Goal: Task Accomplishment & Management: Complete application form

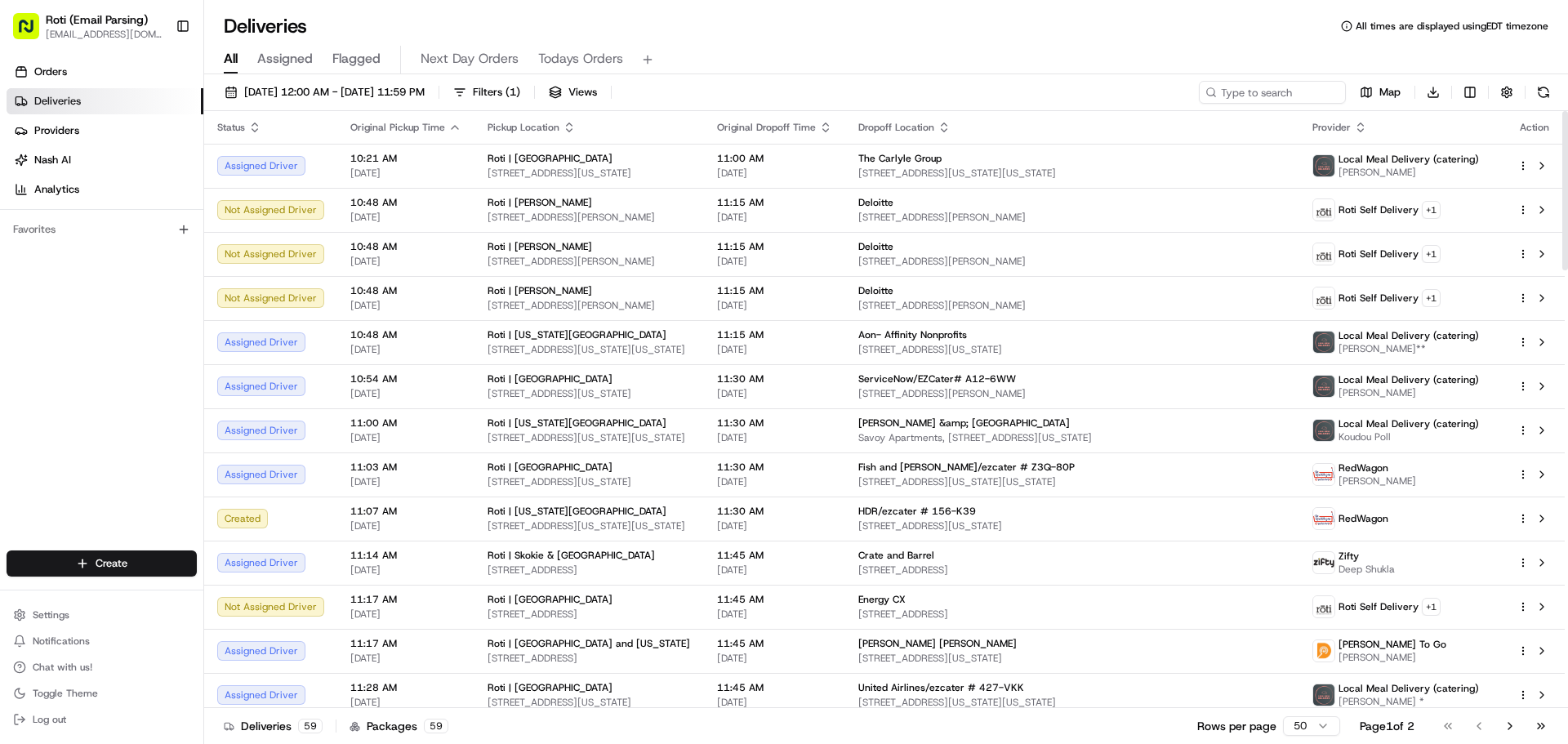
click at [553, 122] on div "Pickup Location" at bounding box center [590, 128] width 204 height 13
click at [520, 93] on span "Filters ( 1 )" at bounding box center [496, 93] width 48 height 15
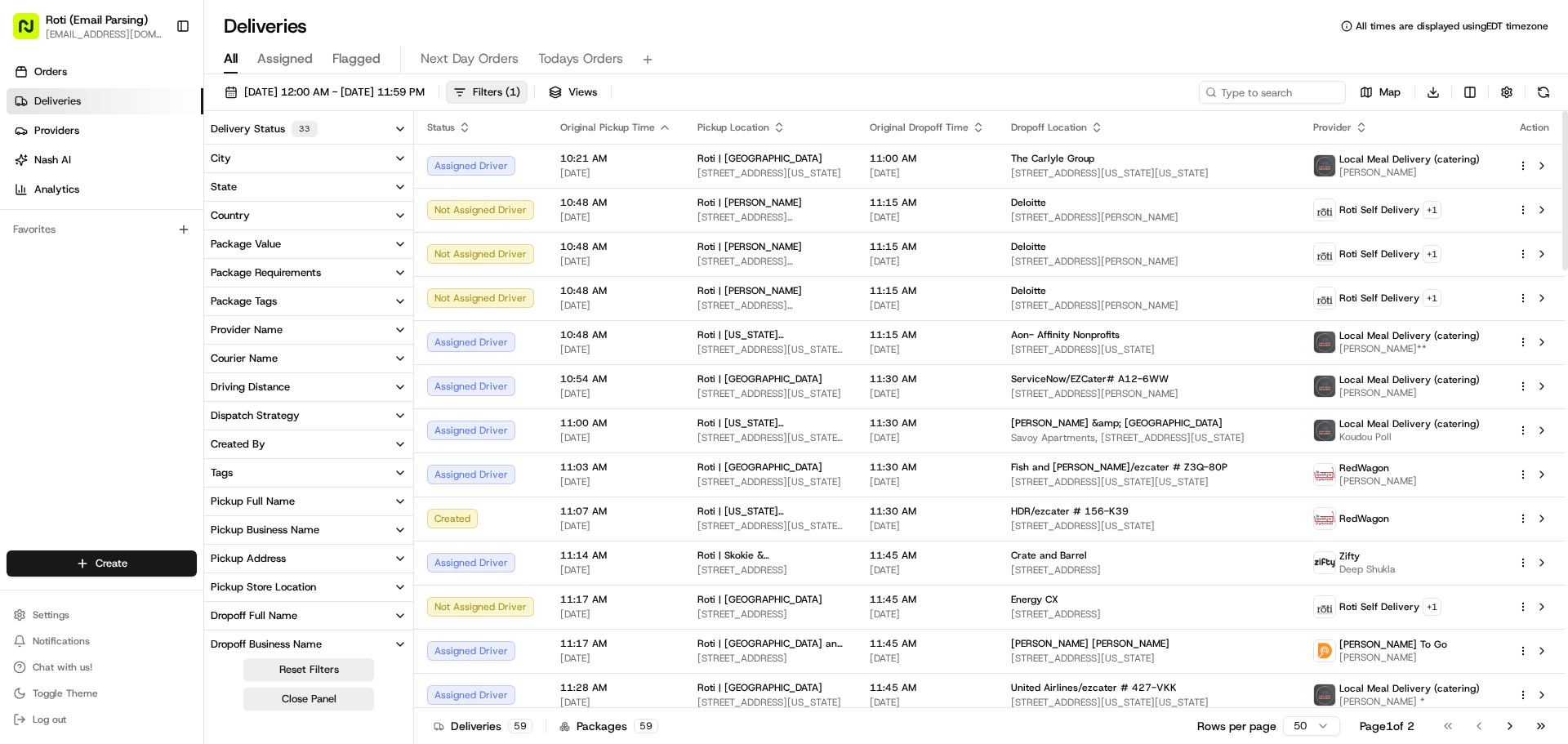
click at [382, 128] on button "Delivery Status 33" at bounding box center [309, 128] width 209 height 29
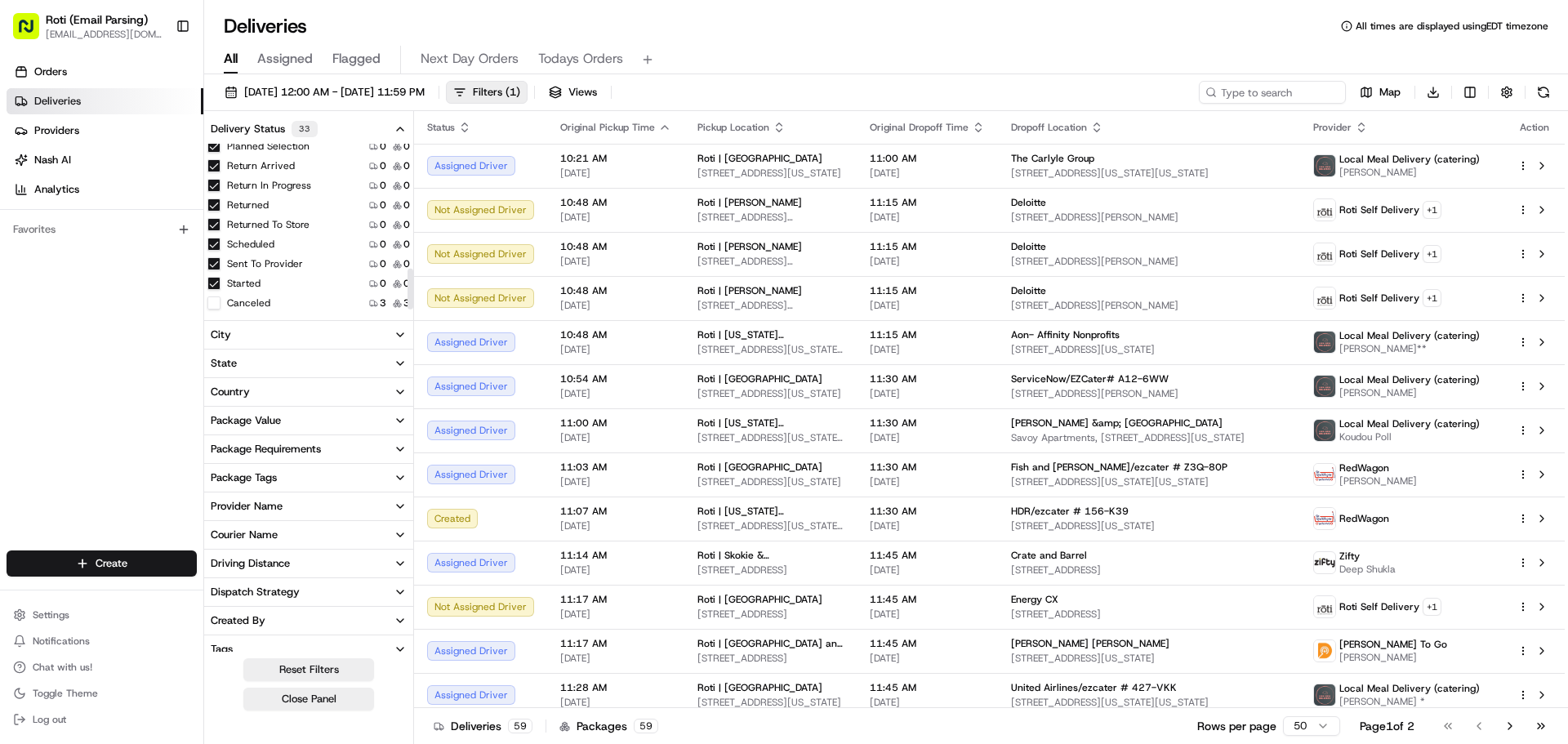
scroll to position [532, 0]
click at [403, 126] on div "Number of deliveries with this delivery status . Number of deliveries with this…" at bounding box center [382, 123] width 225 height 23
click at [305, 705] on button "Close Panel" at bounding box center [309, 699] width 131 height 23
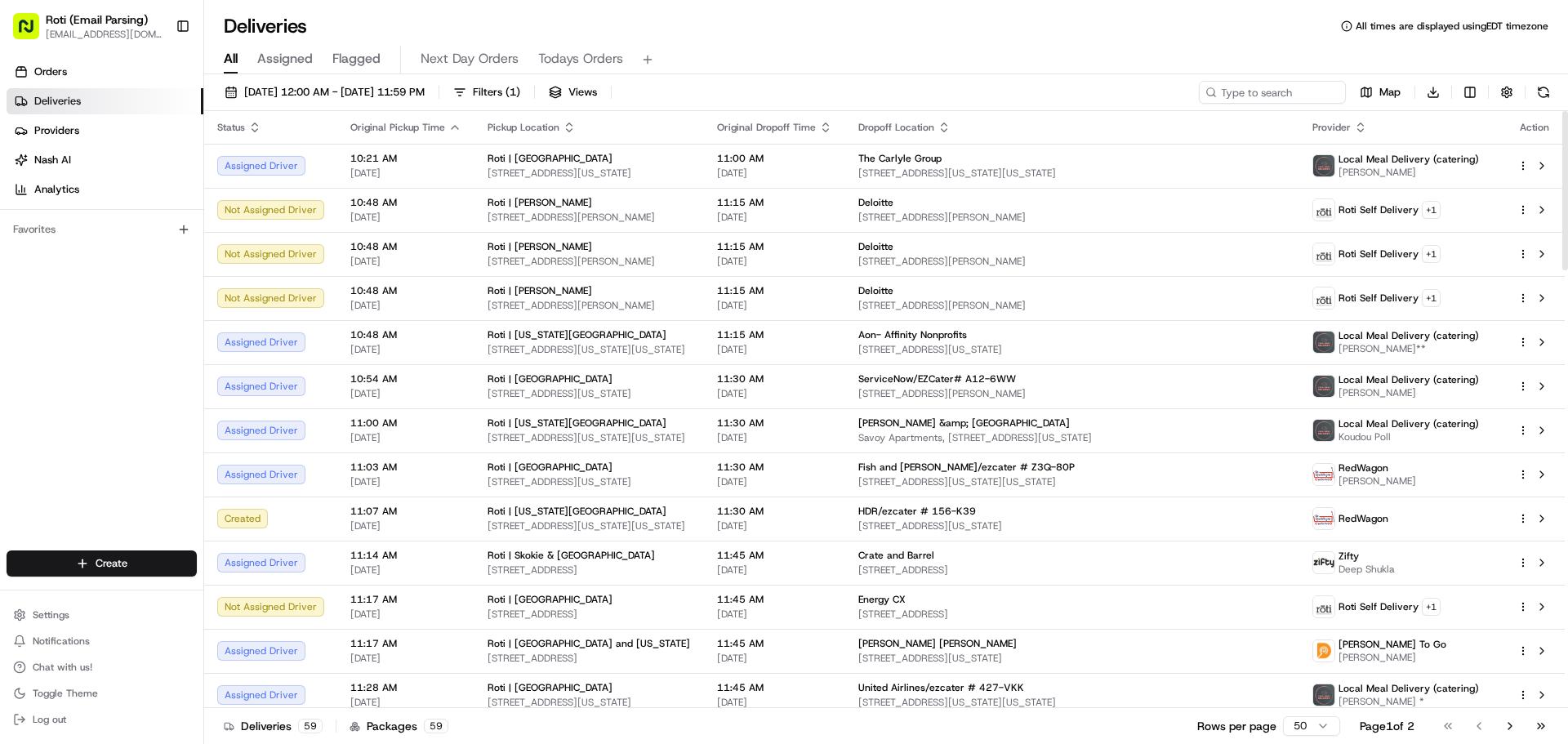
click at [829, 125] on icon "button" at bounding box center [826, 123] width 6 height 3
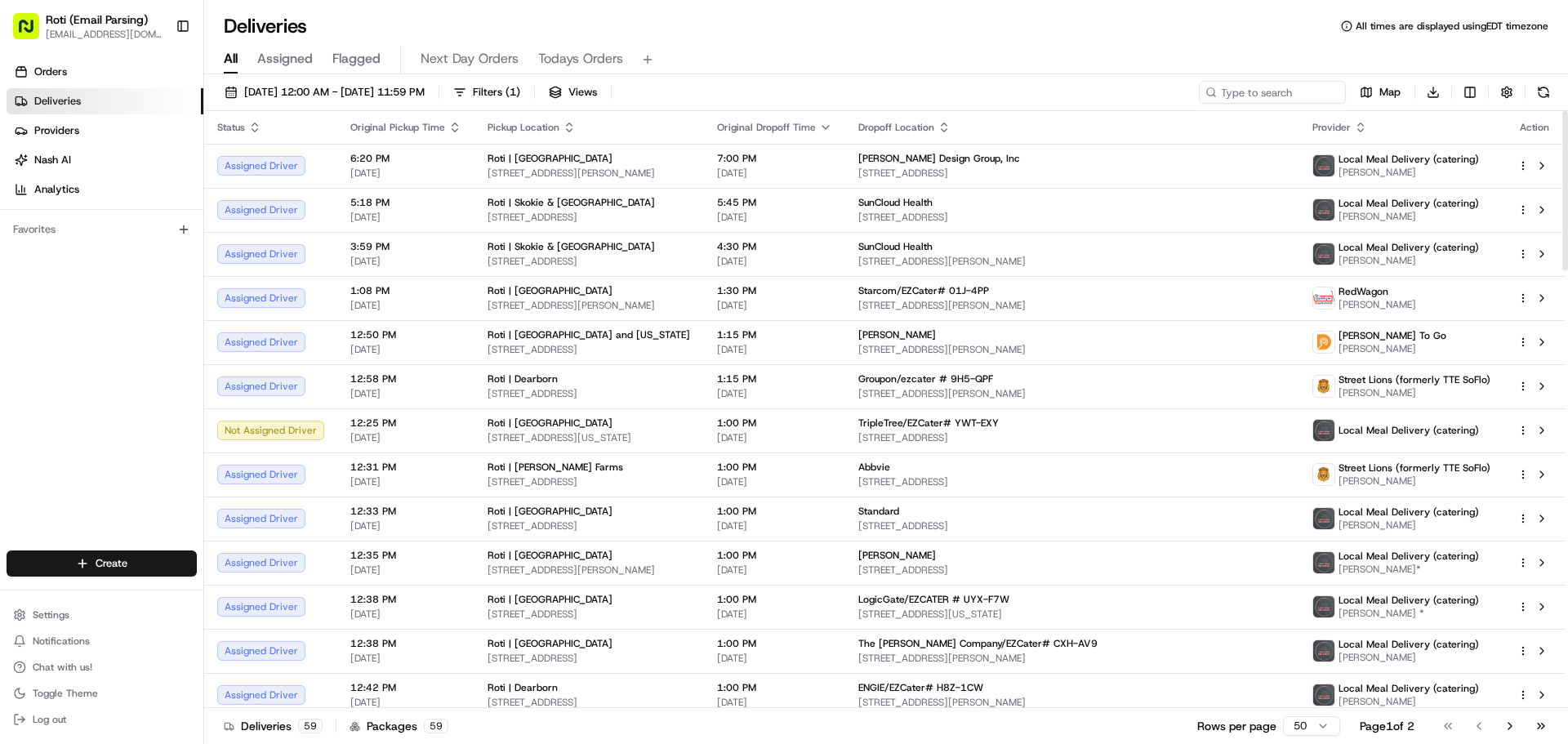
click at [829, 127] on icon "button" at bounding box center [826, 128] width 7 height 3
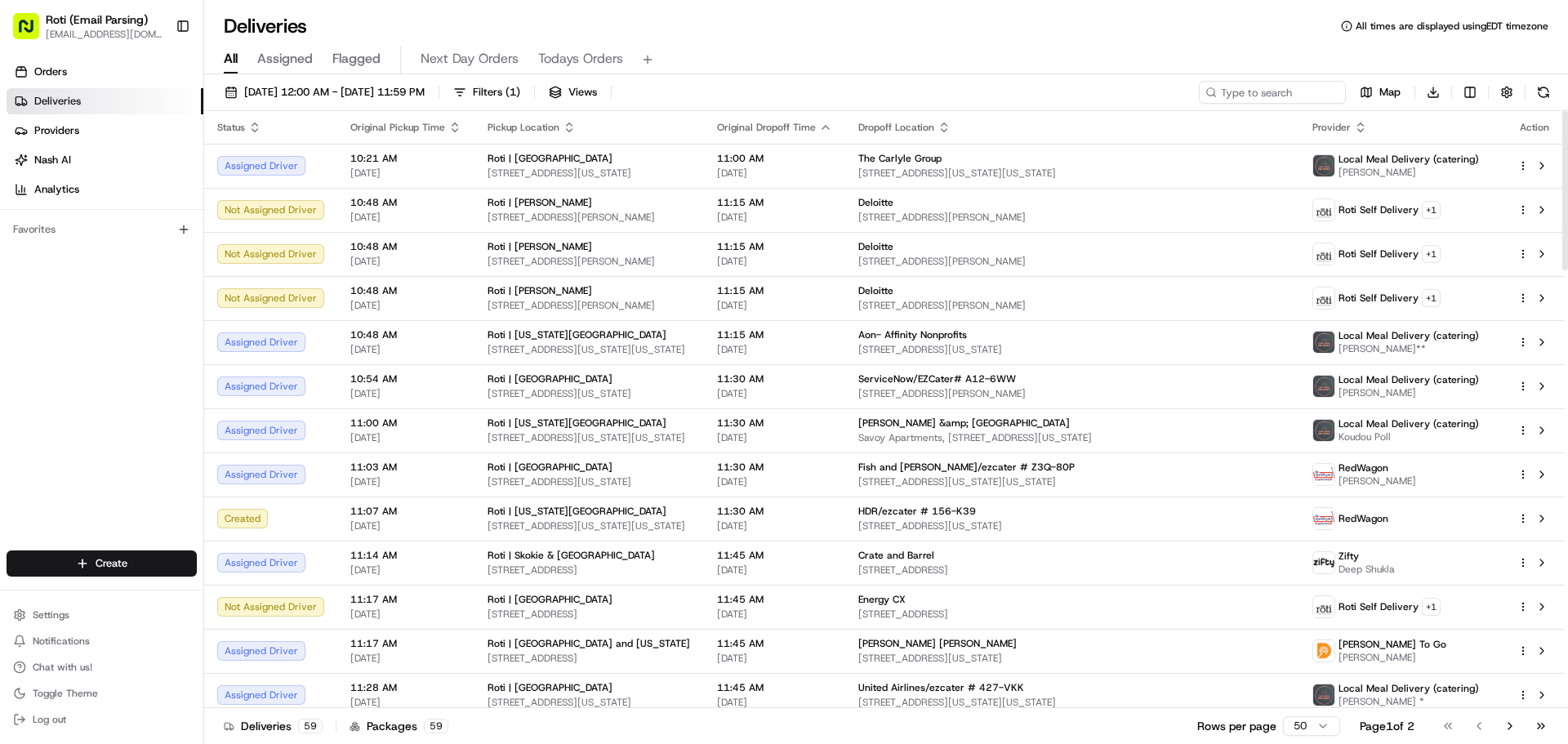
click at [568, 127] on icon "button" at bounding box center [570, 128] width 13 height 13
click at [569, 153] on button "Pickup Location Address (A-Z)" at bounding box center [563, 148] width 163 height 20
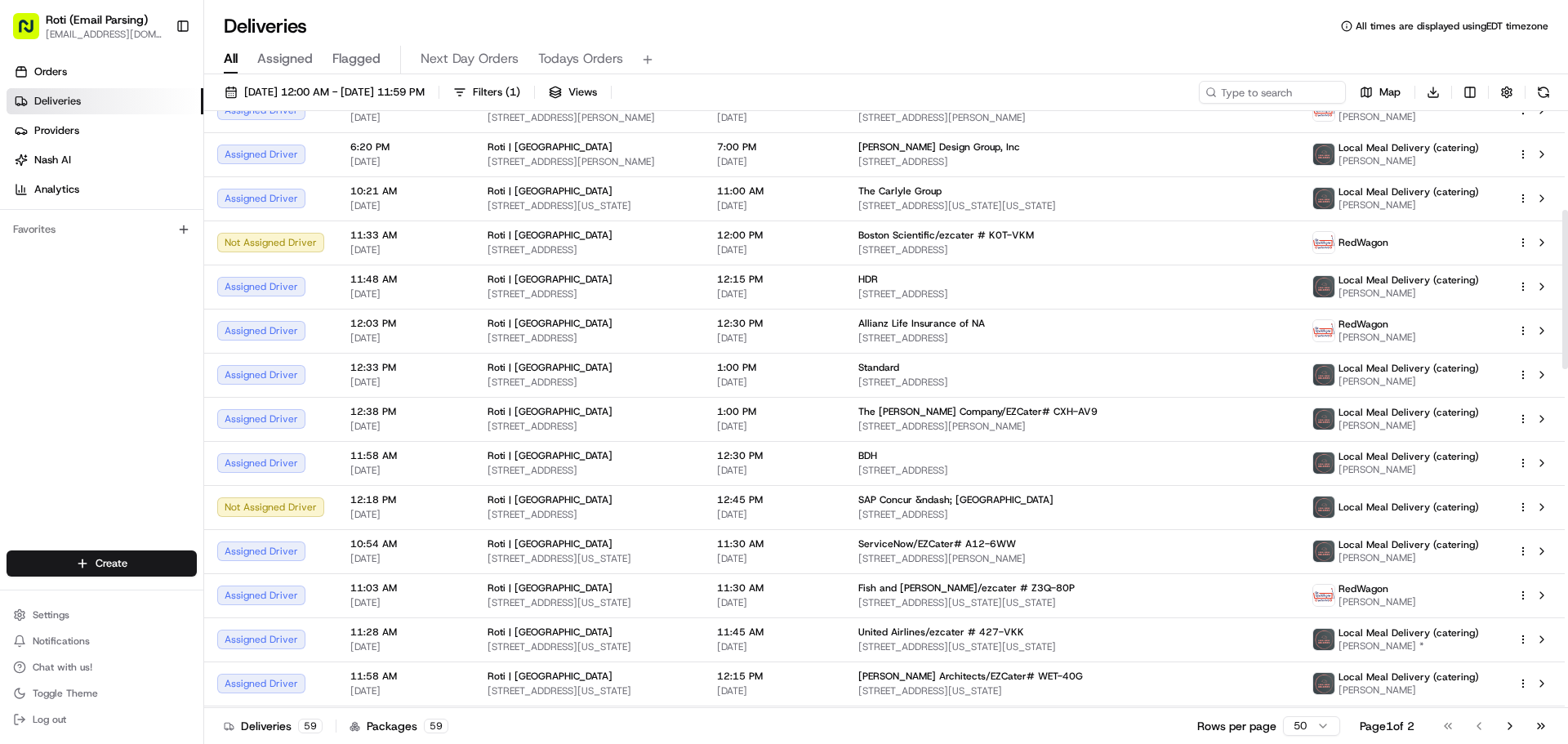
scroll to position [361, 0]
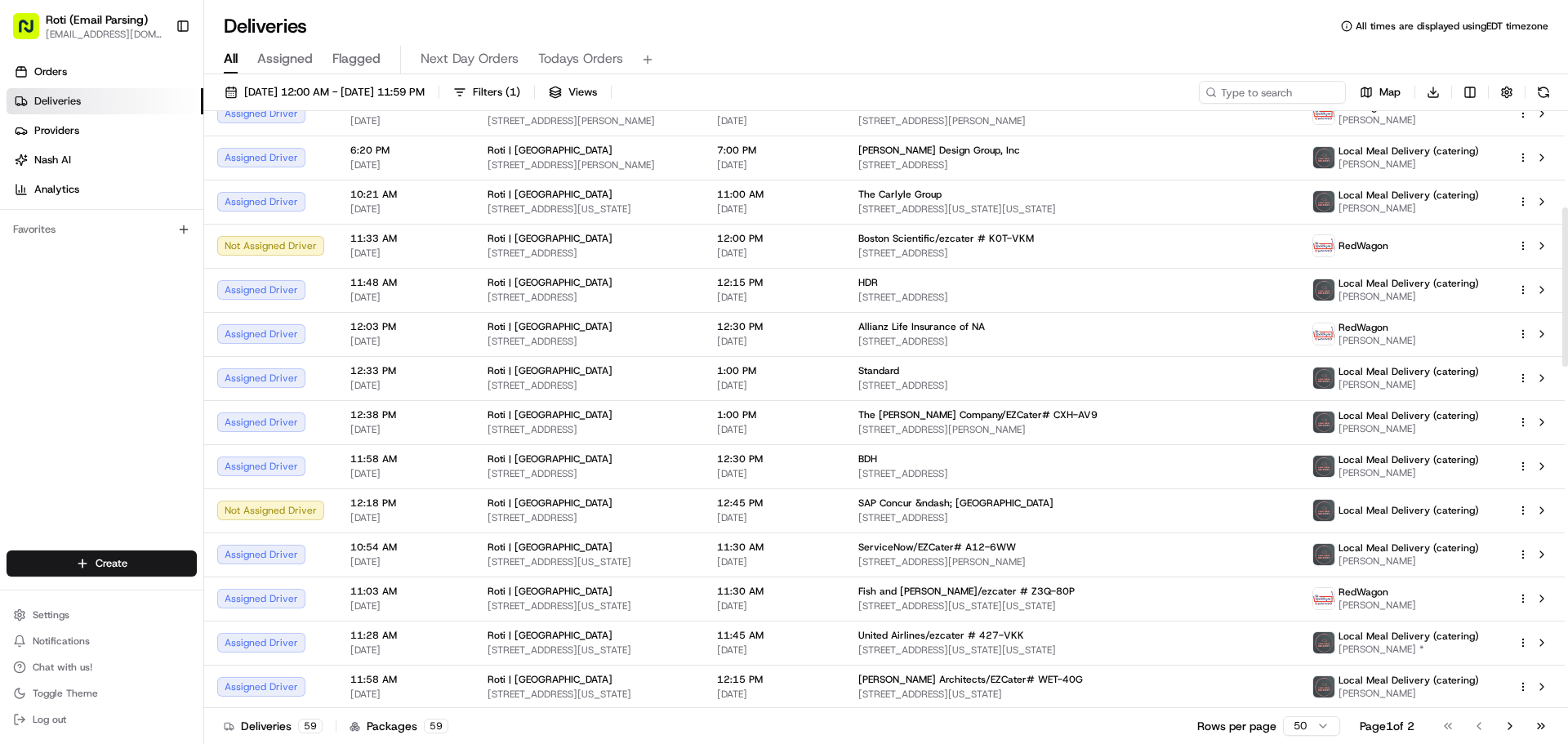
drag, startPoint x: 1567, startPoint y: 225, endPoint x: 1564, endPoint y: 322, distance: 97.0
click at [1564, 322] on div at bounding box center [1565, 287] width 6 height 159
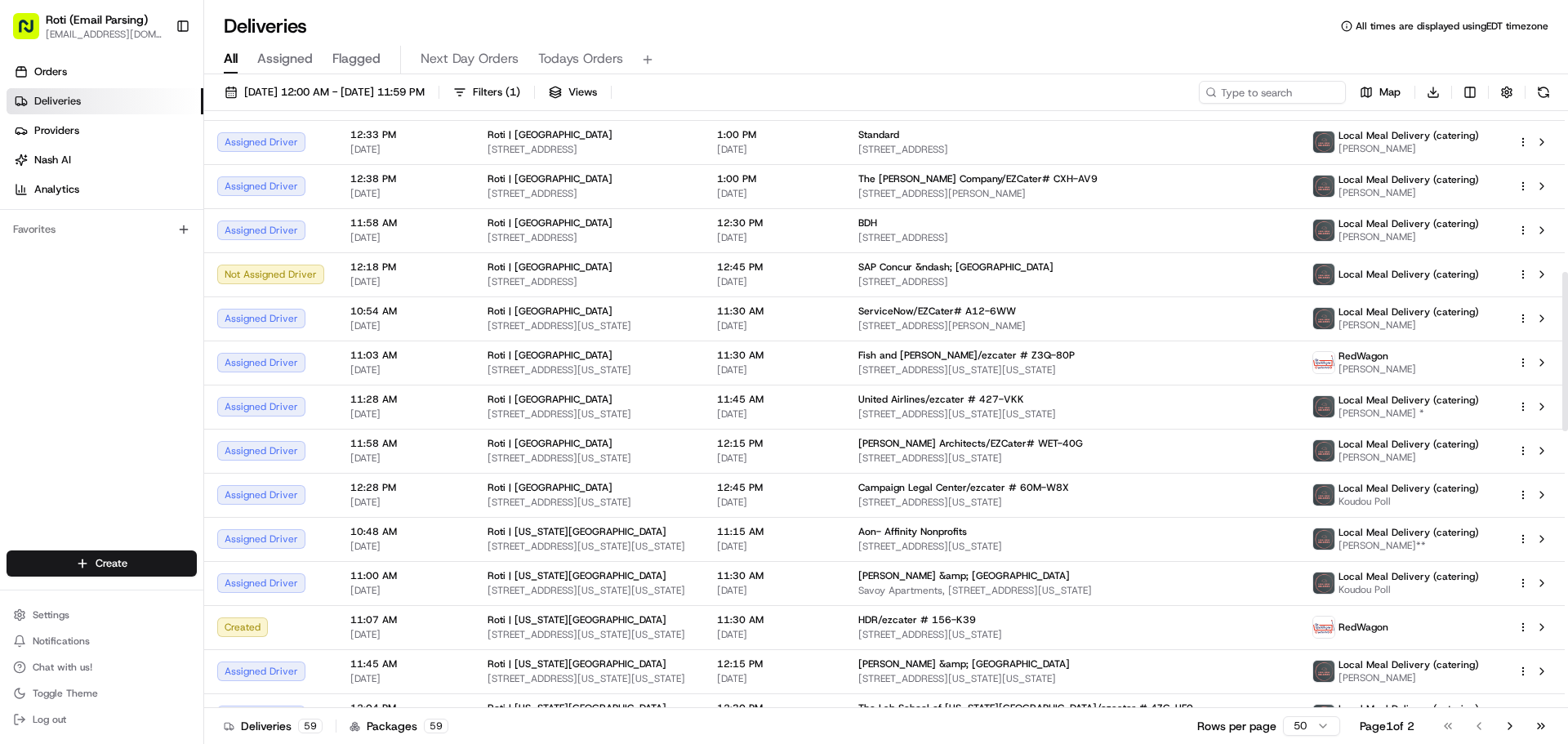
scroll to position [603, 0]
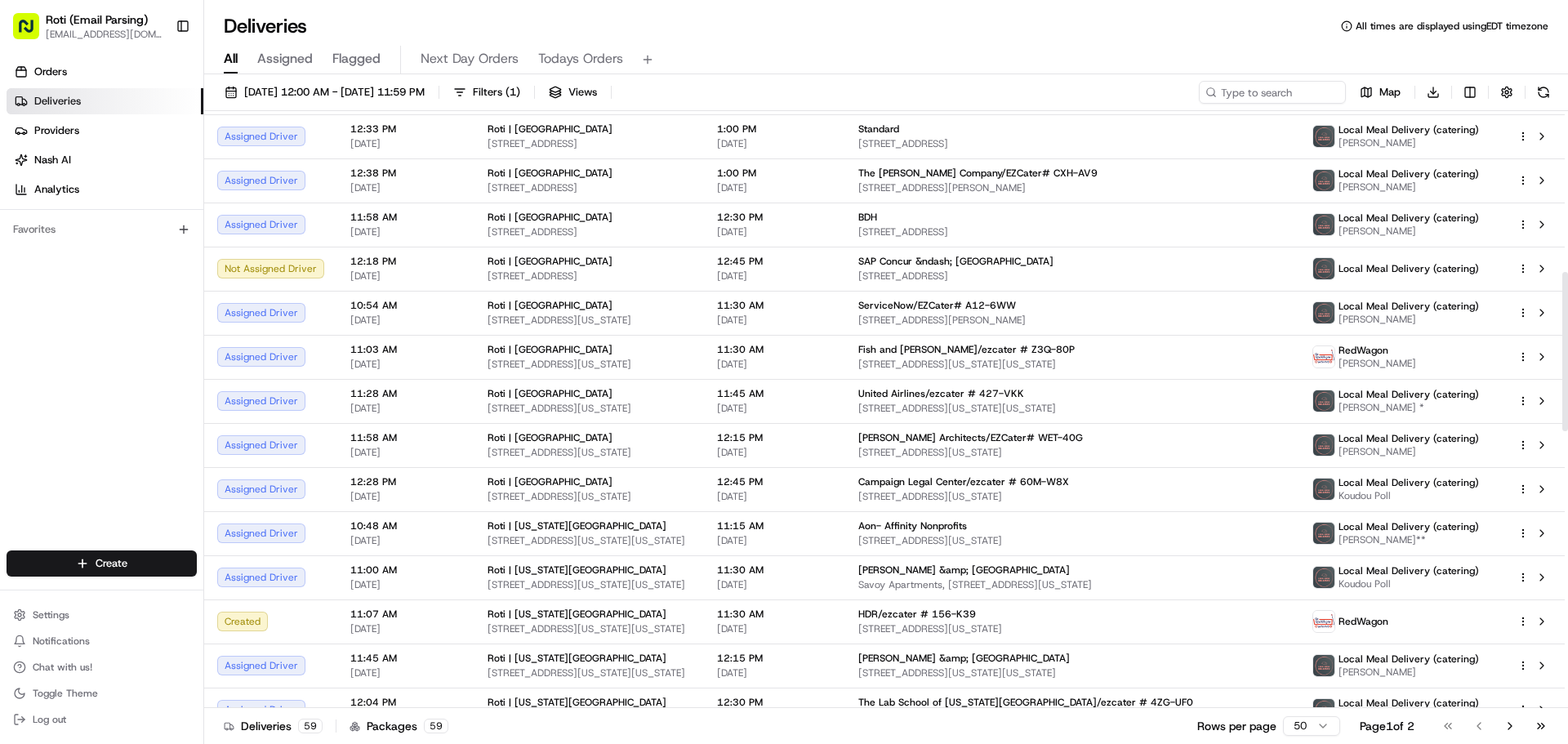
drag, startPoint x: 1567, startPoint y: 350, endPoint x: 1567, endPoint y: 415, distance: 65.0
click at [1567, 415] on div at bounding box center [1565, 351] width 6 height 159
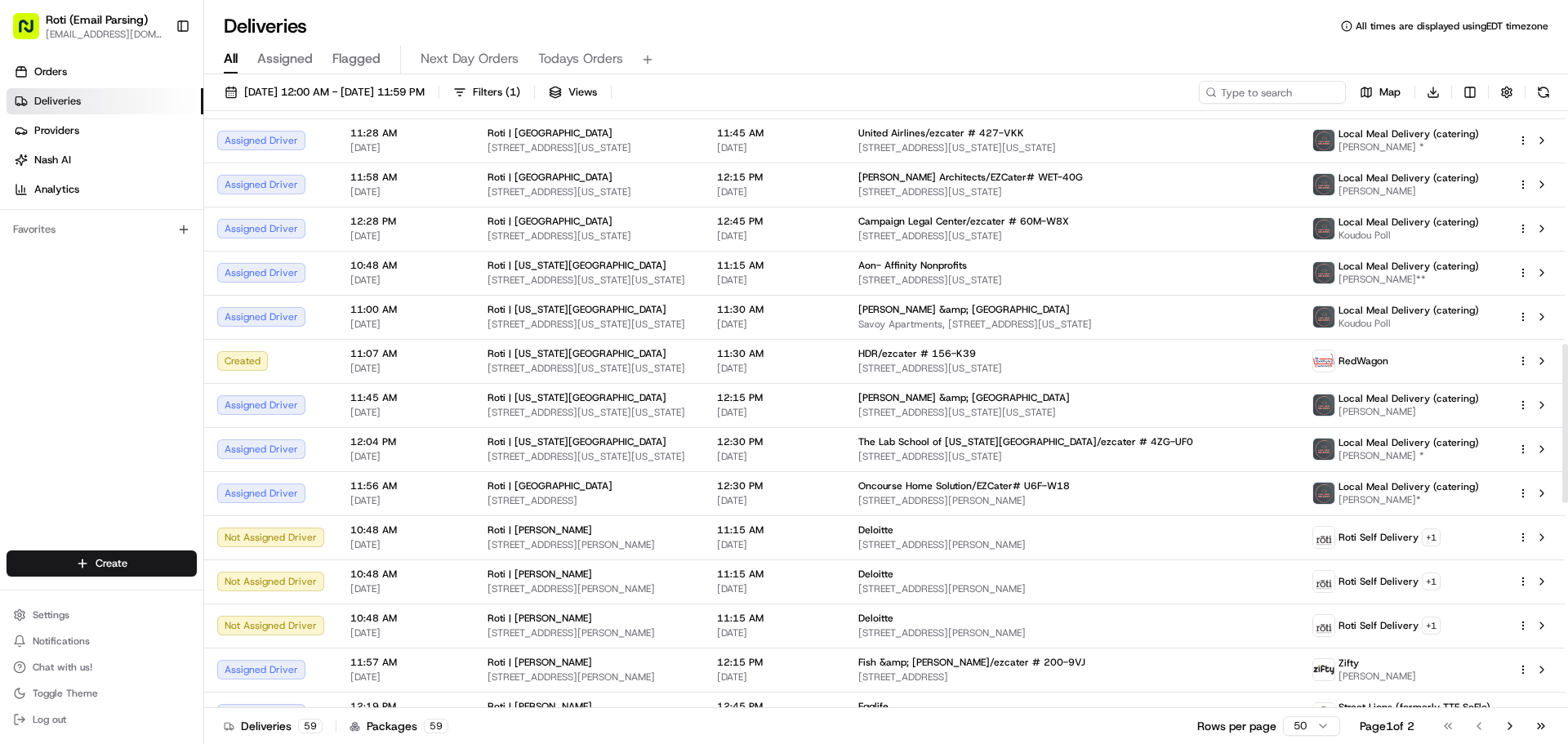
scroll to position [876, 0]
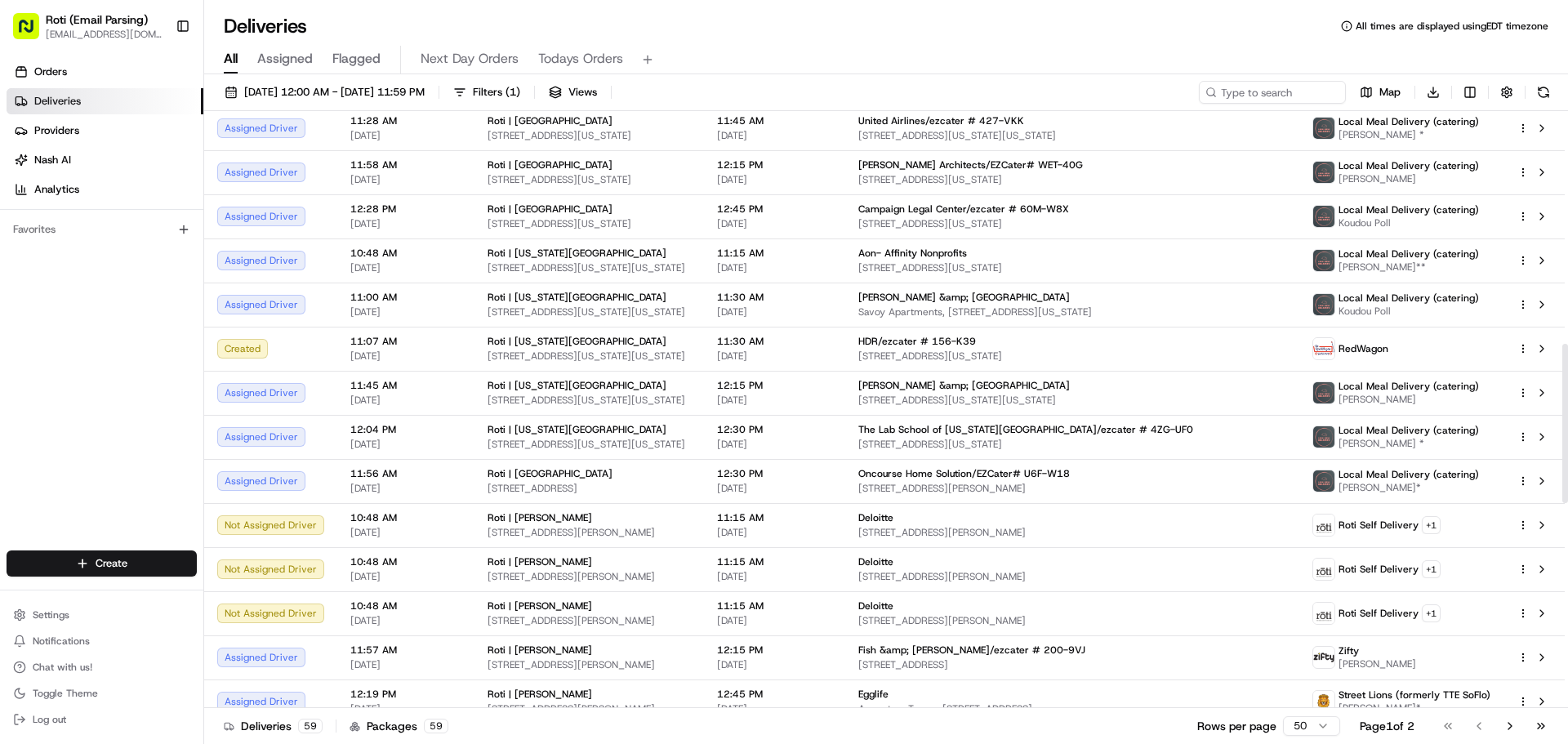
drag, startPoint x: 1567, startPoint y: 400, endPoint x: 1567, endPoint y: 472, distance: 72.0
click at [1567, 472] on div at bounding box center [1565, 423] width 6 height 159
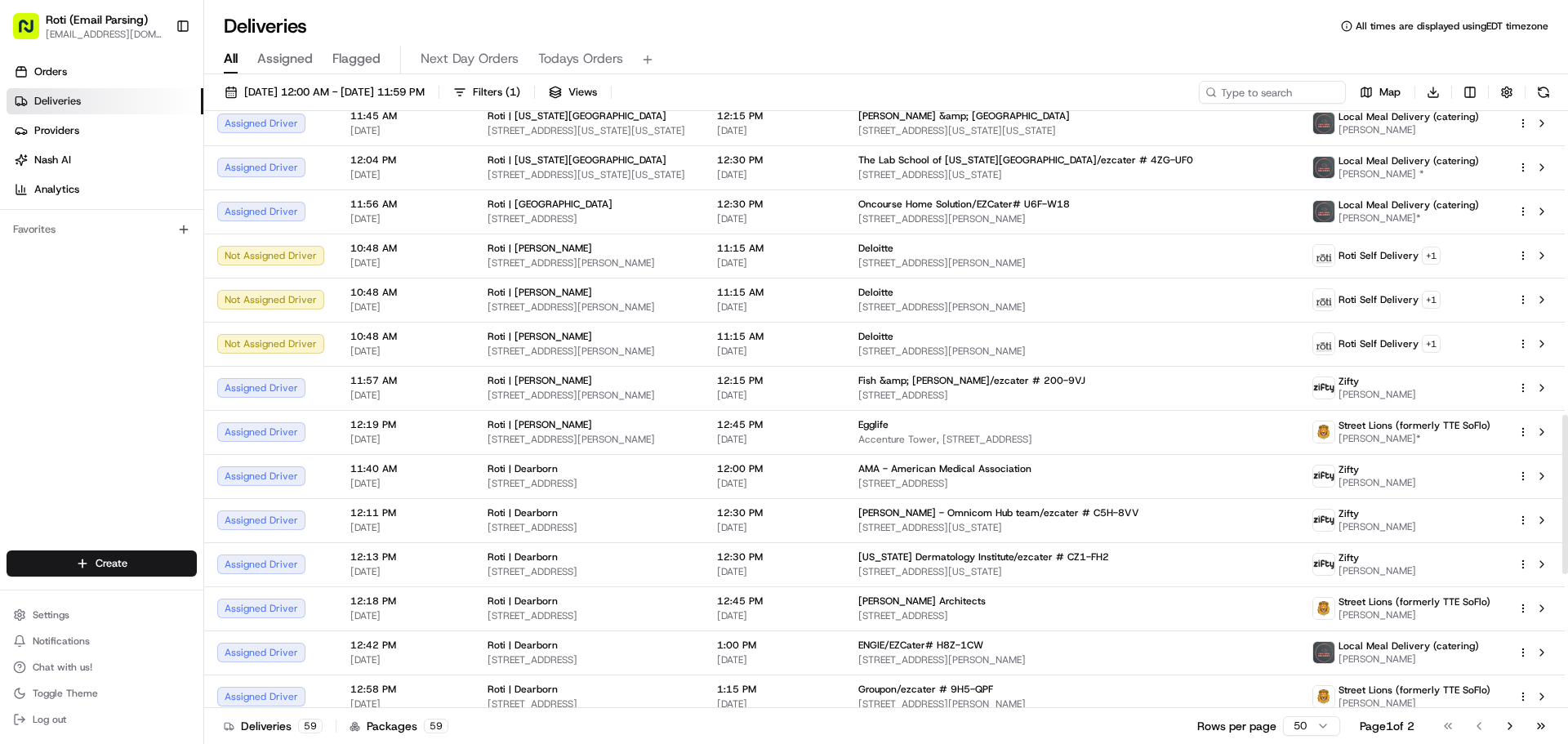
scroll to position [1161, 0]
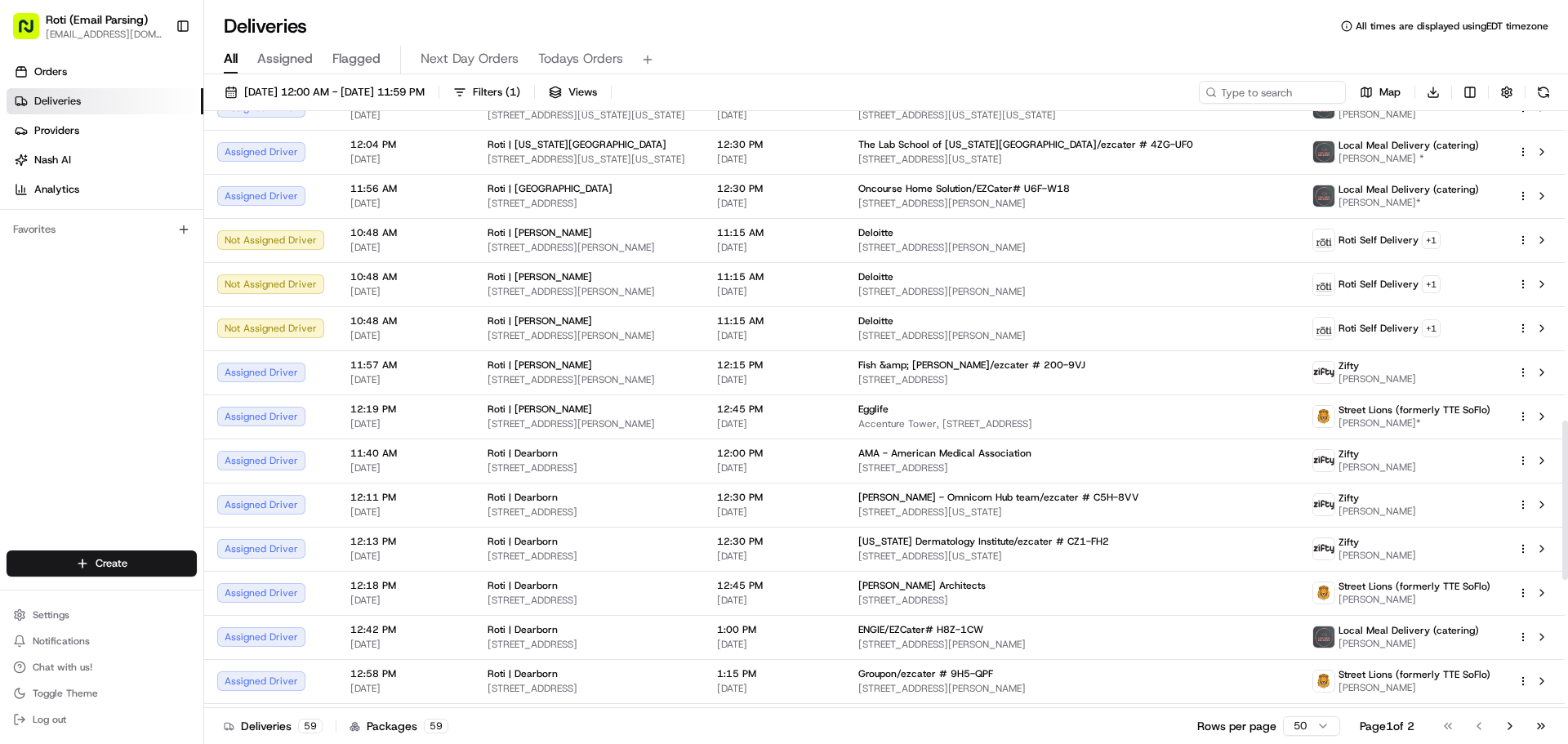
drag, startPoint x: 1567, startPoint y: 415, endPoint x: 1567, endPoint y: 492, distance: 77.0
click at [1567, 492] on div at bounding box center [1565, 500] width 6 height 159
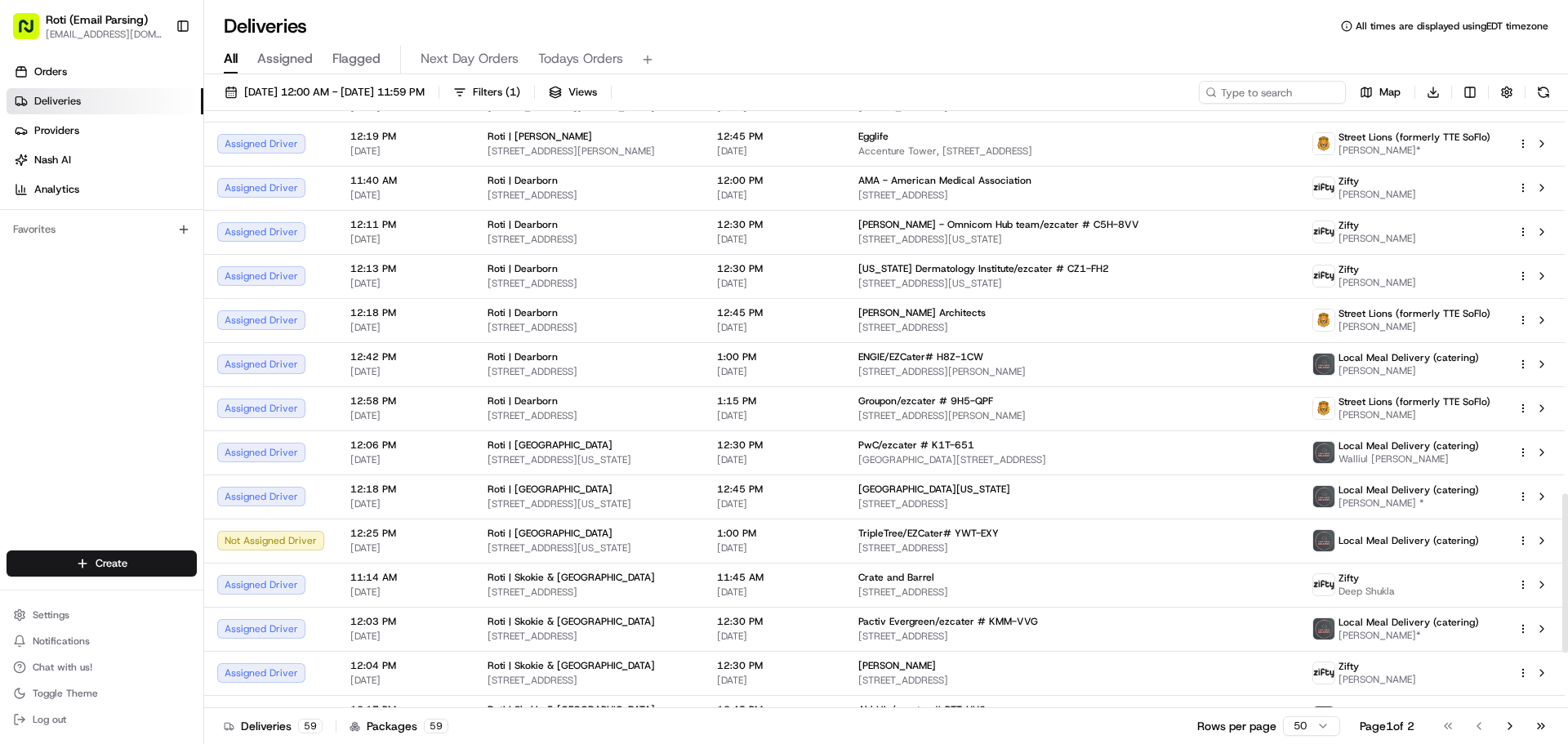
scroll to position [1439, 0]
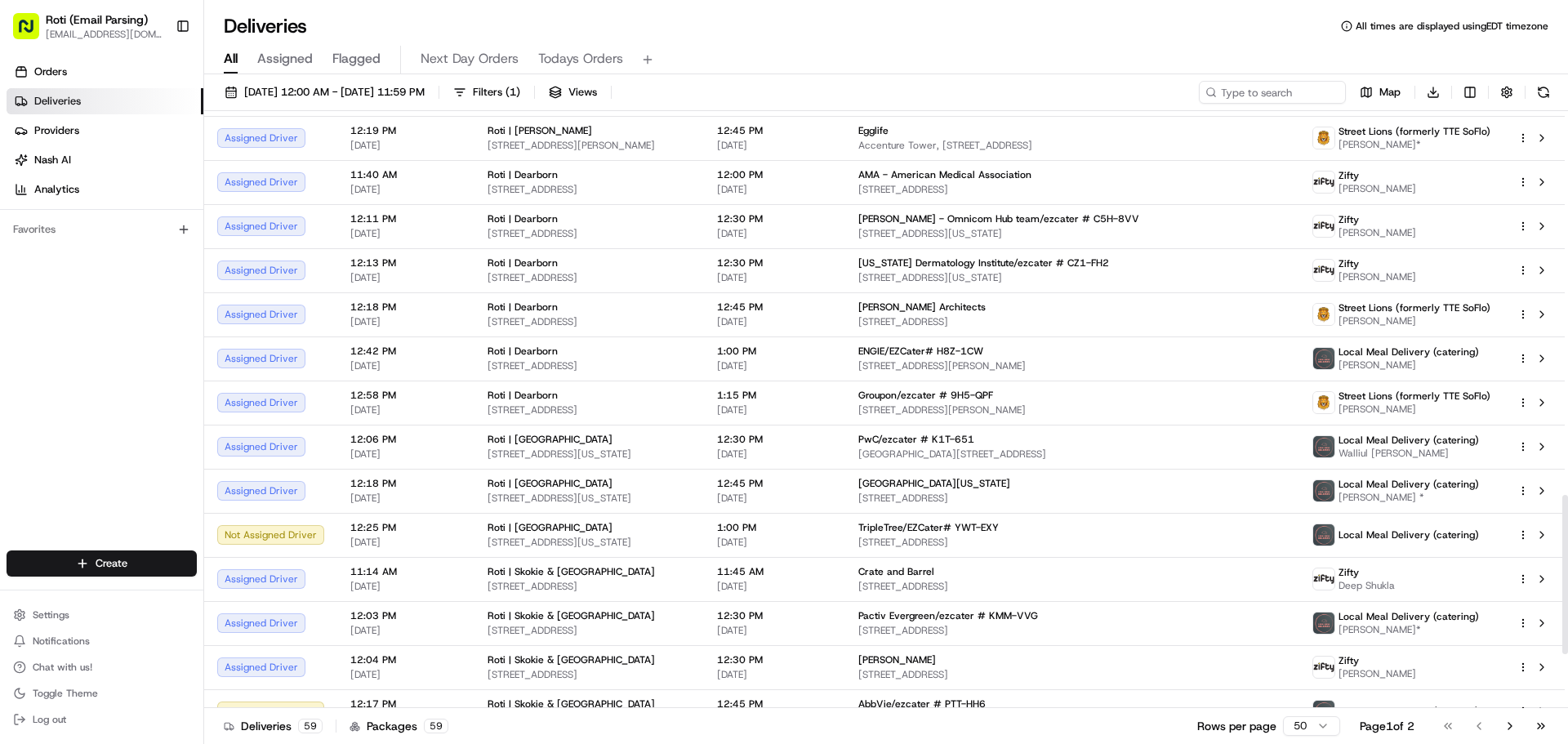
drag, startPoint x: 1567, startPoint y: 468, endPoint x: 1567, endPoint y: 542, distance: 74.0
click at [1567, 542] on div at bounding box center [1565, 574] width 6 height 159
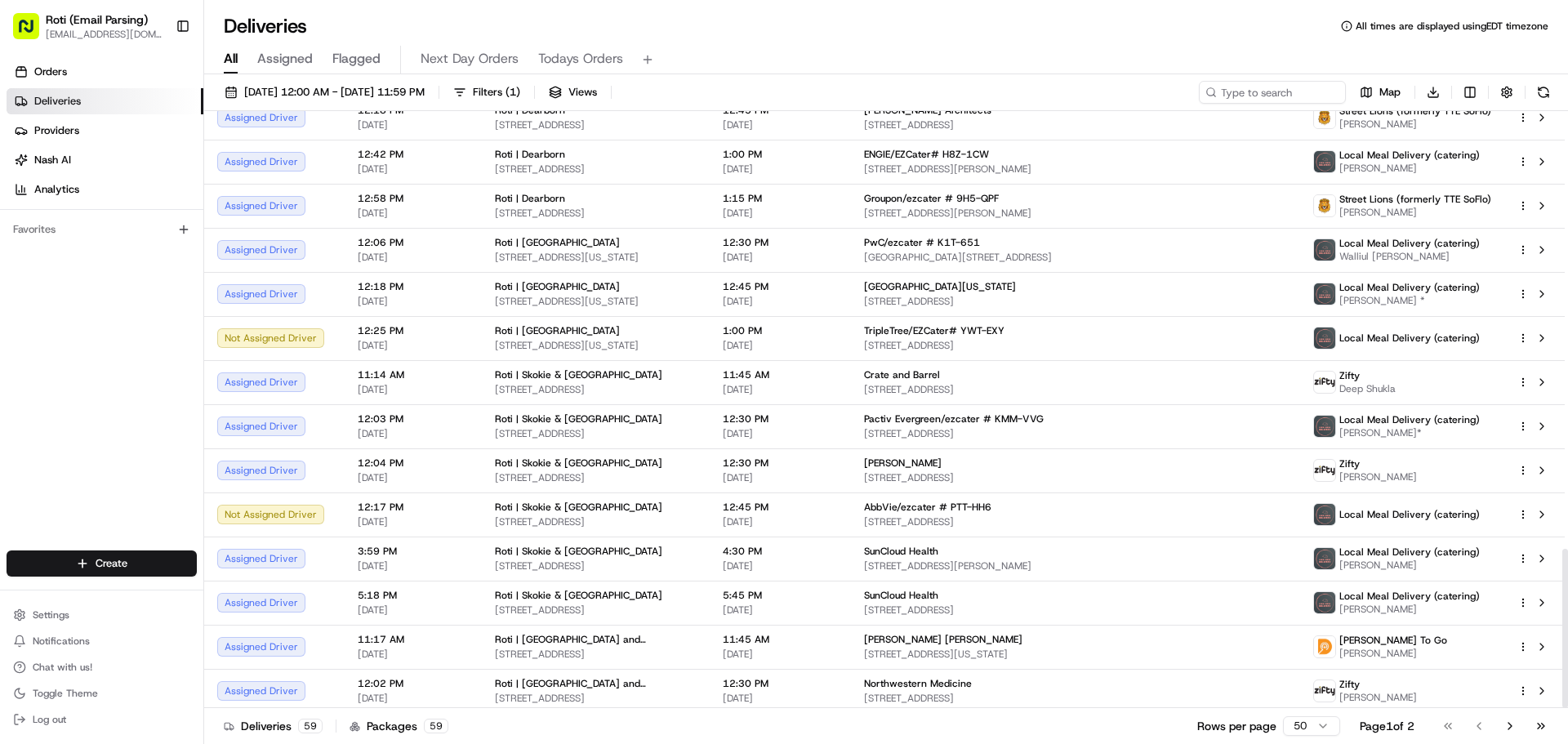
scroll to position [1641, 0]
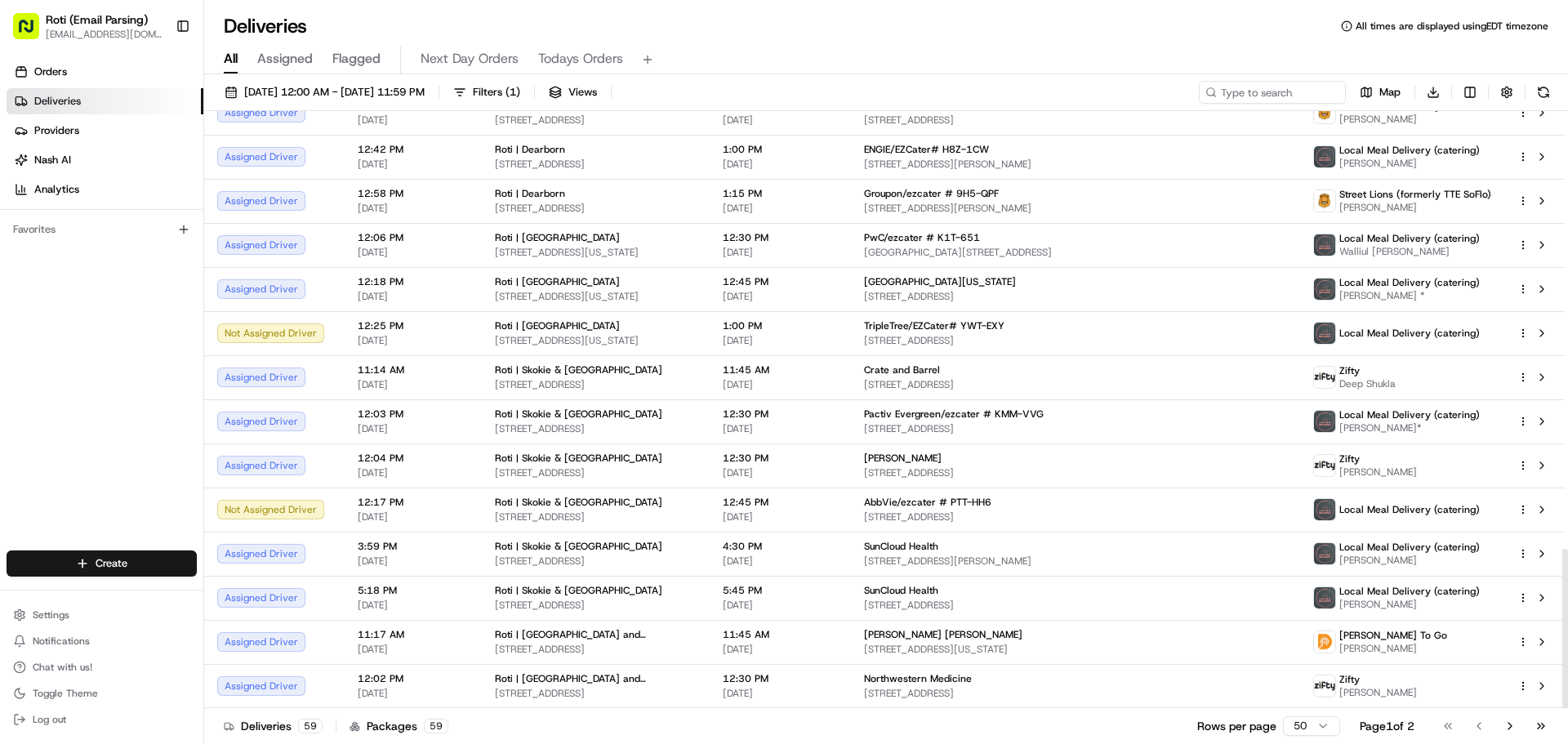
drag, startPoint x: 1567, startPoint y: 547, endPoint x: 1567, endPoint y: 645, distance: 98.0
click at [1567, 645] on div at bounding box center [1565, 628] width 6 height 159
click at [1505, 716] on button "Go to next page" at bounding box center [1510, 726] width 28 height 23
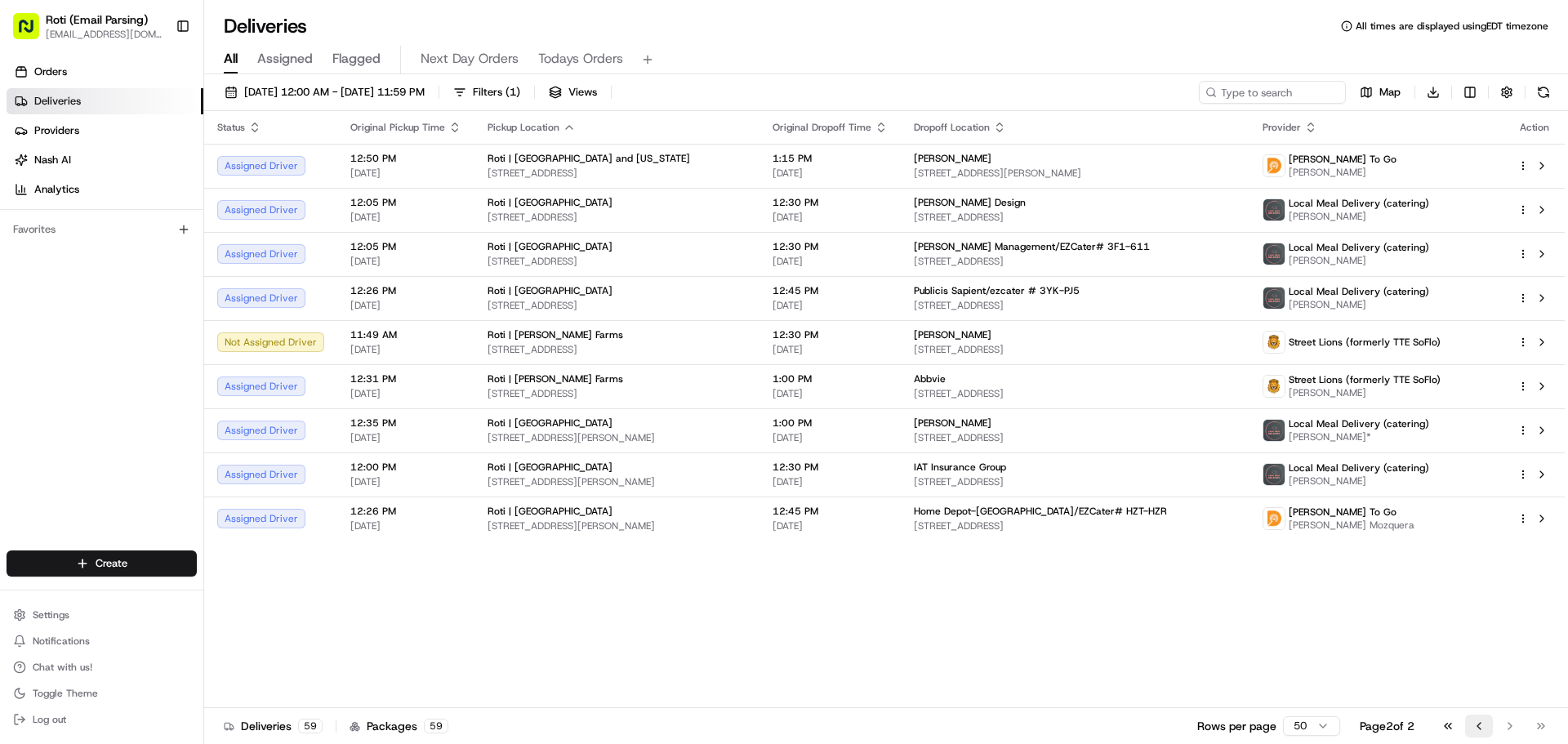
click at [1483, 726] on button "Go to previous page" at bounding box center [1479, 726] width 28 height 23
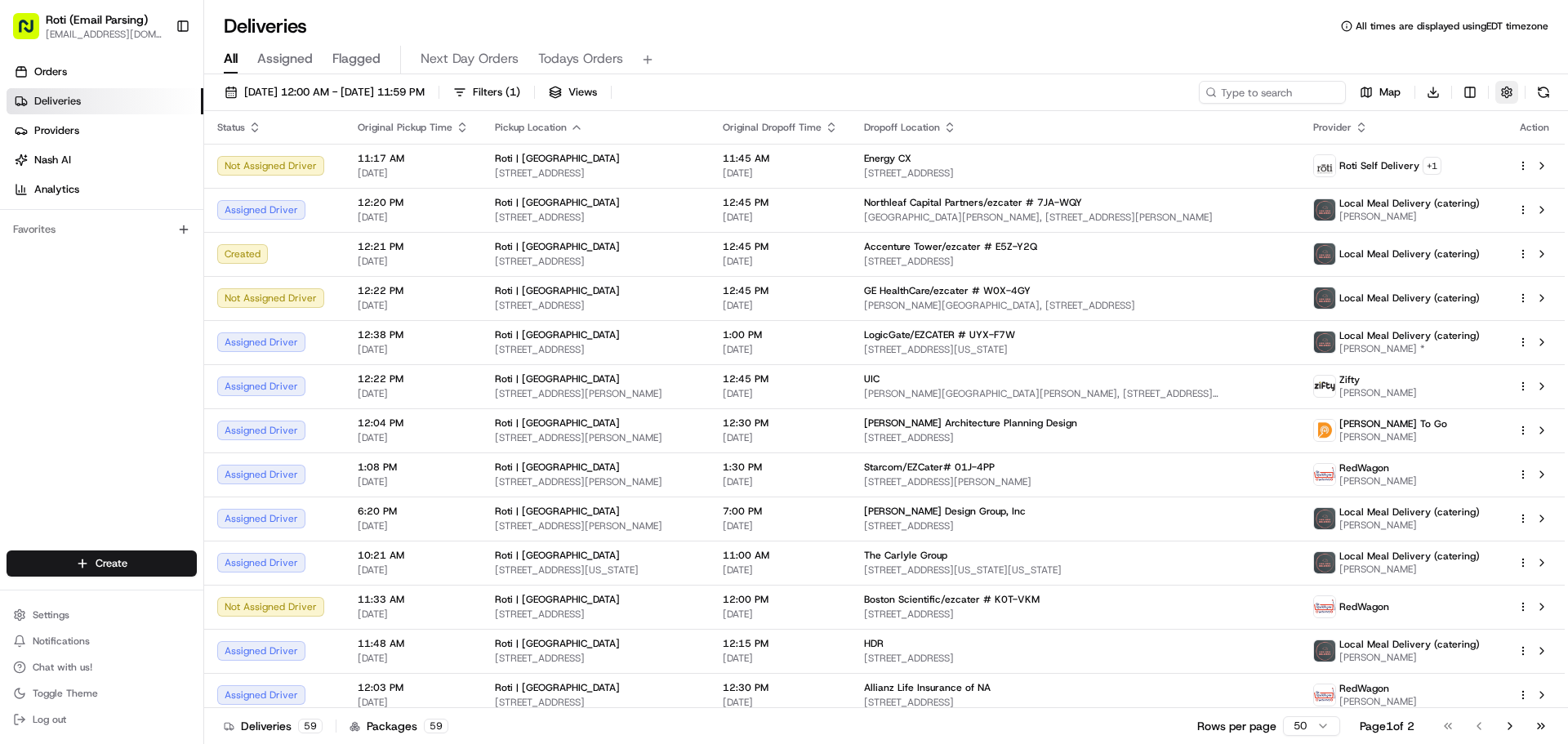
click at [1510, 93] on button "button" at bounding box center [1506, 92] width 23 height 23
click at [1438, 160] on html "Roti (Email Parsing) [EMAIL_ADDRESS][DOMAIN_NAME] Toggle Sidebar Orders Deliver…" at bounding box center [784, 372] width 1568 height 744
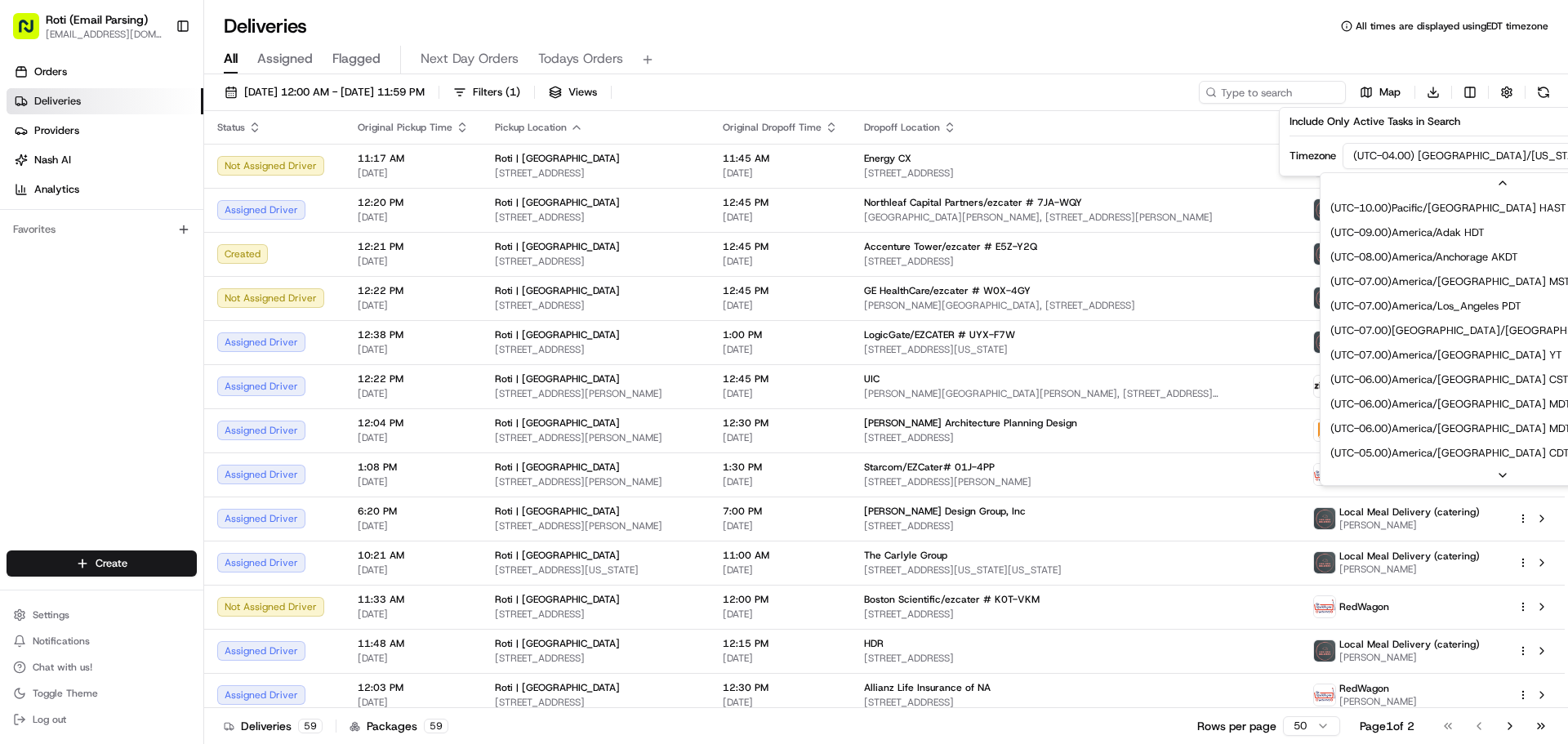
scroll to position [98, 0]
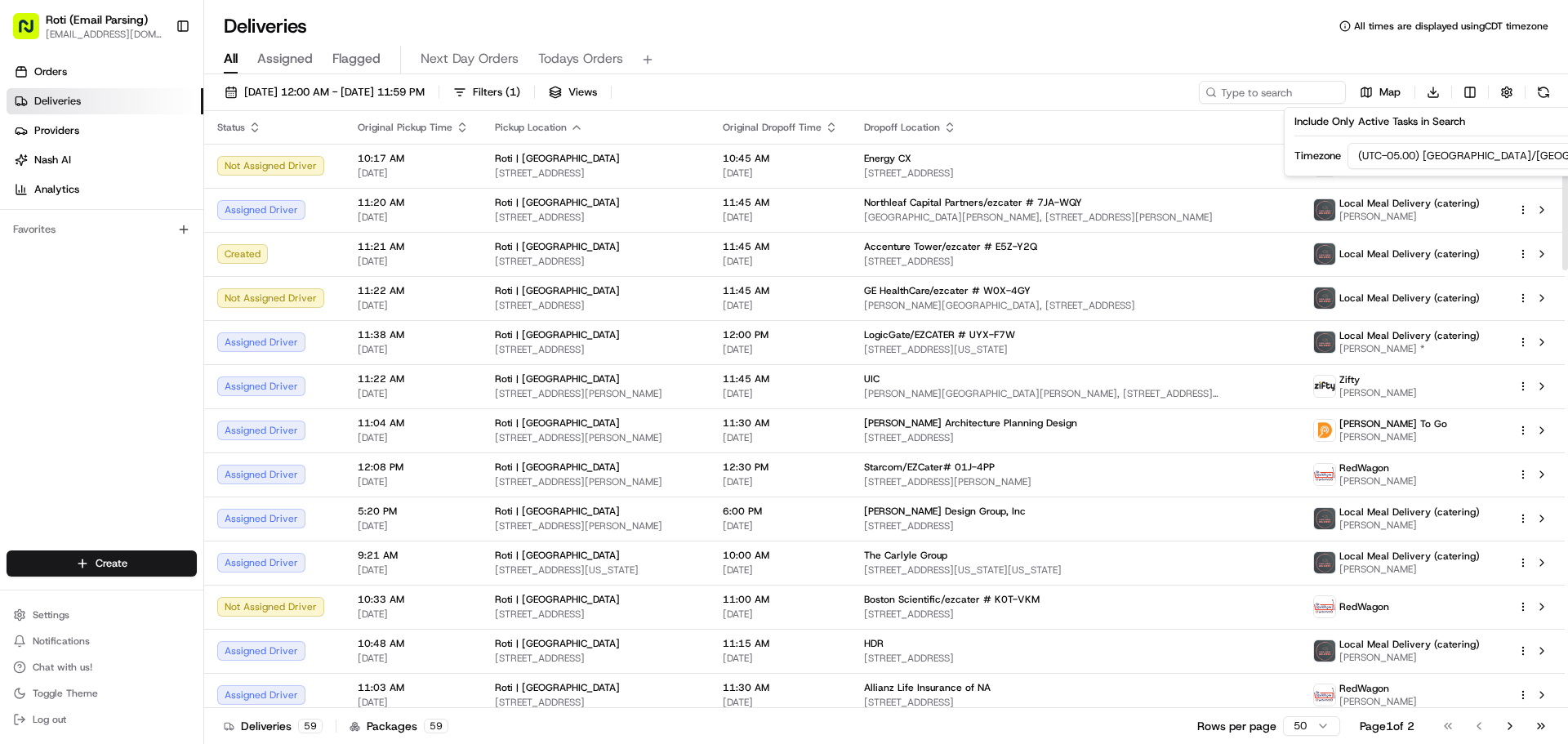
click at [998, 54] on div "All Assigned Flagged Next Day Orders Todays Orders" at bounding box center [886, 60] width 1364 height 28
click at [520, 88] on span "Filters ( 1 )" at bounding box center [496, 93] width 48 height 15
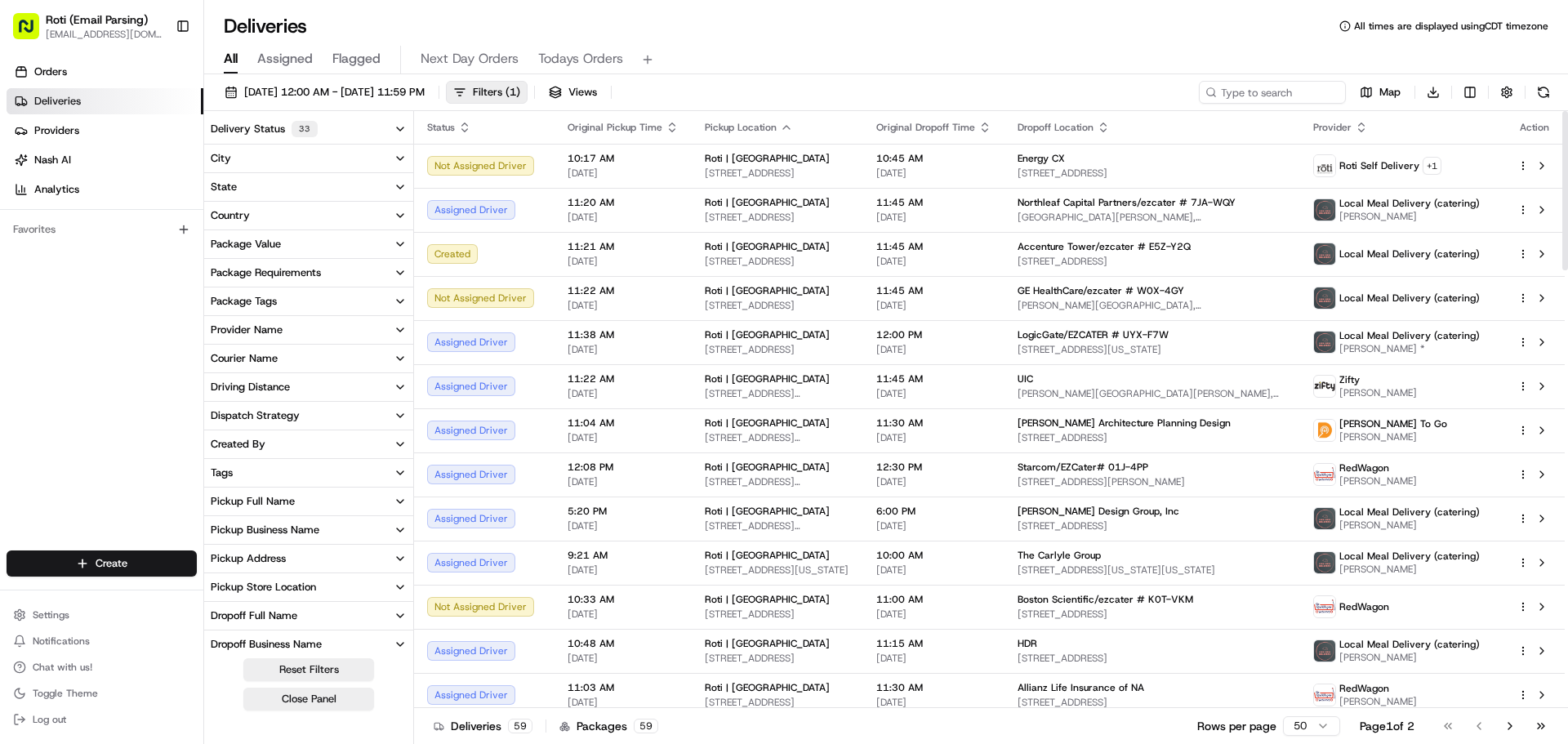
click at [331, 132] on button "Delivery Status 33" at bounding box center [309, 128] width 209 height 29
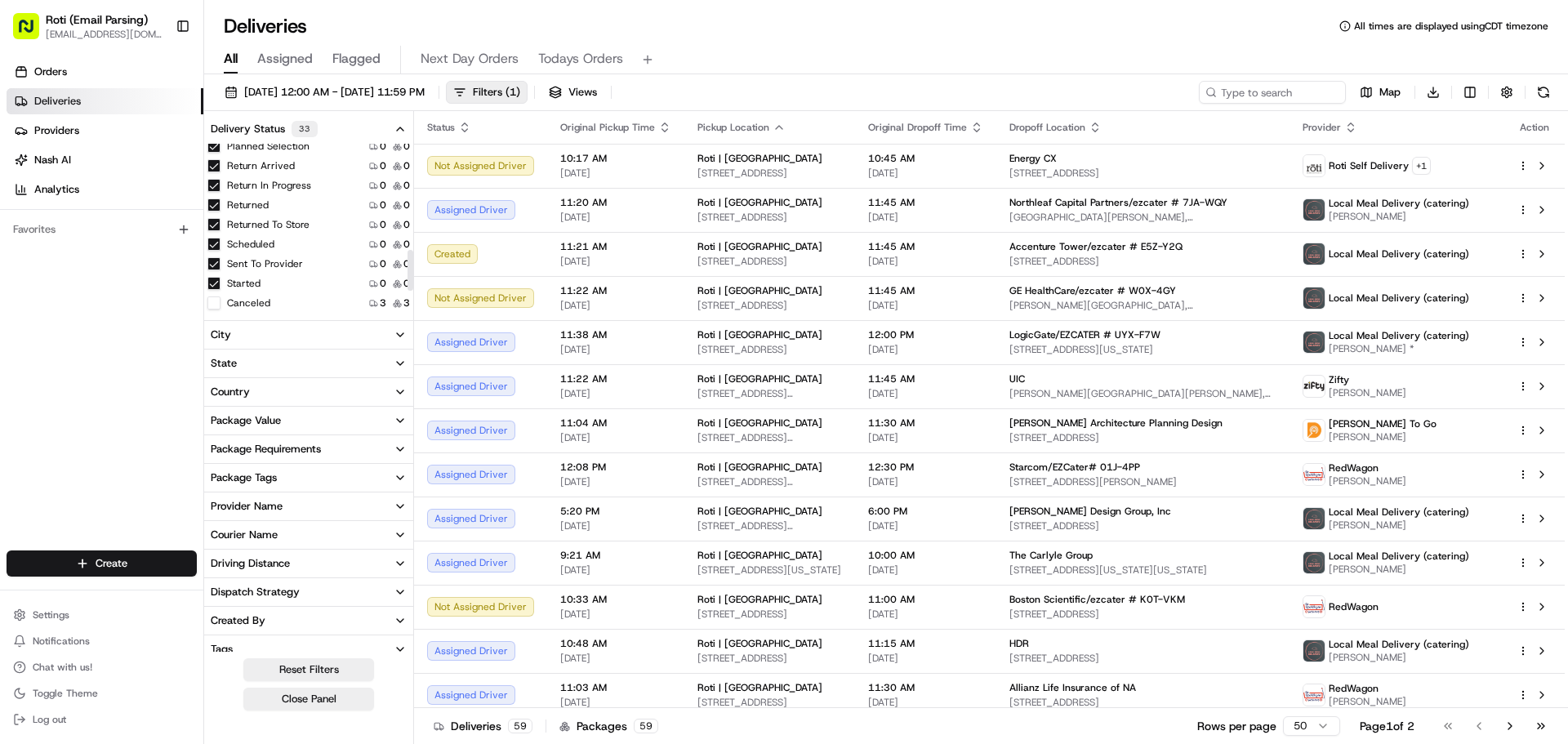
scroll to position [532, 0]
click at [400, 133] on icon "button" at bounding box center [400, 129] width 13 height 13
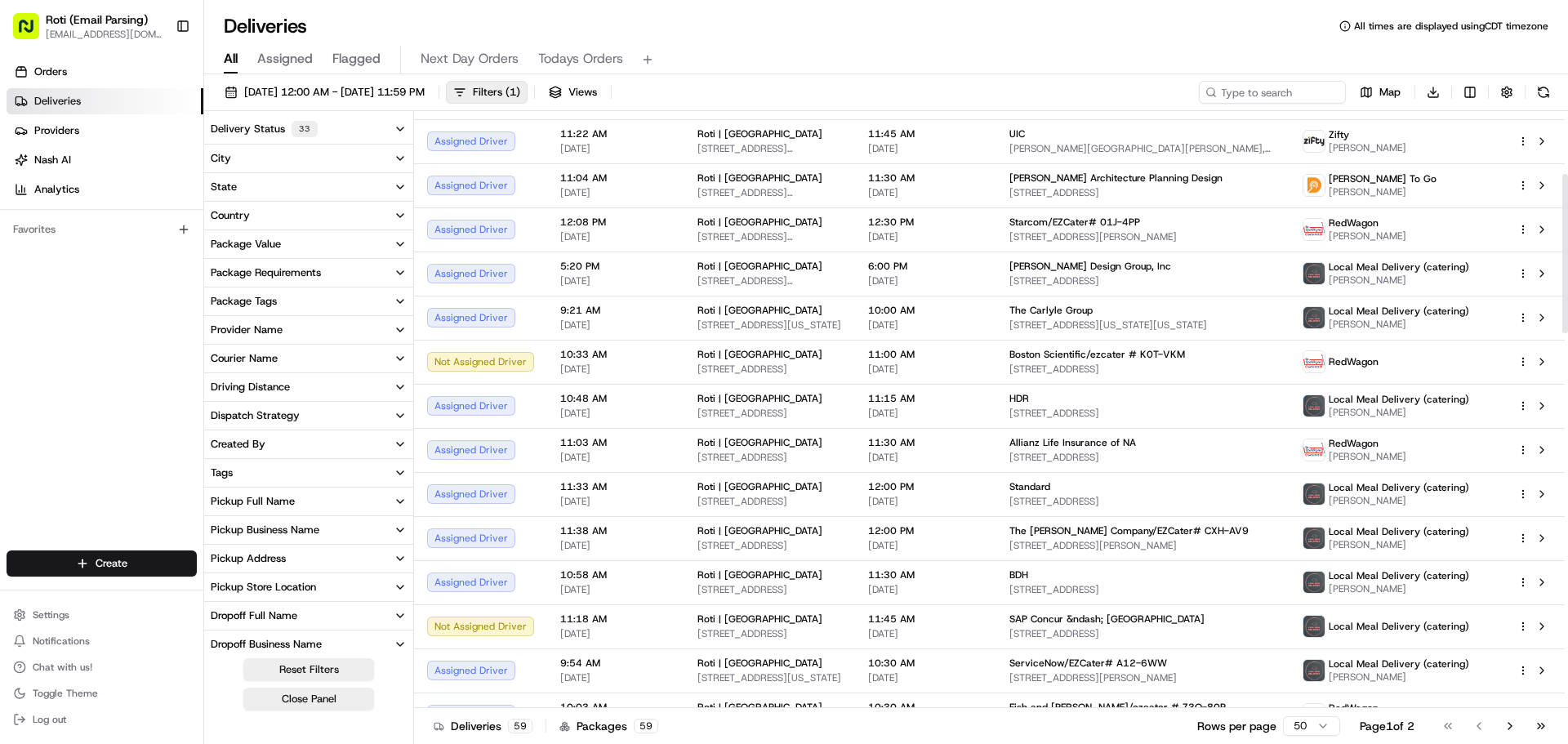
scroll to position [254, 0]
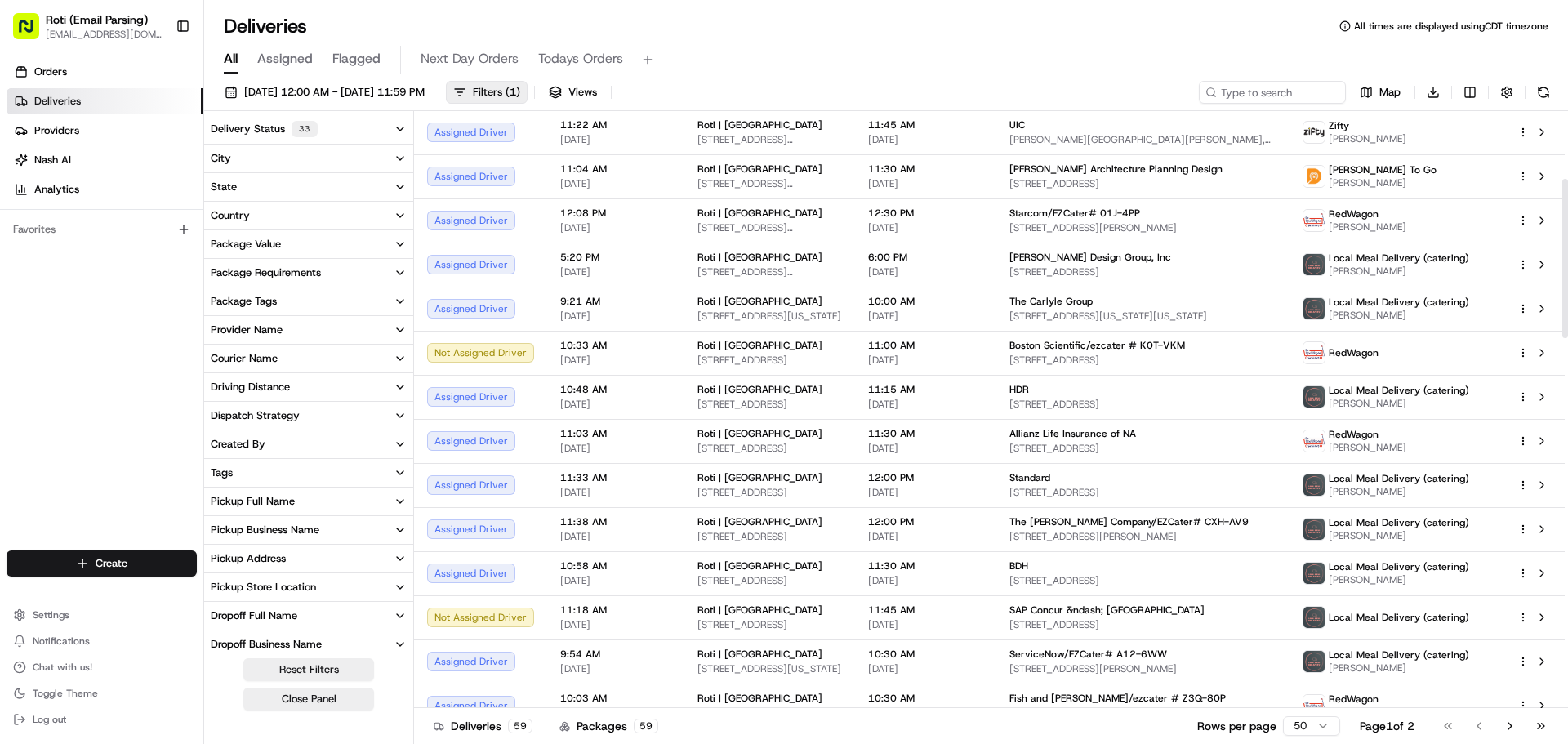
drag, startPoint x: 1567, startPoint y: 256, endPoint x: 1567, endPoint y: 324, distance: 68.0
click at [1567, 324] on div at bounding box center [1565, 258] width 6 height 159
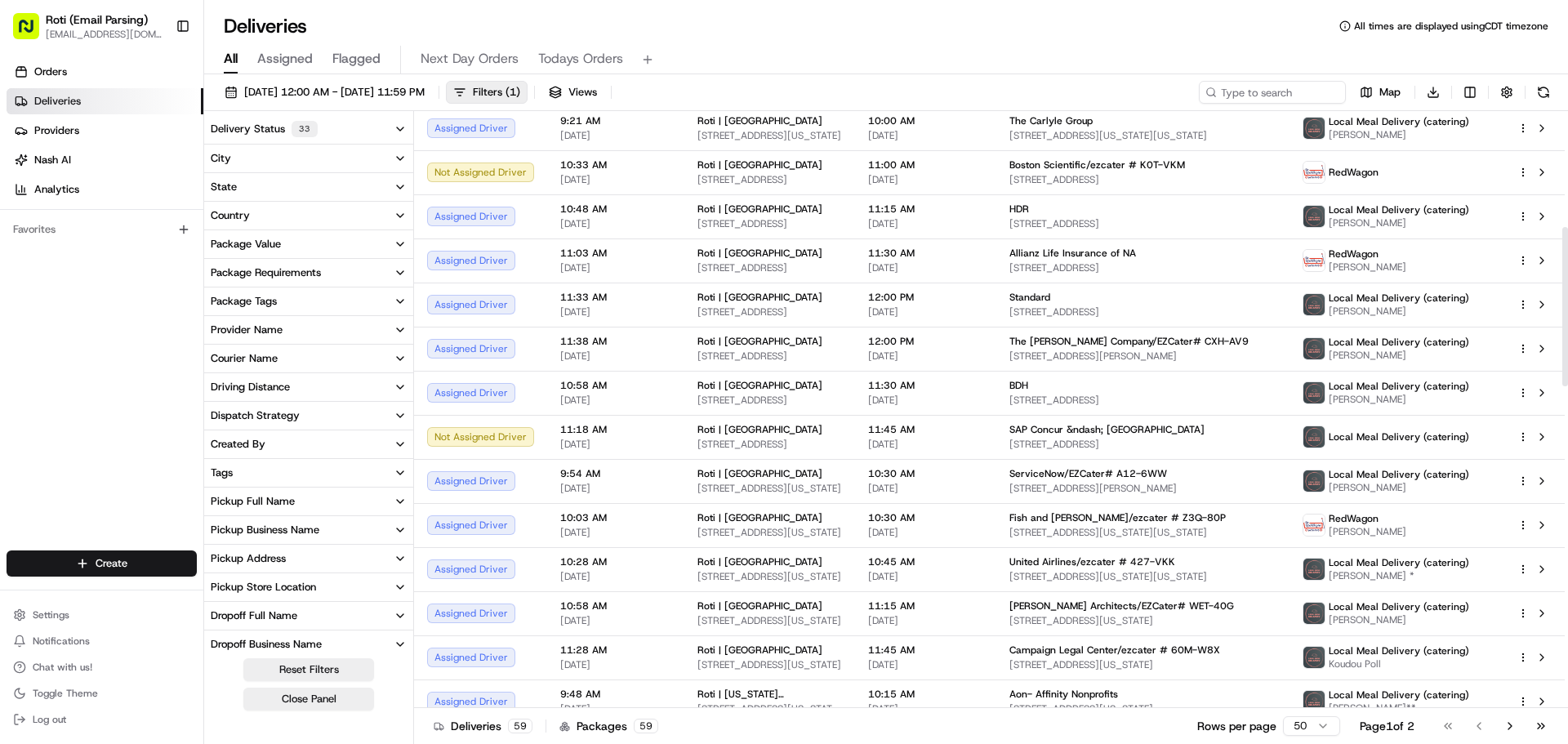
scroll to position [422, 0]
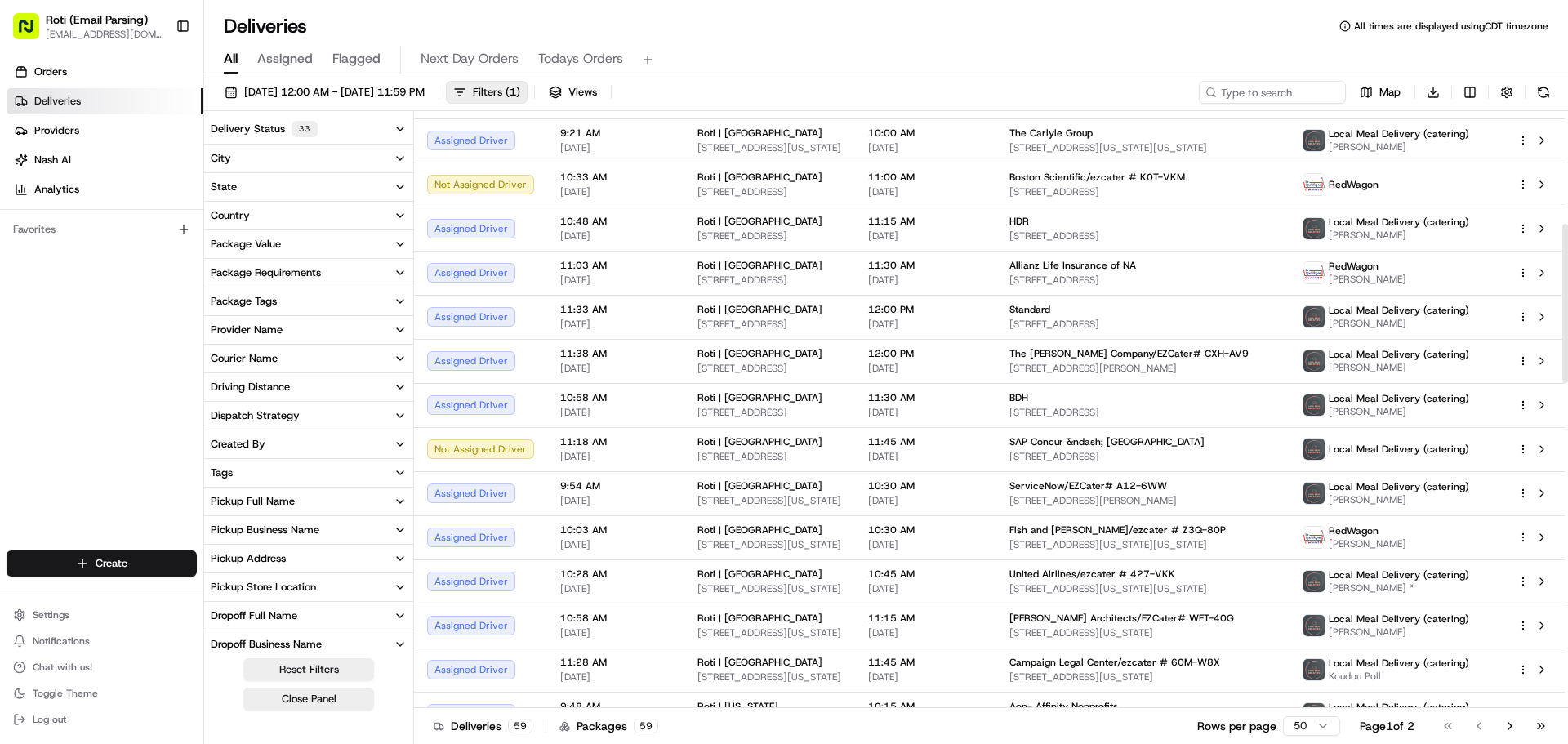
drag, startPoint x: 1567, startPoint y: 263, endPoint x: 1567, endPoint y: 308, distance: 45.0
click at [1567, 308] on div at bounding box center [1565, 303] width 6 height 159
click at [1510, 91] on button "button" at bounding box center [1506, 92] width 23 height 23
click at [1014, 74] on div "[DATE] 12:00 AM - [DATE] 11:59 PM Filters ( 1 ) Views Map Download Delivery Sta…" at bounding box center [886, 410] width 1364 height 673
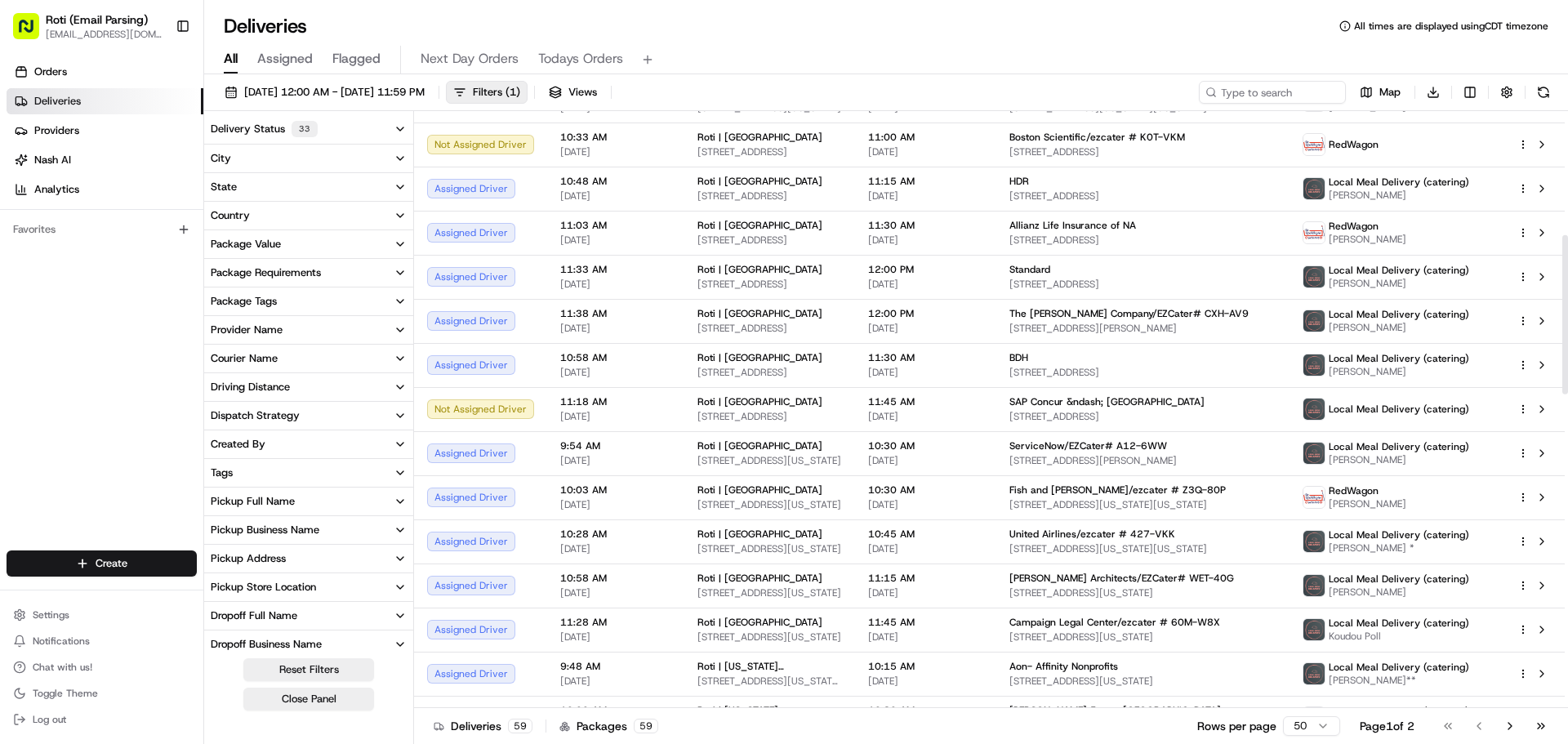
scroll to position [468, 0]
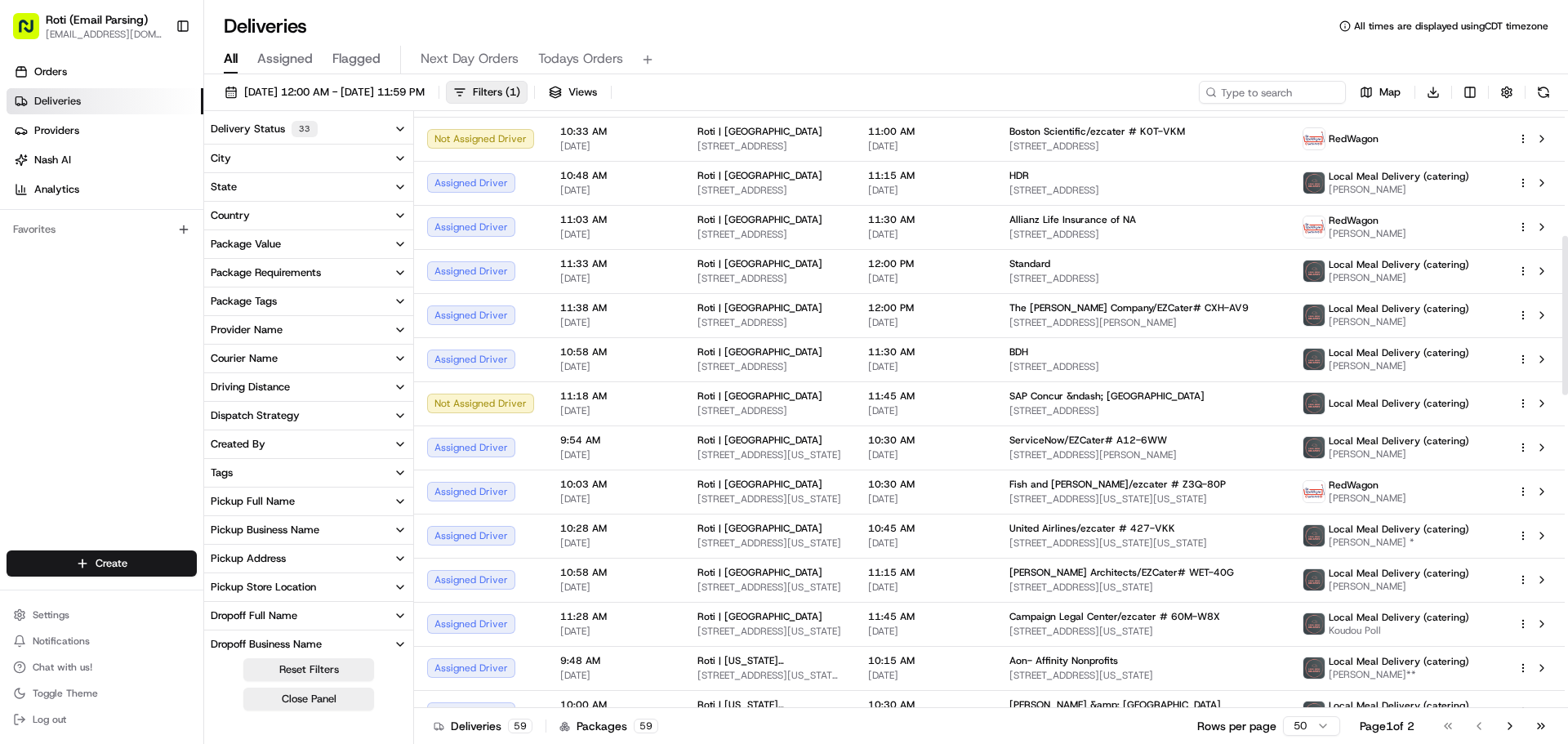
drag, startPoint x: 1562, startPoint y: 246, endPoint x: 1566, endPoint y: 258, distance: 12.6
click at [1566, 258] on div at bounding box center [1565, 315] width 6 height 159
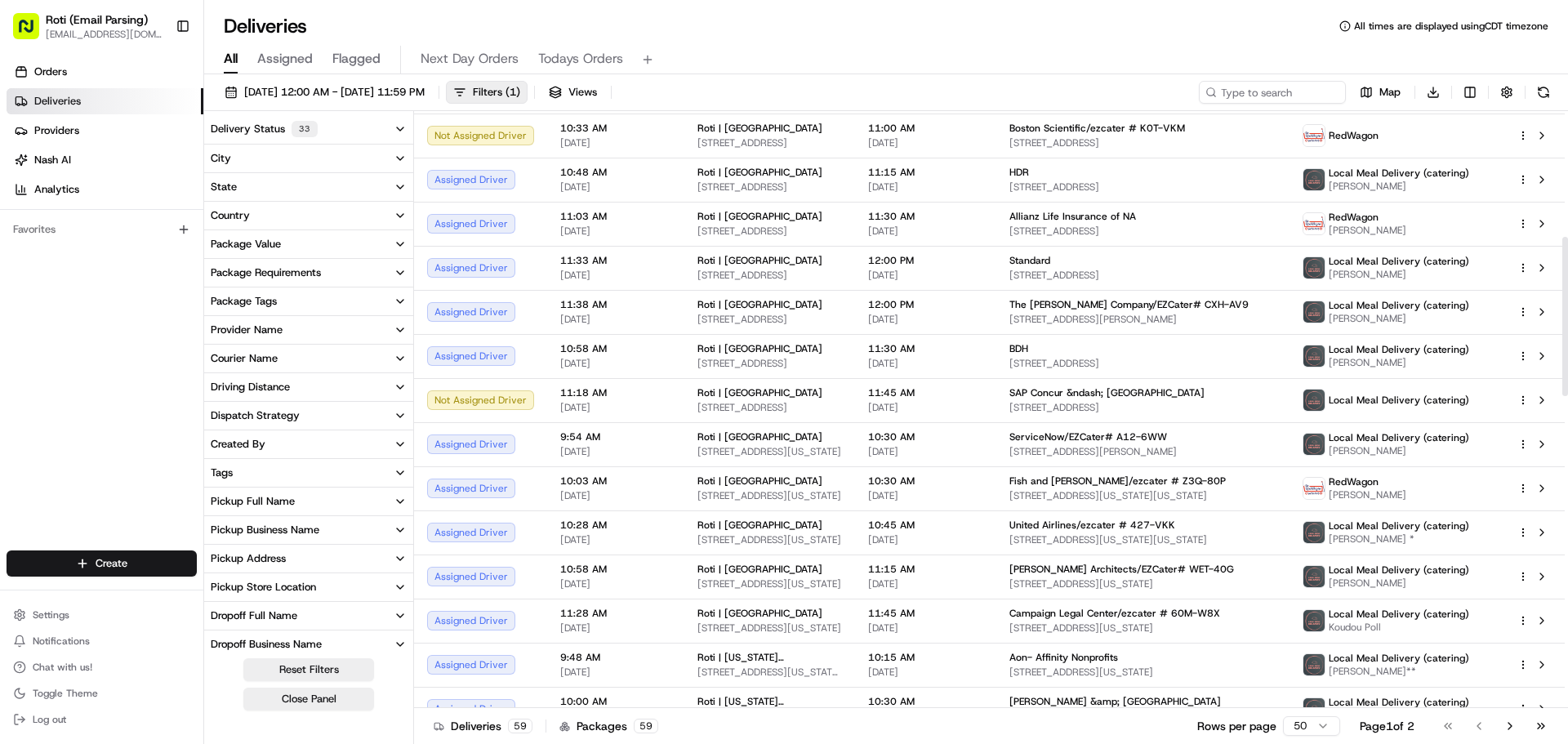
click at [1567, 283] on div at bounding box center [1565, 316] width 6 height 159
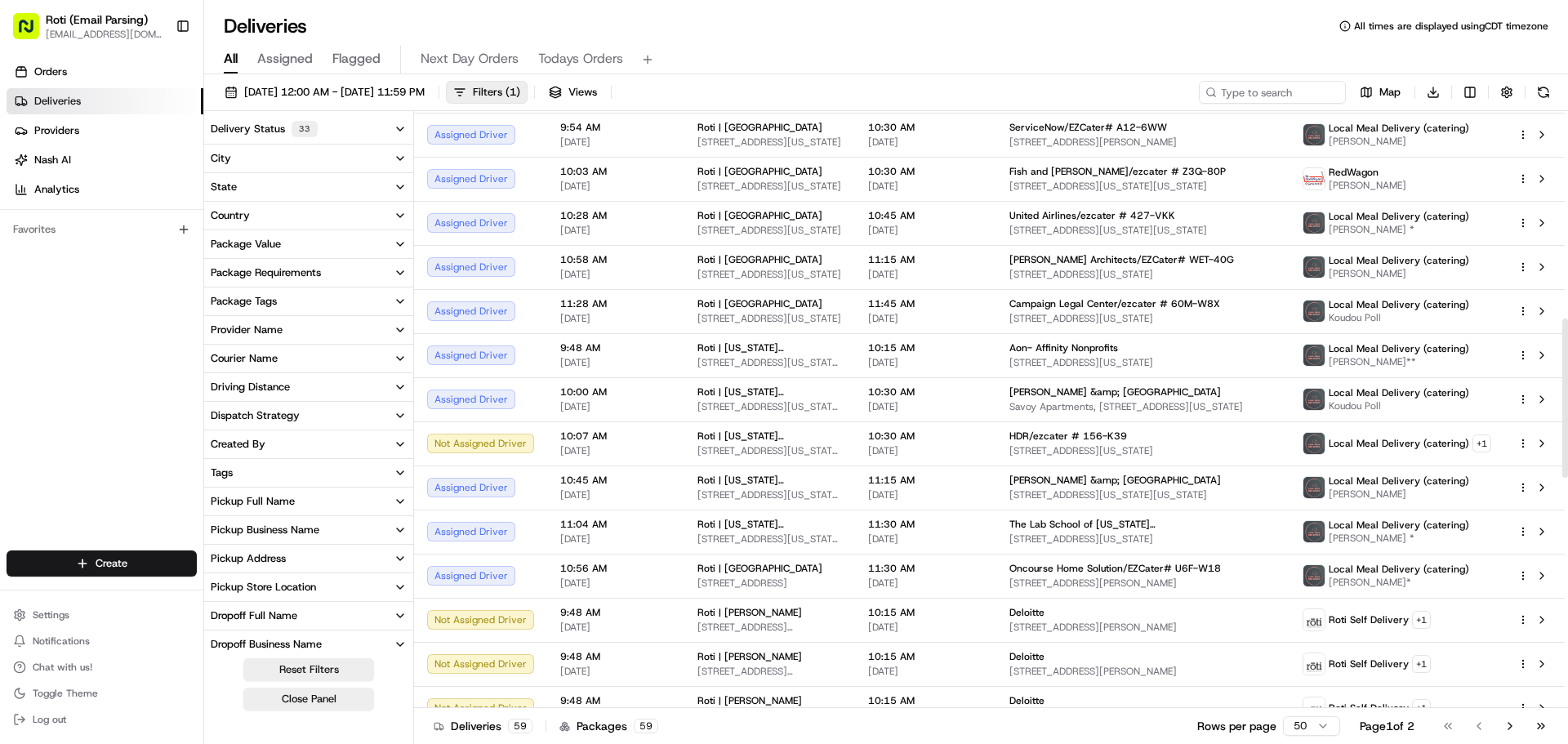
scroll to position [783, 0]
drag, startPoint x: 1567, startPoint y: 307, endPoint x: 1567, endPoint y: 390, distance: 83.0
click at [1567, 390] on div at bounding box center [1565, 400] width 6 height 159
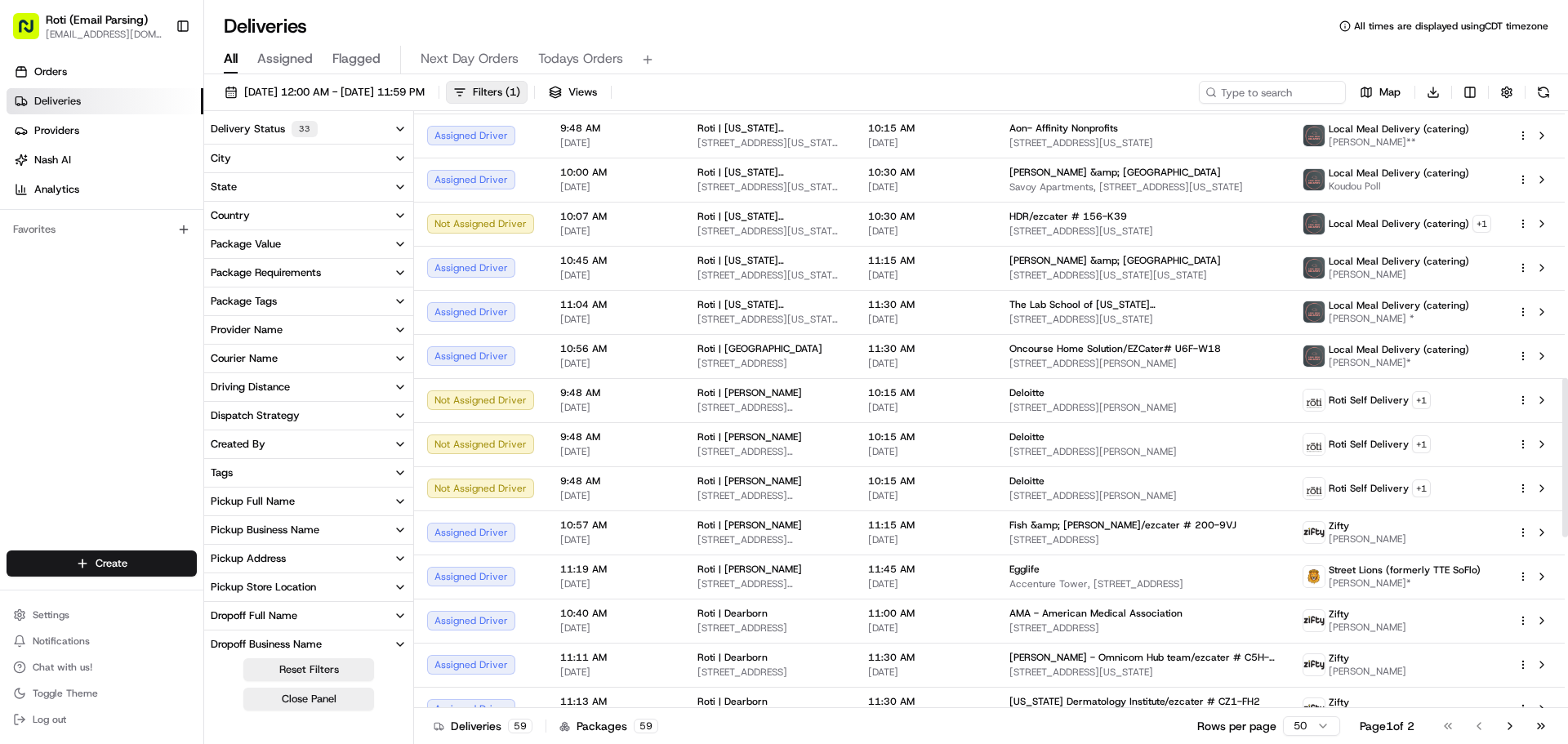
scroll to position [1004, 0]
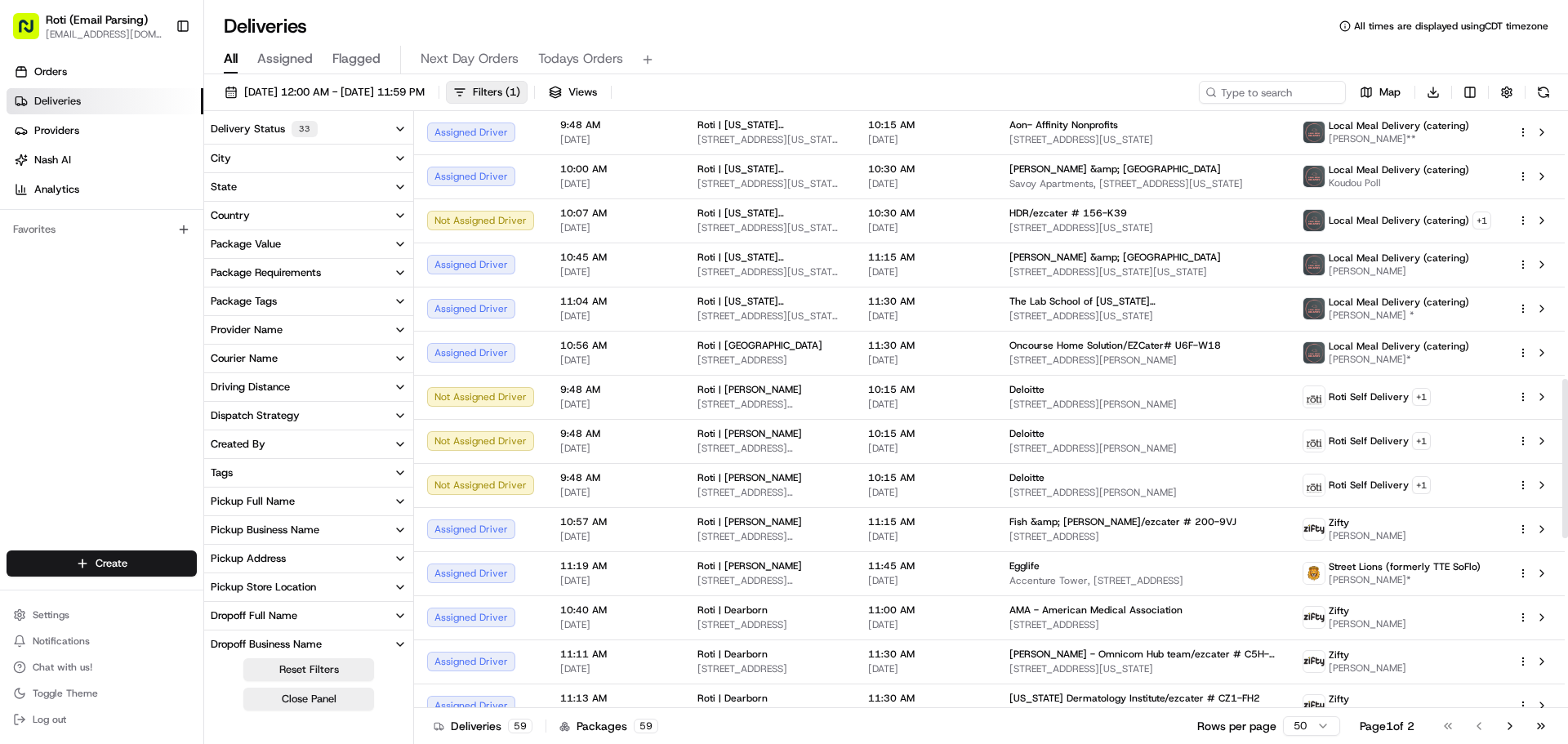
drag, startPoint x: 1567, startPoint y: 348, endPoint x: 1567, endPoint y: 407, distance: 59.0
click at [1567, 407] on div at bounding box center [1565, 458] width 6 height 159
click at [1499, 89] on button "button" at bounding box center [1506, 92] width 23 height 23
click at [1474, 154] on html "Roti (Email Parsing) [EMAIL_ADDRESS][DOMAIN_NAME] Toggle Sidebar Orders Deliver…" at bounding box center [784, 372] width 1568 height 744
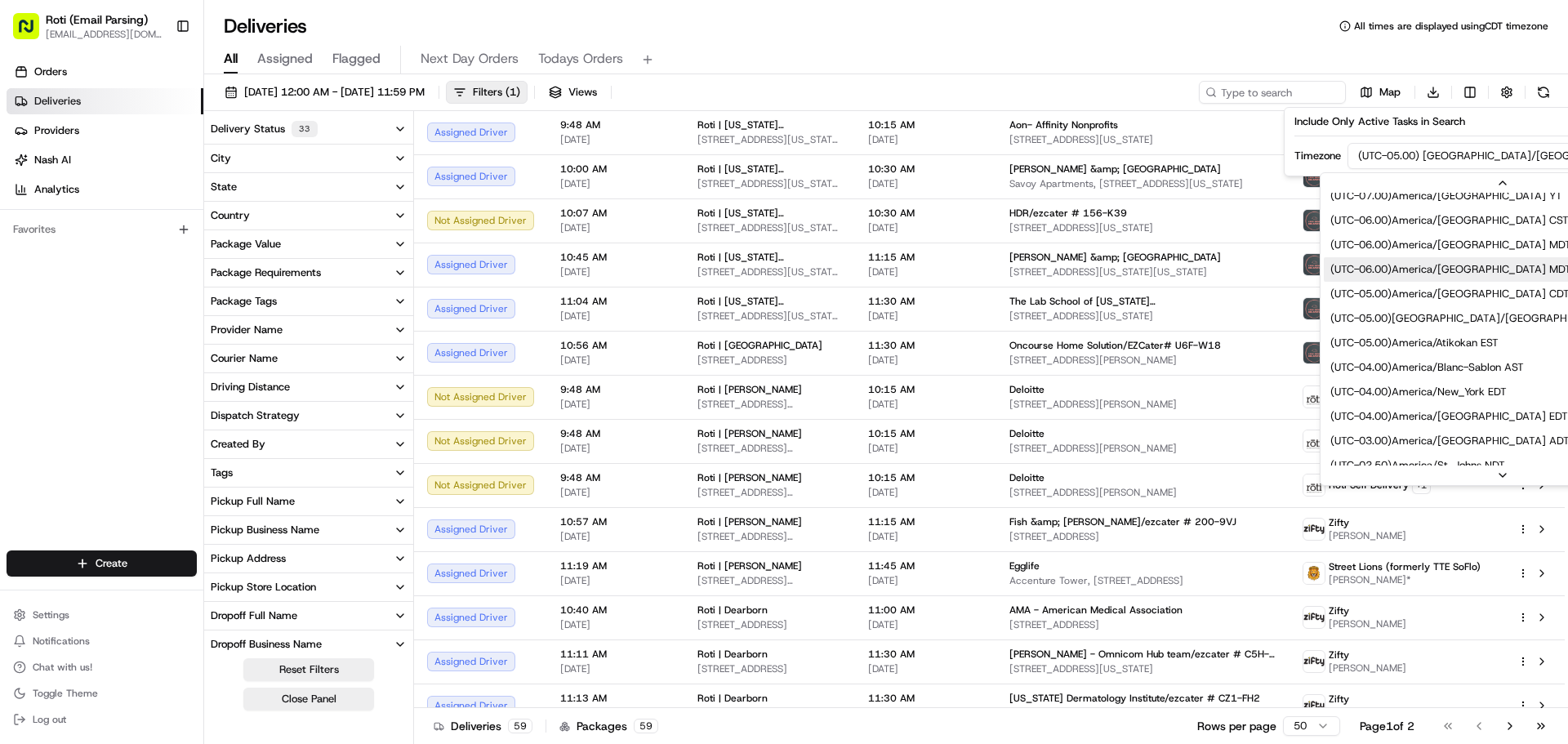
scroll to position [163, 0]
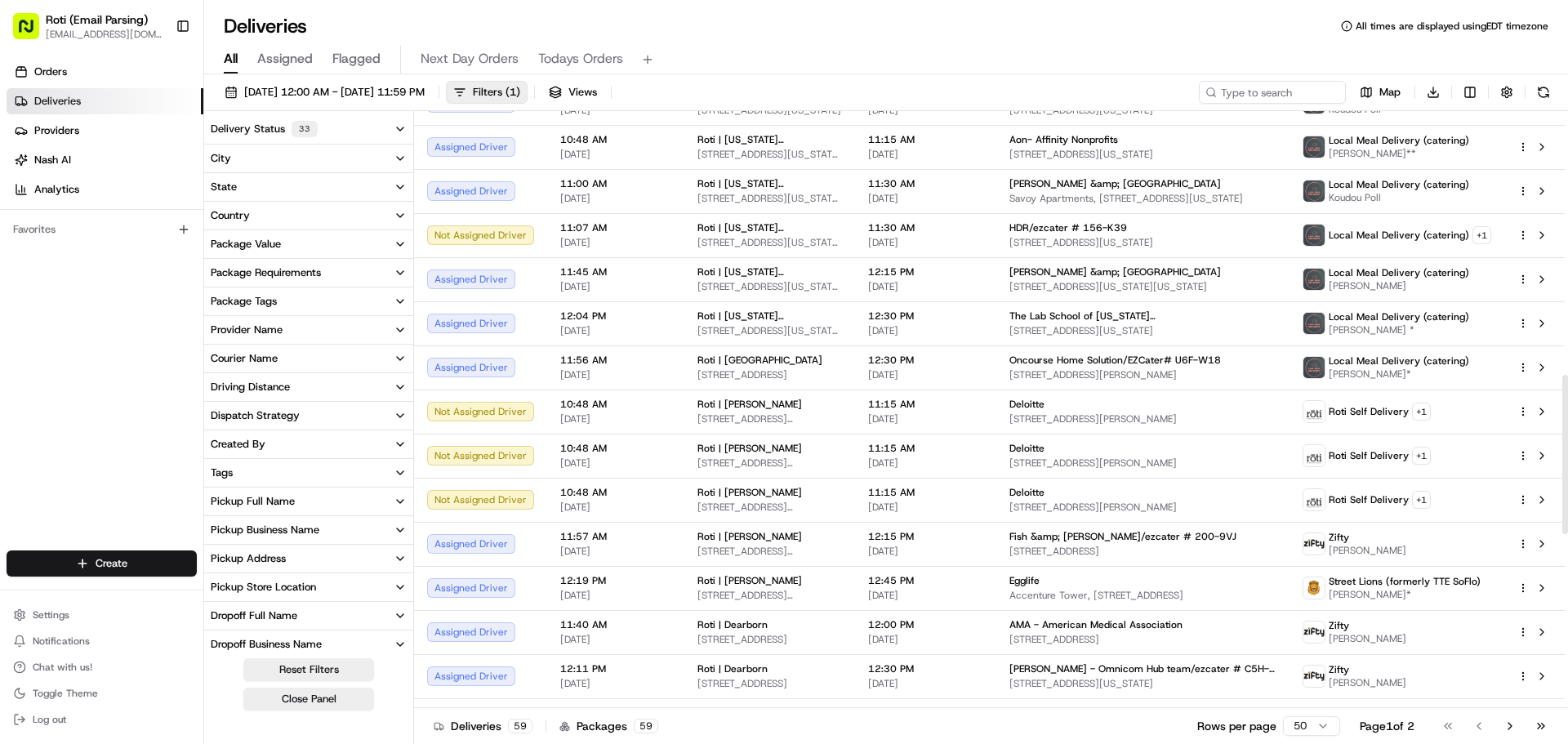
scroll to position [992, 0]
drag, startPoint x: 1567, startPoint y: 243, endPoint x: 1567, endPoint y: 507, distance: 264.0
click at [1567, 507] on div at bounding box center [1565, 455] width 6 height 159
click at [1494, 88] on div "Map Download" at bounding box center [1377, 92] width 356 height 23
click at [1506, 95] on button "button" at bounding box center [1506, 92] width 23 height 23
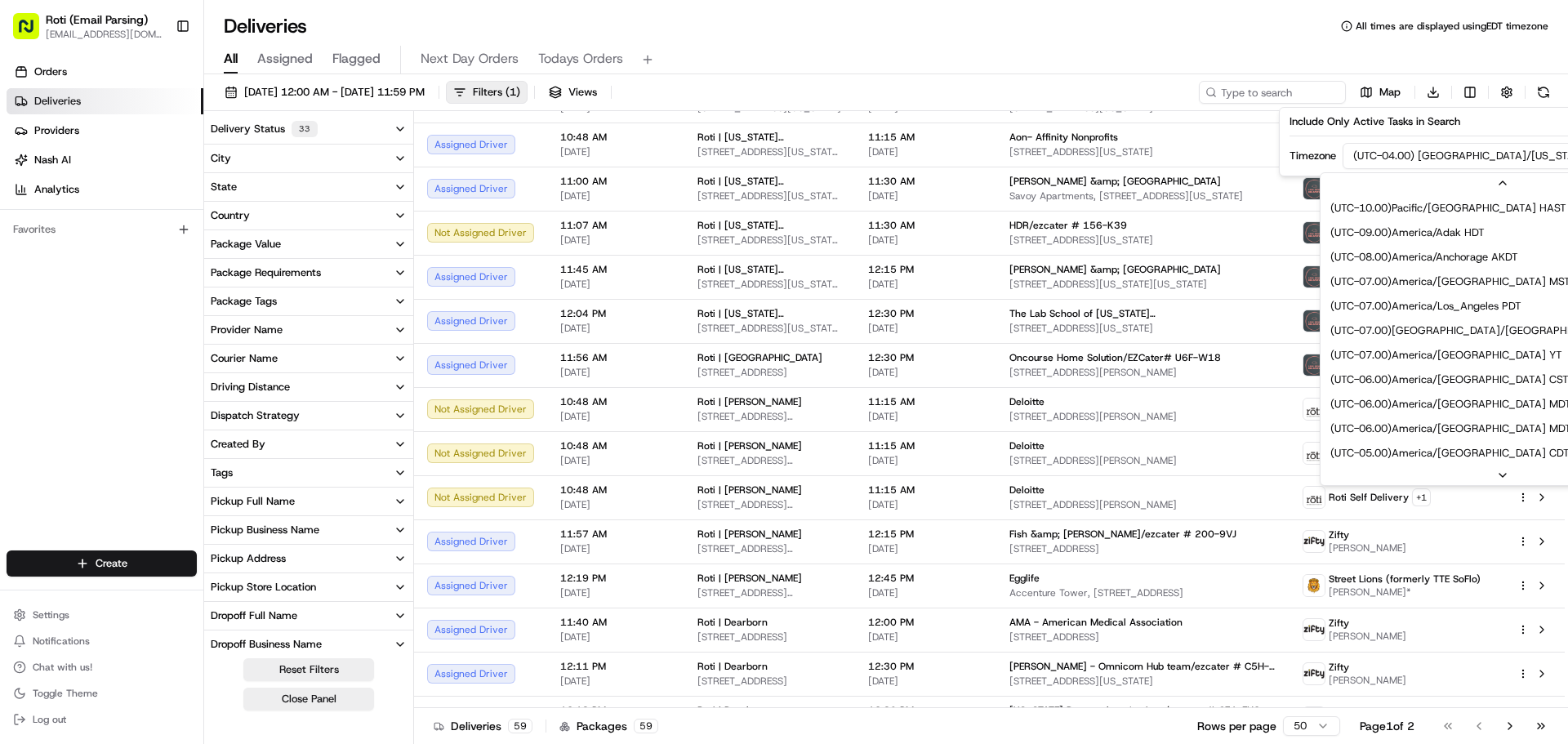
click at [1412, 155] on html "Roti (Email Parsing) [EMAIL_ADDRESS][DOMAIN_NAME] Toggle Sidebar Orders Deliver…" at bounding box center [784, 372] width 1568 height 744
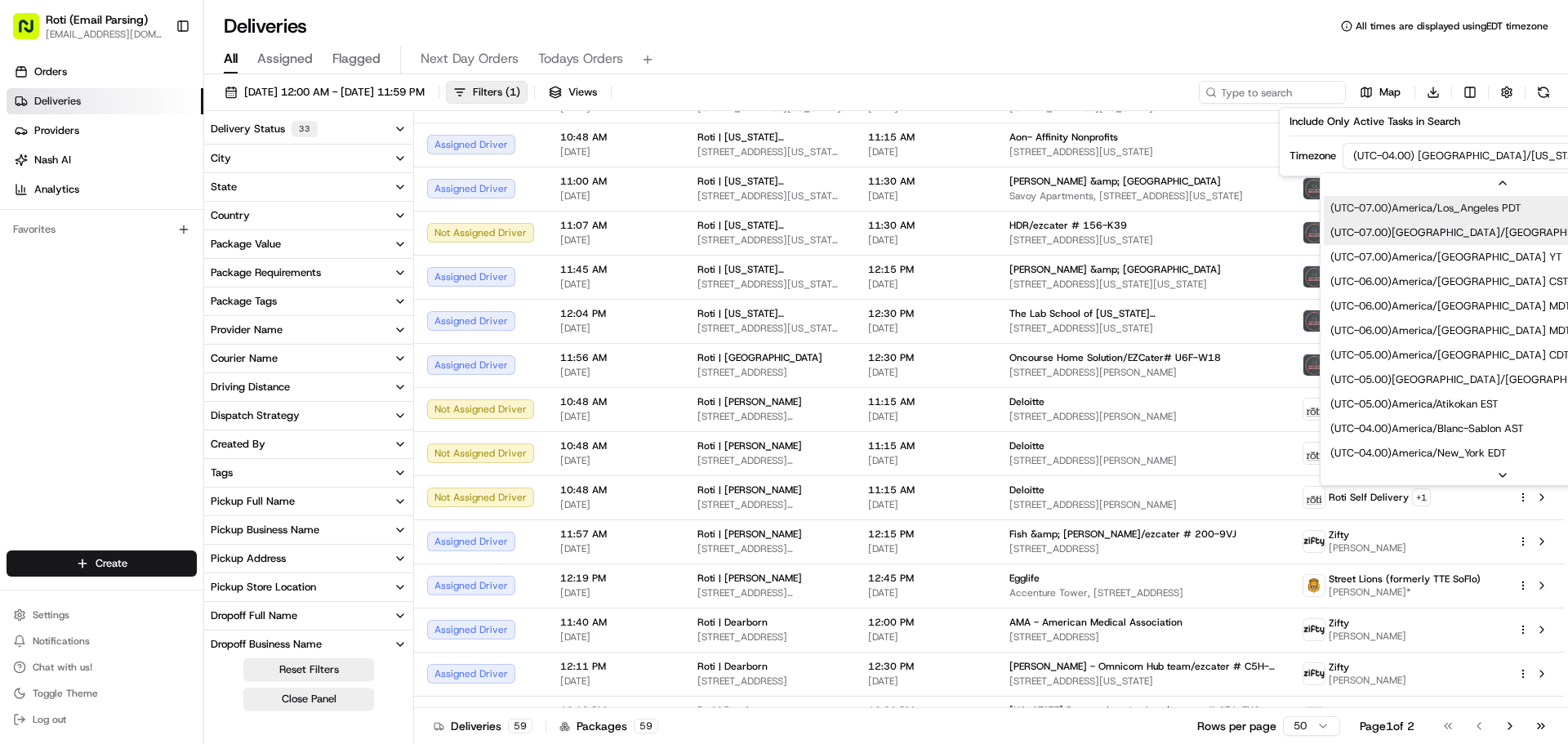
scroll to position [73, 0]
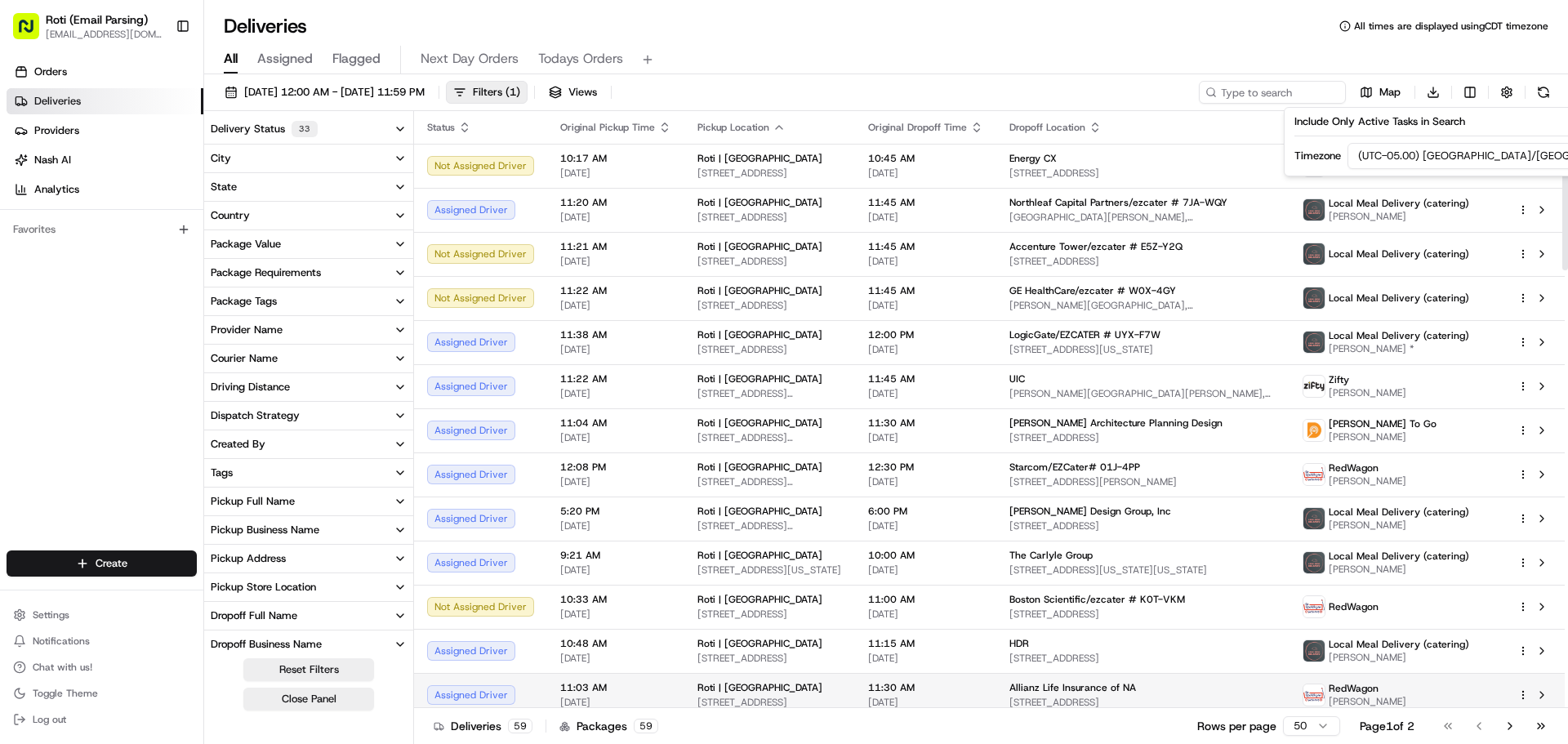
click at [311, 700] on button "Close Panel" at bounding box center [309, 699] width 131 height 23
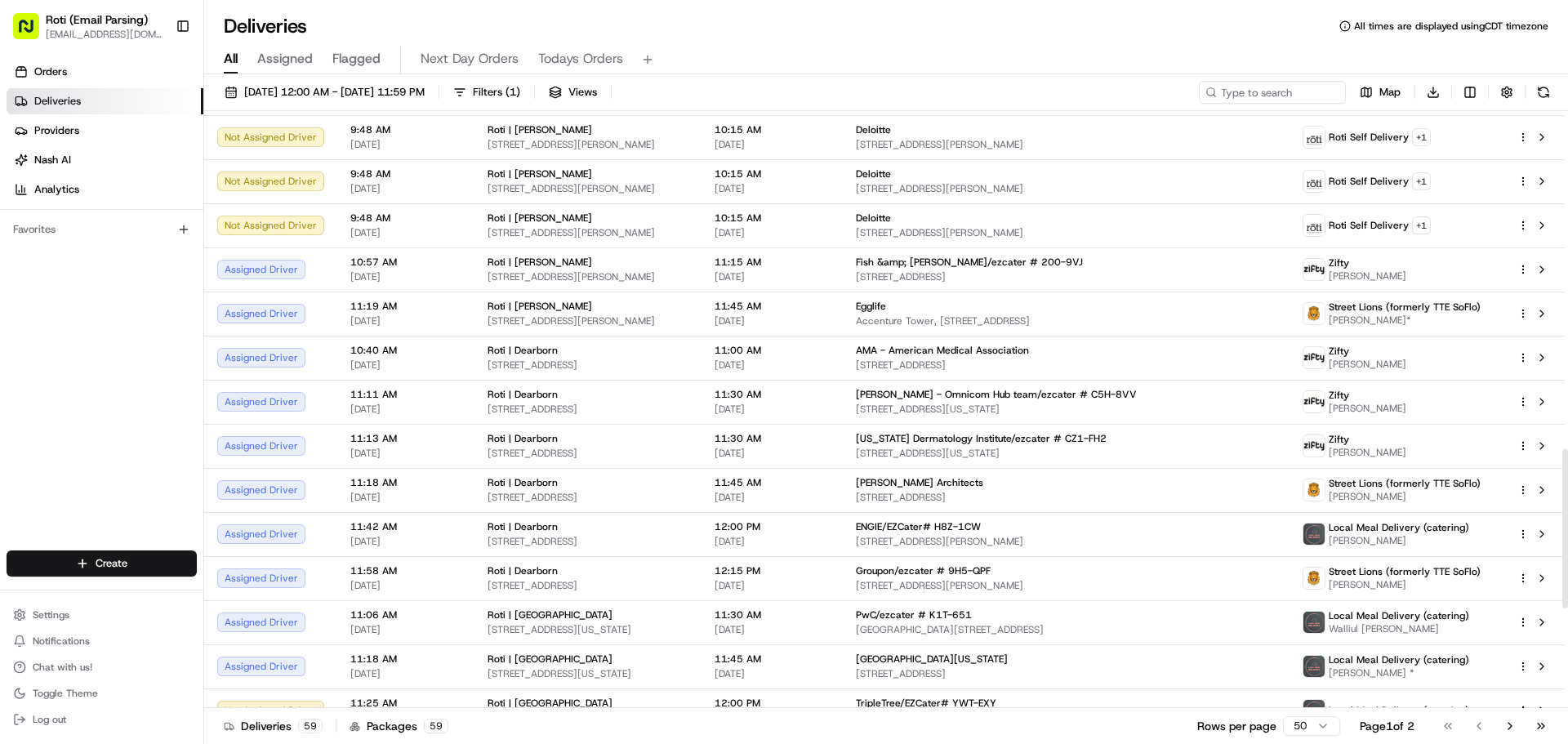
scroll to position [1267, 0]
drag, startPoint x: 1567, startPoint y: 330, endPoint x: 1567, endPoint y: 515, distance: 185.0
click at [1567, 515] on div at bounding box center [1565, 529] width 6 height 159
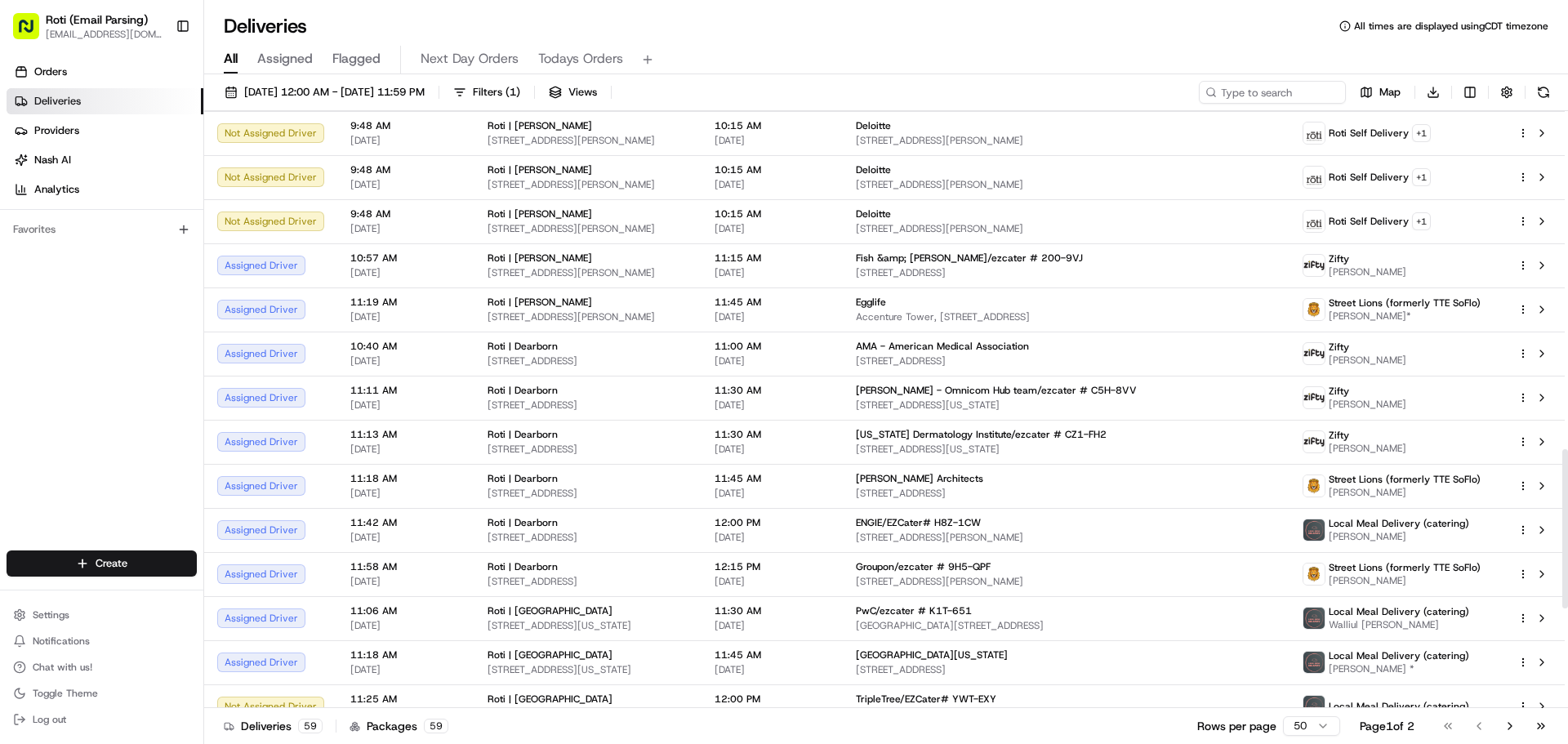
drag, startPoint x: 1567, startPoint y: 488, endPoint x: 1567, endPoint y: 510, distance: 22.0
click at [1567, 510] on div at bounding box center [1565, 529] width 6 height 159
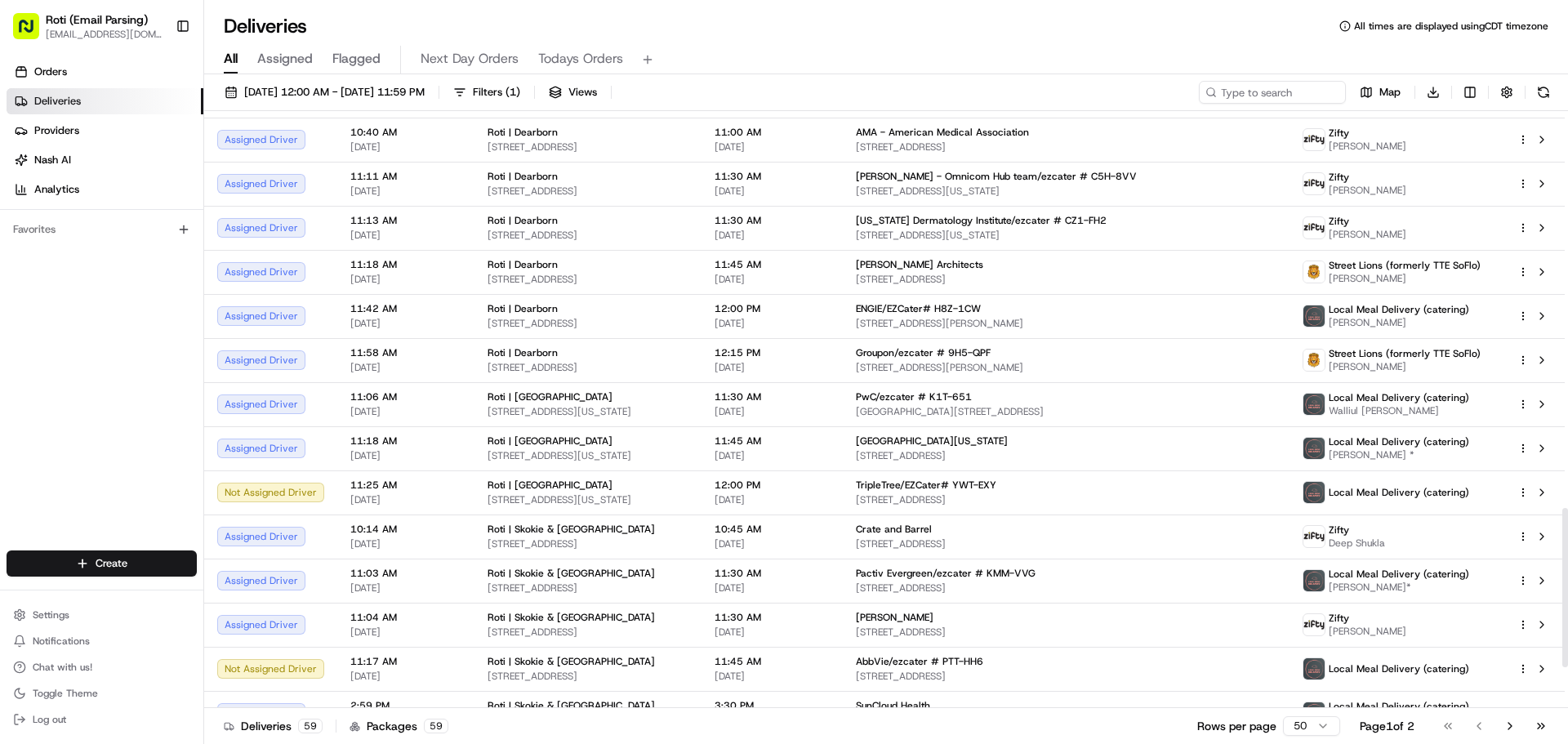
scroll to position [1491, 0]
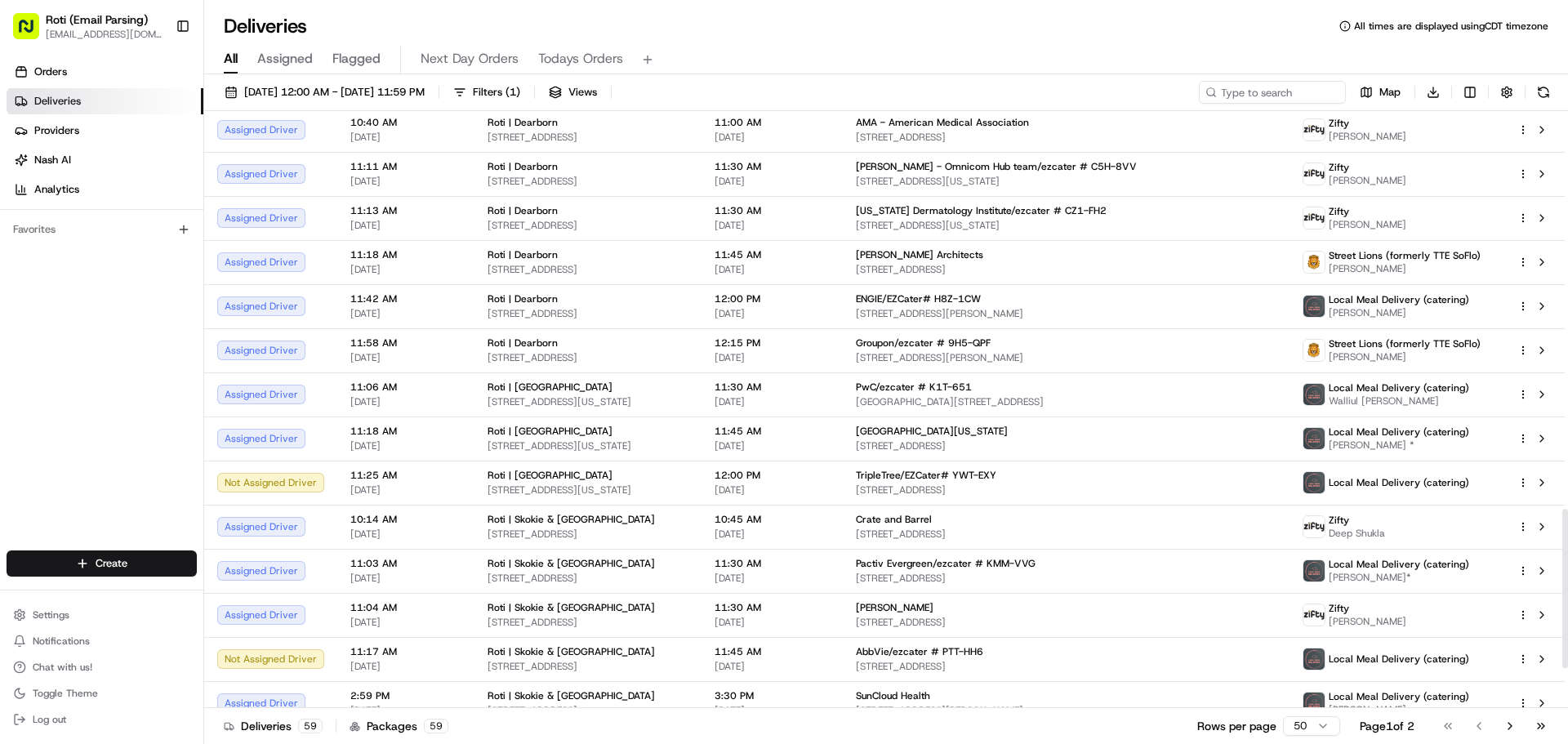
drag, startPoint x: 1567, startPoint y: 520, endPoint x: 1567, endPoint y: 580, distance: 60.0
click at [1567, 580] on div at bounding box center [1565, 588] width 6 height 159
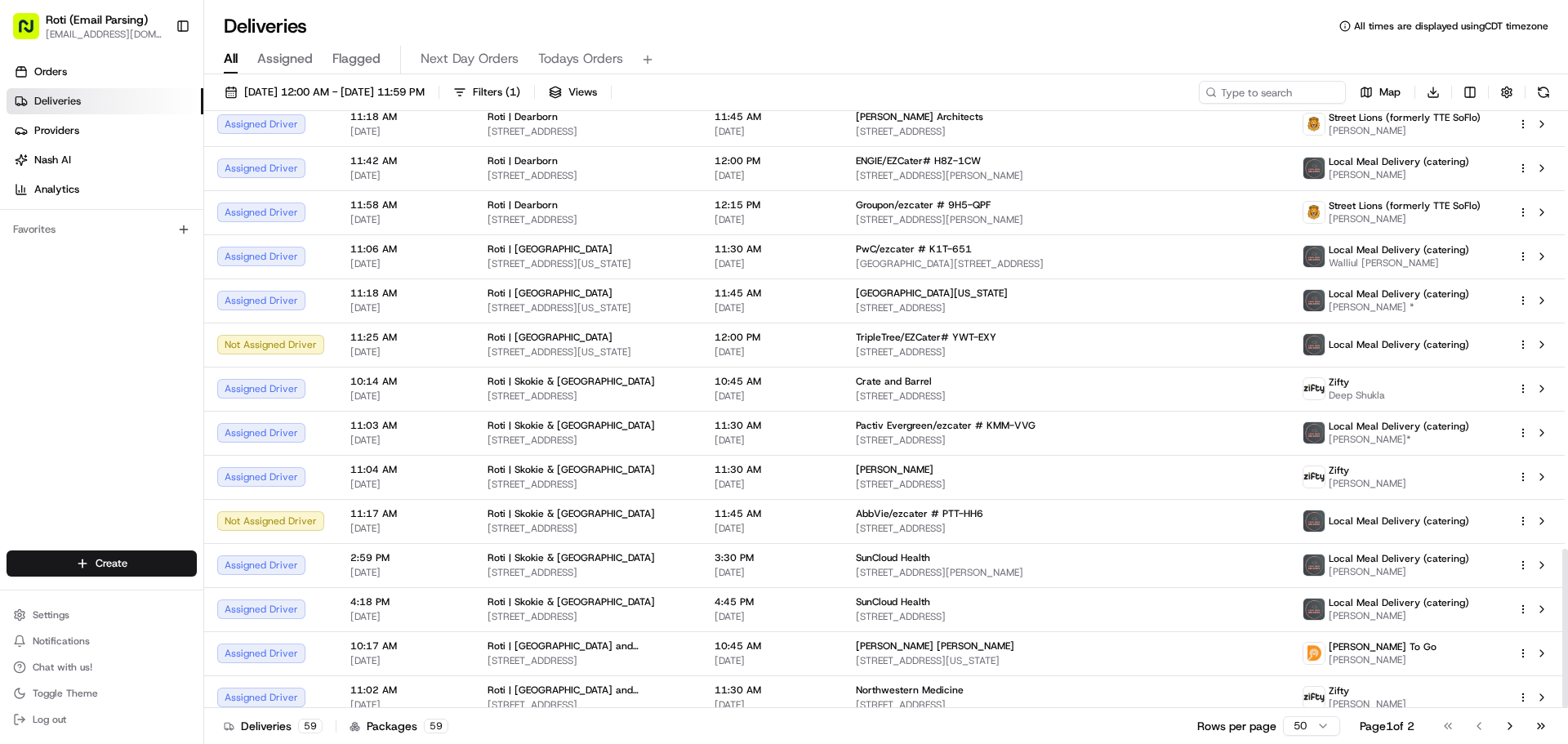
scroll to position [1641, 0]
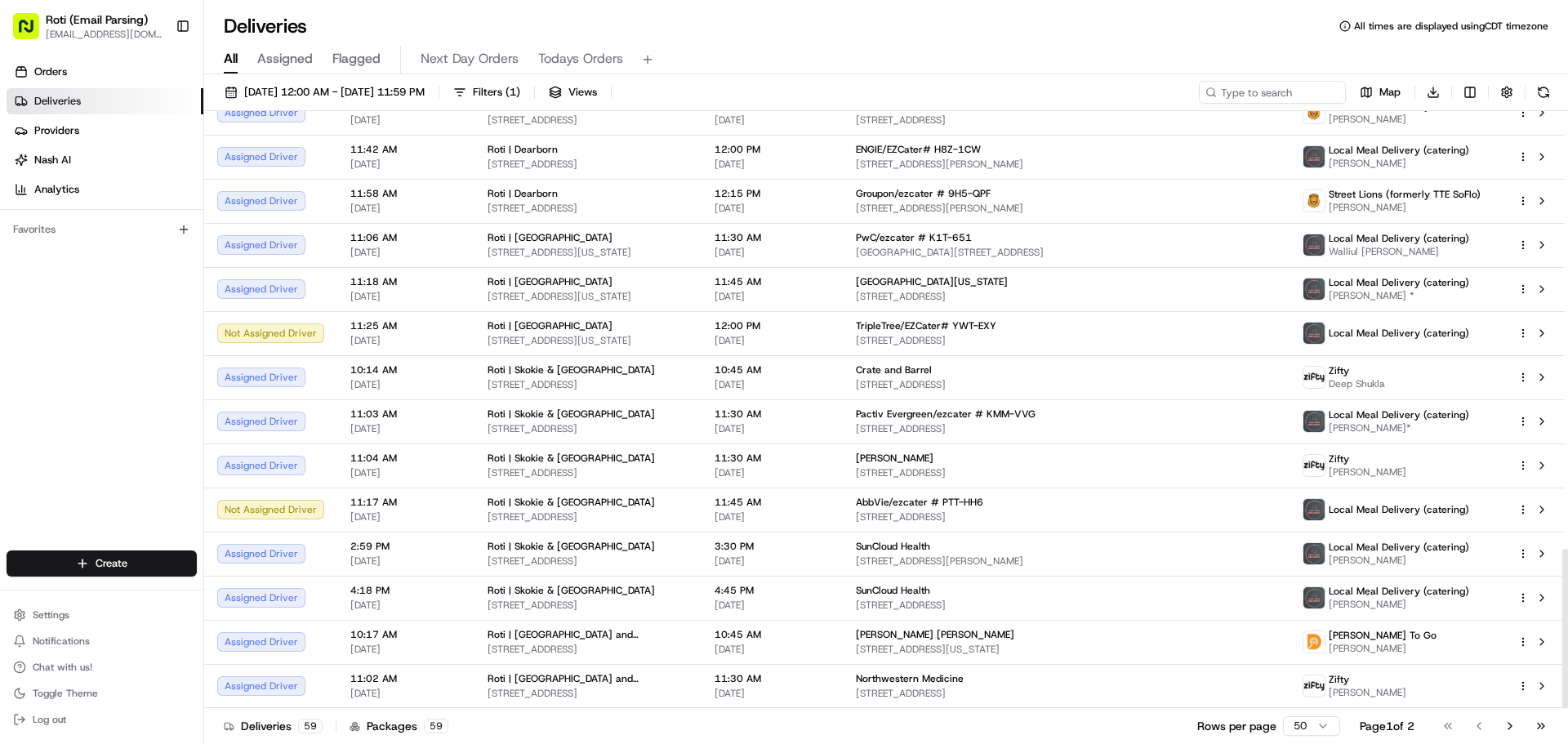
drag, startPoint x: 1565, startPoint y: 527, endPoint x: 1567, endPoint y: 586, distance: 59.0
click at [1567, 586] on div at bounding box center [1565, 628] width 6 height 159
click at [1509, 728] on button "Go to next page" at bounding box center [1510, 726] width 28 height 23
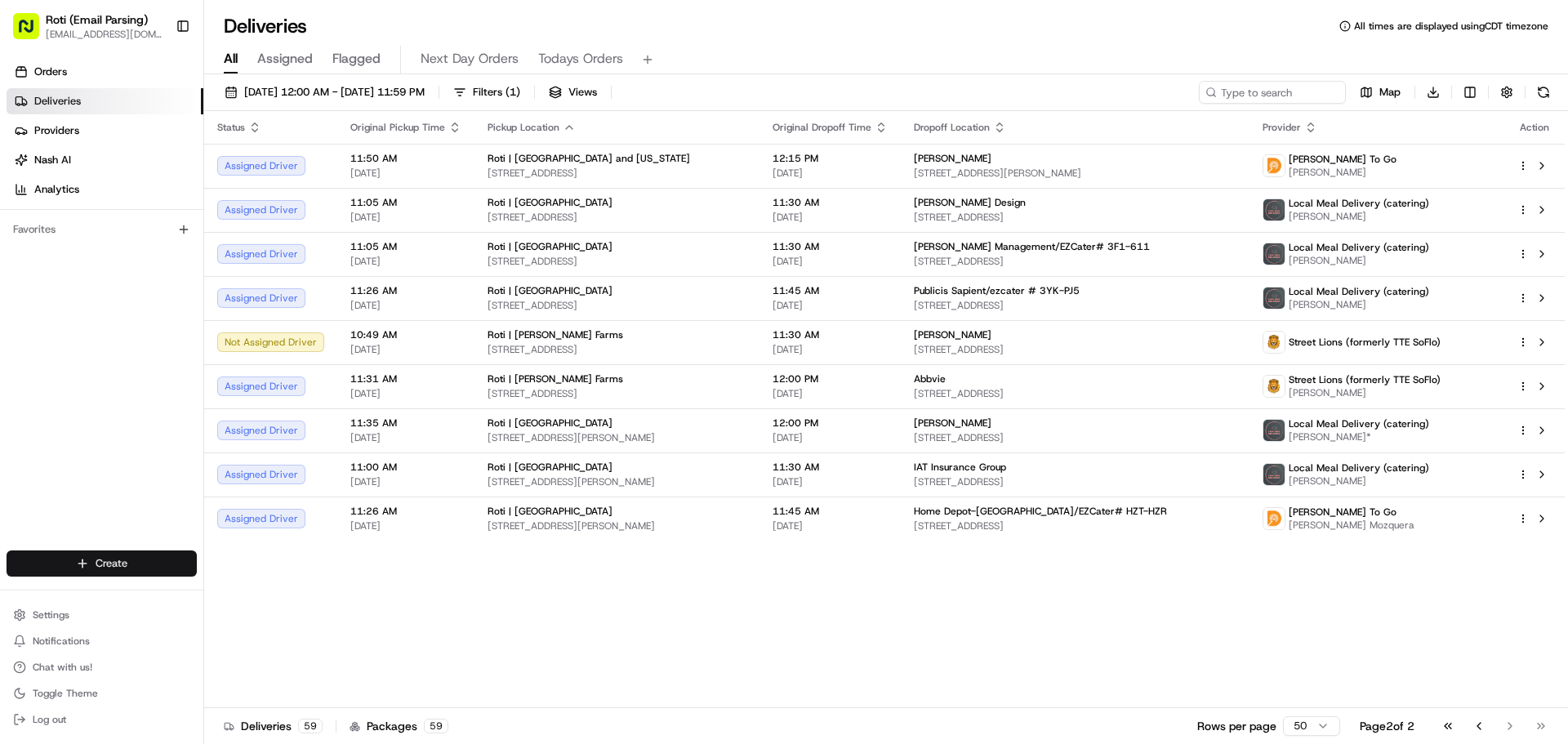
click at [109, 560] on html "Roti (Email Parsing) [EMAIL_ADDRESS][DOMAIN_NAME] Toggle Sidebar Orders Deliver…" at bounding box center [784, 372] width 1568 height 744
click at [235, 596] on link "Delivery" at bounding box center [295, 593] width 182 height 29
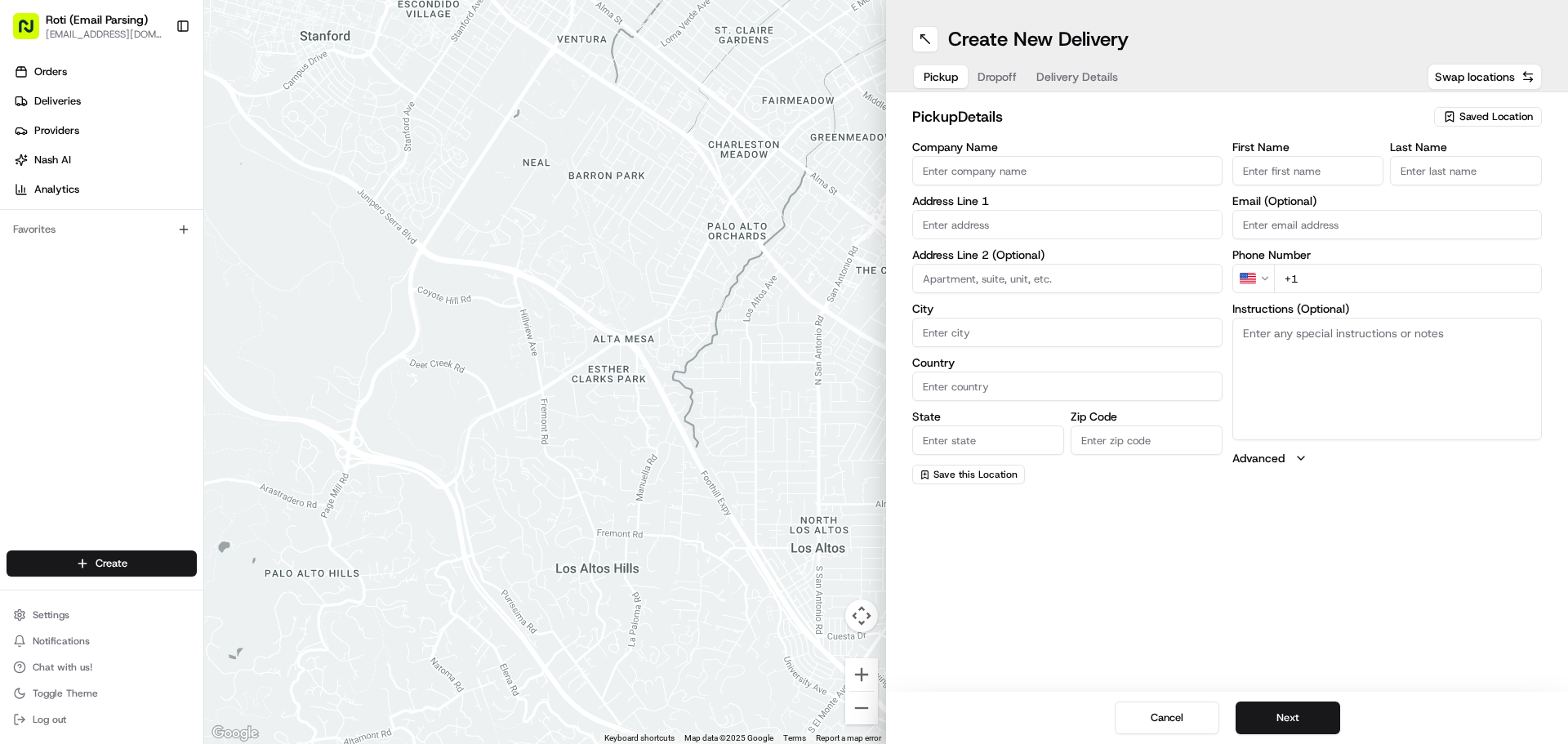
click at [1503, 108] on div "Saved Location" at bounding box center [1488, 117] width 108 height 20
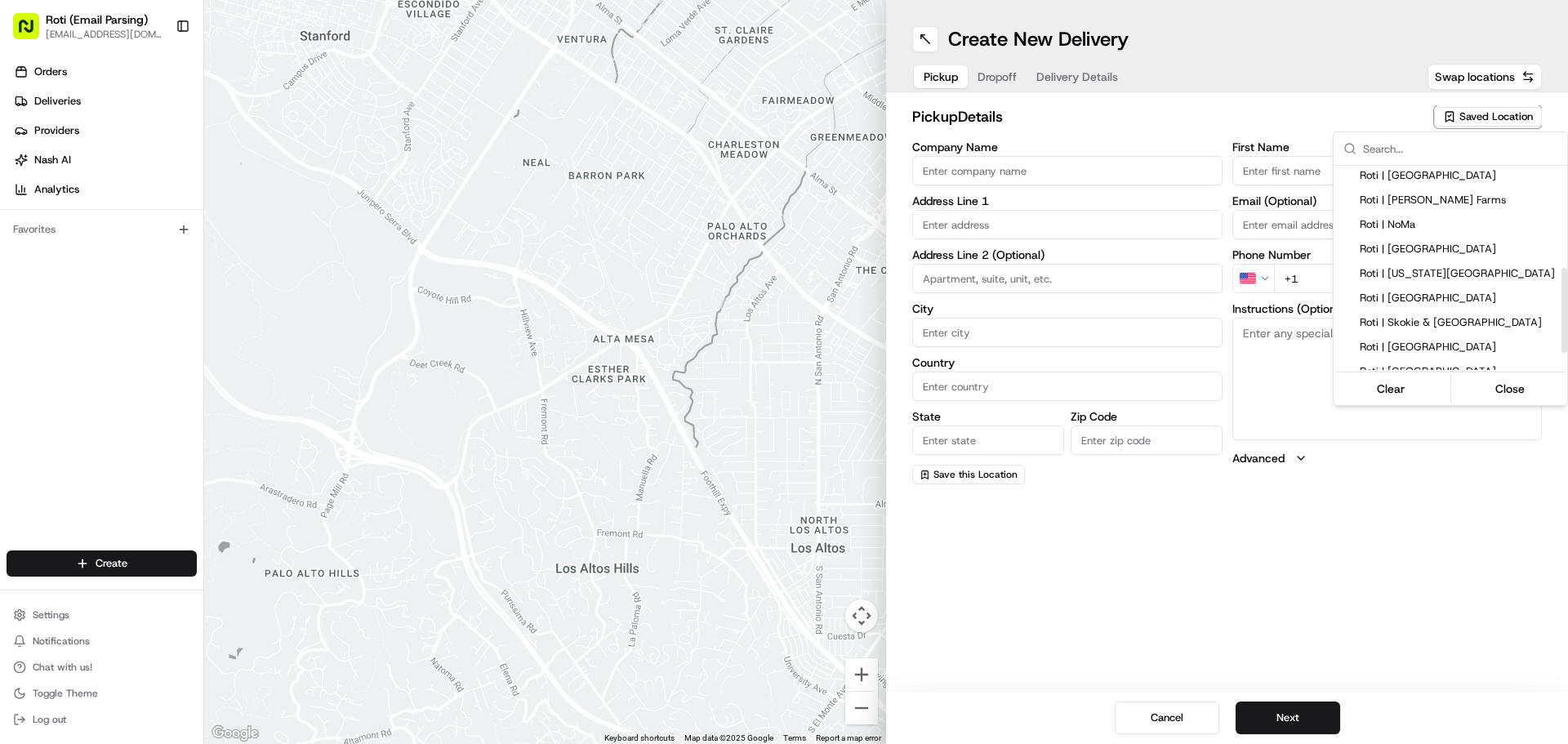
scroll to position [245, 0]
click at [1454, 279] on div "Roti | [GEOGRAPHIC_DATA]" at bounding box center [1450, 290] width 234 height 24
type input "Roti | [GEOGRAPHIC_DATA]"
type input "[STREET_ADDRESS][PERSON_NAME]"
type input "[GEOGRAPHIC_DATA]"
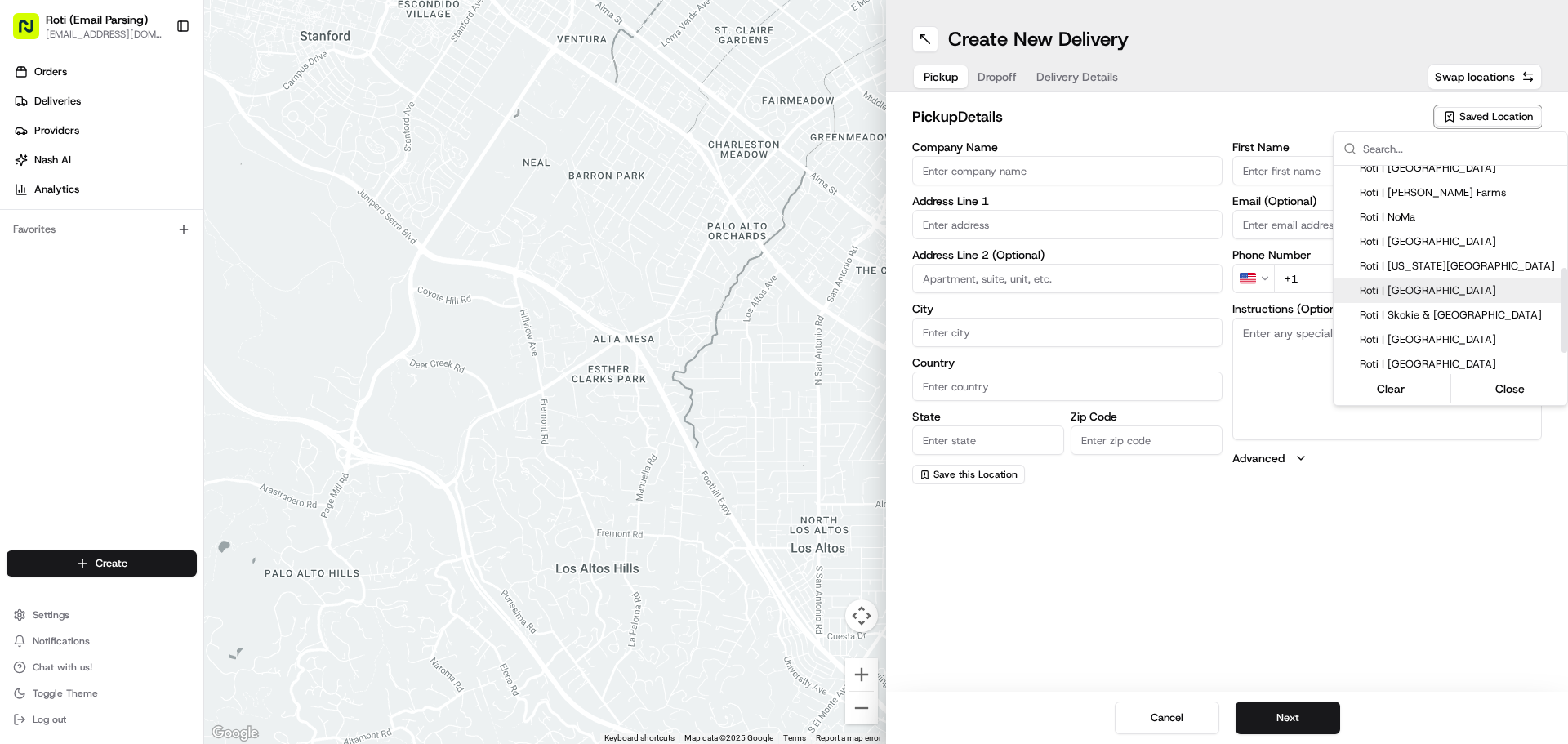
type input "US"
type input "IL"
type input "60173"
type input "Manager"
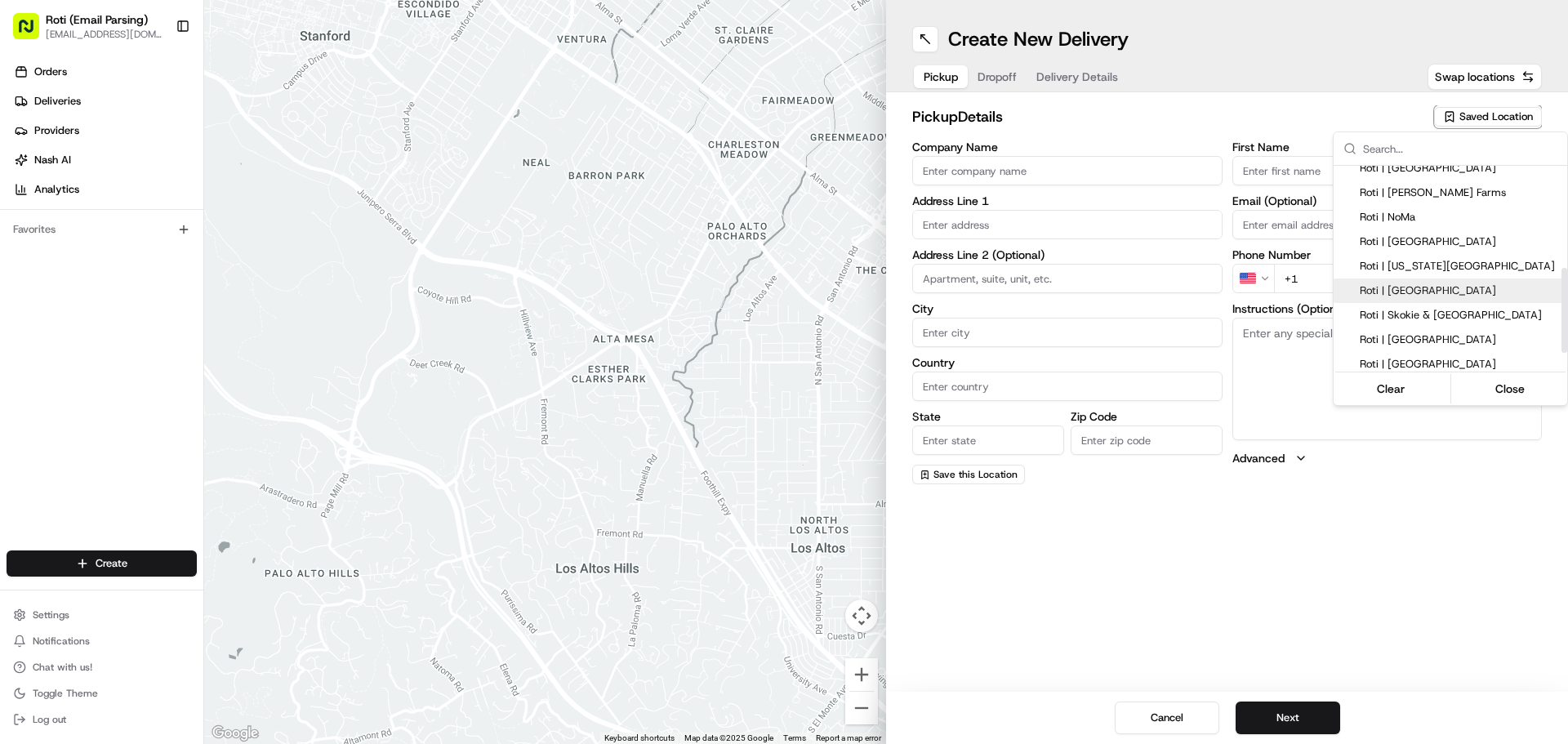
type input "[PHONE_NUMBER]"
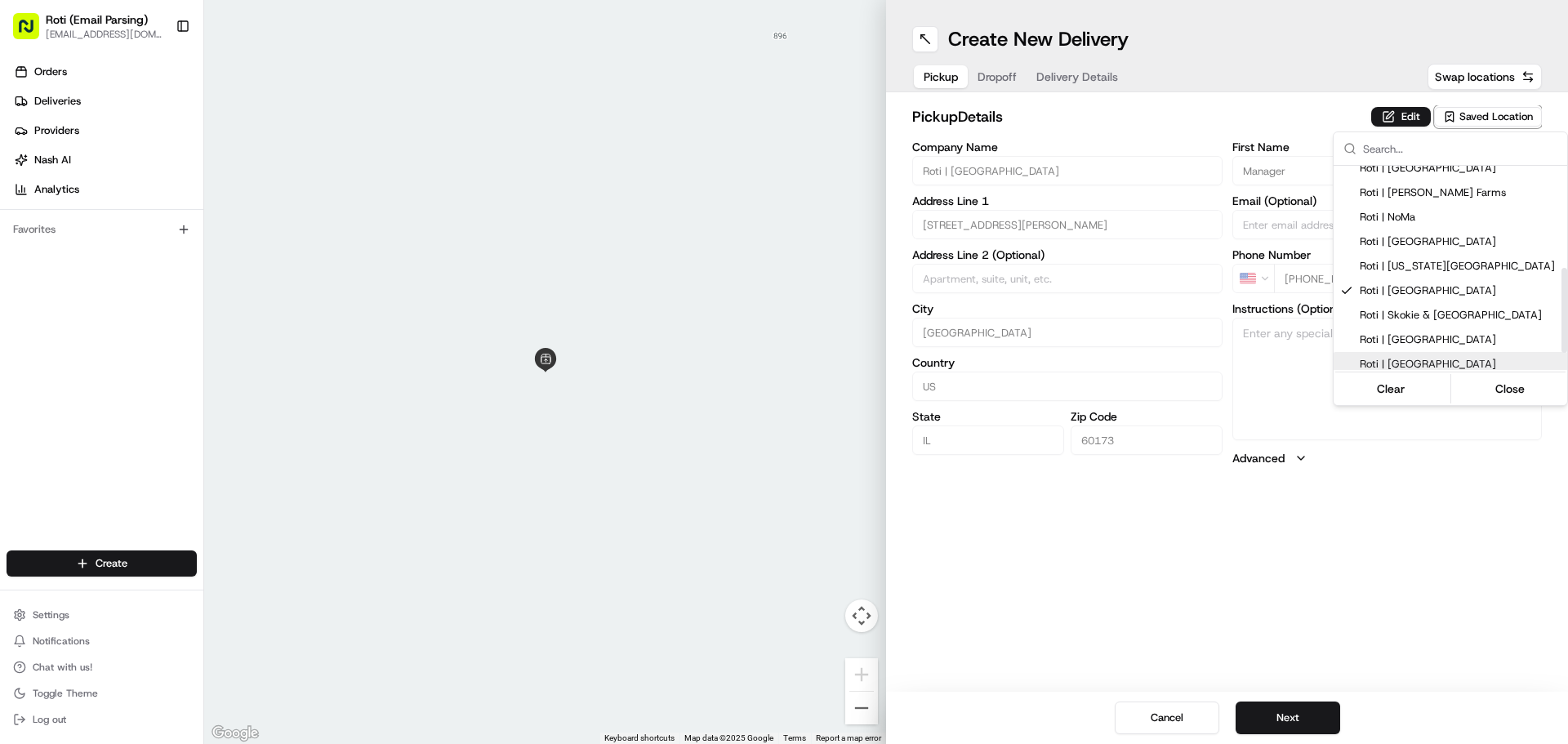
click at [1272, 708] on html "Roti (Email Parsing) [EMAIL_ADDRESS][DOMAIN_NAME] Toggle Sidebar Orders Deliver…" at bounding box center [784, 372] width 1568 height 744
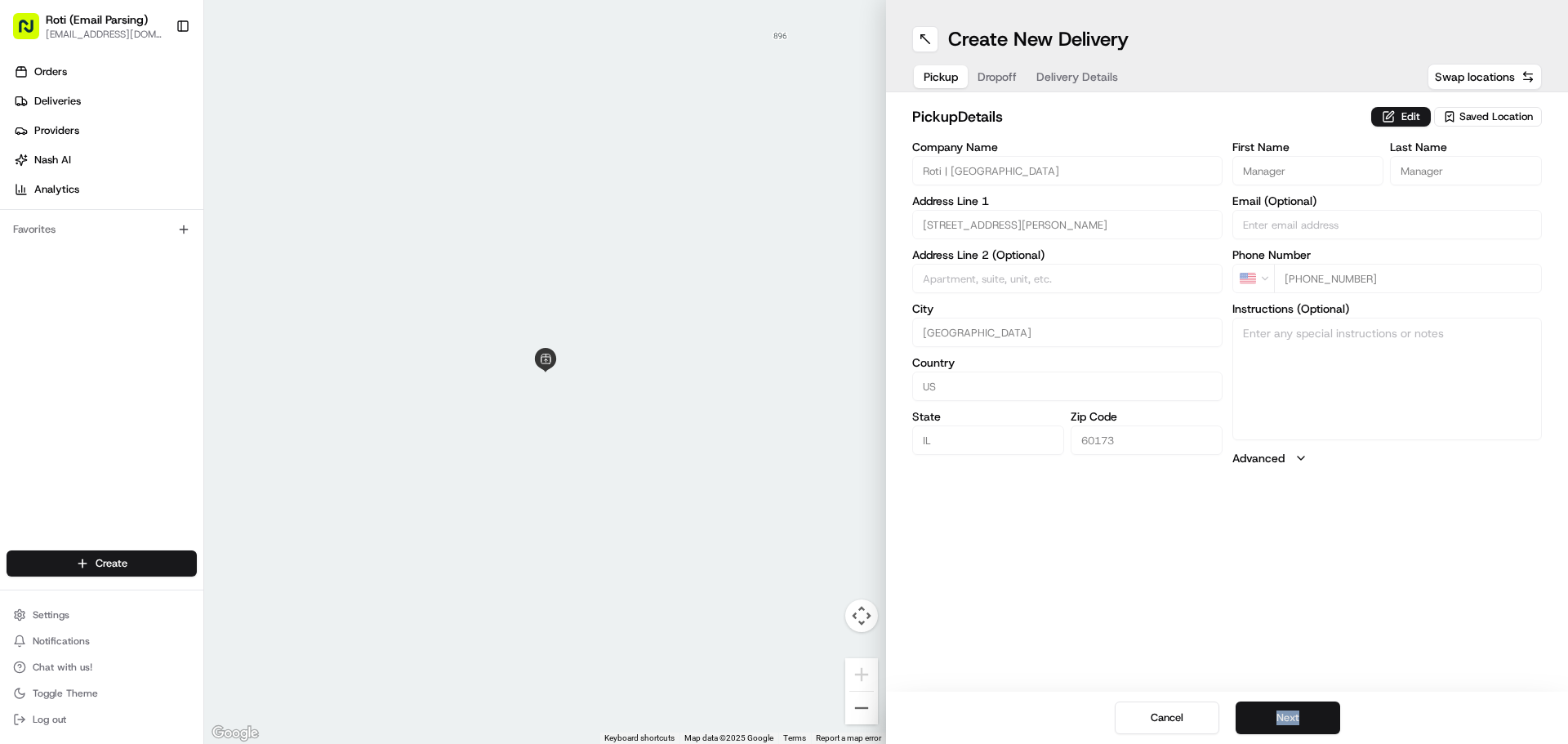
click at [1288, 706] on button "Next" at bounding box center [1288, 717] width 104 height 33
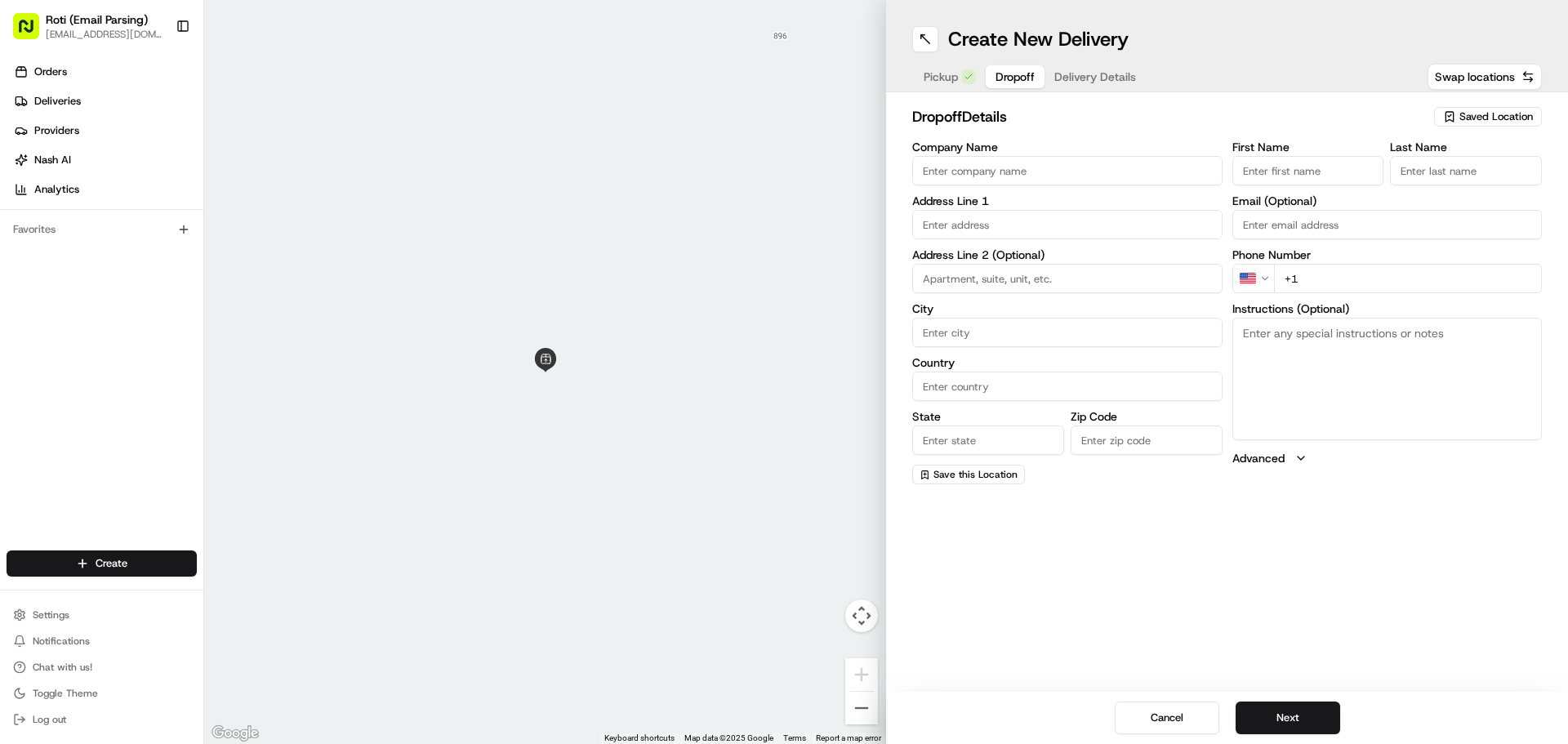
click at [932, 177] on input "Company Name" at bounding box center [1068, 170] width 310 height 29
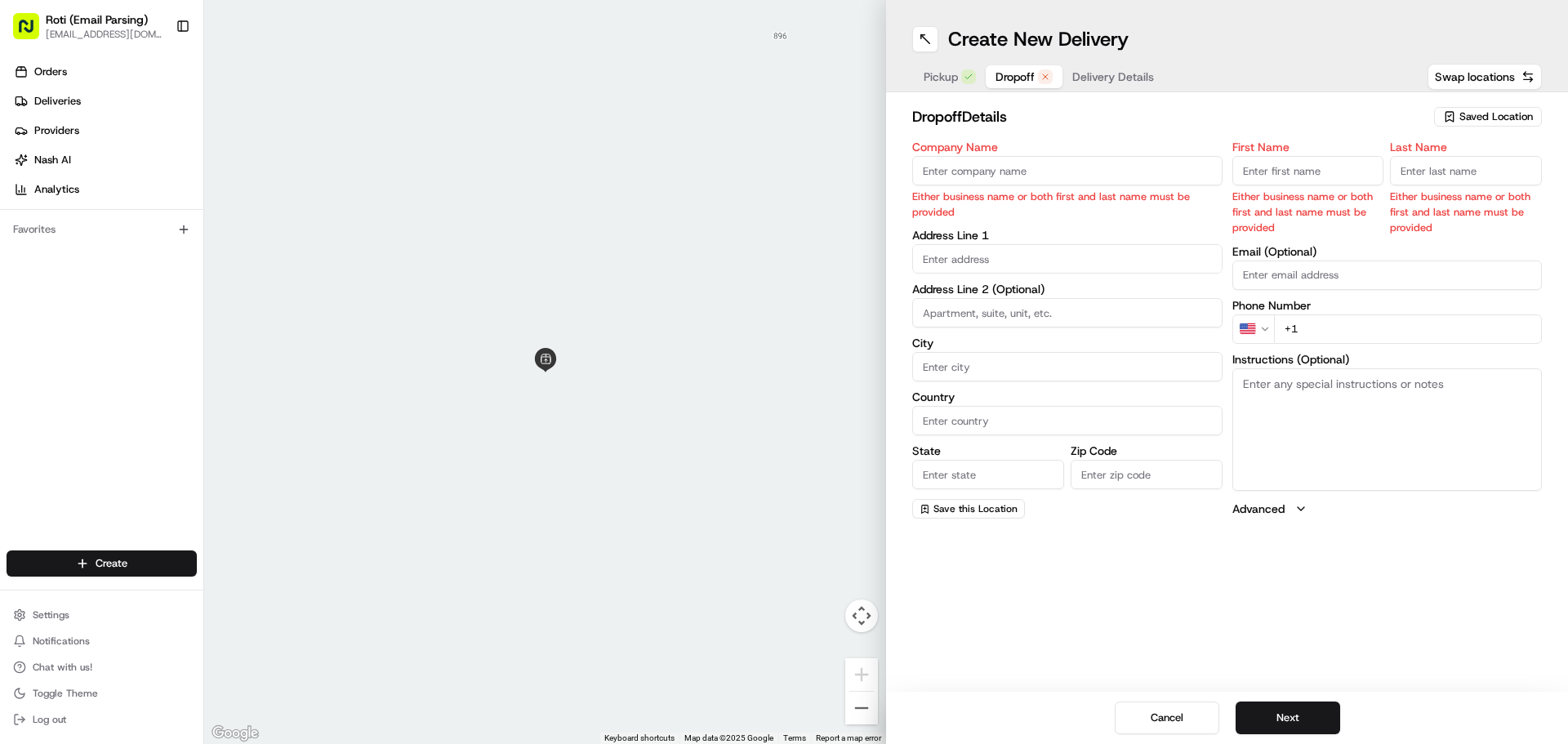
paste input "[PERSON_NAME] Processing"
type input "[PERSON_NAME] Processing"
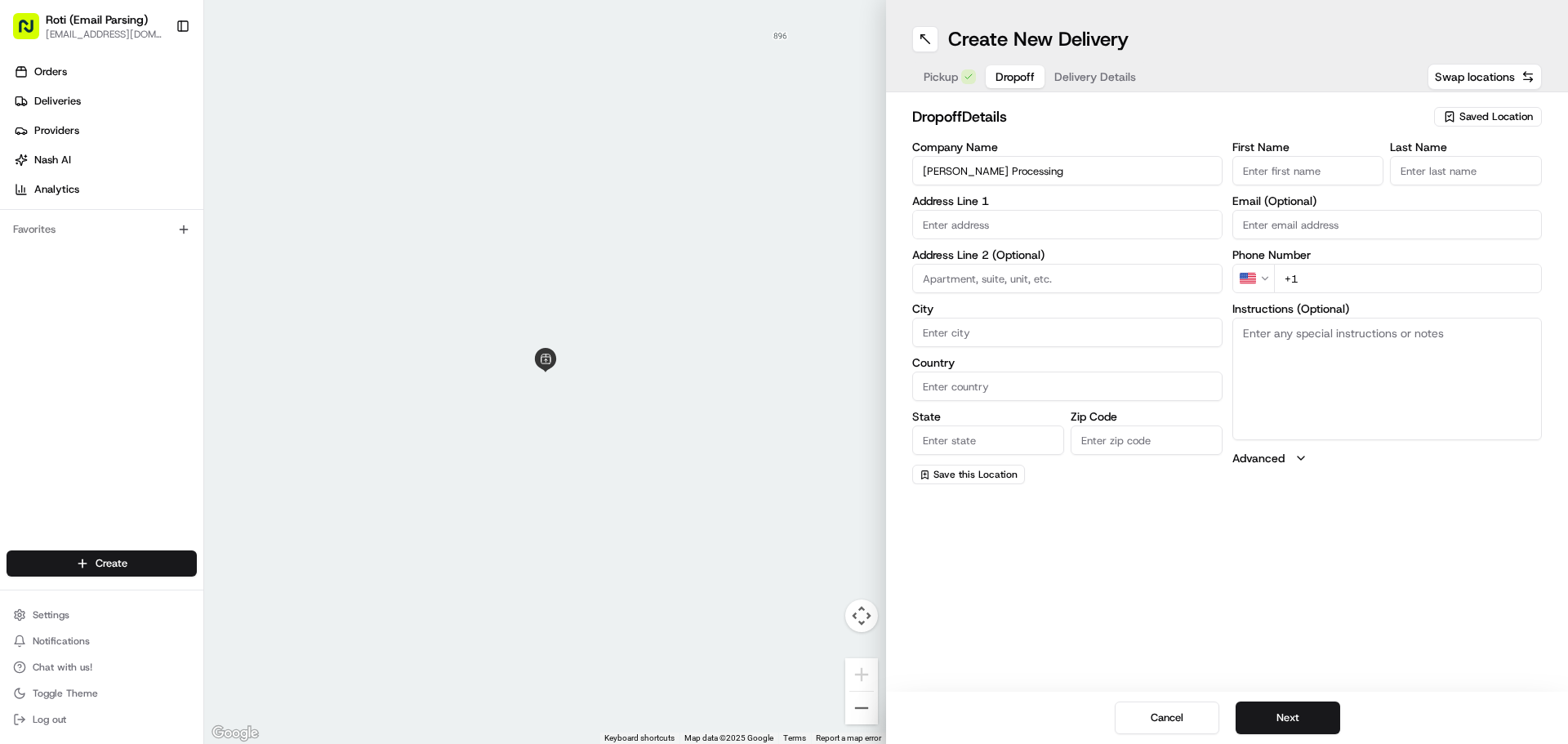
click at [1279, 190] on div "First Name Last Name Email (Optional) Phone Number US +1 Instructions (Optional…" at bounding box center [1388, 312] width 310 height 343
click at [1279, 170] on input "First Name" at bounding box center [1309, 170] width 152 height 29
paste input "[PERSON_NAME]"
drag, startPoint x: 1312, startPoint y: 172, endPoint x: 1281, endPoint y: 170, distance: 31.1
click at [1281, 170] on input "[PERSON_NAME]" at bounding box center [1309, 170] width 152 height 29
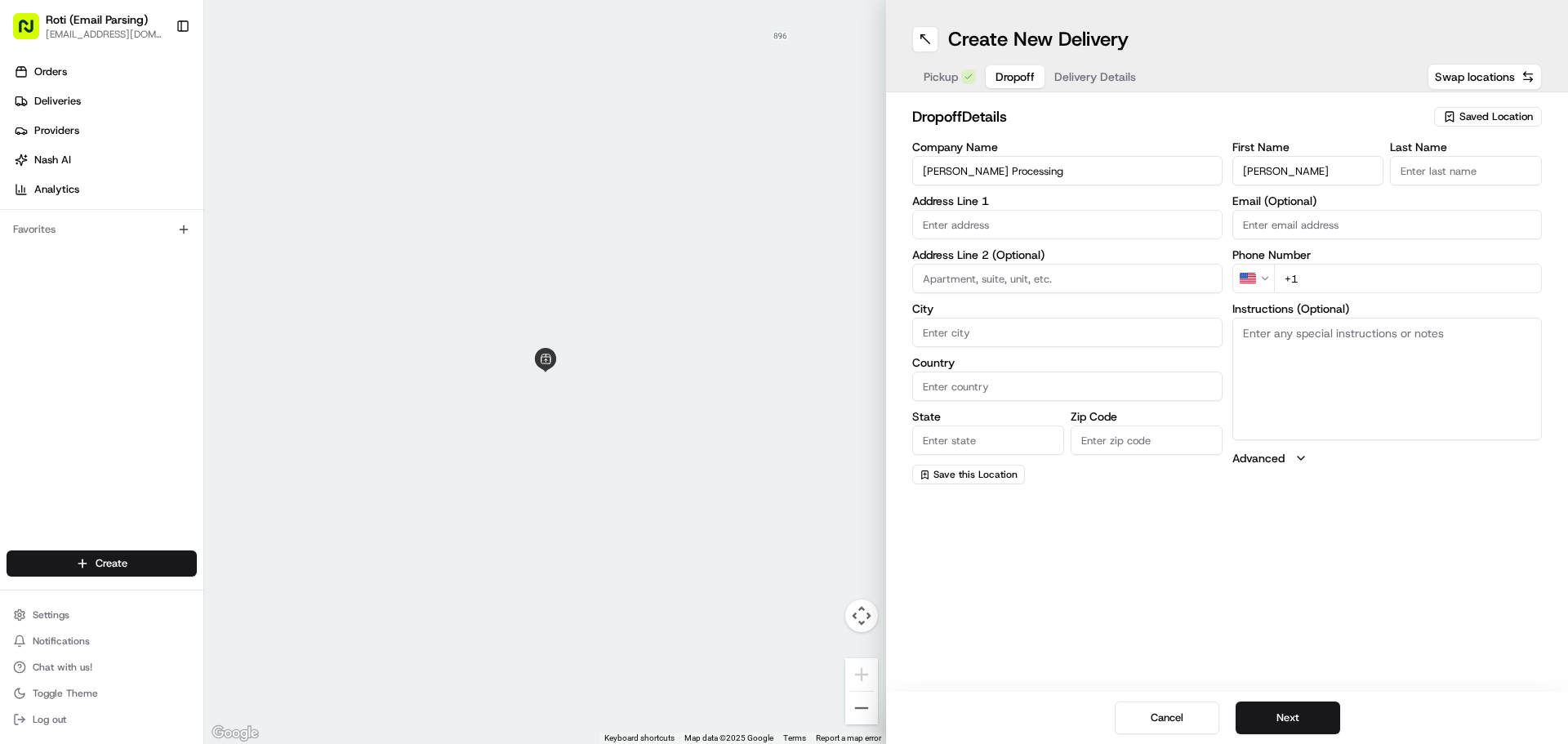
type input "[PERSON_NAME]"
click at [1513, 162] on input "Last Name" at bounding box center [1466, 170] width 152 height 29
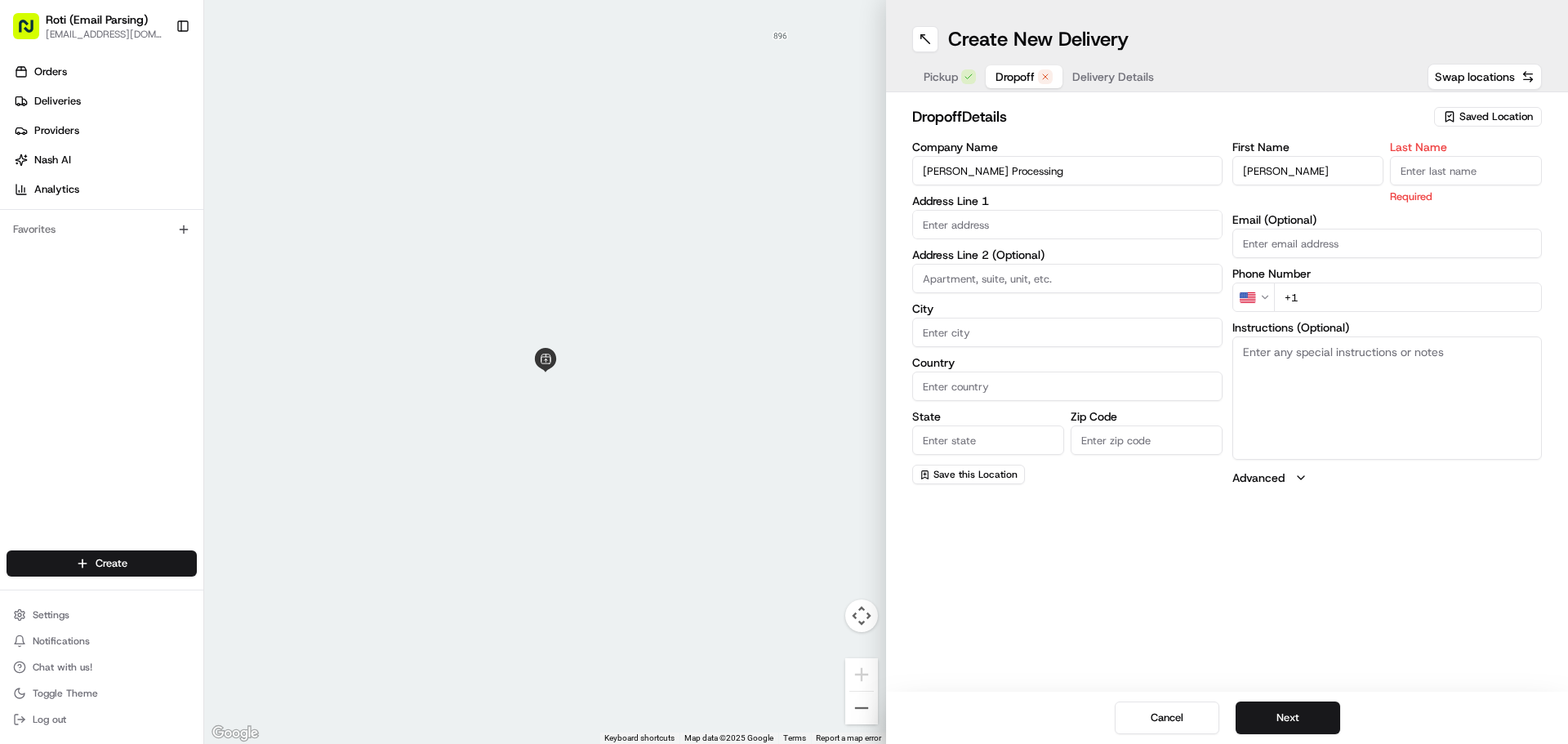
paste input "[PERSON_NAME]"
type input "[PERSON_NAME]"
click at [1063, 211] on input "text" at bounding box center [1068, 224] width 310 height 29
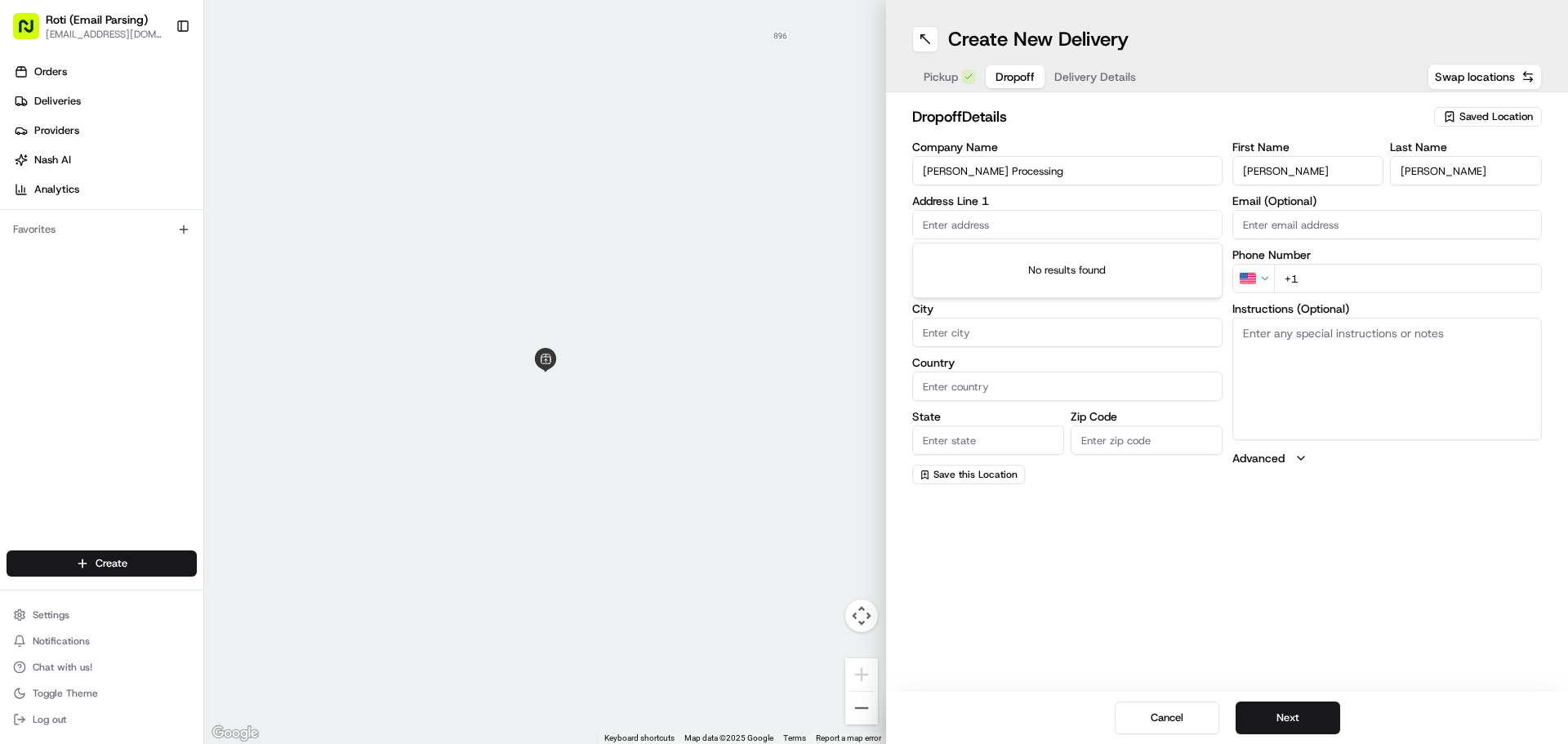
paste input "[STREET_ADDRESS]"
click at [1052, 258] on div "[STREET_ADDRESS]" at bounding box center [1068, 259] width 302 height 24
type input "[STREET_ADDRESS]"
type input "Elgin"
type input "[GEOGRAPHIC_DATA]"
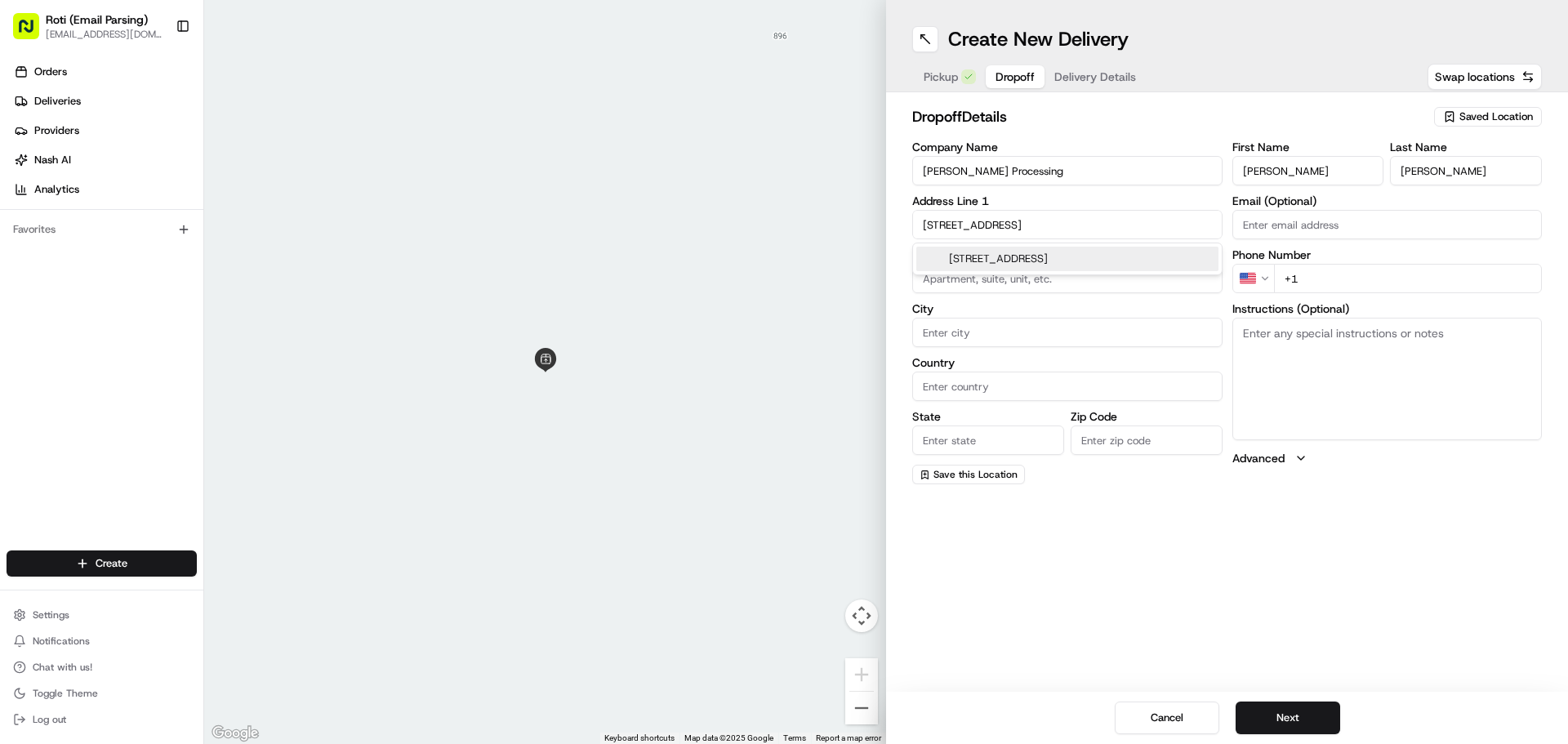
type input "IL"
type input "60123"
type input "[STREET_ADDRESS]"
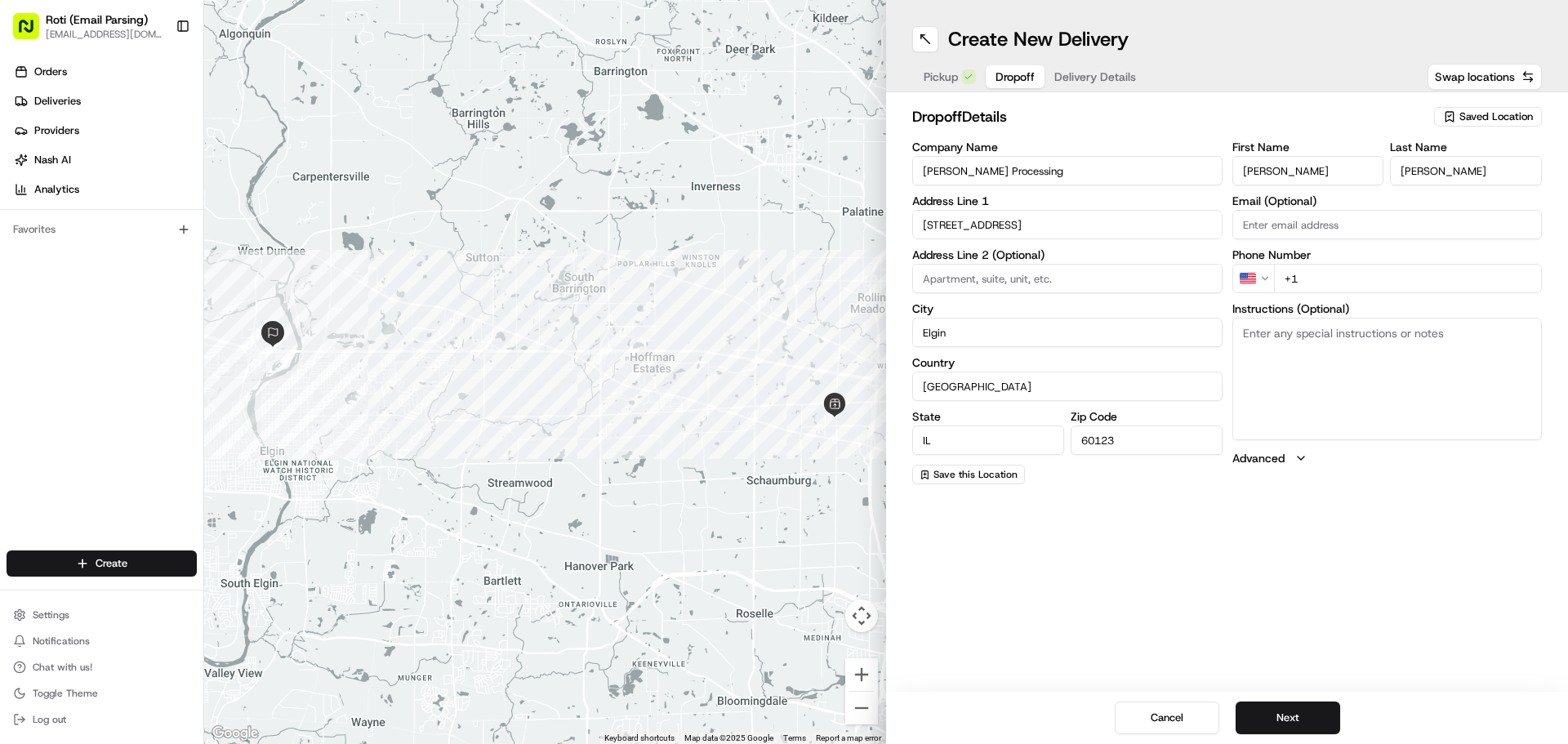
click at [1314, 272] on input "+1" at bounding box center [1409, 278] width 269 height 29
paste input "[PHONE_NUMBER]"
type input "[PHONE_NUMBER]"
click at [1350, 351] on textarea "Instructions (Optional)" at bounding box center [1388, 379] width 310 height 123
type textarea "V"
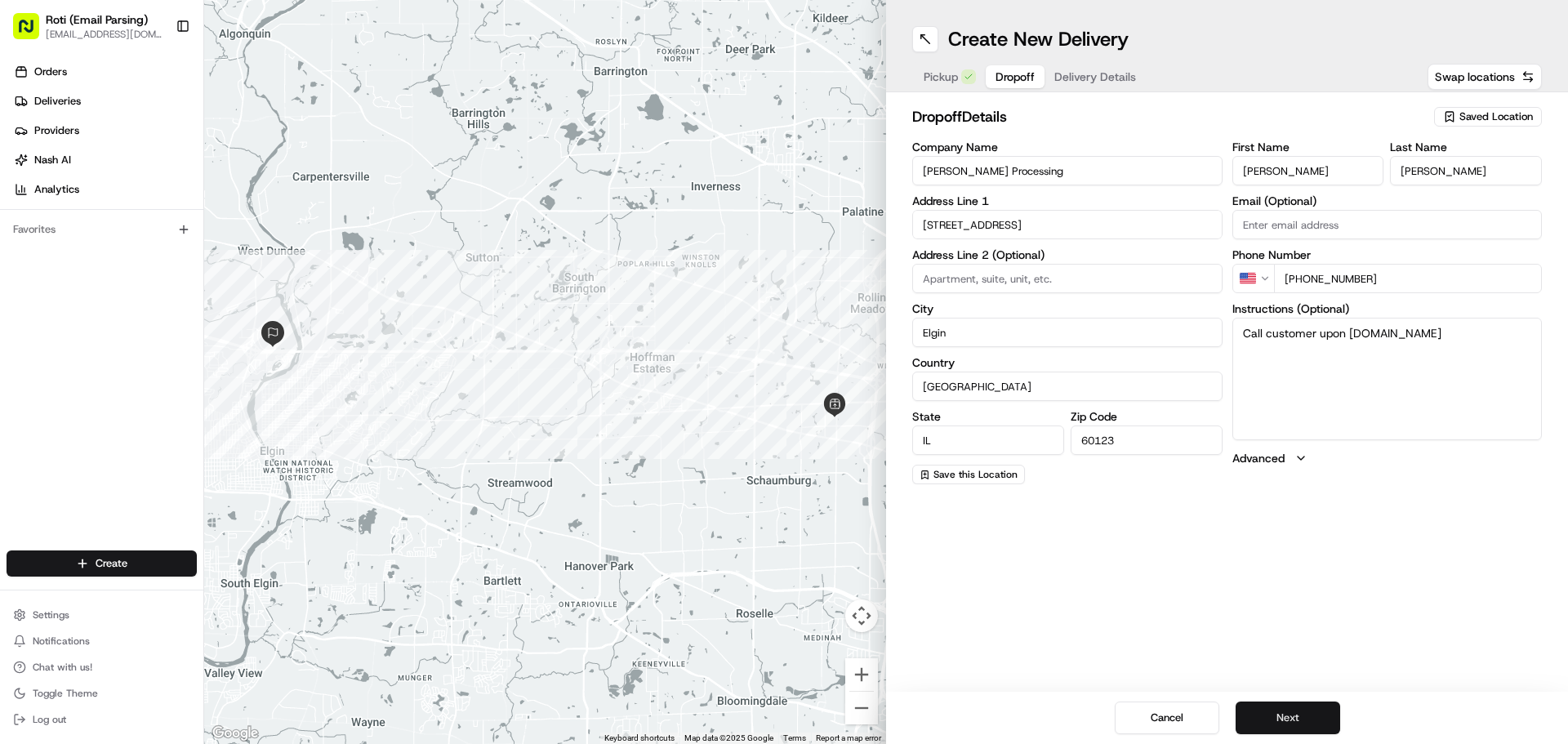
type textarea "Call customer upon [DOMAIN_NAME]"
drag, startPoint x: 1300, startPoint y: 711, endPoint x: 1304, endPoint y: 721, distance: 10.8
click at [1304, 721] on button "Next" at bounding box center [1288, 717] width 104 height 33
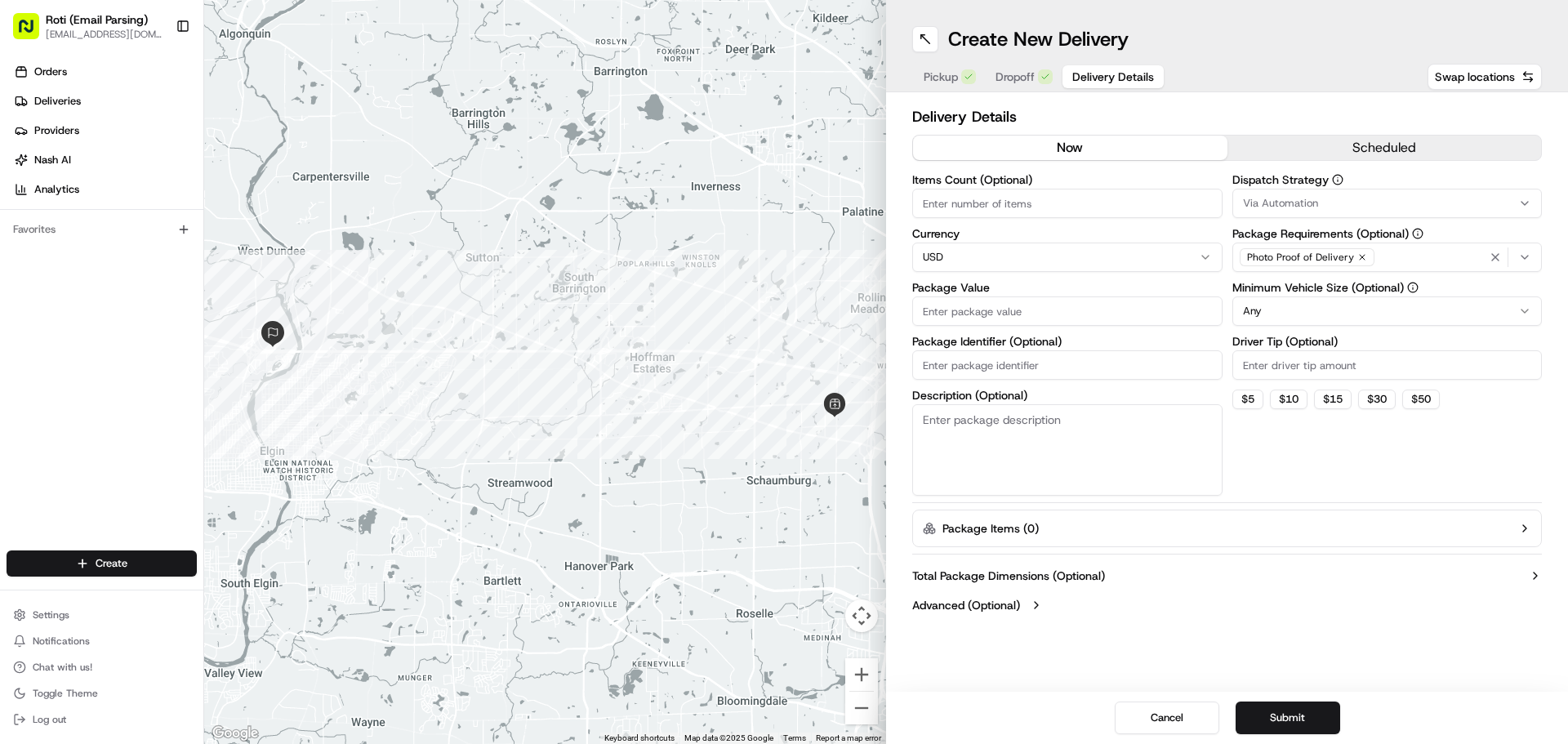
click at [1348, 145] on button "scheduled" at bounding box center [1385, 148] width 314 height 24
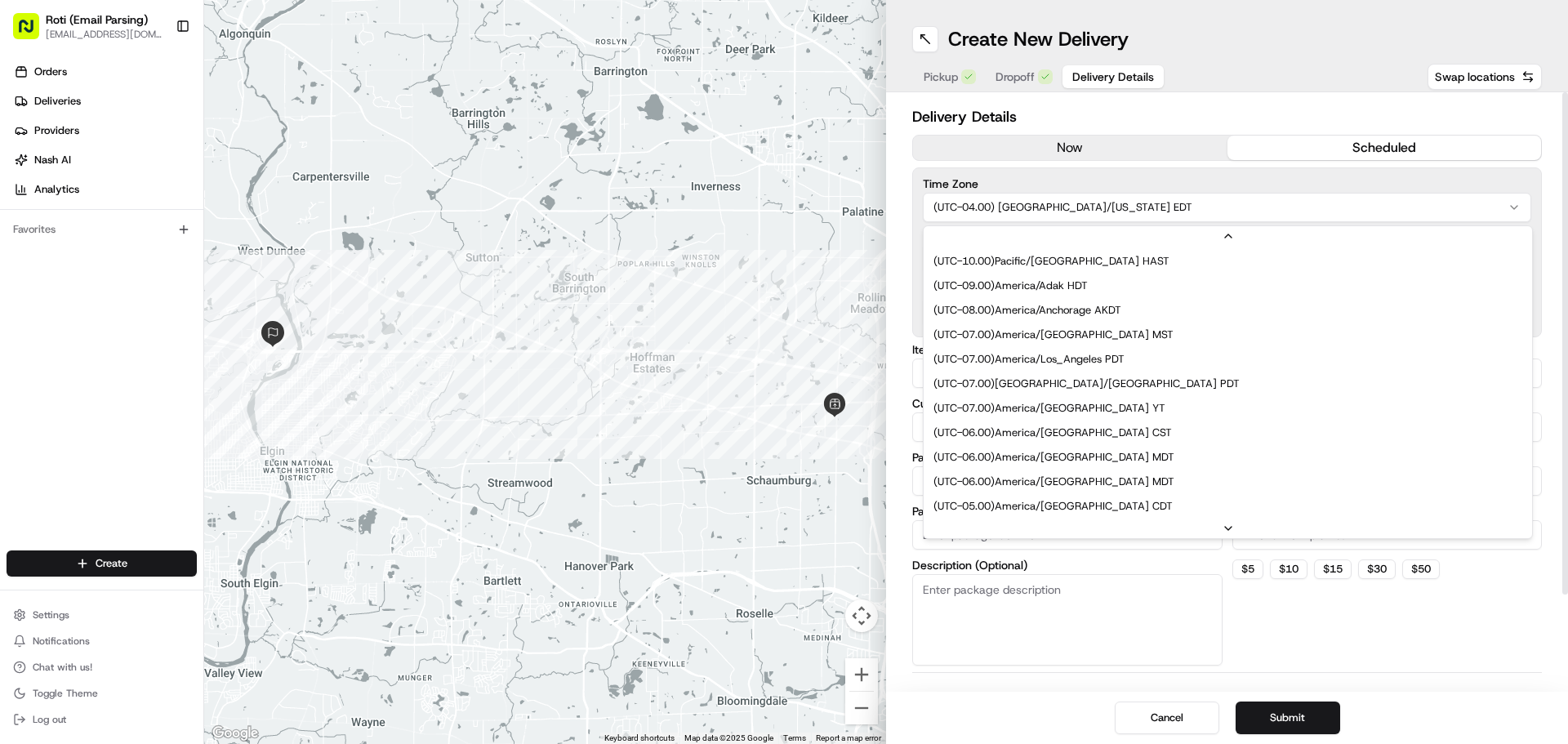
click at [1066, 212] on html "Roti (Email Parsing) [EMAIL_ADDRESS][DOMAIN_NAME] Toggle Sidebar Orders Deliver…" at bounding box center [784, 372] width 1568 height 744
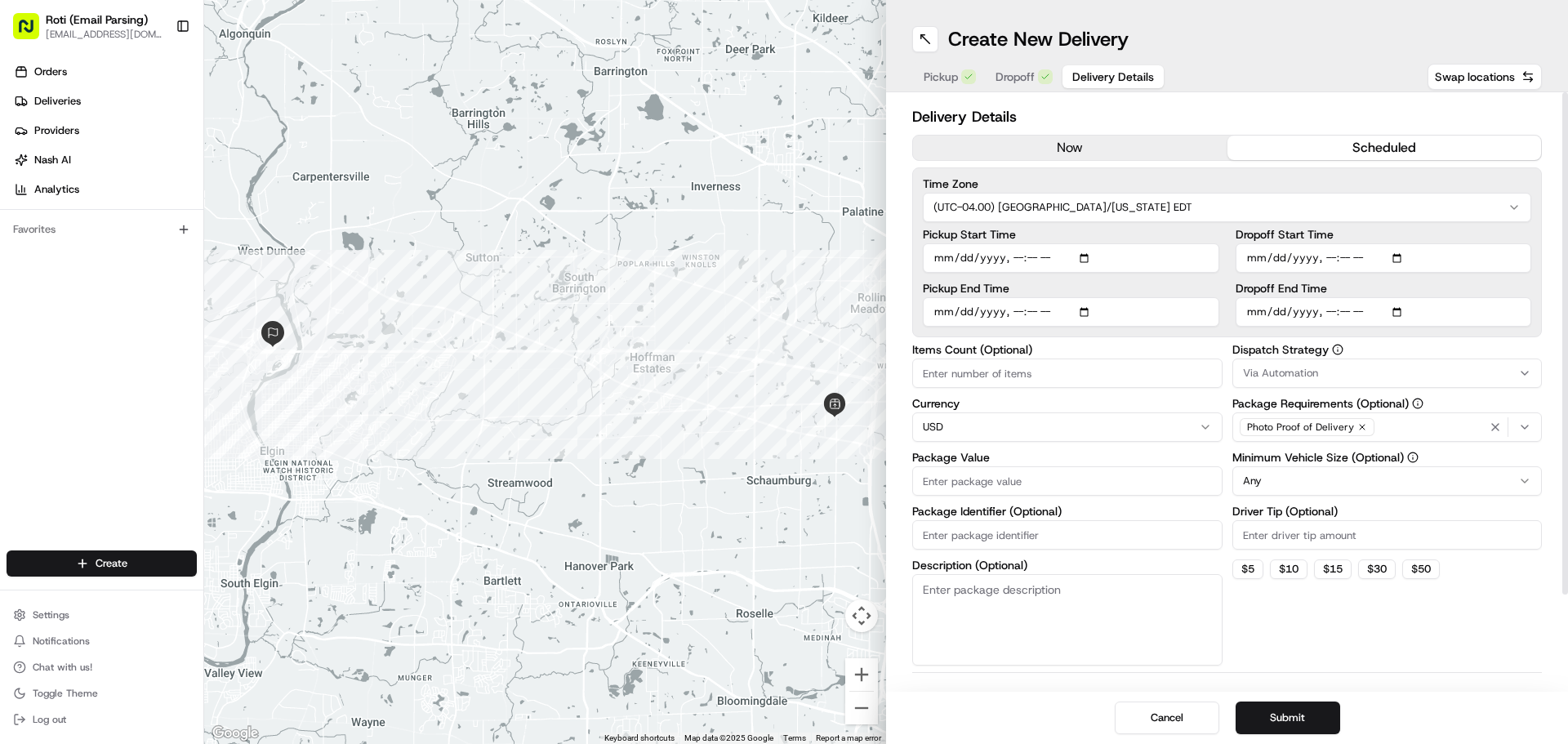
click at [1089, 201] on html "Roti (Email Parsing) [EMAIL_ADDRESS][DOMAIN_NAME] Toggle Sidebar Orders Deliver…" at bounding box center [784, 372] width 1568 height 744
click at [1254, 369] on span "Via Automation" at bounding box center [1280, 374] width 75 height 15
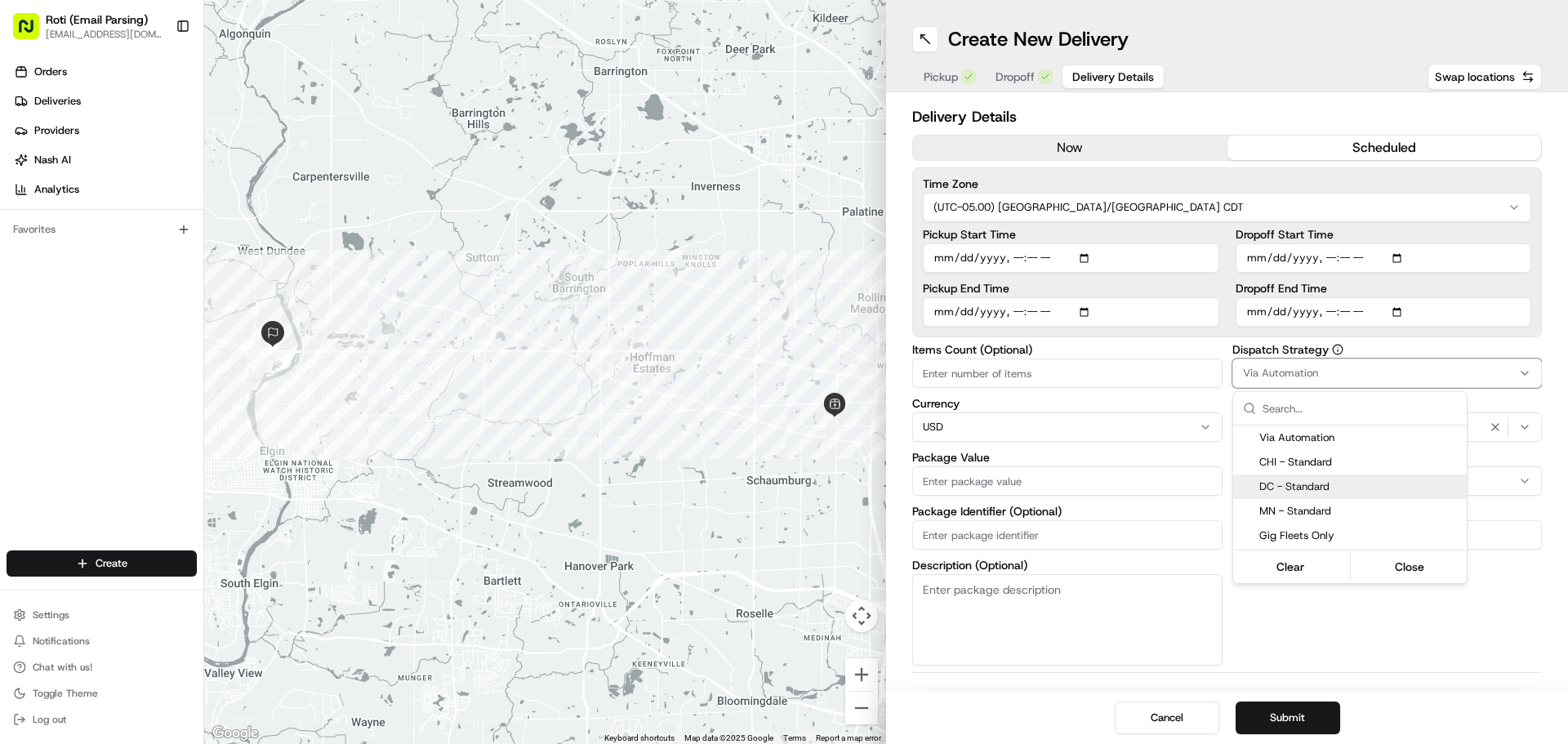
click at [1294, 475] on div "DC - Standard" at bounding box center [1350, 486] width 234 height 24
click at [1290, 471] on div "CHI - Standard" at bounding box center [1350, 462] width 234 height 24
click at [1363, 630] on html "Roti (Email Parsing) [EMAIL_ADDRESS][DOMAIN_NAME] Toggle Sidebar Orders Deliver…" at bounding box center [784, 372] width 1568 height 744
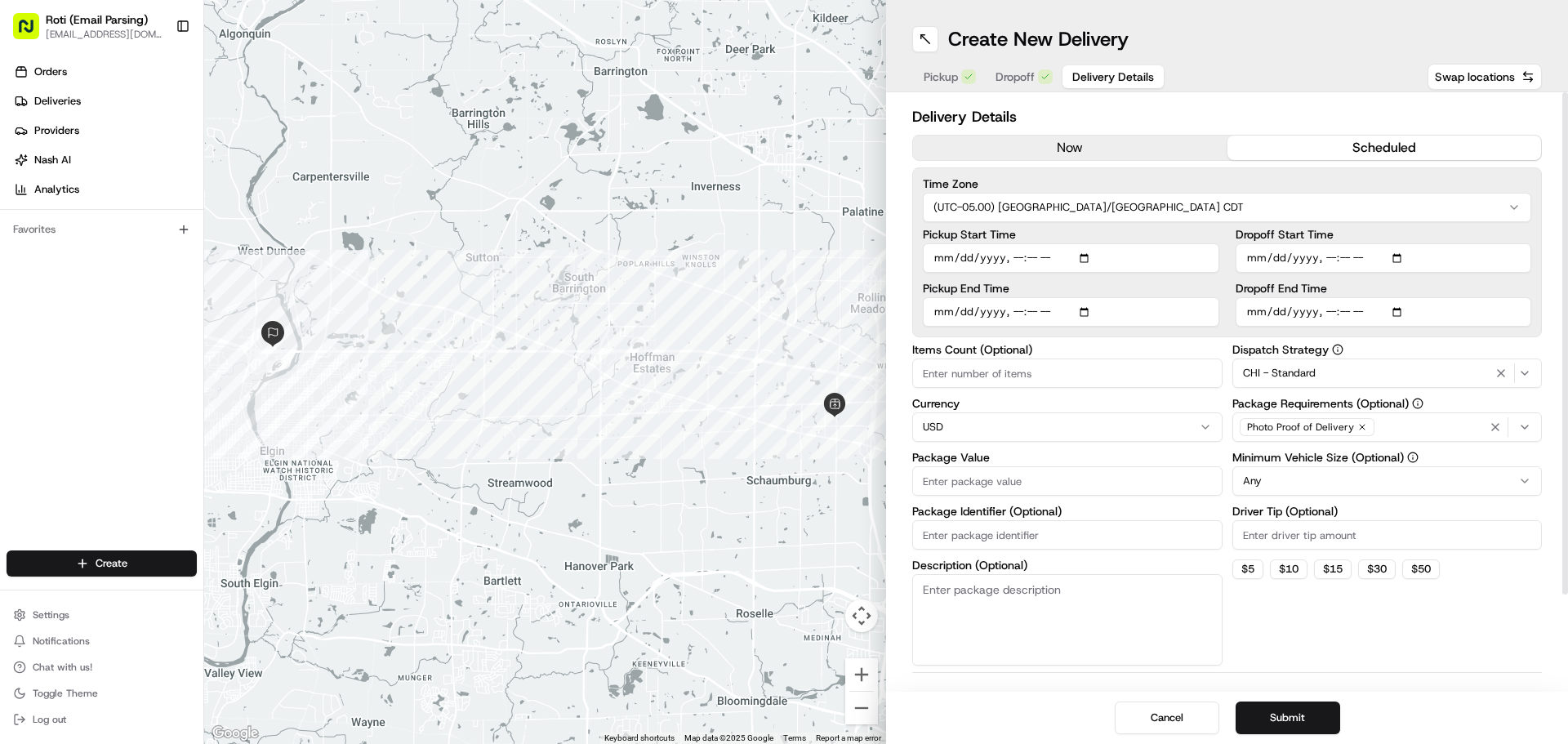
click at [1398, 259] on input "Dropoff Start Time" at bounding box center [1384, 258] width 296 height 29
click at [1400, 263] on input "Dropoff Start Time" at bounding box center [1384, 258] width 296 height 29
type input "[DATE]T11:45"
click at [1450, 234] on label "Dropoff Start Time" at bounding box center [1384, 234] width 296 height 12
click at [1450, 244] on input "Dropoff Start Time" at bounding box center [1384, 258] width 296 height 29
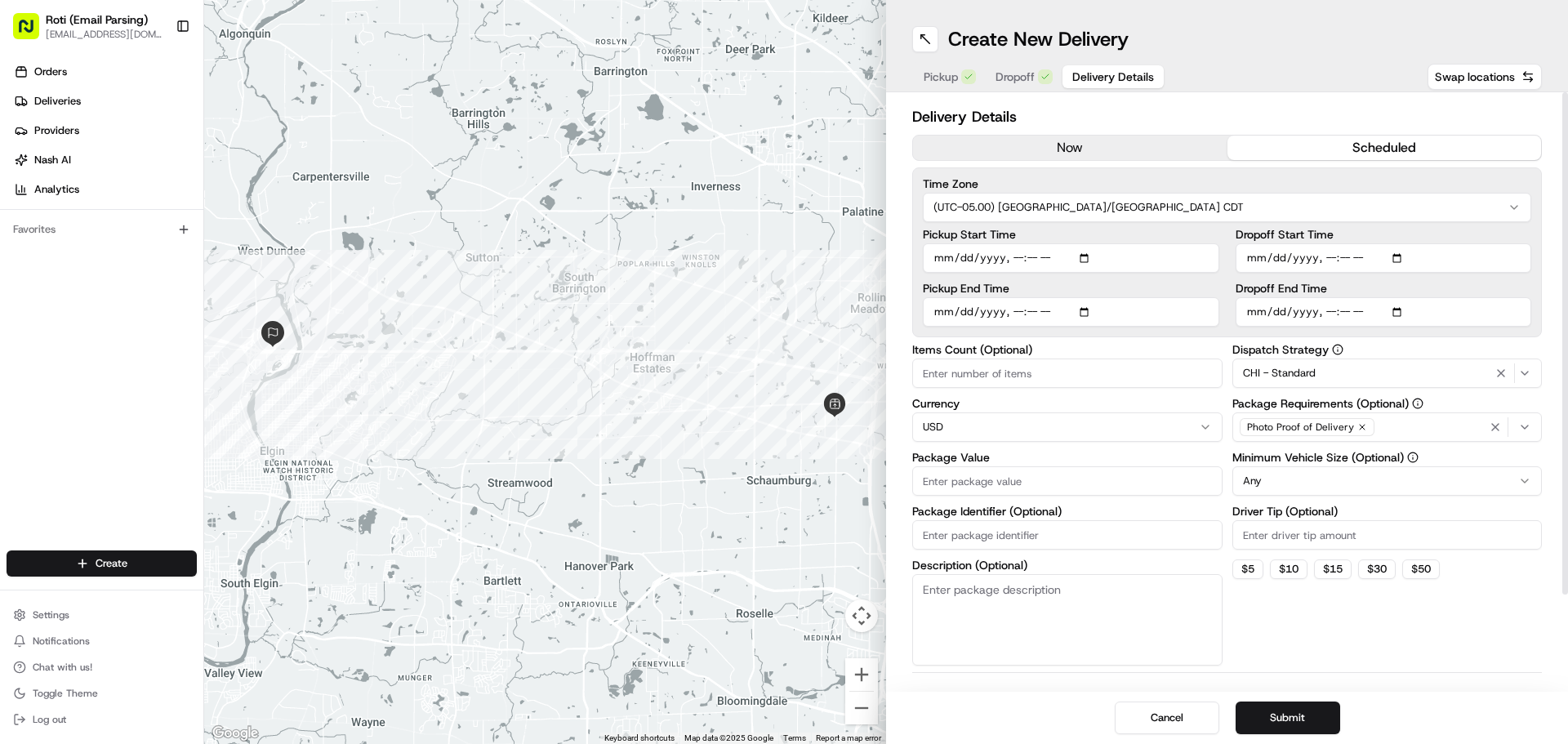
click at [1404, 304] on input "Dropoff End Time" at bounding box center [1384, 311] width 296 height 29
click at [1393, 317] on input "Dropoff End Time" at bounding box center [1384, 311] width 296 height 29
type input "[DATE]T12:00"
click at [1446, 287] on label "Dropoff End Time" at bounding box center [1384, 289] width 296 height 12
click at [1446, 297] on input "Dropoff End Time" at bounding box center [1384, 311] width 296 height 29
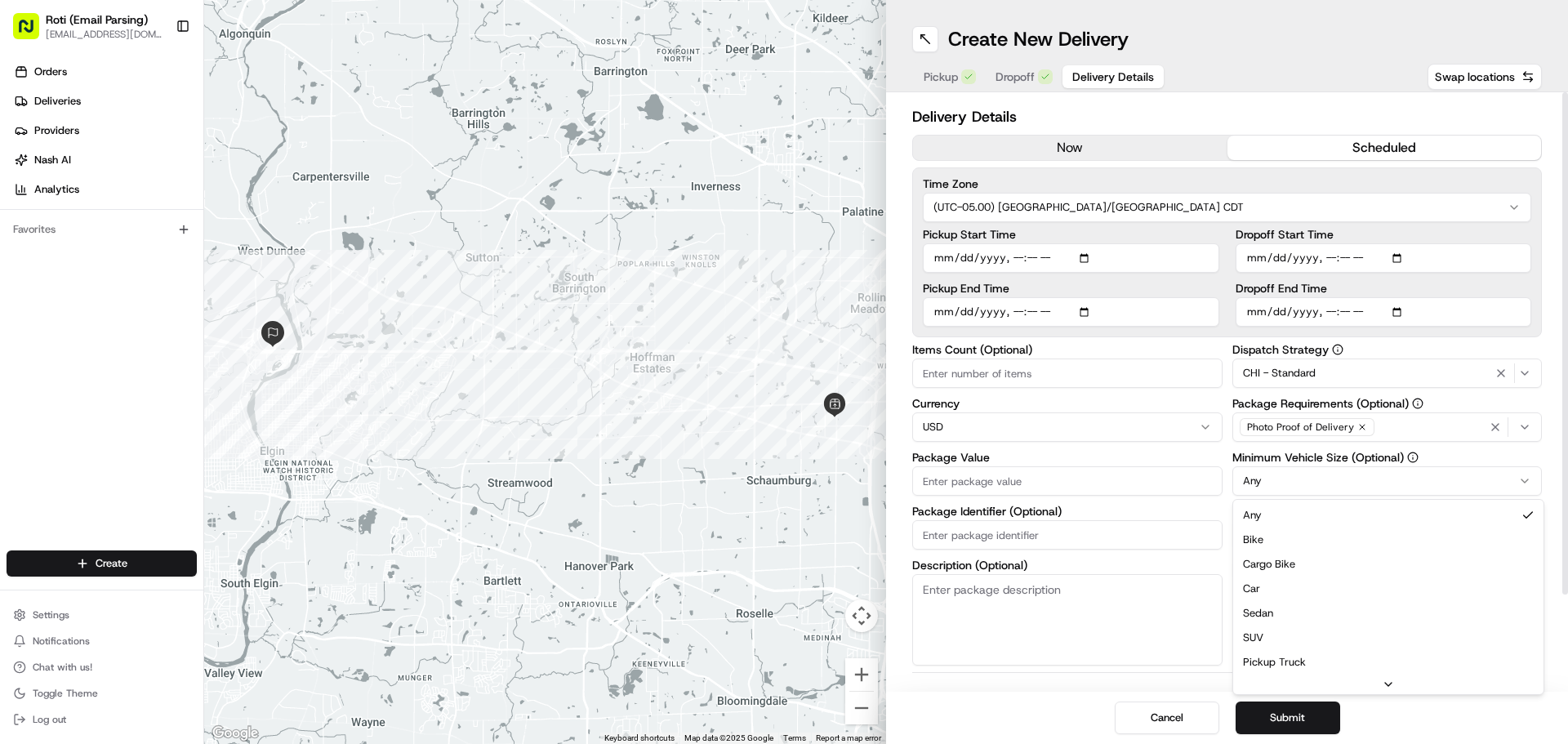
click at [1293, 480] on html "Roti (Email Parsing) [EMAIL_ADDRESS][DOMAIN_NAME] Toggle Sidebar Orders Deliver…" at bounding box center [784, 372] width 1568 height 744
click at [1274, 535] on input "Driver Tip (Optional)" at bounding box center [1388, 535] width 310 height 29
type input "15"
paste input "[PERSON_NAME] Processing"
type input "[PERSON_NAME] Processing"
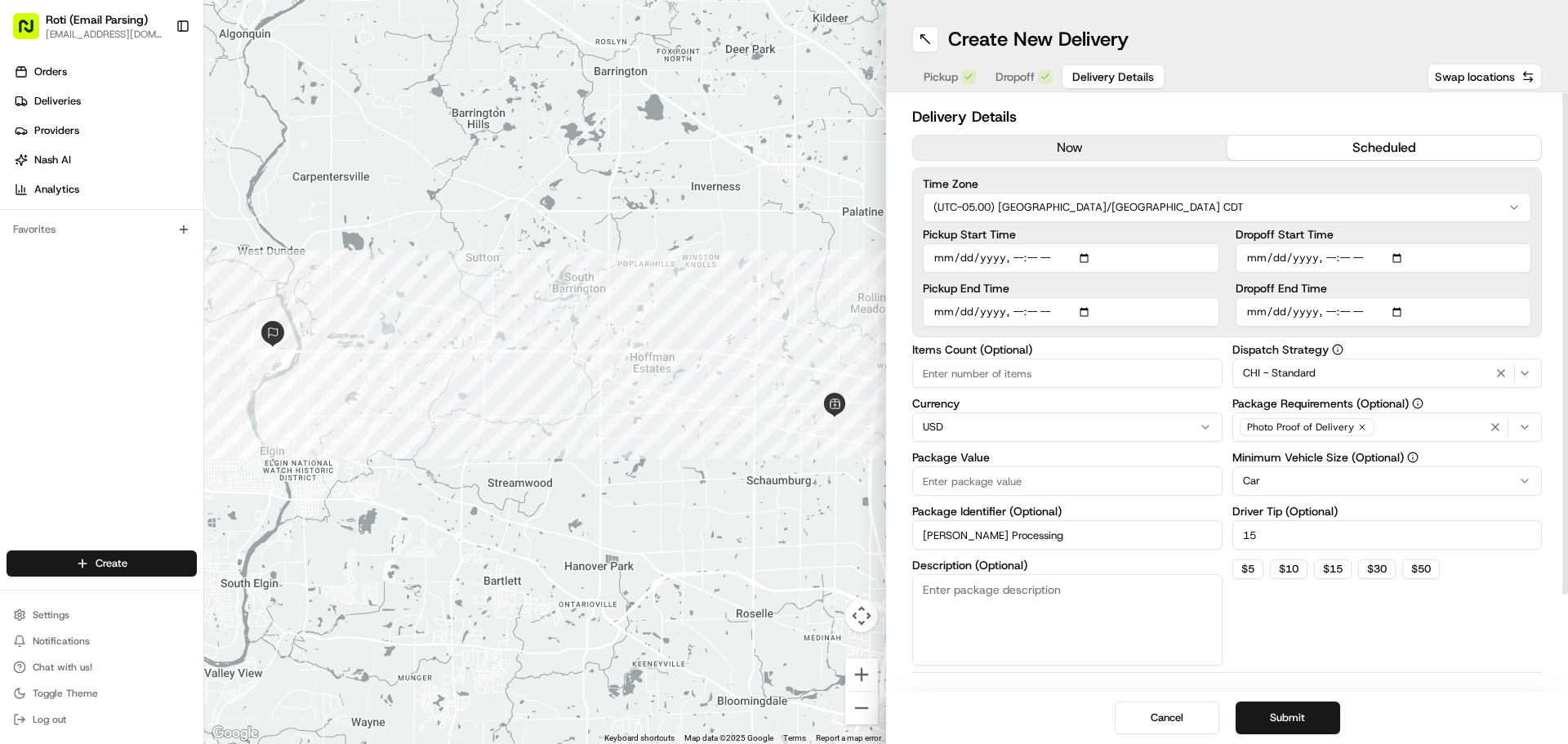
click at [960, 484] on input "Package Value" at bounding box center [1068, 480] width 310 height 29
type input "305.64"
click at [944, 354] on label "Items Count (Optional)" at bounding box center [1068, 349] width 310 height 12
click at [944, 359] on input "Items Count (Optional)" at bounding box center [1068, 373] width 310 height 29
click at [936, 373] on input "Items Count (Optional)" at bounding box center [1068, 373] width 310 height 29
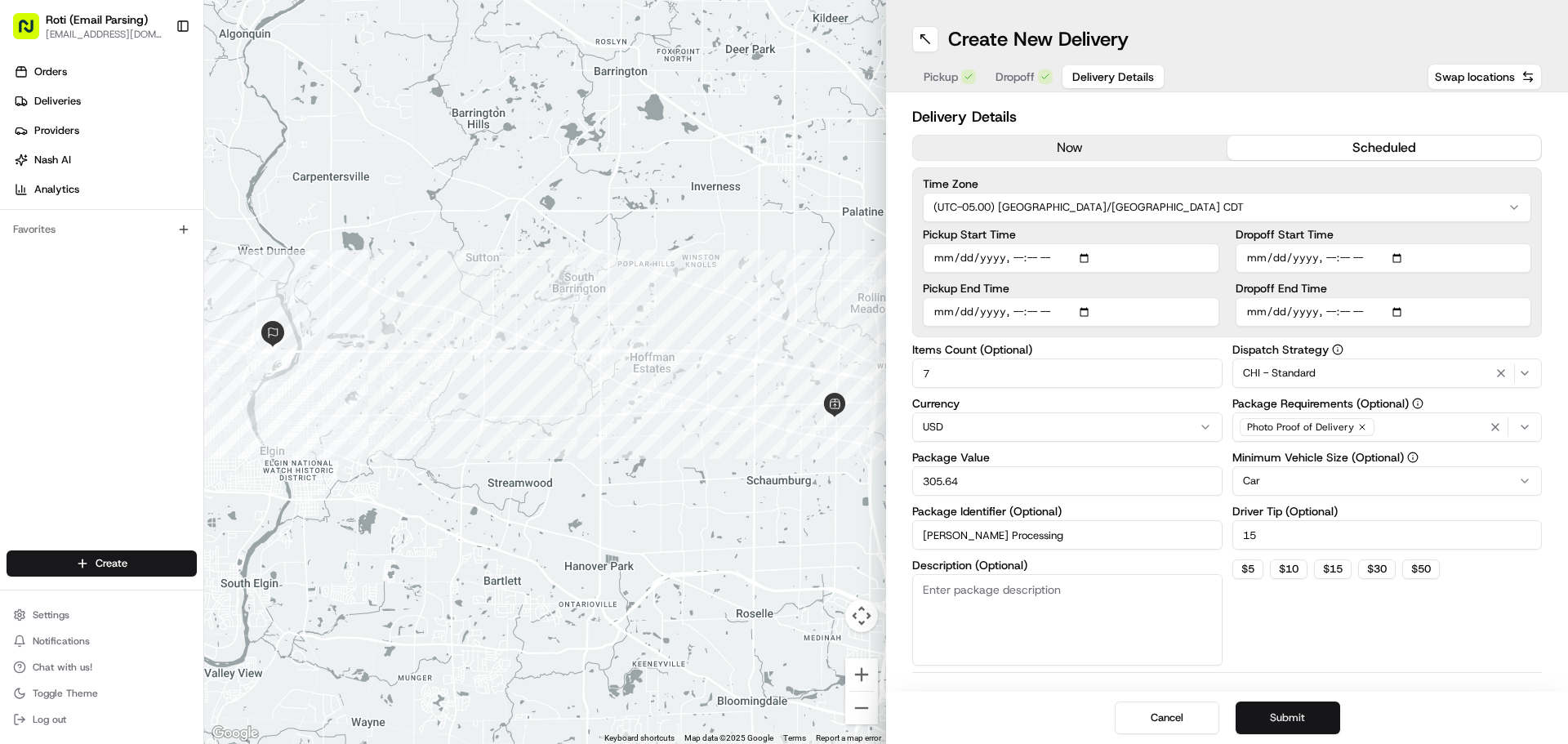
type input "7"
click at [1278, 716] on button "Submit" at bounding box center [1288, 717] width 104 height 33
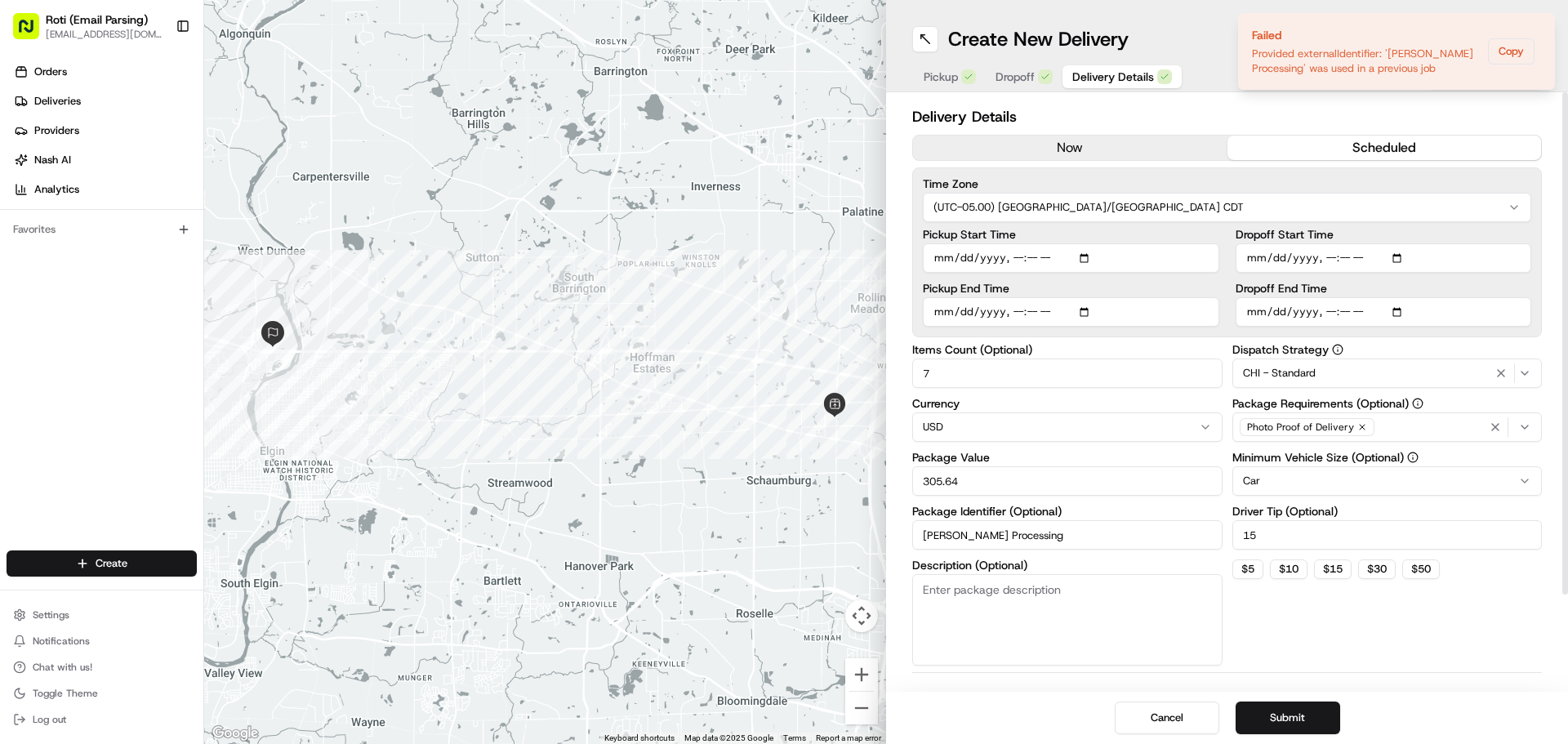
click at [1048, 535] on input "[PERSON_NAME] Processing" at bounding box center [1068, 535] width 310 height 29
type input "[PERSON_NAME] Processing8.20"
click at [1262, 710] on button "Submit" at bounding box center [1288, 717] width 104 height 33
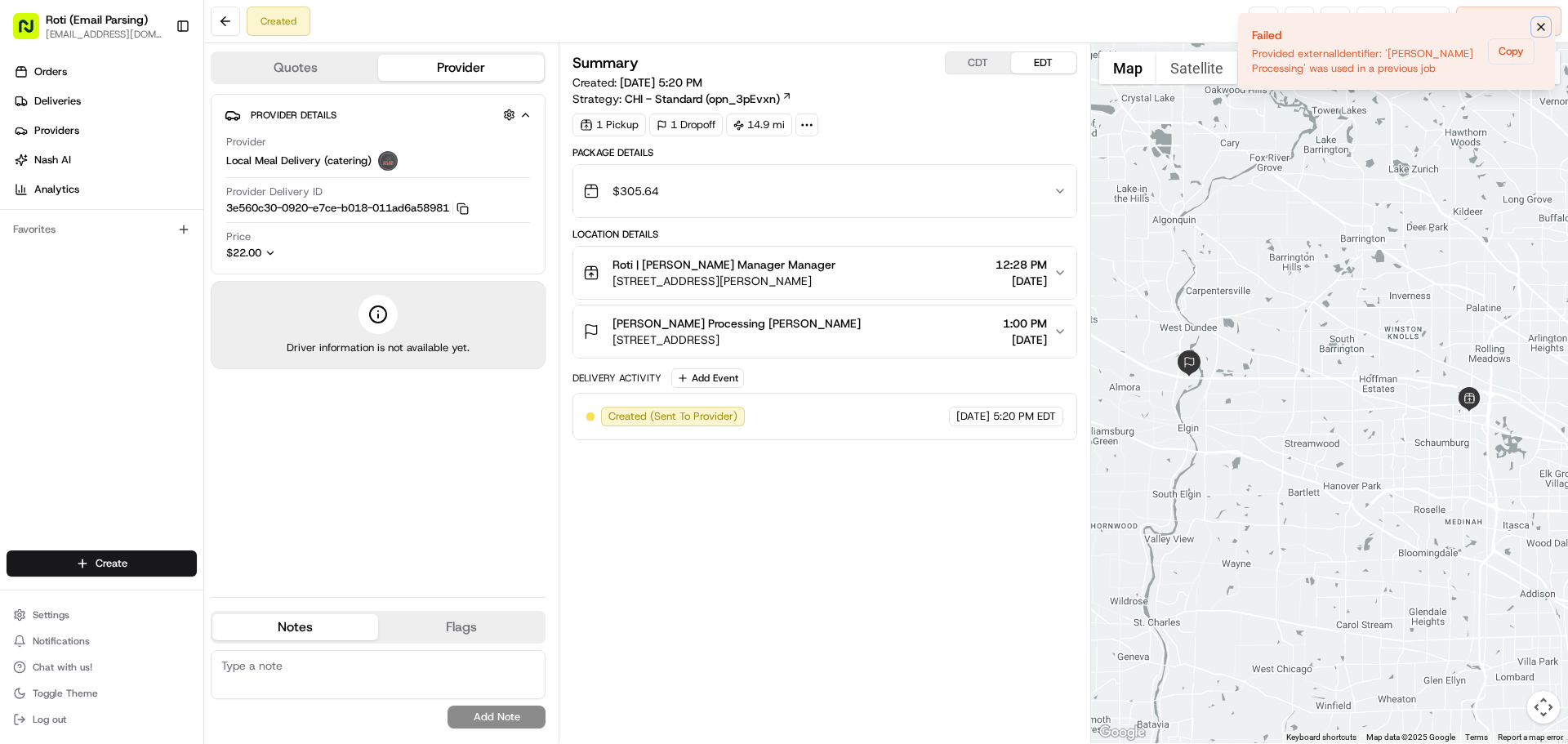
click at [1540, 25] on icon "Notifications (F8)" at bounding box center [1541, 27] width 7 height 7
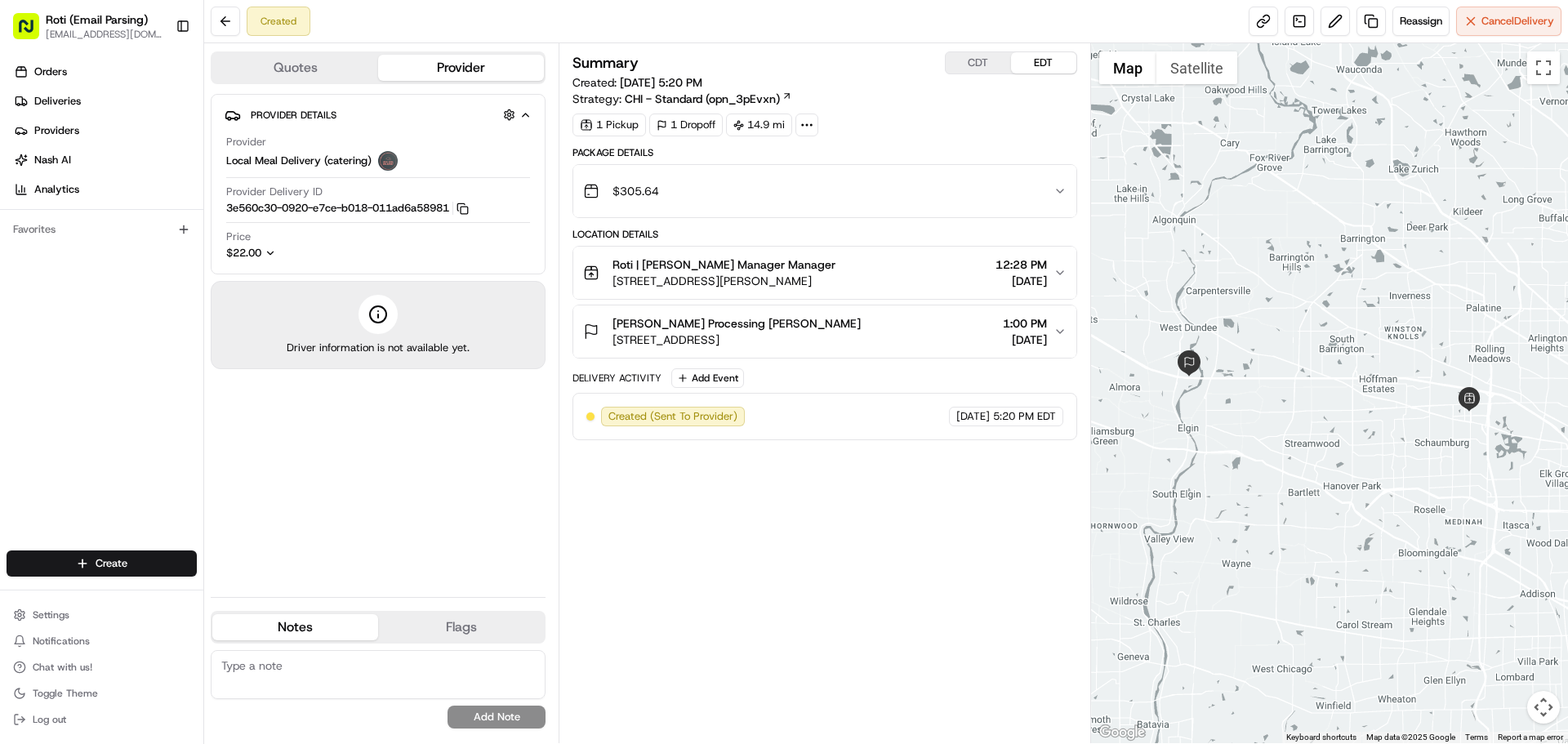
click at [971, 60] on button "CDT" at bounding box center [978, 63] width 65 height 21
click at [239, 33] on button at bounding box center [225, 21] width 29 height 29
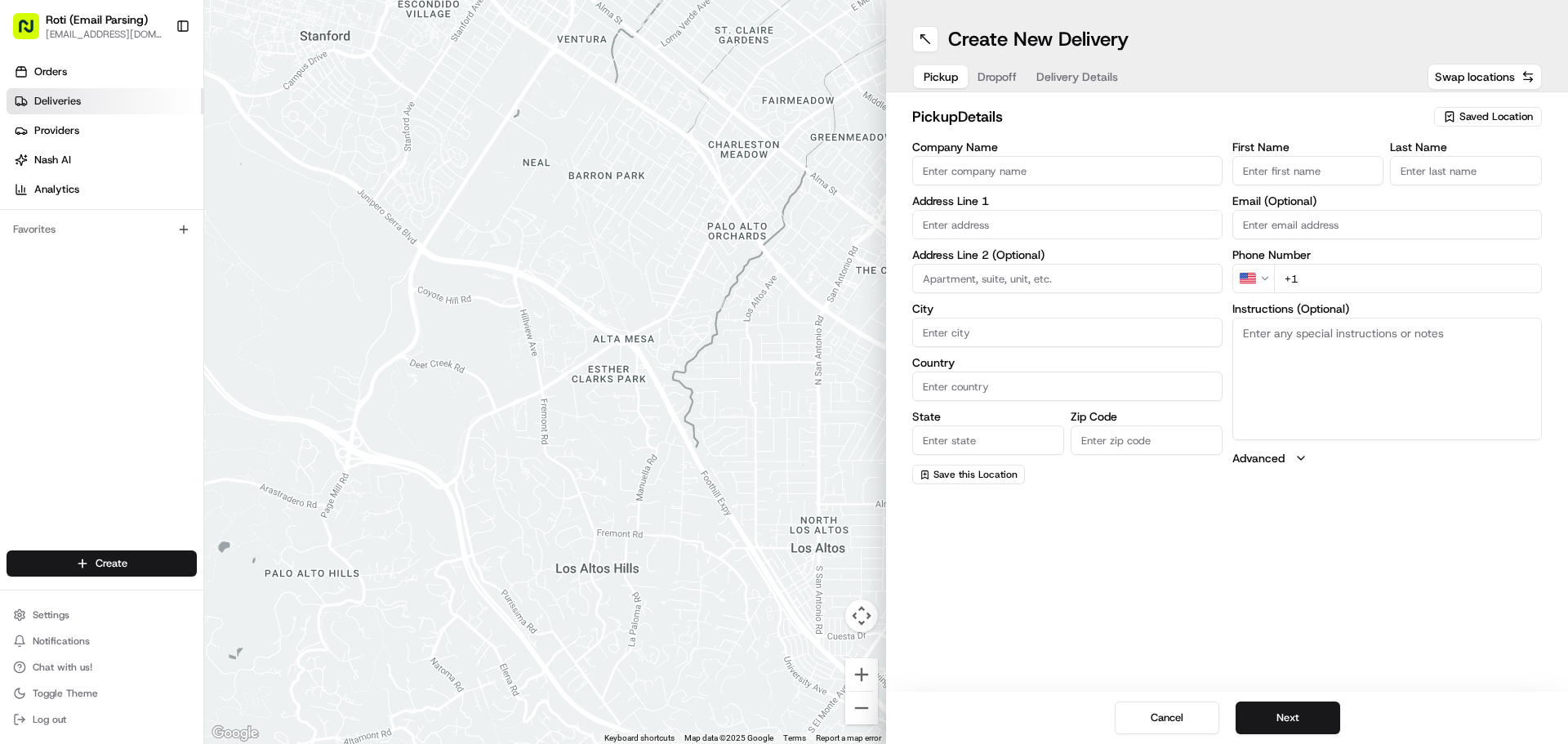
click at [96, 98] on link "Deliveries" at bounding box center [105, 101] width 197 height 26
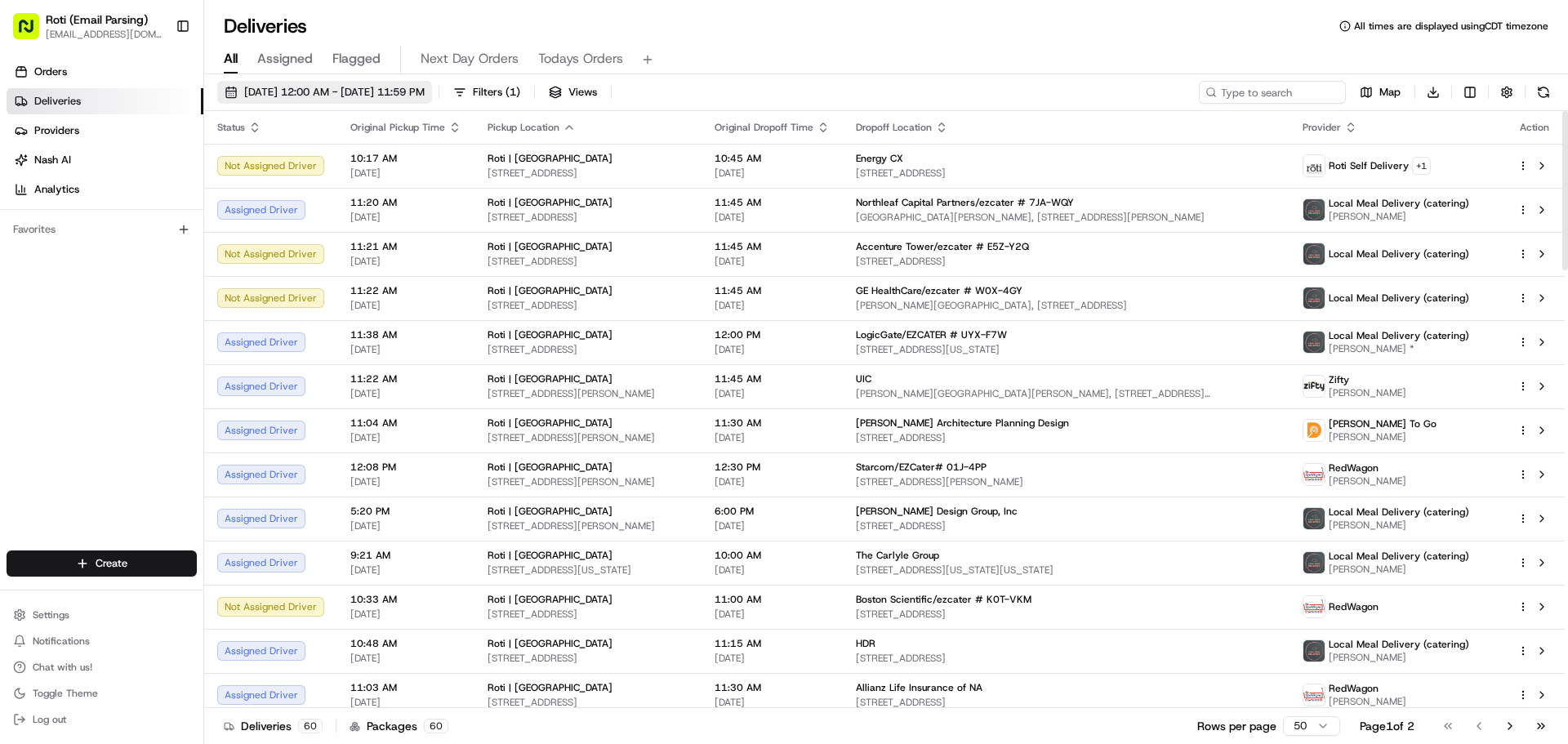
click at [296, 98] on span "[DATE] 12:00 AM - [DATE] 11:59 PM" at bounding box center [334, 93] width 180 height 15
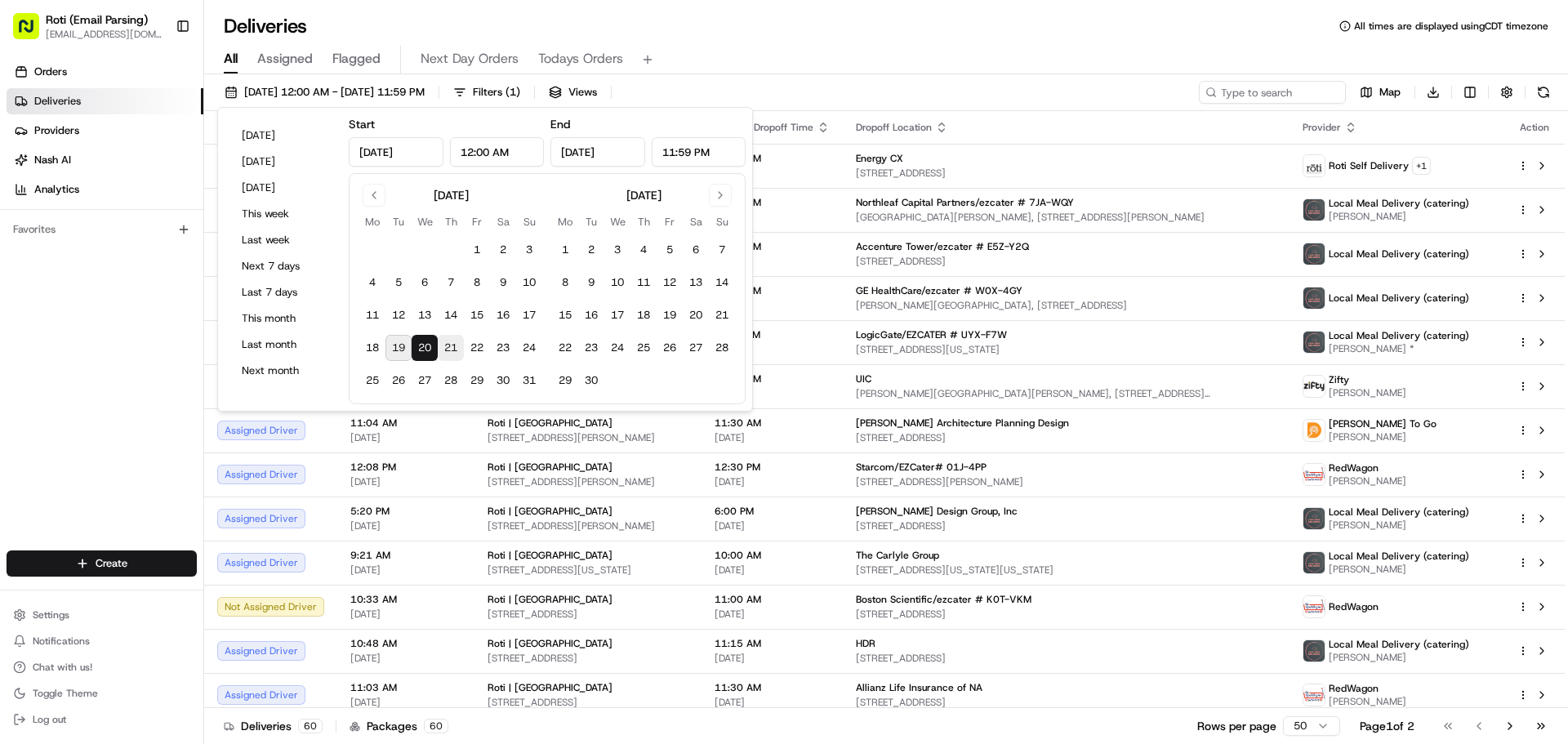
click at [440, 355] on button "21" at bounding box center [450, 347] width 26 height 26
type input "[DATE]"
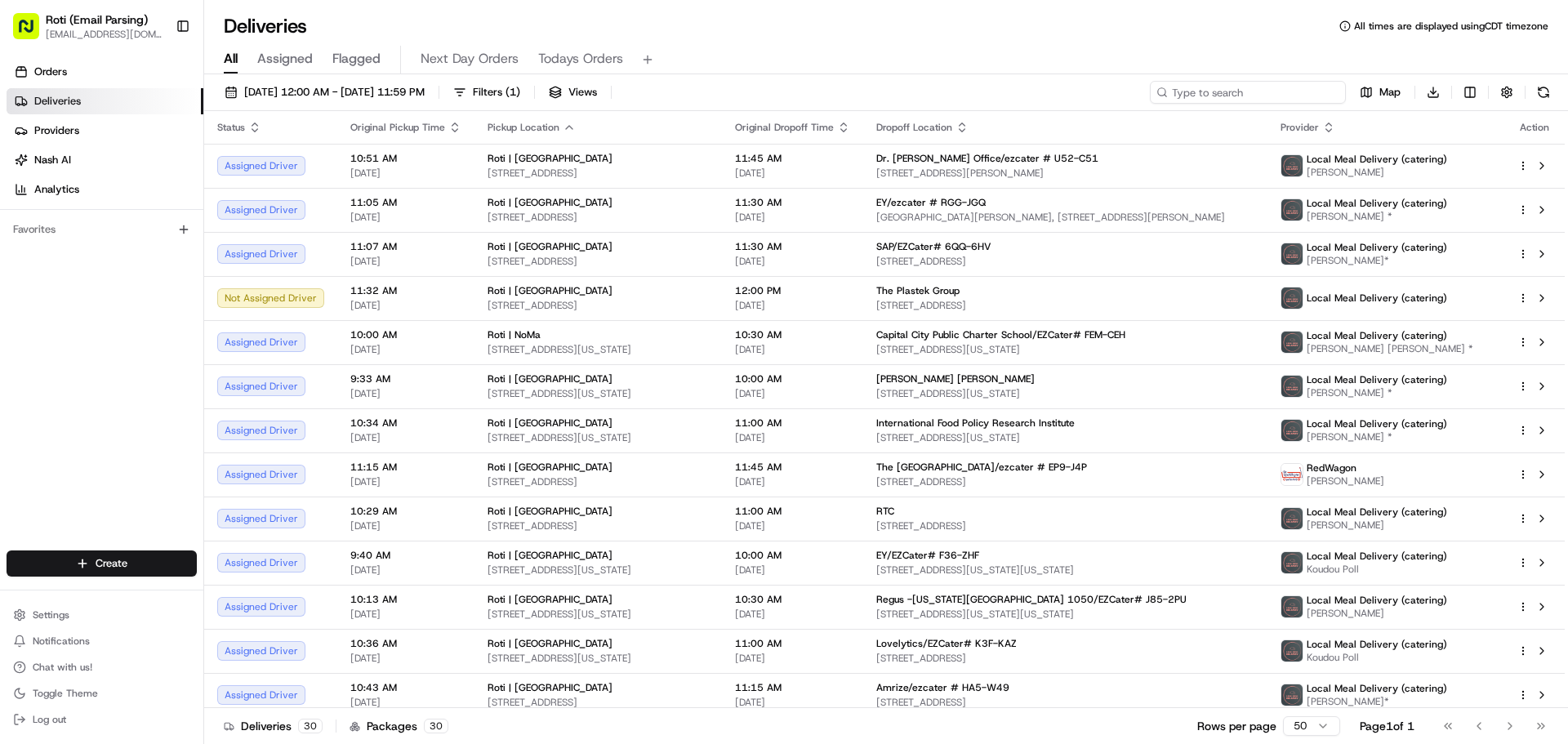
paste input "[STREET_ADDRESS][US_STATE]"
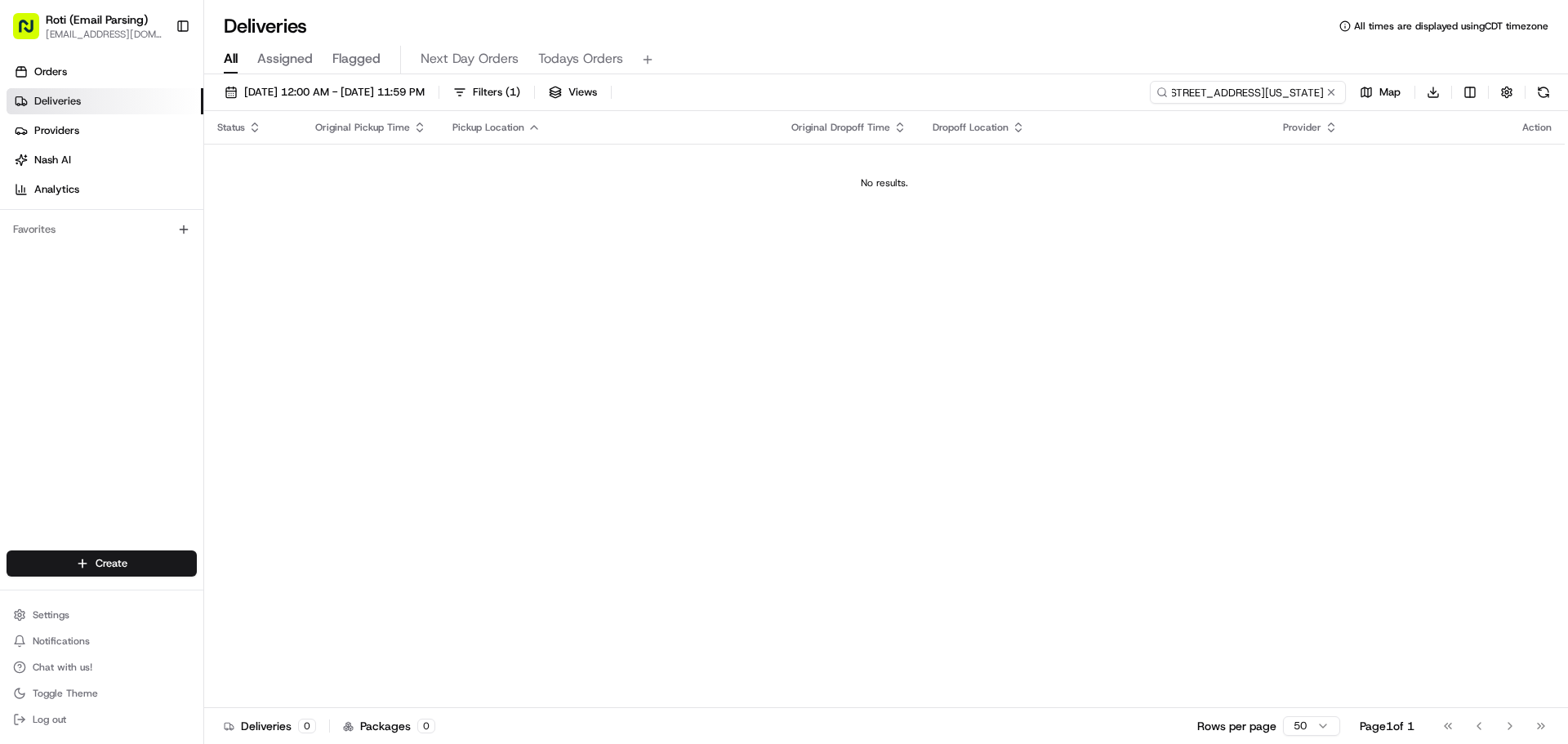
scroll to position [0, 14]
type input "[STREET_ADDRESS][US_STATE]"
click at [1328, 98] on button at bounding box center [1331, 93] width 17 height 17
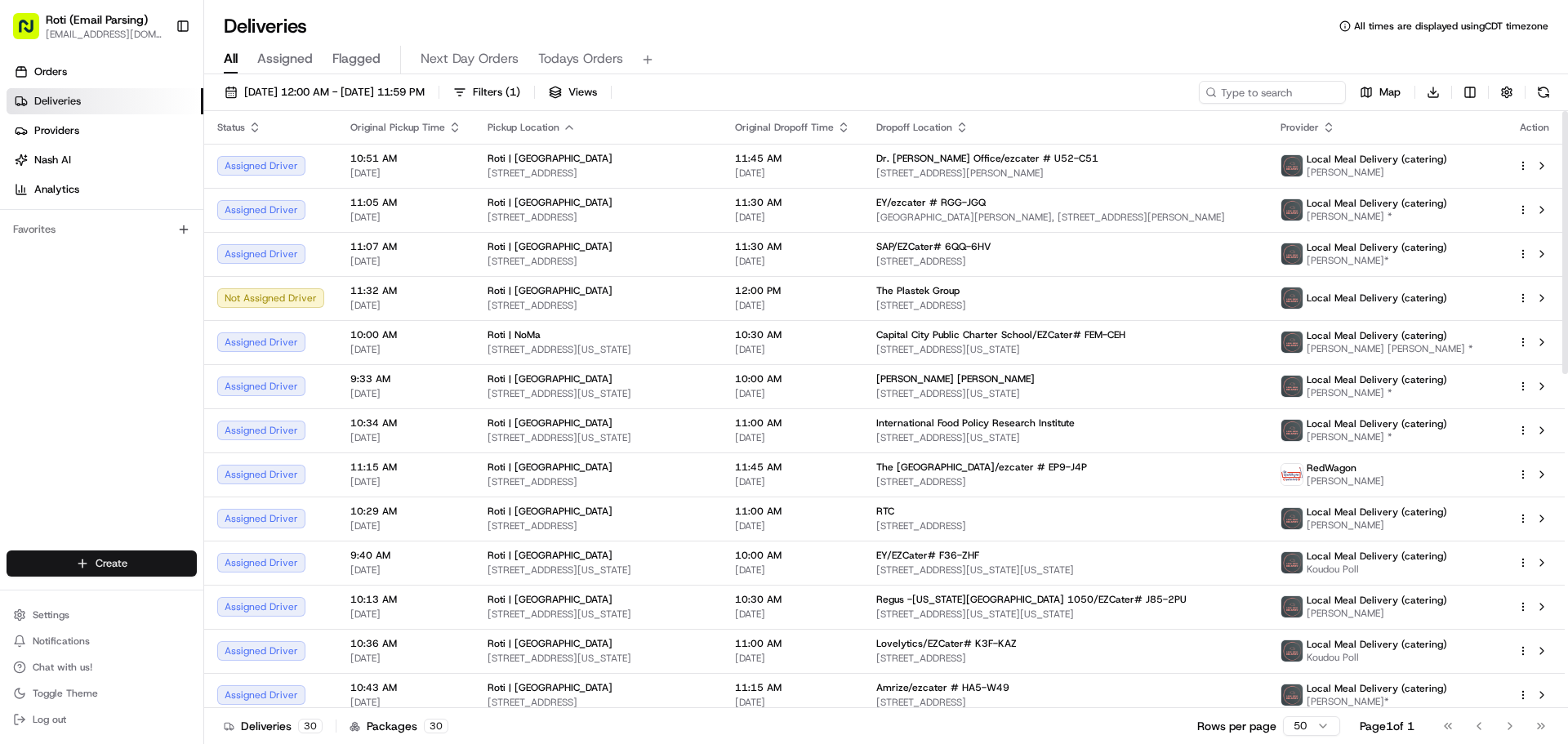
click at [163, 556] on html "Roti (Email Parsing) [EMAIL_ADDRESS][DOMAIN_NAME] Toggle Sidebar Orders Deliver…" at bounding box center [784, 372] width 1568 height 744
click at [301, 597] on link "Delivery" at bounding box center [295, 593] width 182 height 29
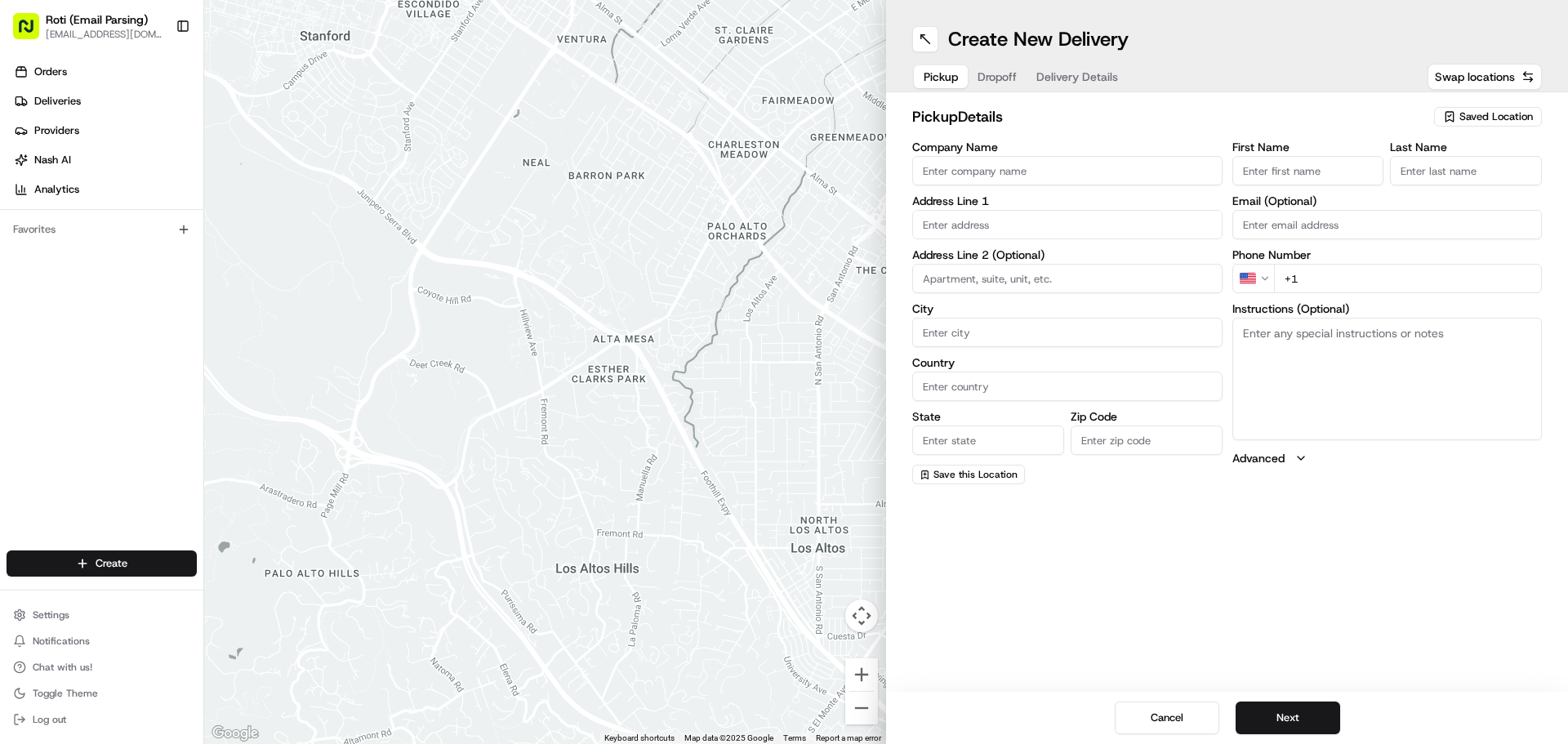
click at [1476, 118] on span "Saved Location" at bounding box center [1496, 117] width 73 height 15
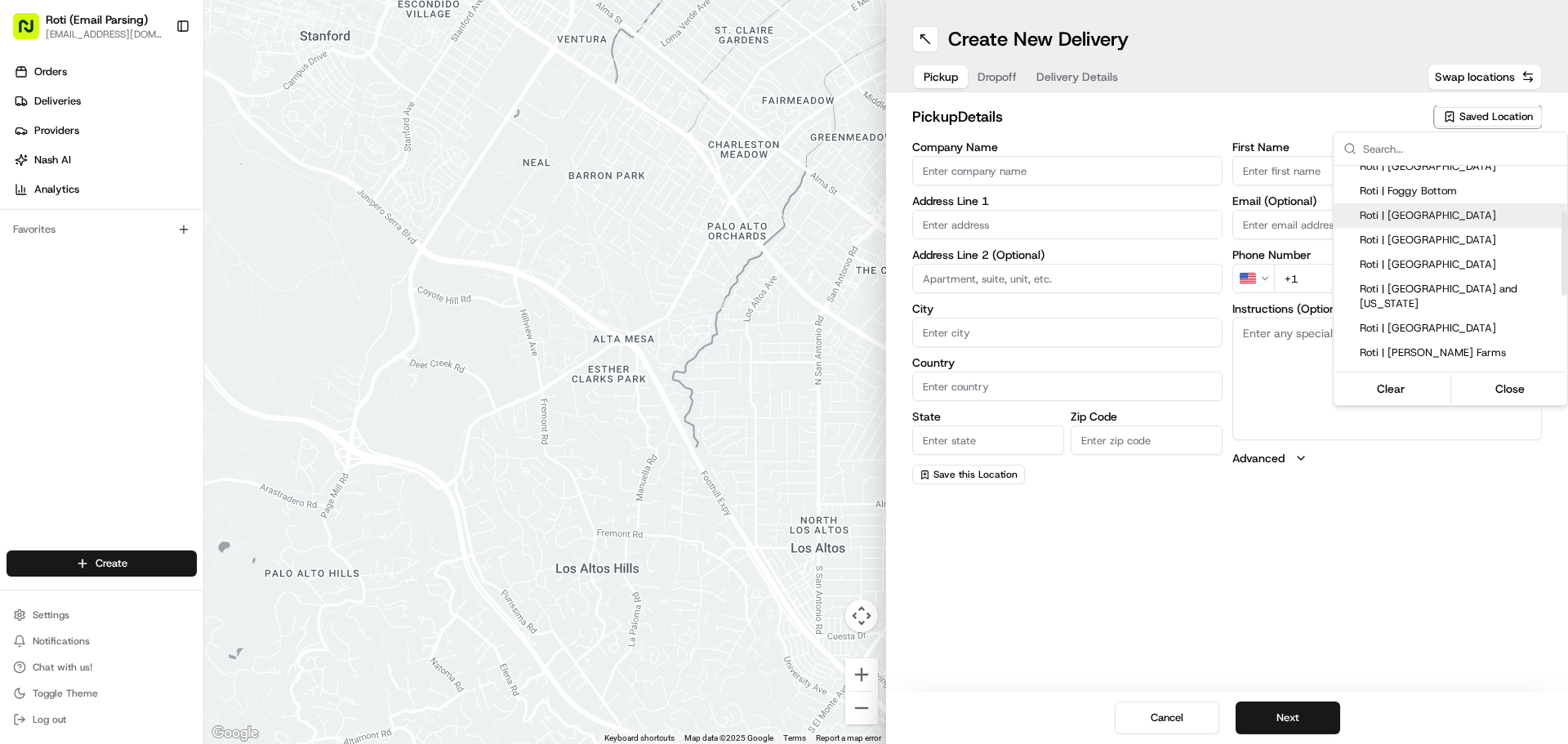
scroll to position [163, 0]
click at [1412, 210] on span "Roti | [GEOGRAPHIC_DATA] and [US_STATE]" at bounding box center [1460, 218] width 201 height 29
type input "Roti | [GEOGRAPHIC_DATA] and [US_STATE]"
type input "[STREET_ADDRESS]"
type input "[GEOGRAPHIC_DATA]"
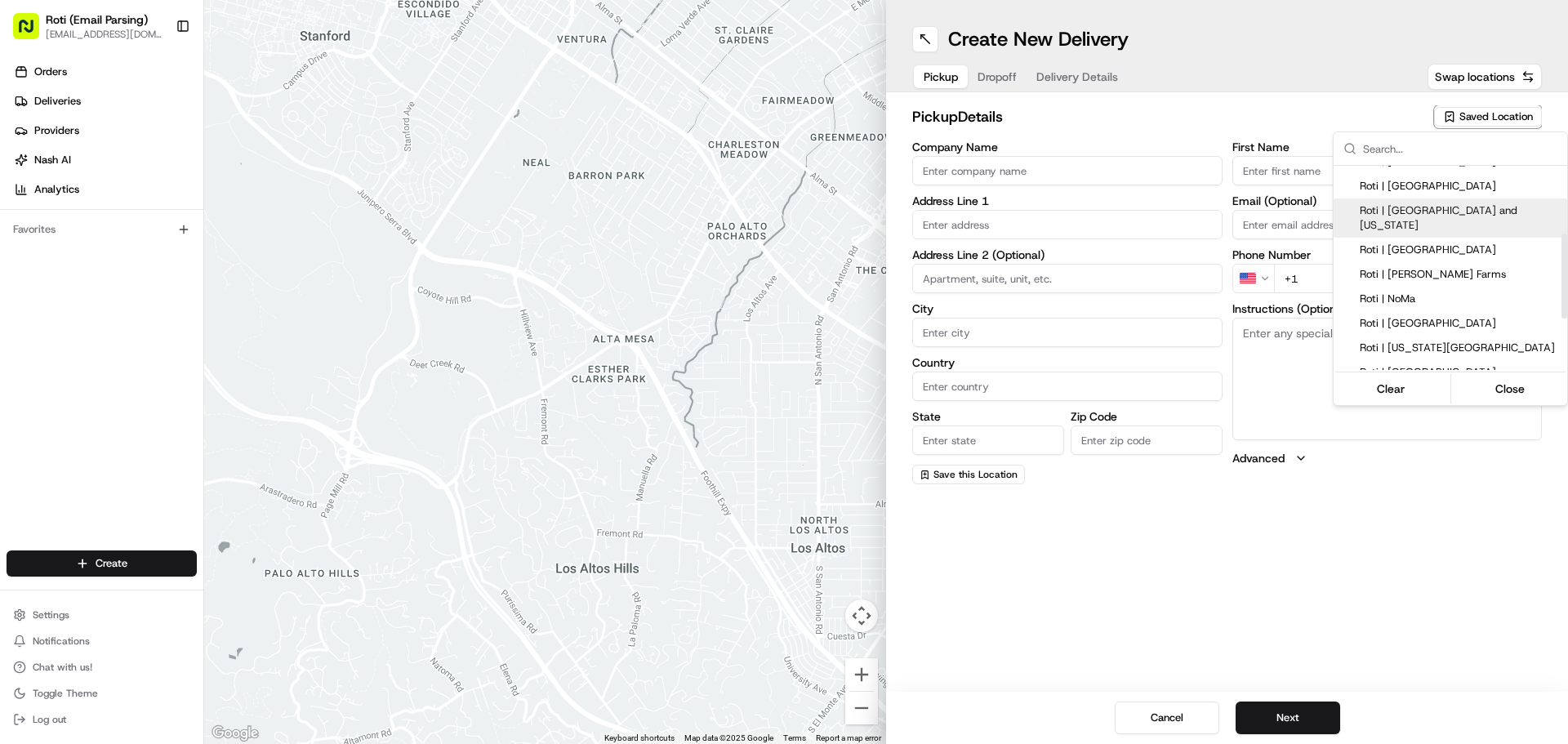
type input "US"
type input "IL"
type input "60601"
type input "Manager"
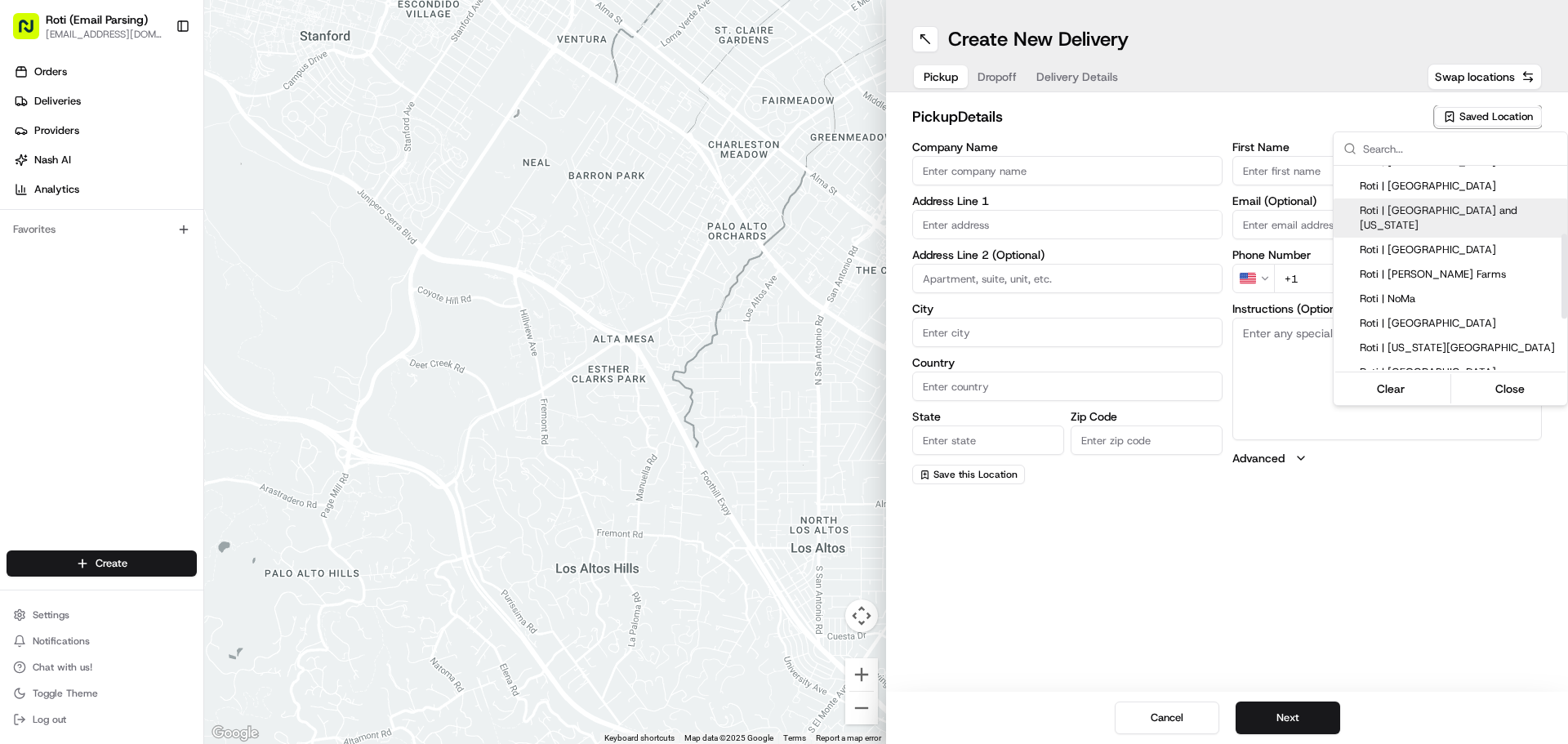
type input "[PHONE_NUMBER]"
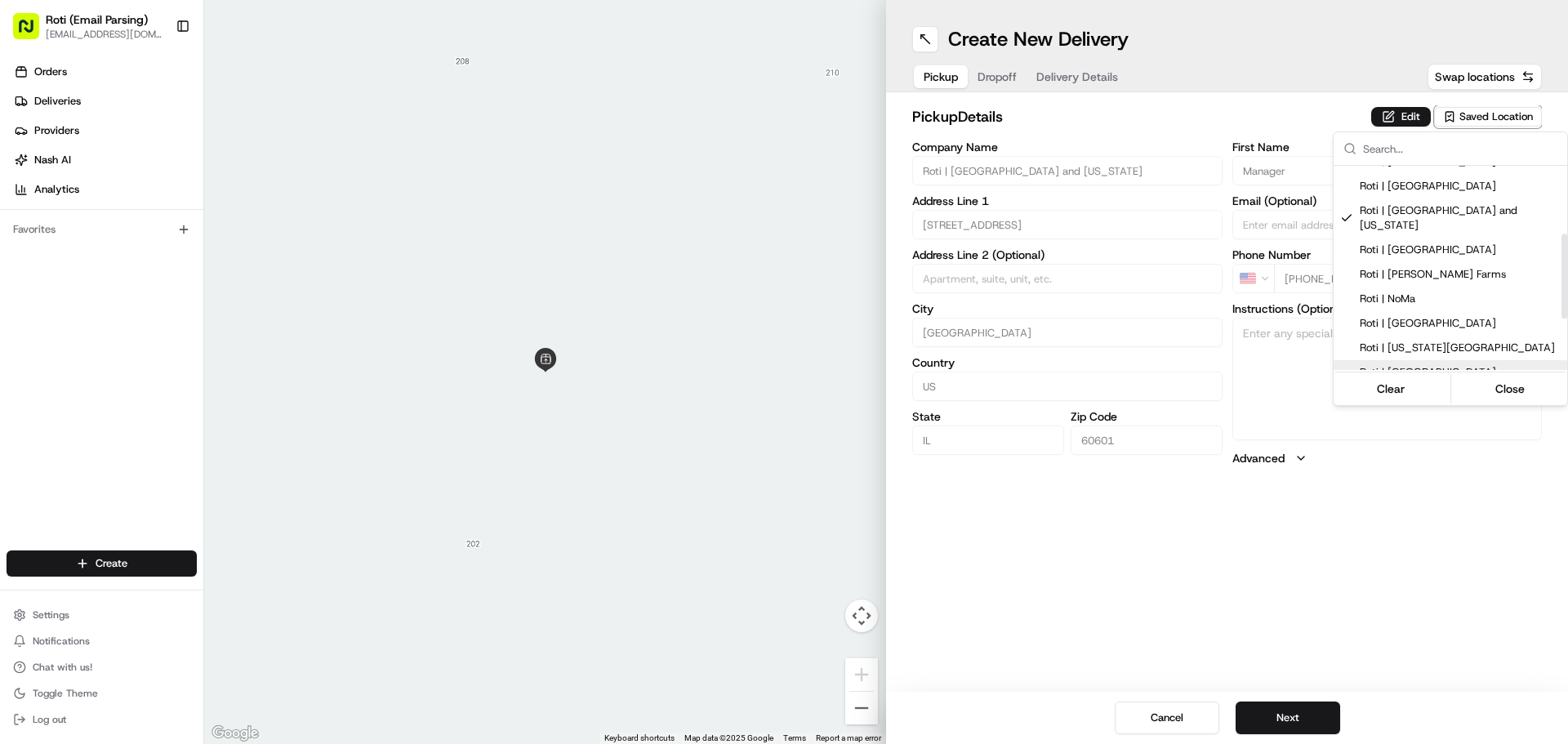
click at [1278, 717] on html "Roti (Email Parsing) [EMAIL_ADDRESS][DOMAIN_NAME] Toggle Sidebar Orders Deliver…" at bounding box center [784, 372] width 1568 height 744
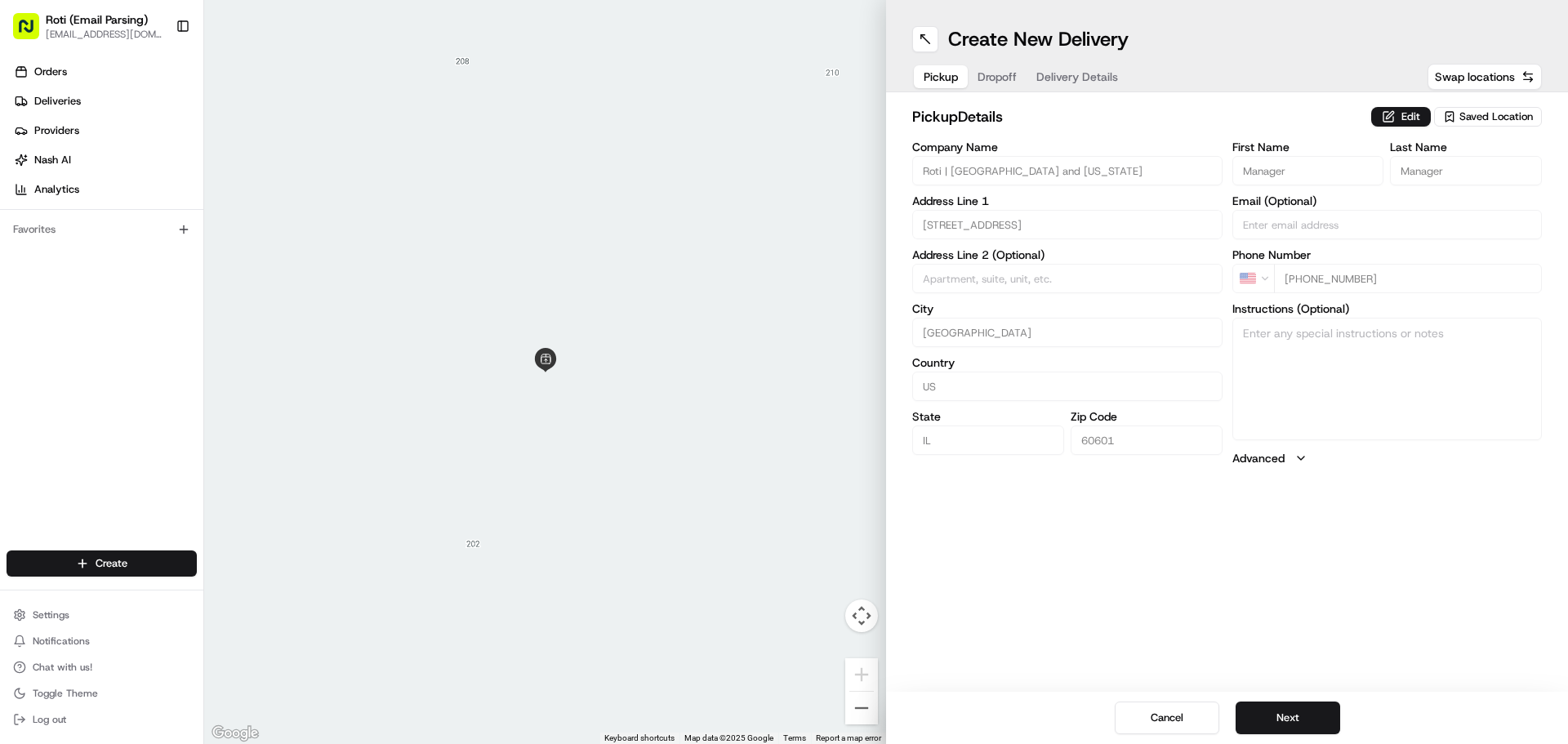
click at [1278, 717] on button "Next" at bounding box center [1288, 717] width 104 height 33
paste input "[PERSON_NAME] [PERSON_NAME] Beederman Bell [PERSON_NAME] EVENT AT Chicagoland C…"
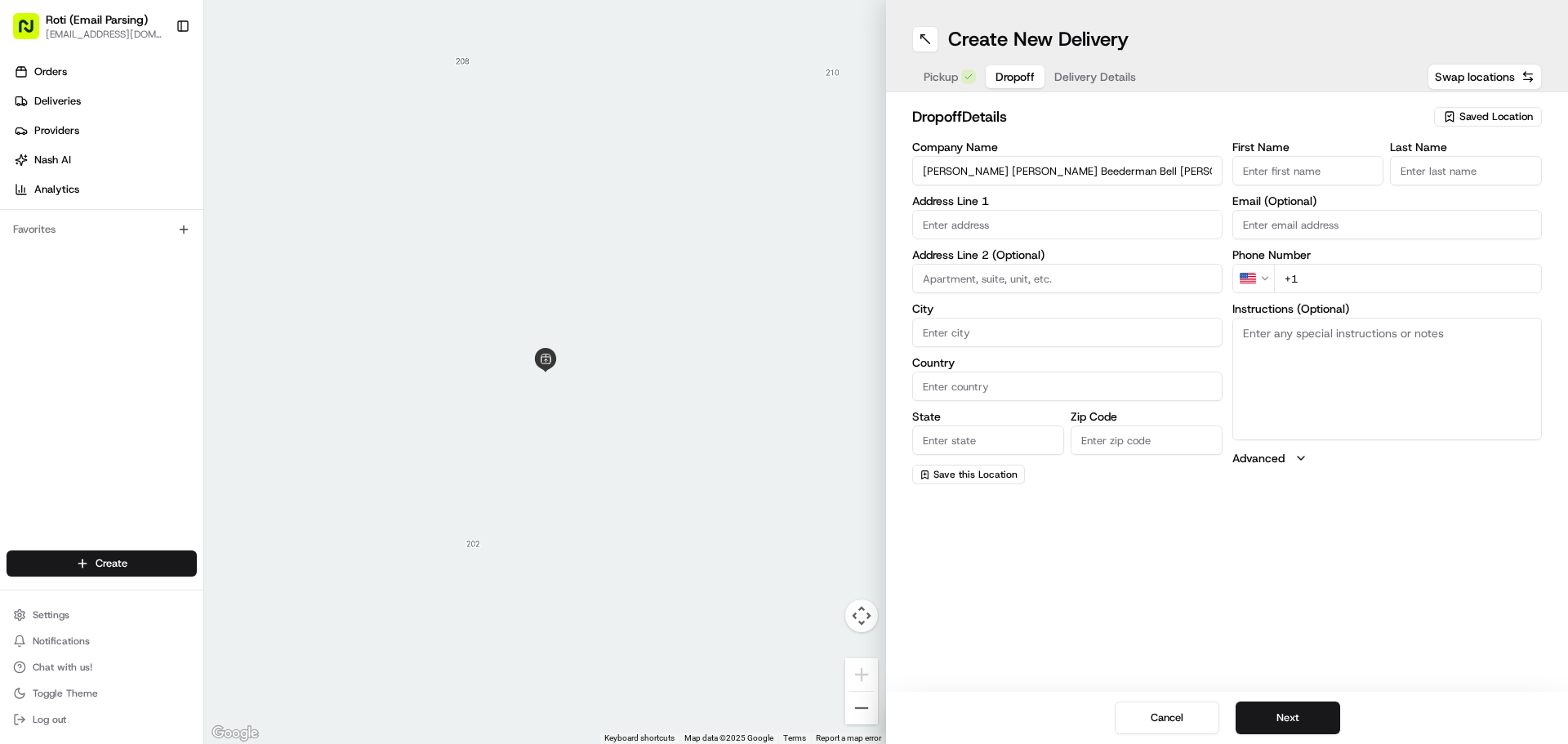
scroll to position [0, 178]
type input "[PERSON_NAME] [PERSON_NAME] Beederman Bell [PERSON_NAME] EVENT AT Chicagoland C…"
click at [1246, 174] on input "First Name" at bounding box center [1309, 170] width 152 height 29
paste input "[PERSON_NAME]"
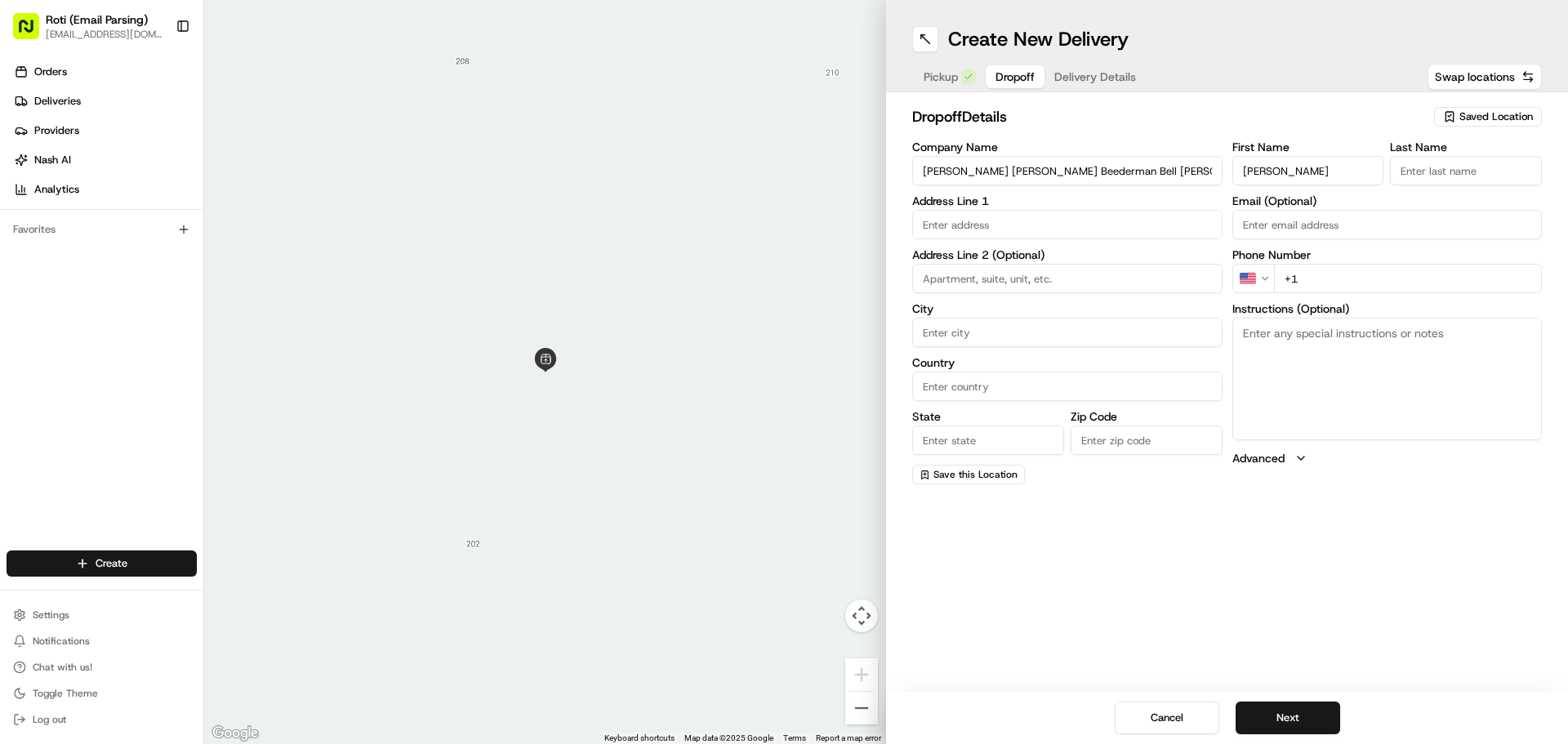
drag, startPoint x: 1279, startPoint y: 162, endPoint x: 1314, endPoint y: 167, distance: 35.4
click at [1314, 167] on input "[PERSON_NAME]" at bounding box center [1309, 170] width 152 height 29
type input "[PERSON_NAME]"
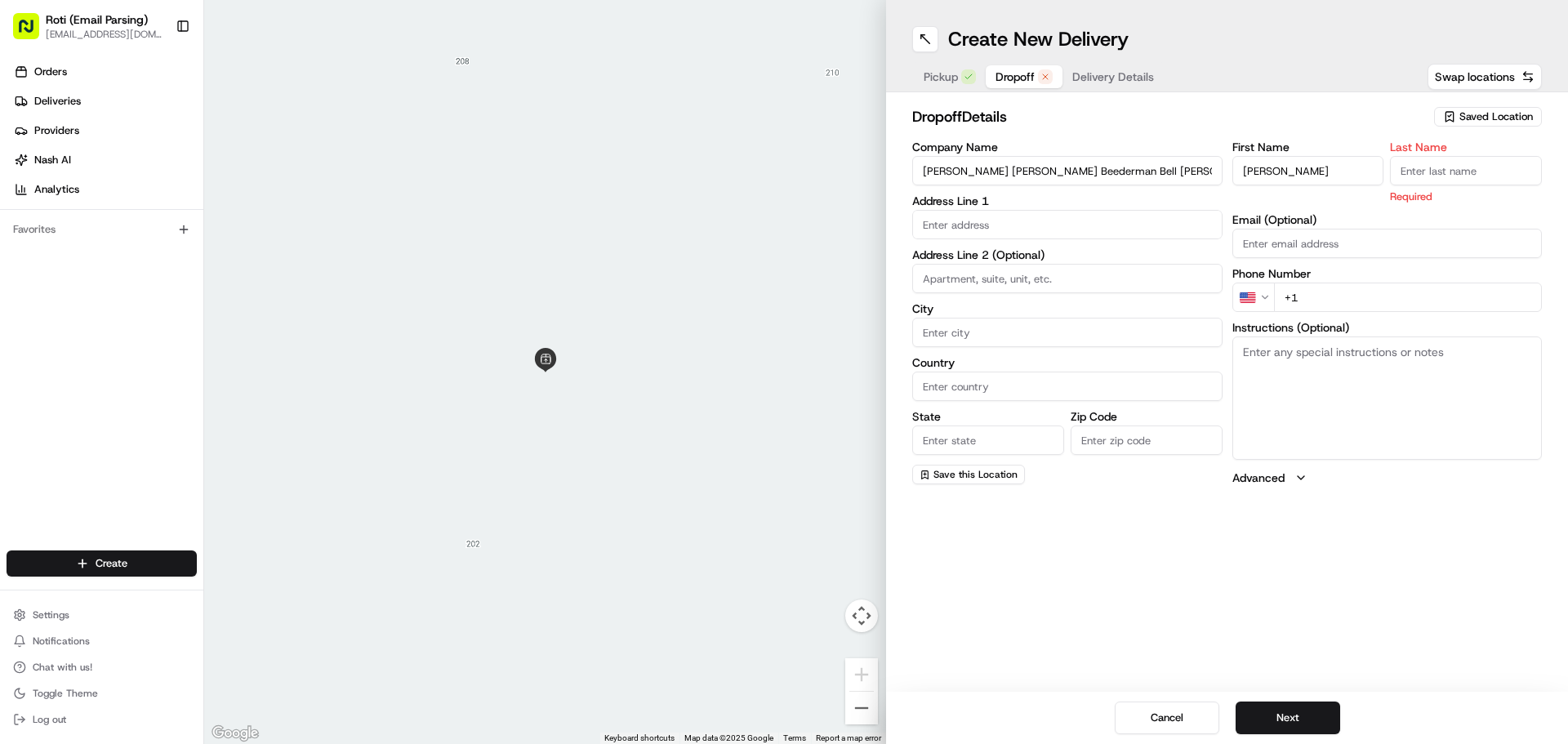
paste input "[PERSON_NAME]"
type input "[PERSON_NAME]"
click at [1079, 226] on input "text" at bounding box center [1068, 224] width 310 height 29
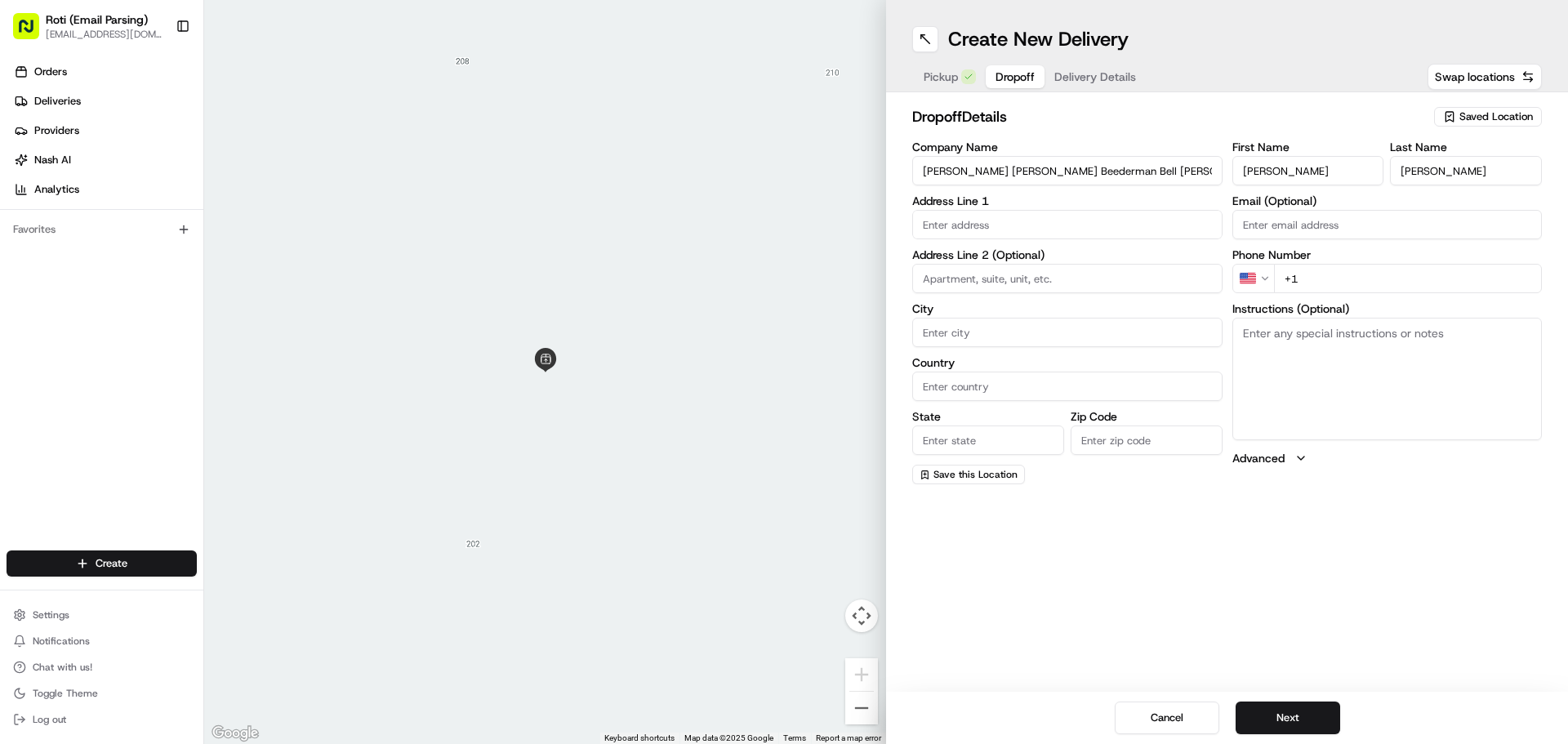
paste input "[STREET_ADDRESS][US_STATE]"
click at [1101, 240] on div "Company Name [PERSON_NAME] [PERSON_NAME] Beederman Bell [PERSON_NAME] EVENT AT …" at bounding box center [1068, 312] width 310 height 343
click at [1093, 220] on input "[STREET_ADDRESS][US_STATE]" at bounding box center [1068, 224] width 310 height 29
click at [1089, 269] on div "[STREET_ADDRESS][US_STATE]" at bounding box center [1068, 259] width 302 height 24
type input "[STREET_ADDRESS][US_STATE]"
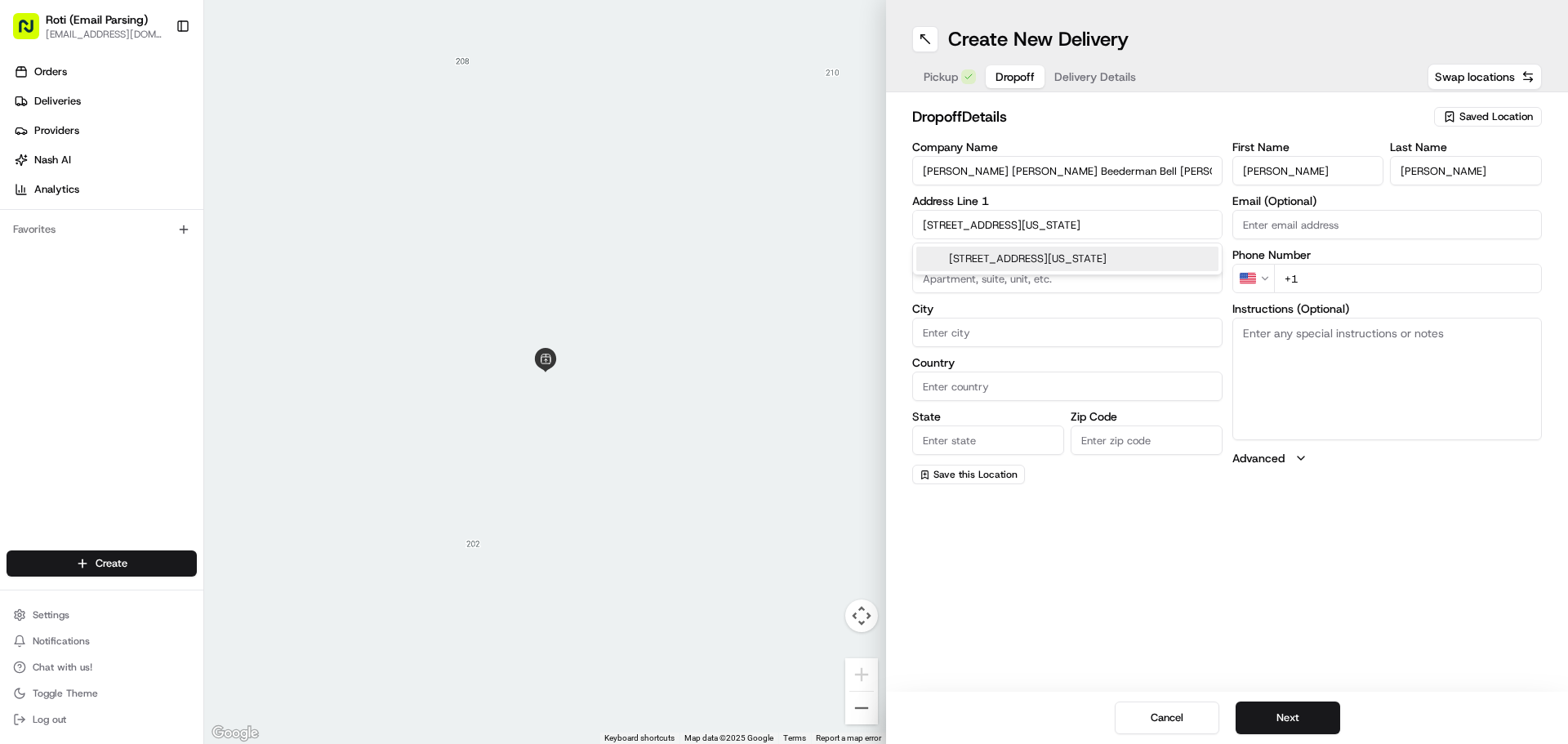
type input "900"
type input "[GEOGRAPHIC_DATA]"
type input "IL"
type input "60611"
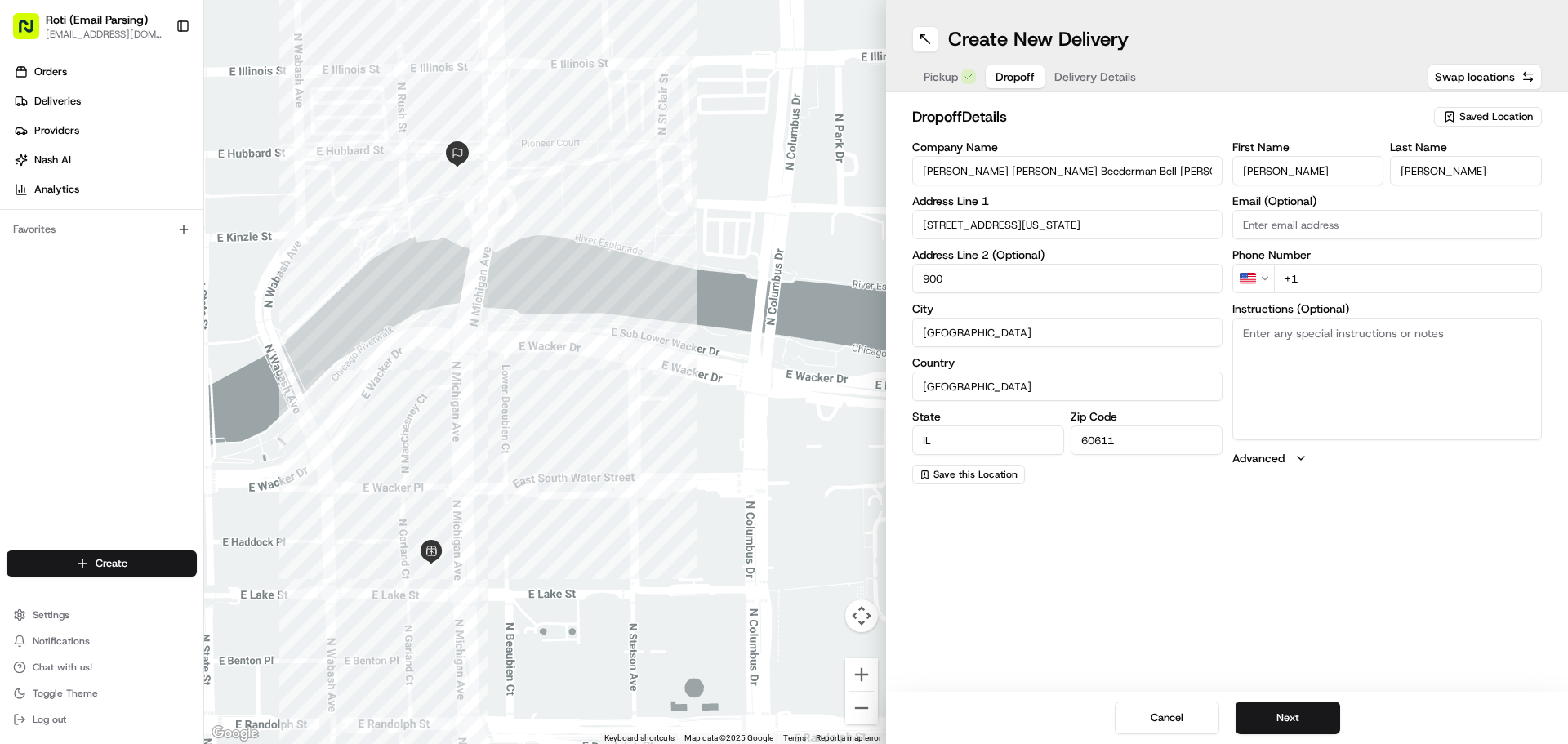
click at [1342, 279] on input "+1" at bounding box center [1409, 278] width 269 height 29
paste input "[PHONE_NUMBER]"
type input "[PHONE_NUMBER]"
click at [1288, 338] on textarea "Instructions (Optional)" at bounding box center [1388, 379] width 310 height 123
paste textarea "al. call on arrival. deliver to SUITE 900 the Chicagoland Chamber of Commerce o…"
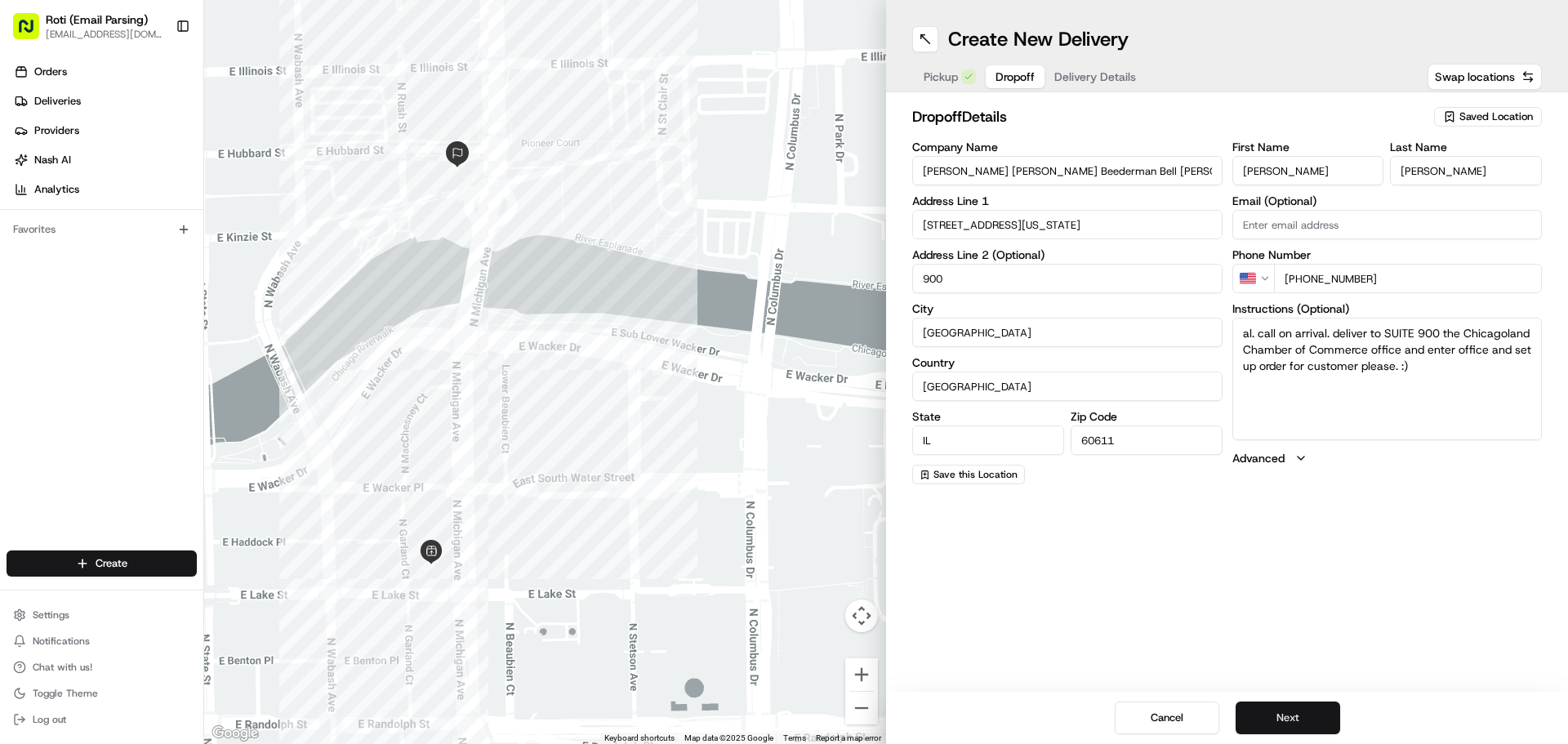
type textarea "al. call on arrival. deliver to SUITE 900 the Chicagoland Chamber of Commerce o…"
click at [1294, 711] on button "Next" at bounding box center [1288, 717] width 104 height 33
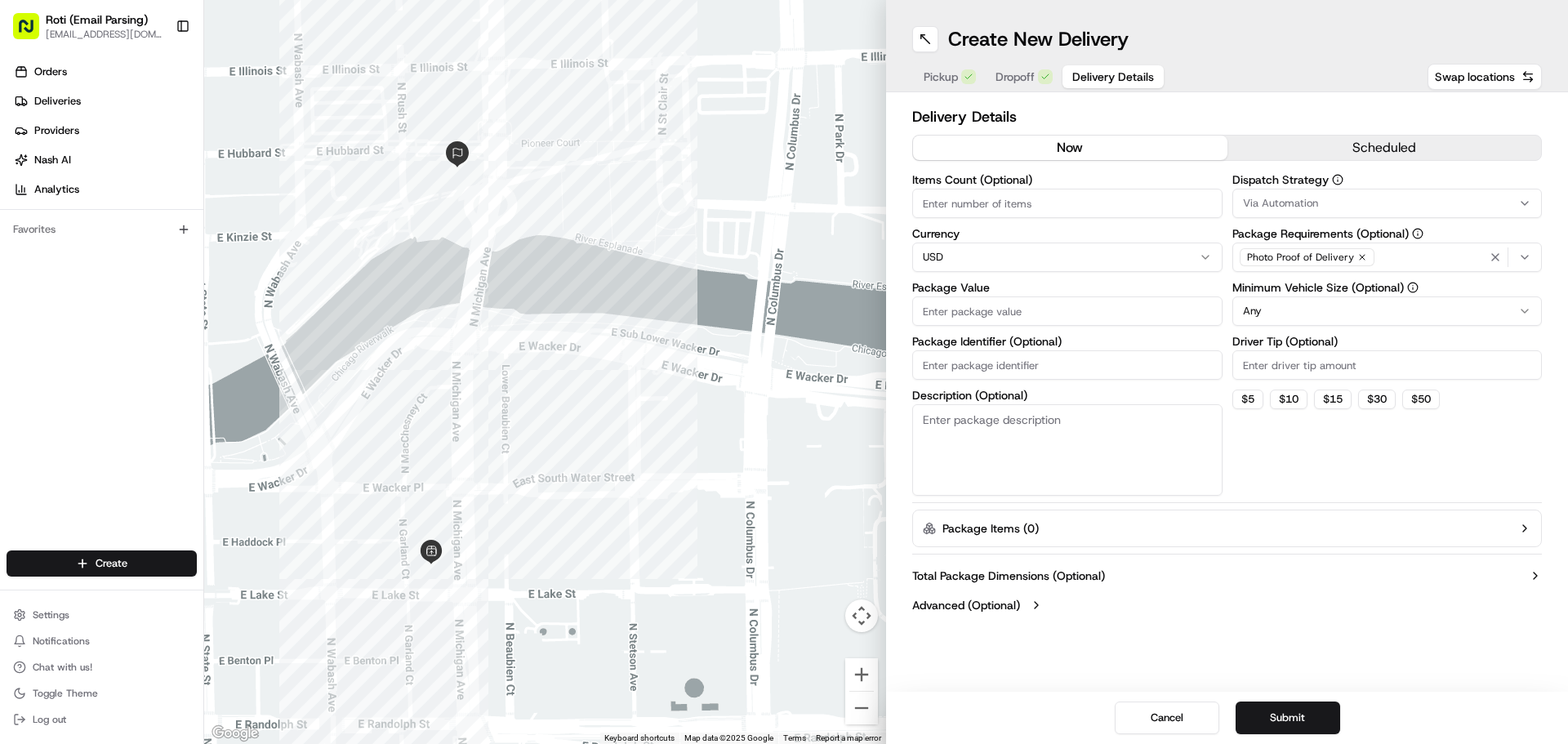
click at [1277, 142] on button "scheduled" at bounding box center [1385, 148] width 314 height 24
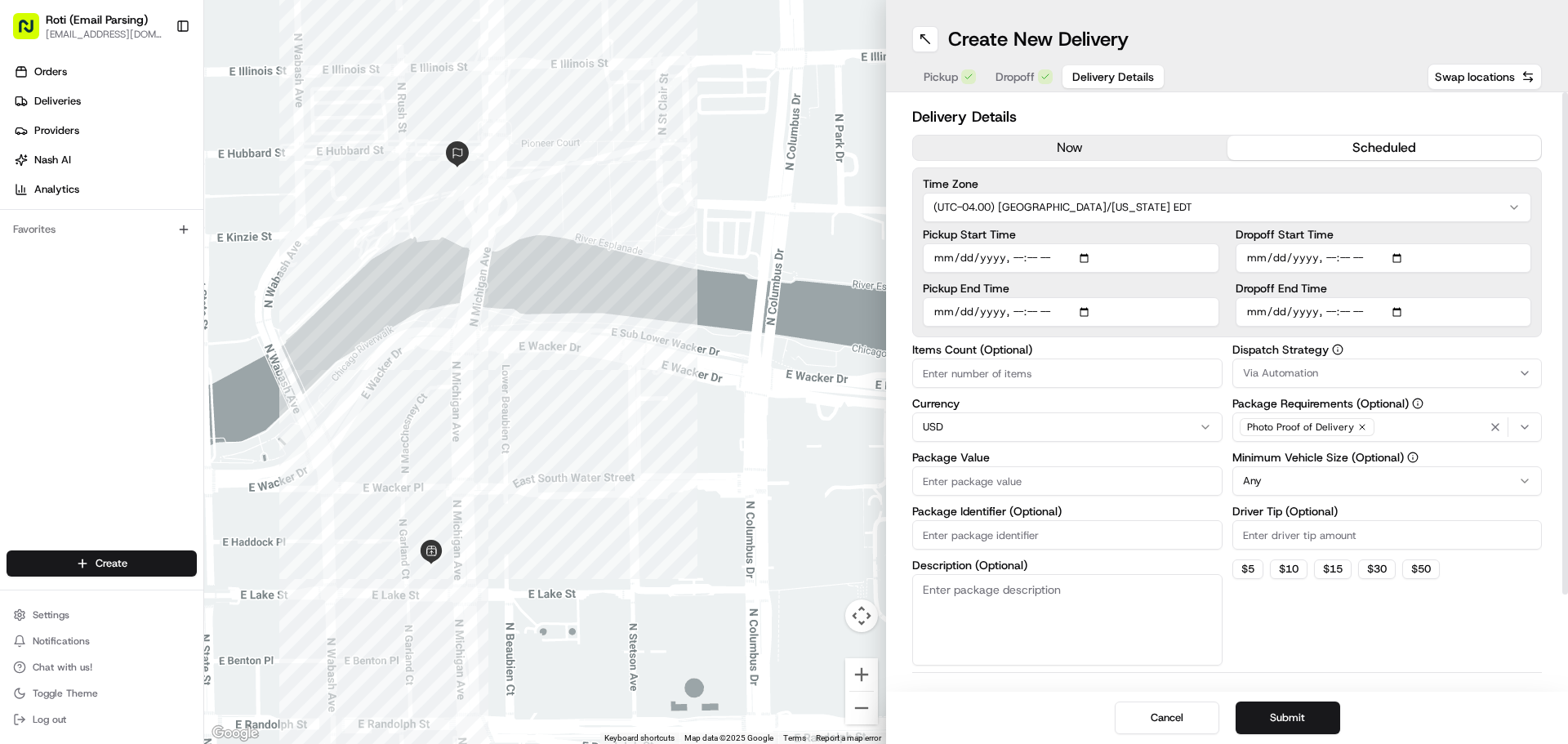
click at [1293, 208] on html "Roti (Email Parsing) [EMAIL_ADDRESS][DOMAIN_NAME] Toggle Sidebar Orders Deliver…" at bounding box center [784, 372] width 1568 height 744
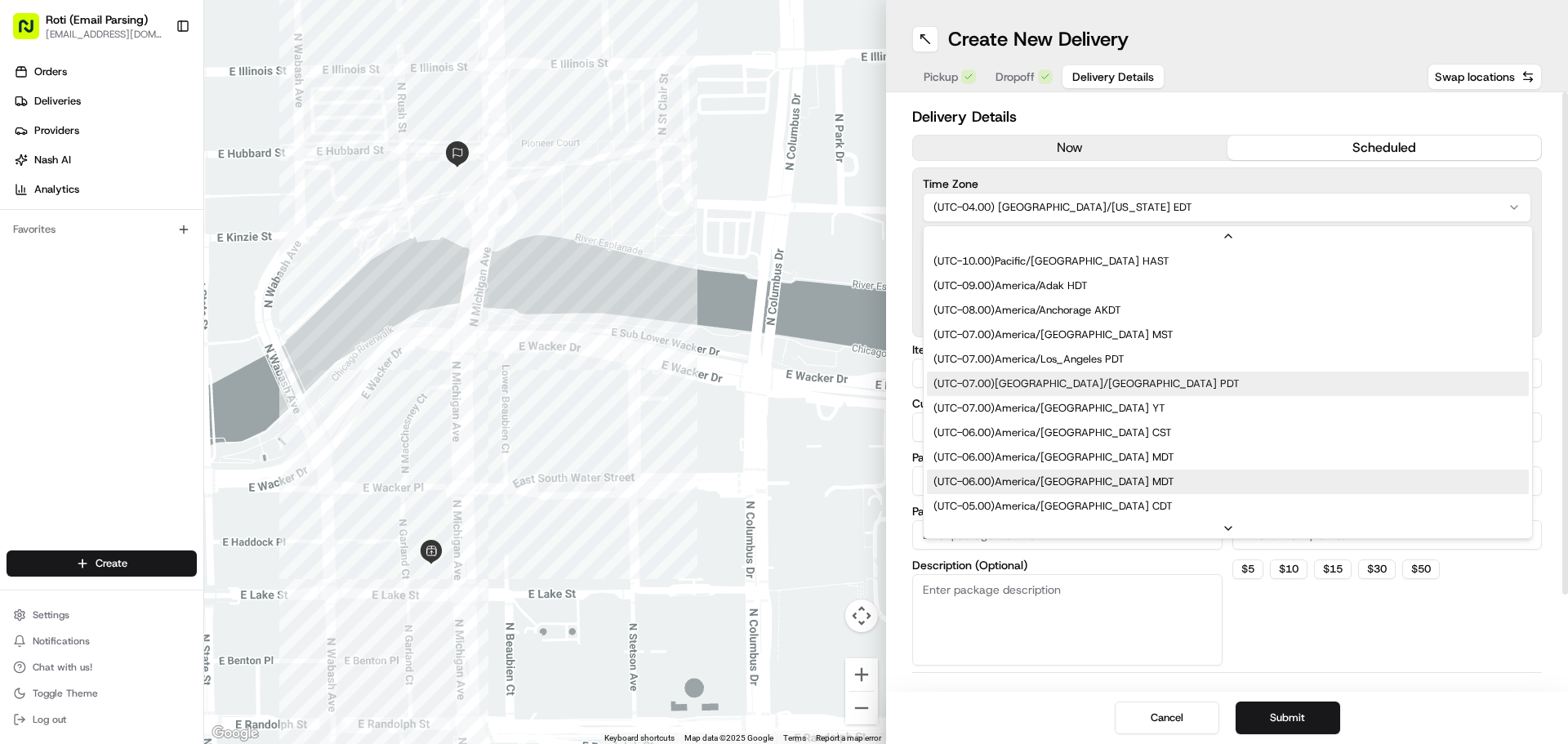
scroll to position [98, 0]
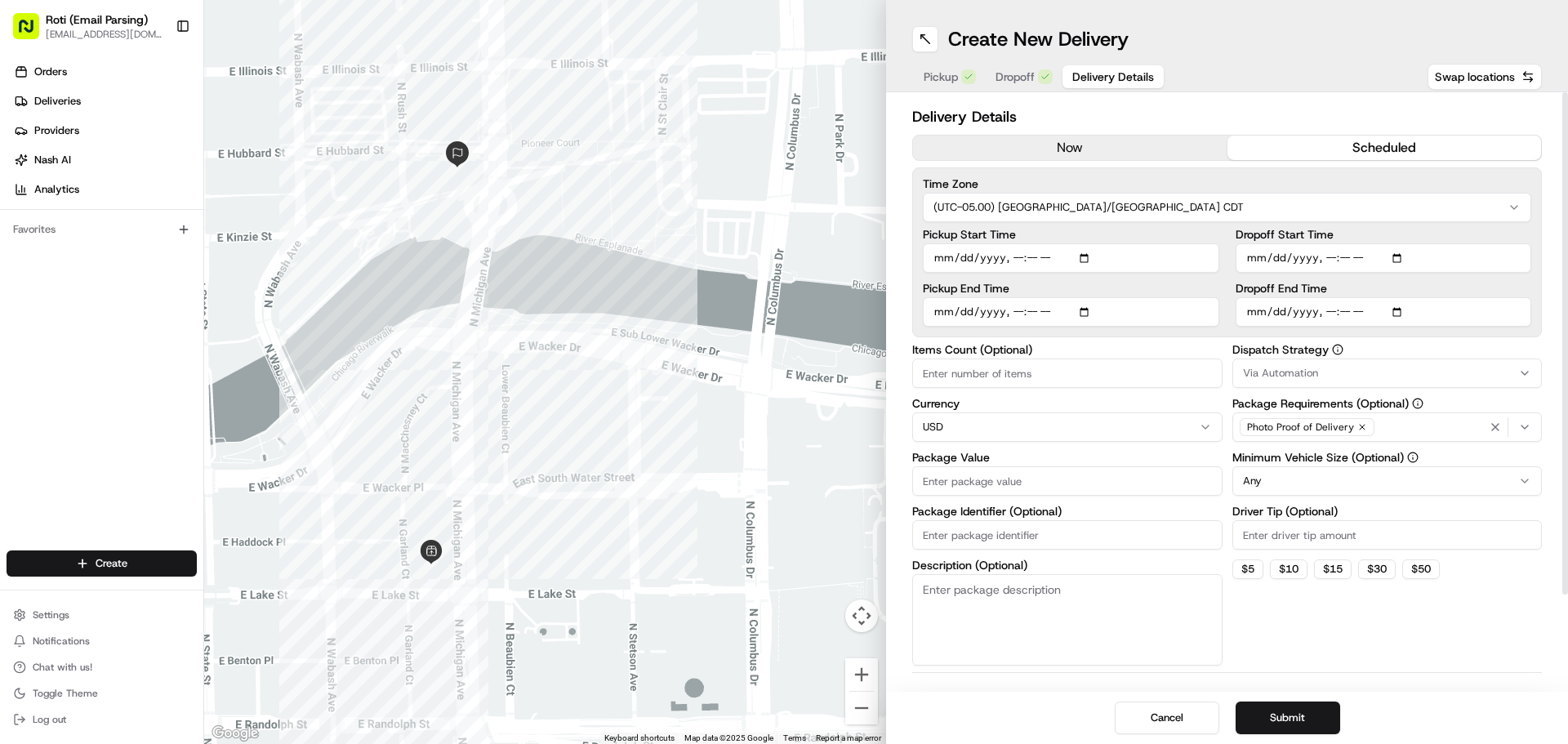
click at [1360, 379] on div "Via Automation" at bounding box center [1388, 374] width 302 height 15
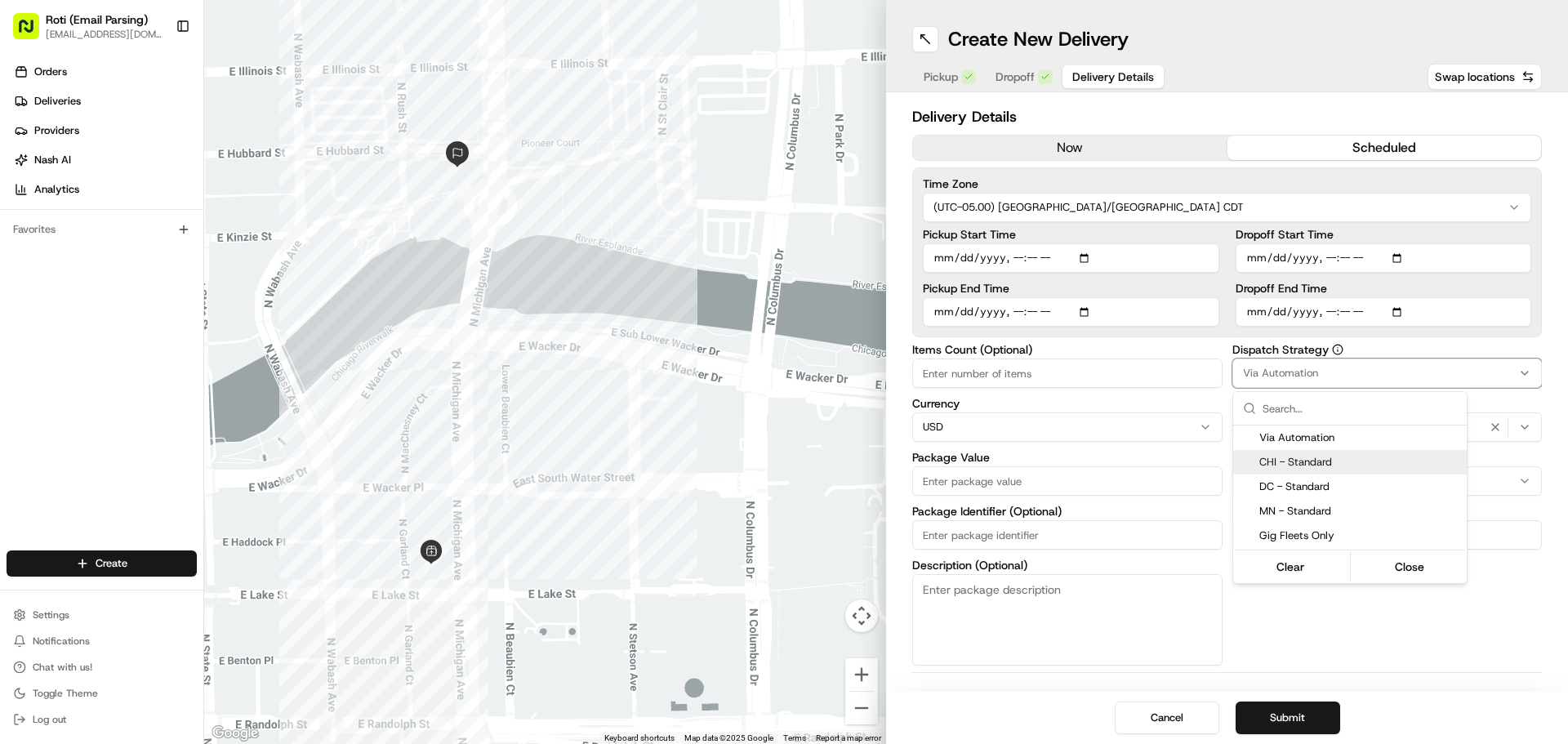
click at [1311, 461] on span "CHI - Standard" at bounding box center [1359, 462] width 201 height 15
click at [1215, 535] on html "Roti (Email Parsing) [EMAIL_ADDRESS][DOMAIN_NAME] Toggle Sidebar Orders Deliver…" at bounding box center [784, 372] width 1568 height 744
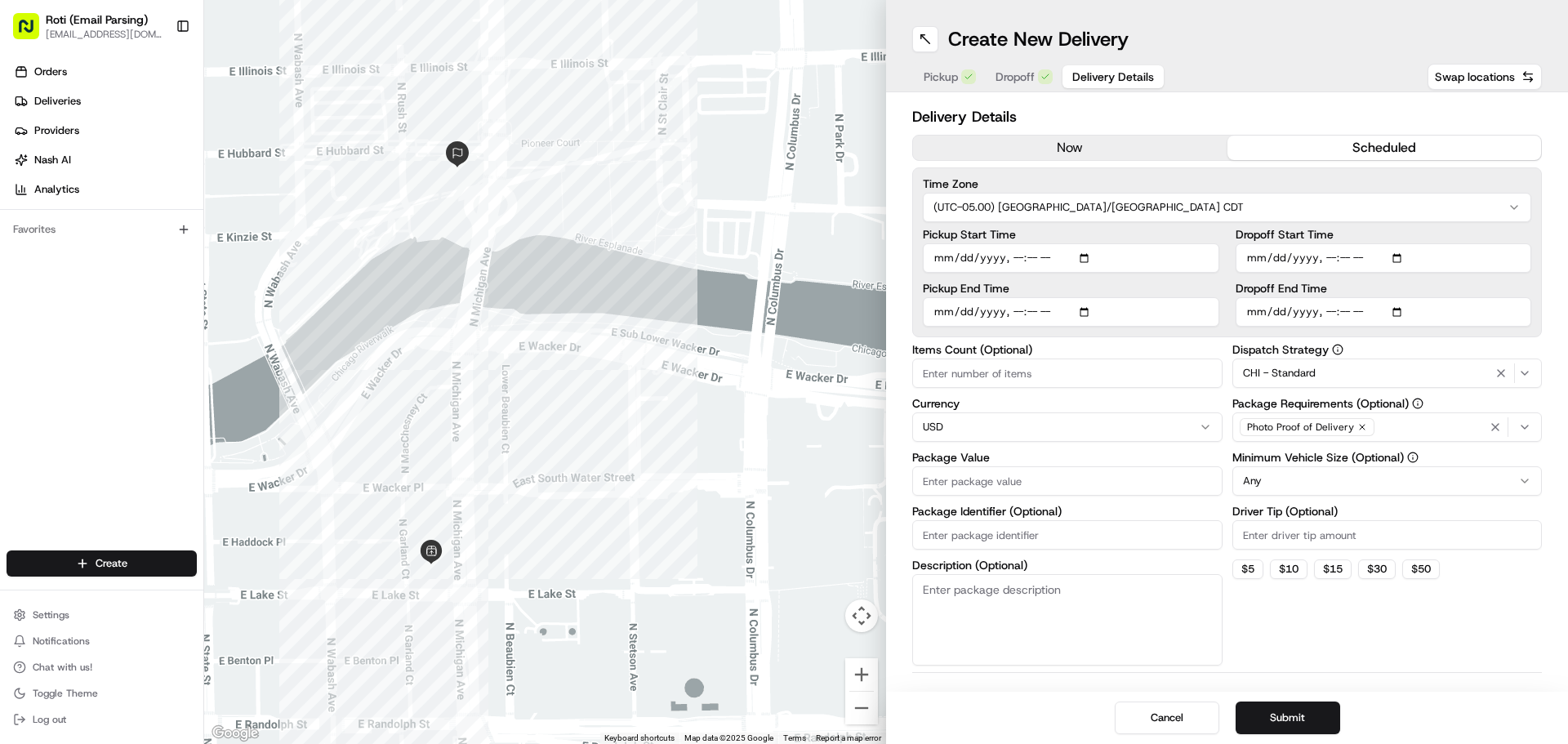
click at [1252, 481] on html "Roti (Email Parsing) [EMAIL_ADDRESS][DOMAIN_NAME] Toggle Sidebar Orders Deliver…" at bounding box center [784, 372] width 1568 height 744
click at [1276, 530] on input "Driver Tip (Optional)" at bounding box center [1388, 535] width 310 height 29
type input "12.50"
drag, startPoint x: 998, startPoint y: 544, endPoint x: 983, endPoint y: 522, distance: 26.6
click at [996, 544] on input "Package Identifier (Optional)" at bounding box center [1068, 535] width 310 height 29
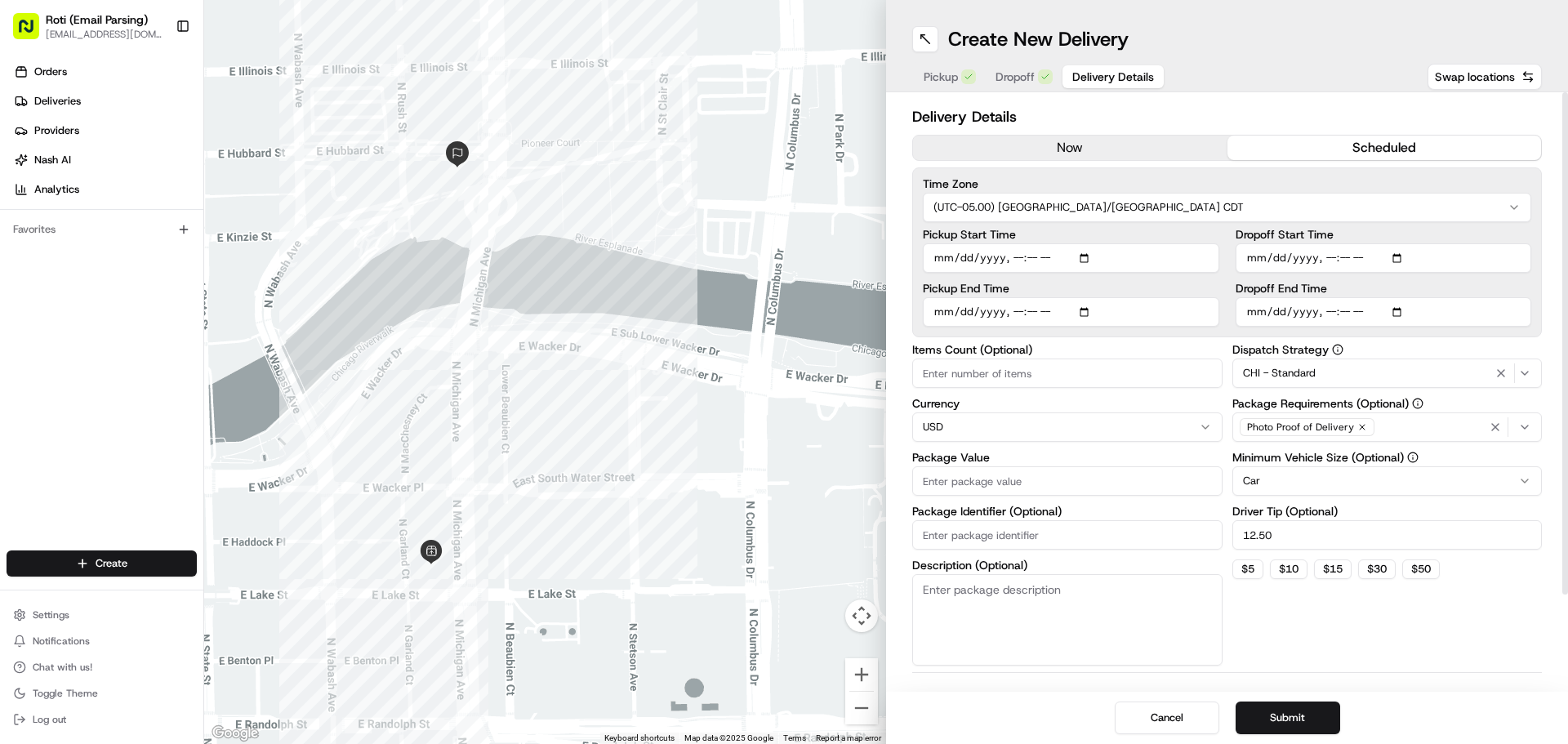
paste input "[PERSON_NAME] [PERSON_NAME] Beederman Bell [PERSON_NAME] EVENT AT Chicagoland C…"
type input "[PERSON_NAME] [PERSON_NAME] Beederman Bell [PERSON_NAME] EVENT AT Chicagoland C…"
click at [954, 491] on input "Package Value" at bounding box center [1068, 480] width 310 height 29
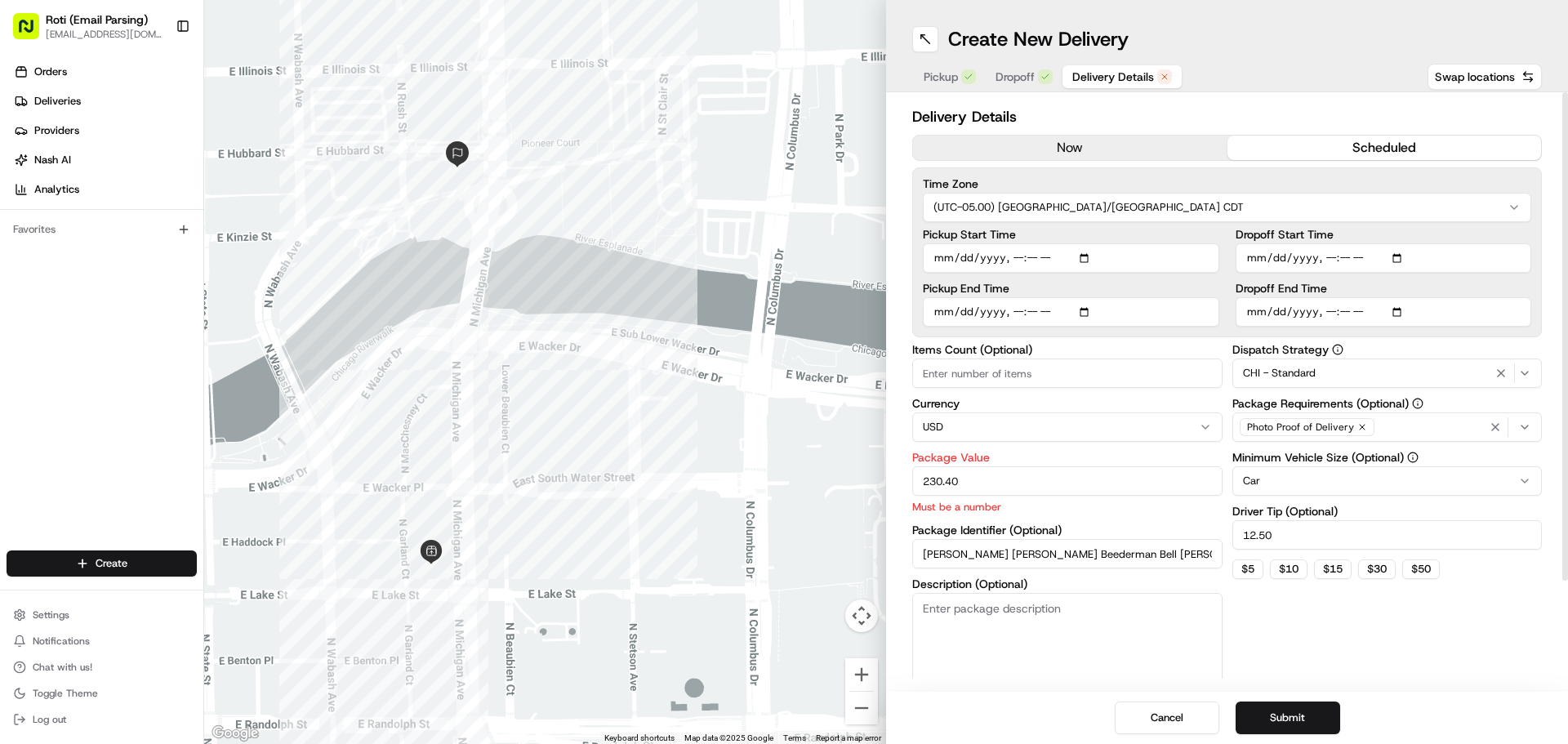
type input "230.40"
click at [954, 372] on input "Items Count (Optional)" at bounding box center [1068, 373] width 310 height 29
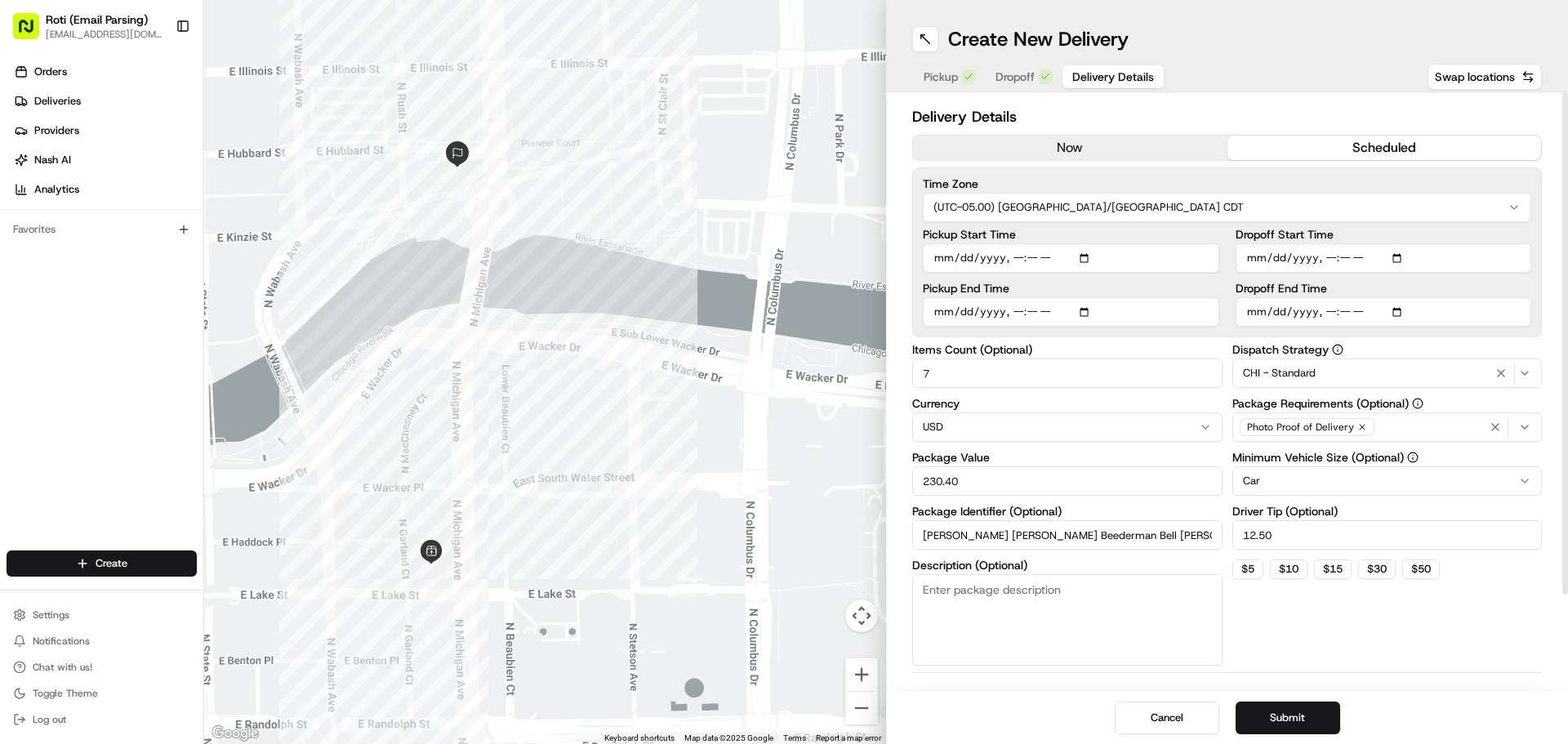
type input "7"
click at [1405, 252] on input "Dropoff Start Time" at bounding box center [1384, 258] width 296 height 29
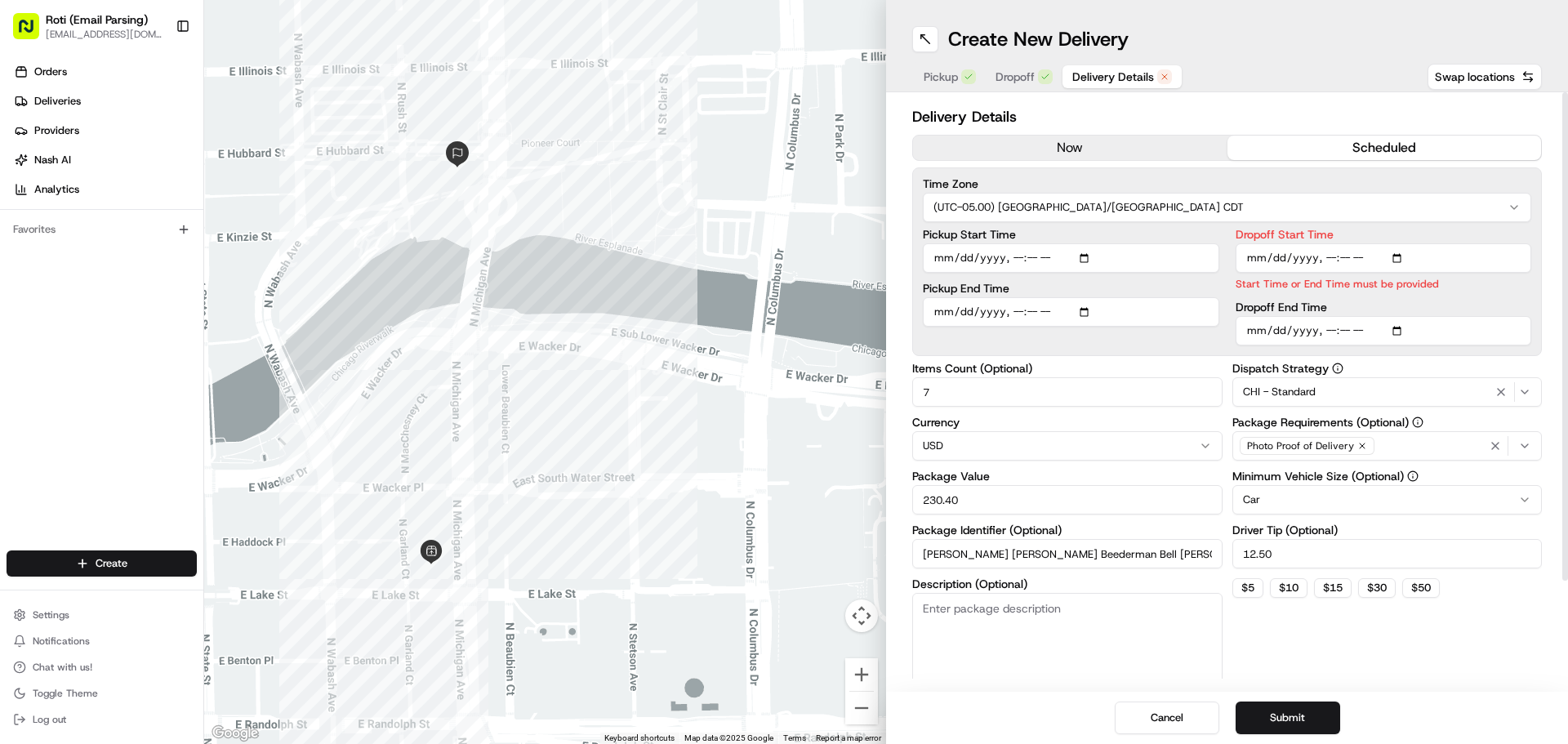
click at [1401, 256] on input "Dropoff Start Time" at bounding box center [1384, 258] width 296 height 29
type input "[DATE]T11:30"
click at [1415, 249] on input "Dropoff Start Time" at bounding box center [1384, 258] width 296 height 29
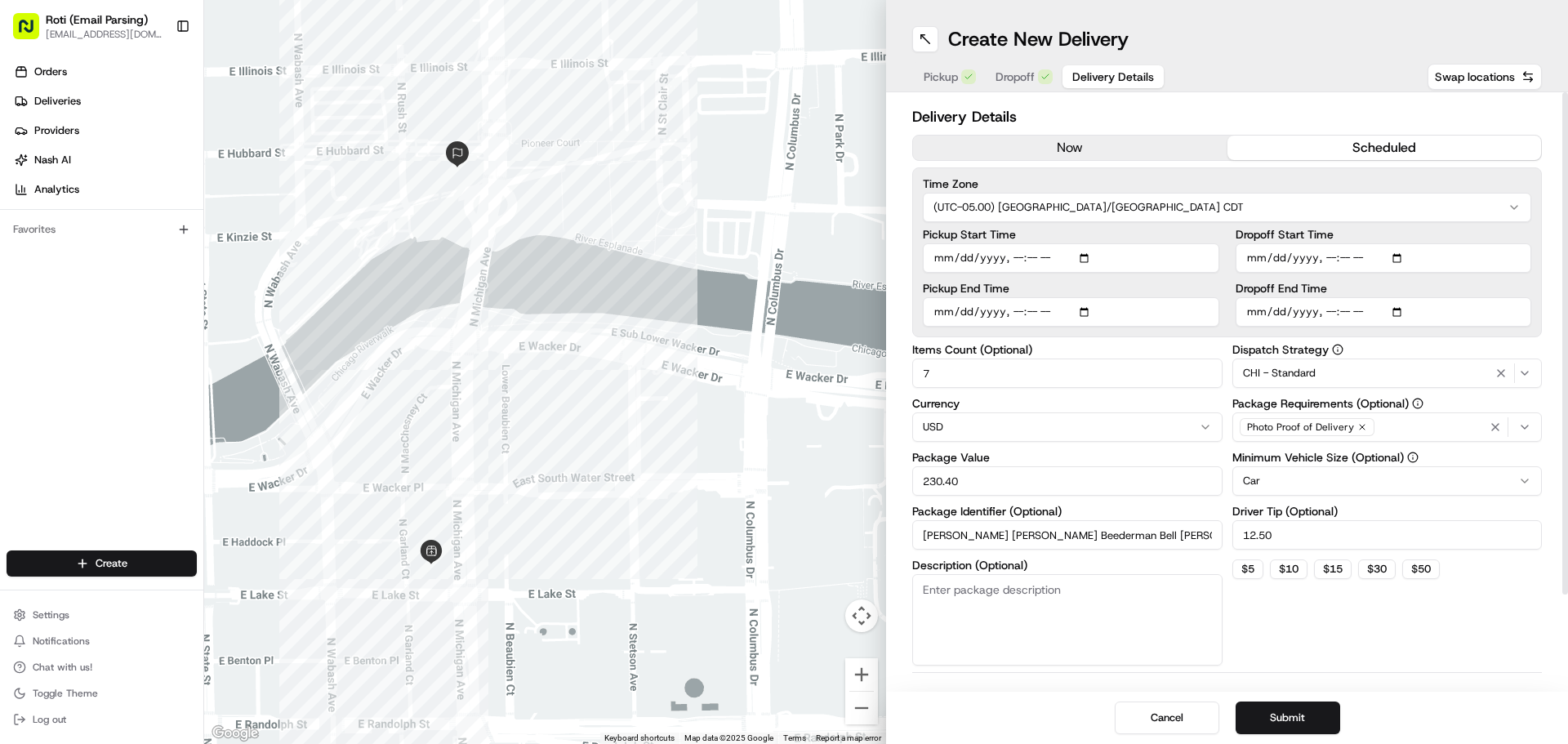
click at [1402, 331] on div "Time Zone (UTC-05.00) America/[GEOGRAPHIC_DATA] CDT Pickup Start Time Pickup En…" at bounding box center [1227, 253] width 630 height 170
click at [1392, 309] on input "Dropoff End Time" at bounding box center [1384, 311] width 296 height 29
click at [1395, 307] on input "Dropoff End Time" at bounding box center [1384, 311] width 296 height 29
type input "[DATE]T11:45"
click at [1459, 283] on label "Dropoff End Time" at bounding box center [1384, 289] width 296 height 12
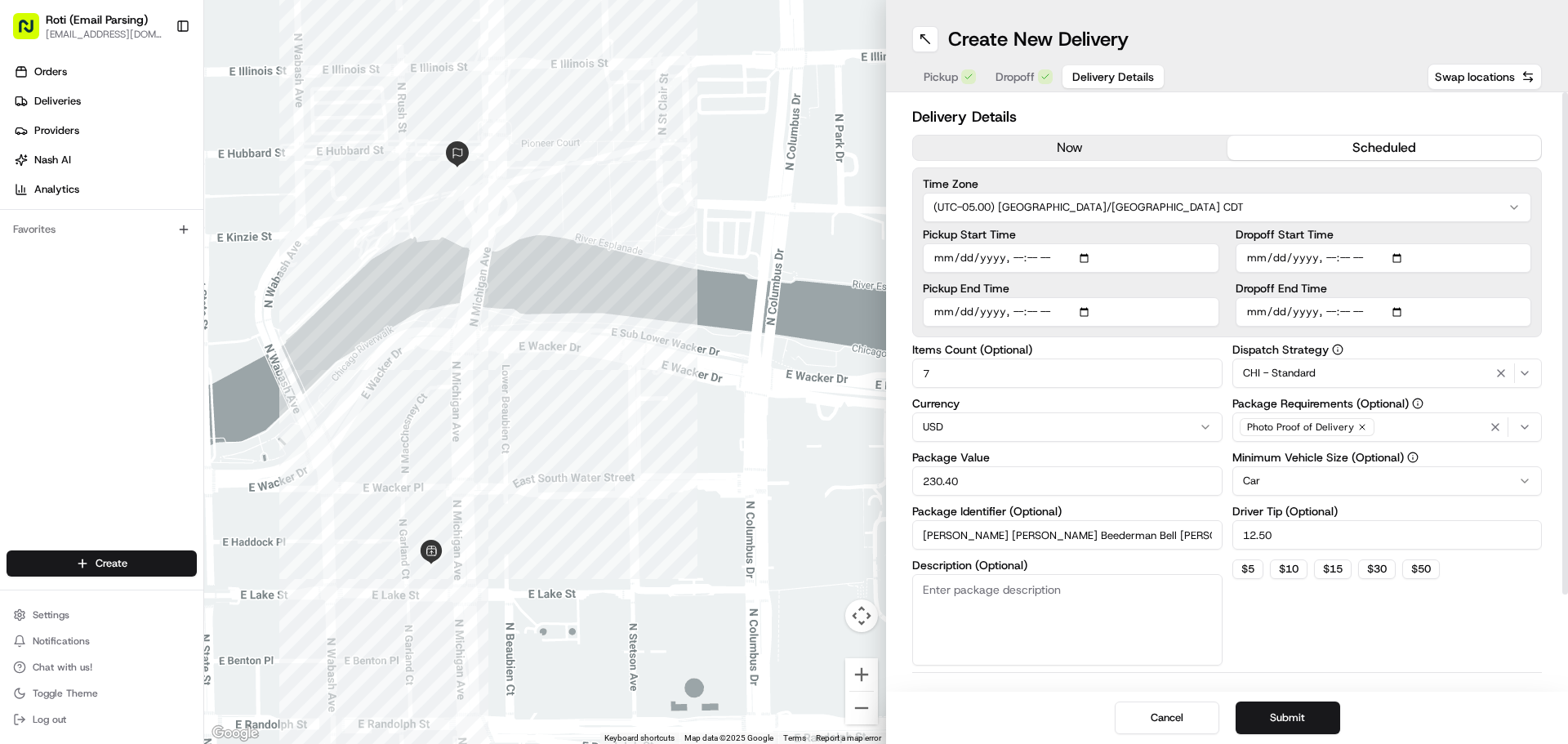
click at [1459, 297] on input "Dropoff End Time" at bounding box center [1384, 311] width 296 height 29
click at [1274, 719] on button "Submit" at bounding box center [1288, 717] width 104 height 33
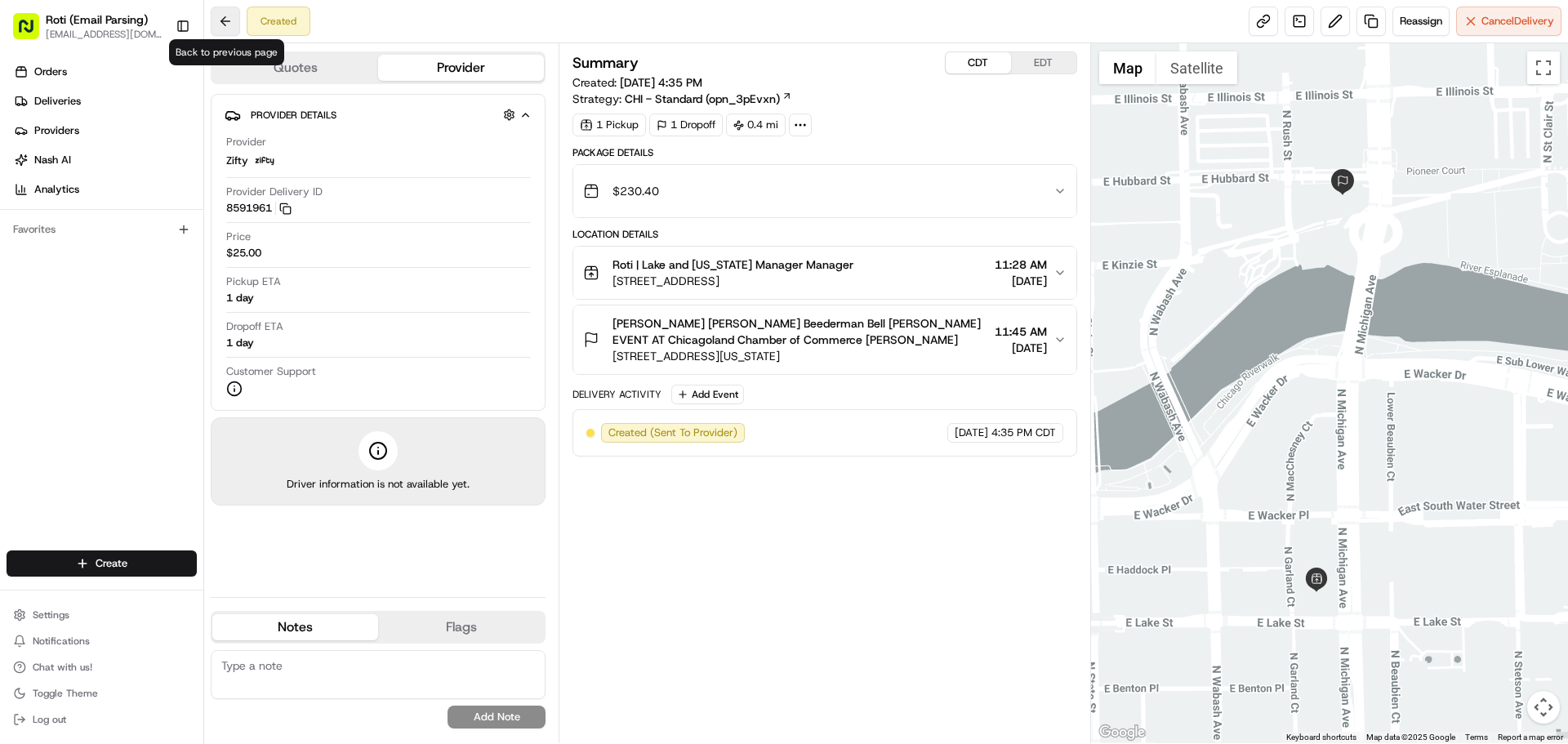
click at [219, 23] on button at bounding box center [225, 21] width 29 height 29
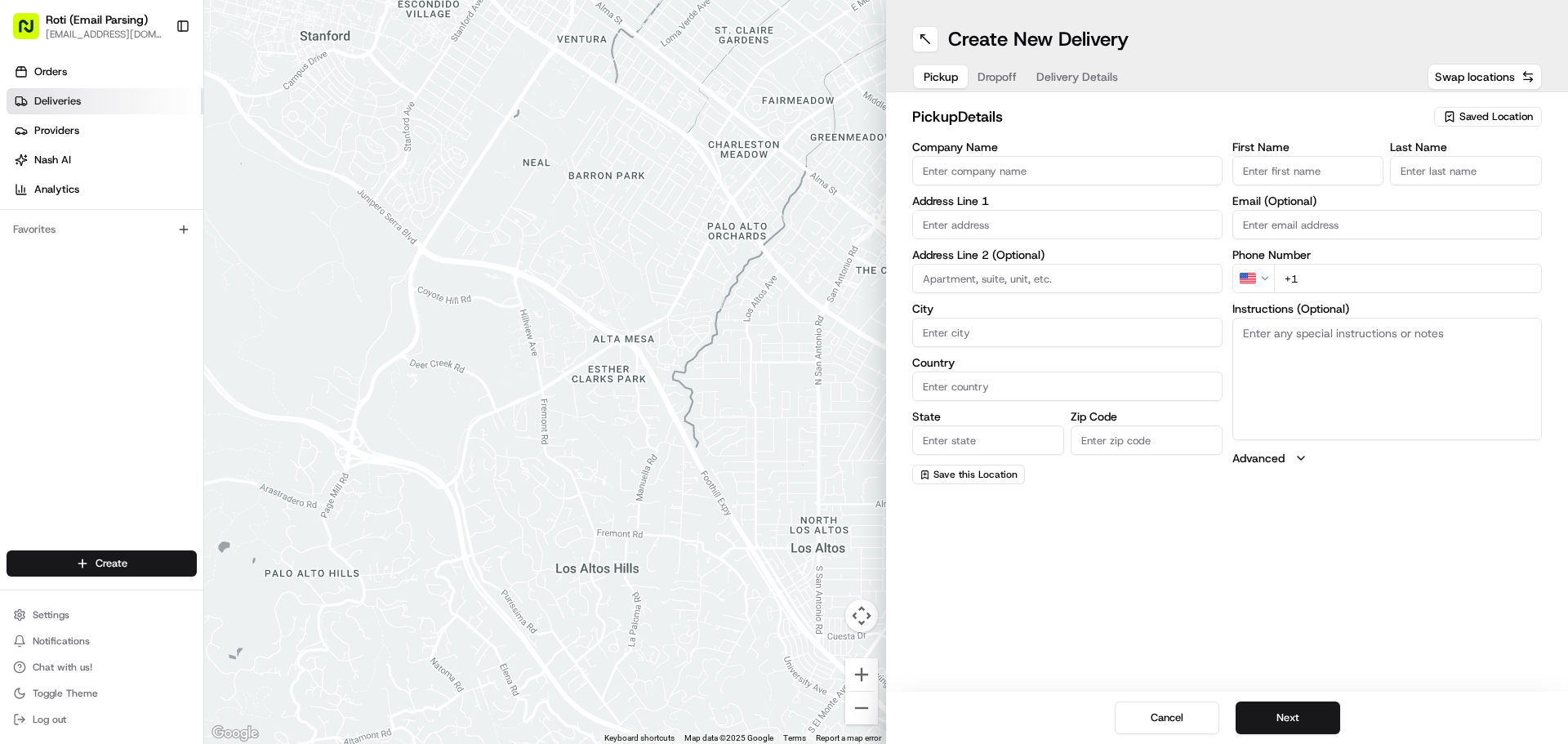
click at [124, 105] on link "Deliveries" at bounding box center [105, 101] width 197 height 26
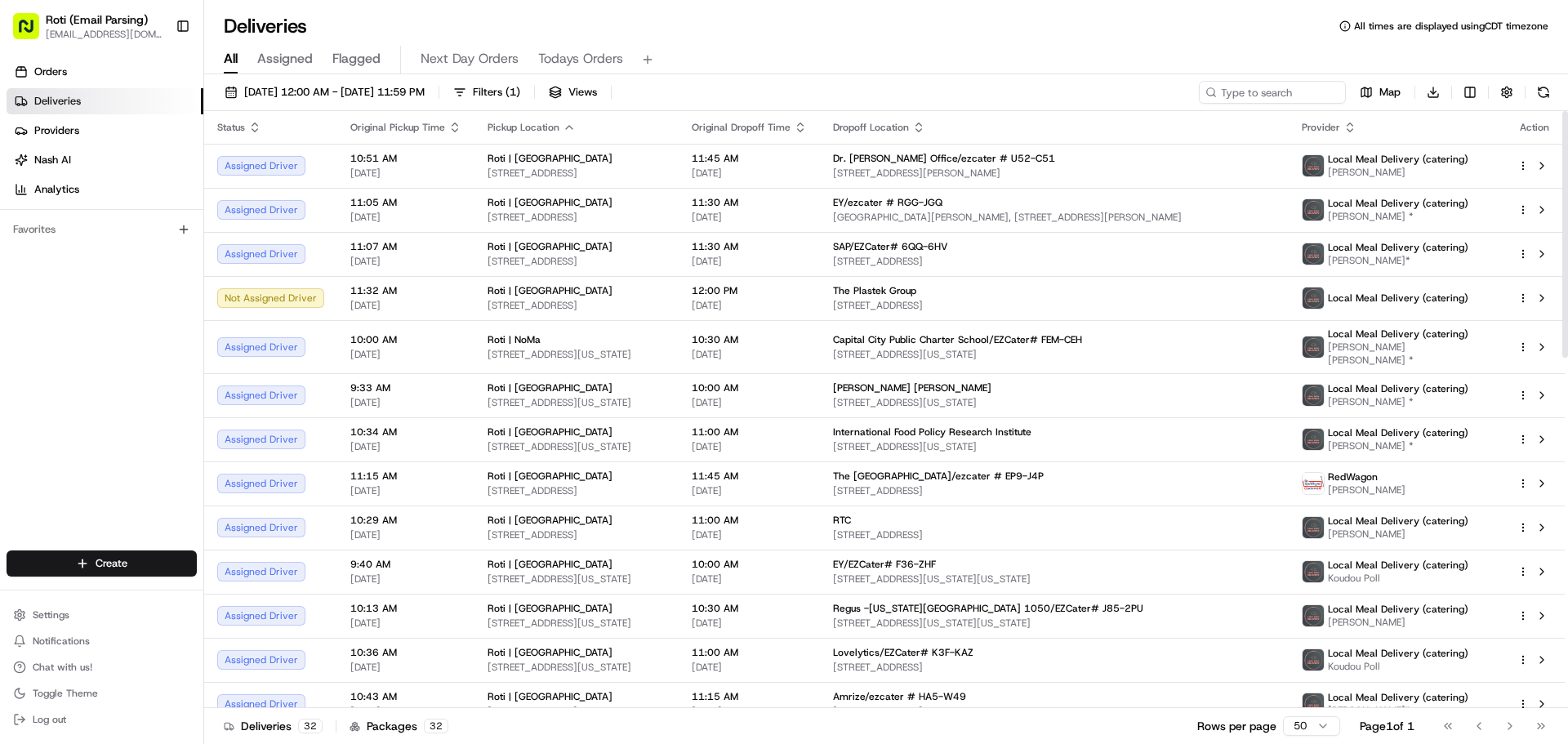
click at [563, 129] on icon "button" at bounding box center [570, 128] width 13 height 13
click at [563, 143] on button "Pickup Location Address (A-Z)" at bounding box center [562, 148] width 189 height 20
click at [1089, 70] on div "All Assigned Flagged Next Day Orders Todays Orders" at bounding box center [886, 60] width 1364 height 28
click at [337, 97] on span "[DATE] 12:00 AM - [DATE] 11:59 PM" at bounding box center [334, 93] width 180 height 15
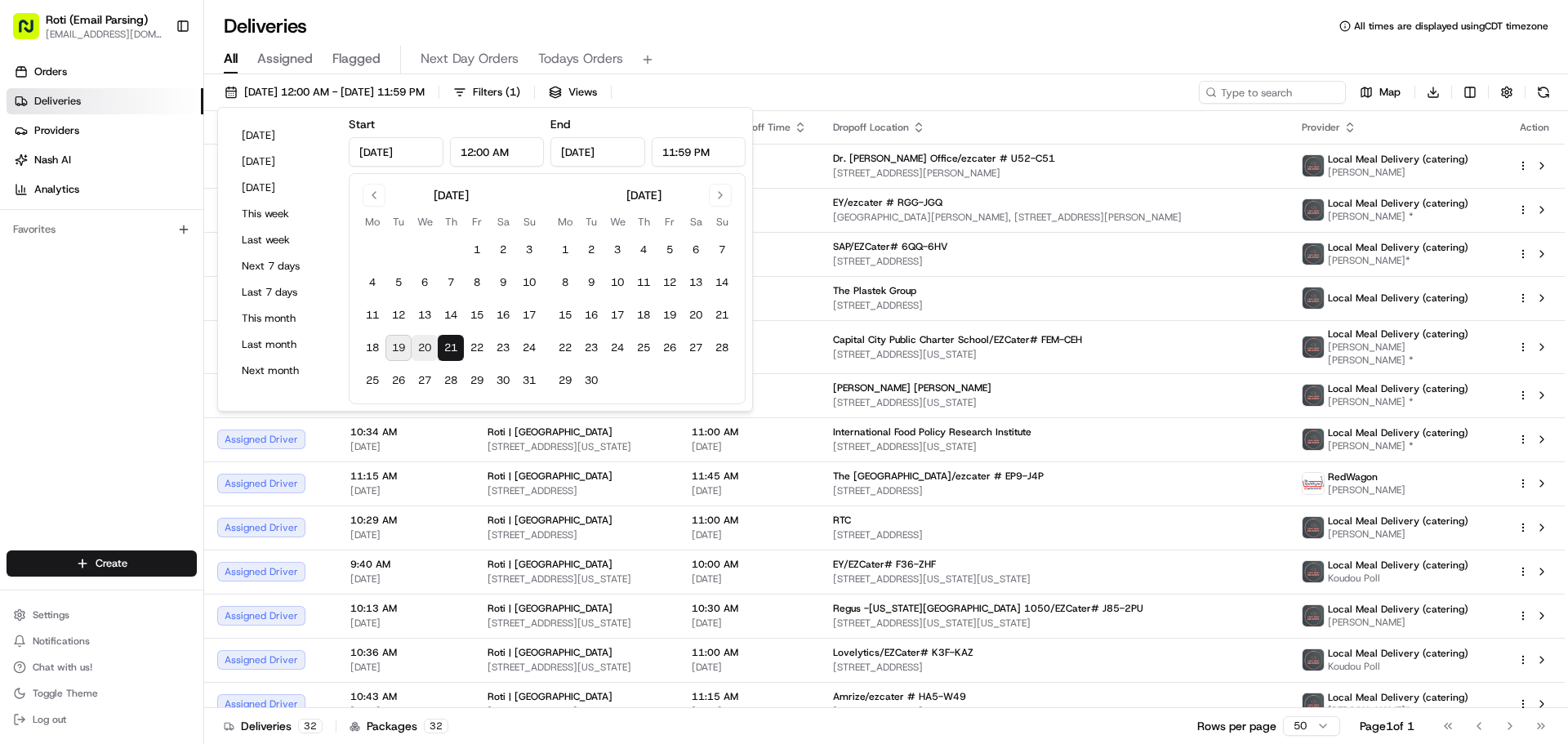
click at [434, 339] on button "20" at bounding box center [425, 347] width 26 height 26
type input "[DATE]"
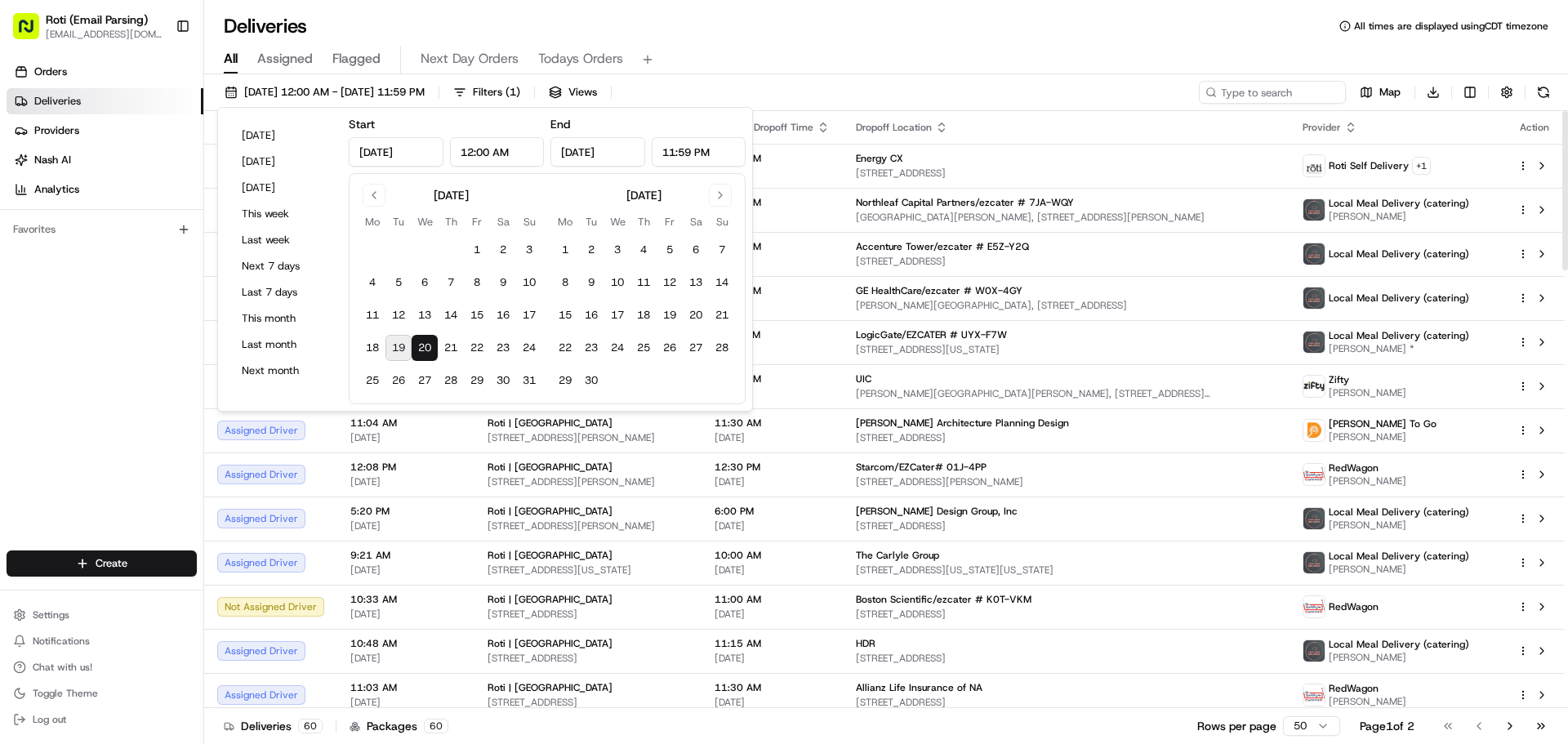
click at [518, 724] on div "Deliveries 60 Packages 60 Rows per page 50 Page 1 of 2 Go to first page Go to p…" at bounding box center [886, 726] width 1364 height 37
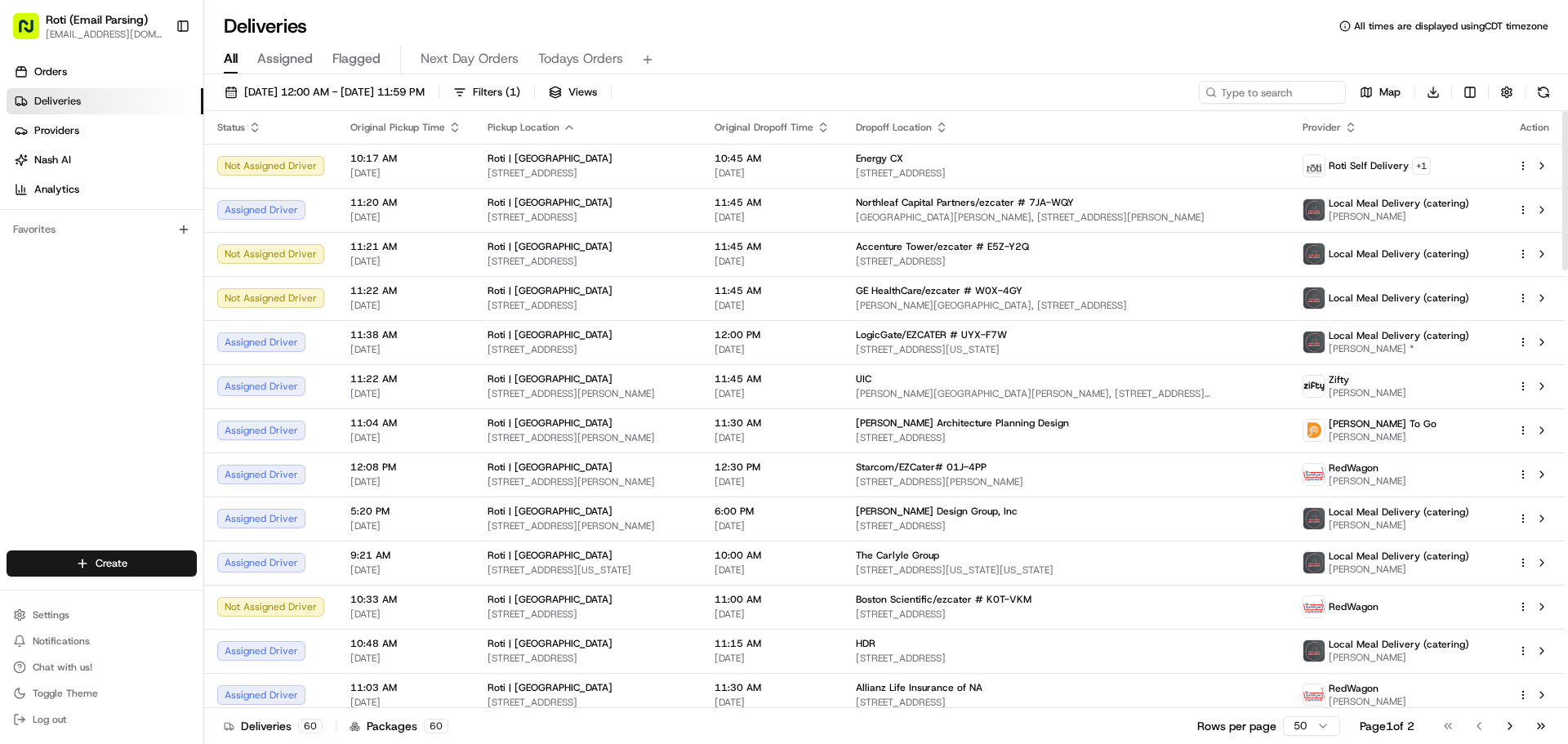
click at [563, 127] on icon "button" at bounding box center [570, 128] width 13 height 13
click at [552, 143] on button "Pickup Location Address (A-Z)" at bounding box center [562, 148] width 189 height 20
click at [742, 78] on div "[DATE] 12:00 AM - [DATE] 11:59 PM Filters ( 1 ) Views Map Download Status Origi…" at bounding box center [886, 410] width 1364 height 673
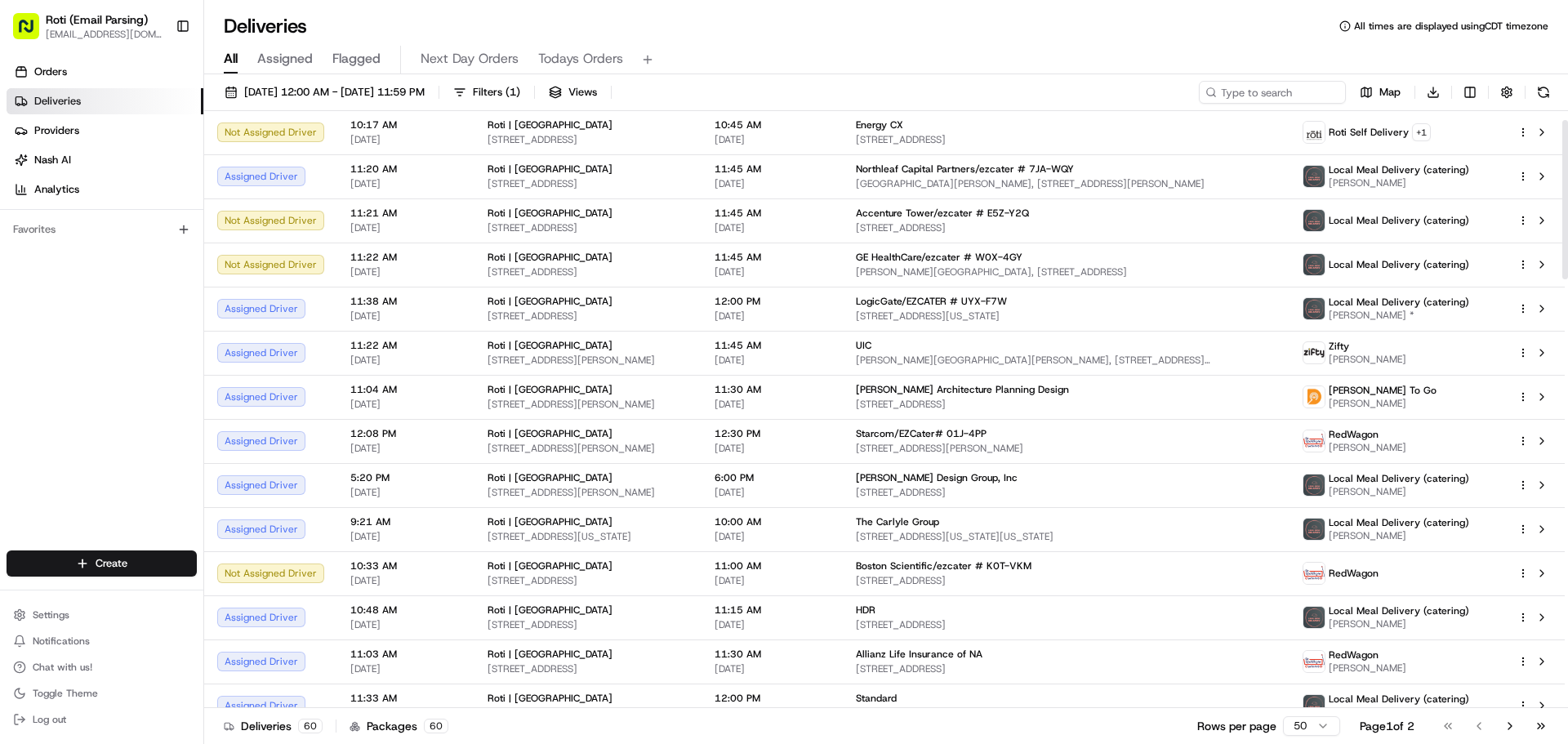
scroll to position [37, 0]
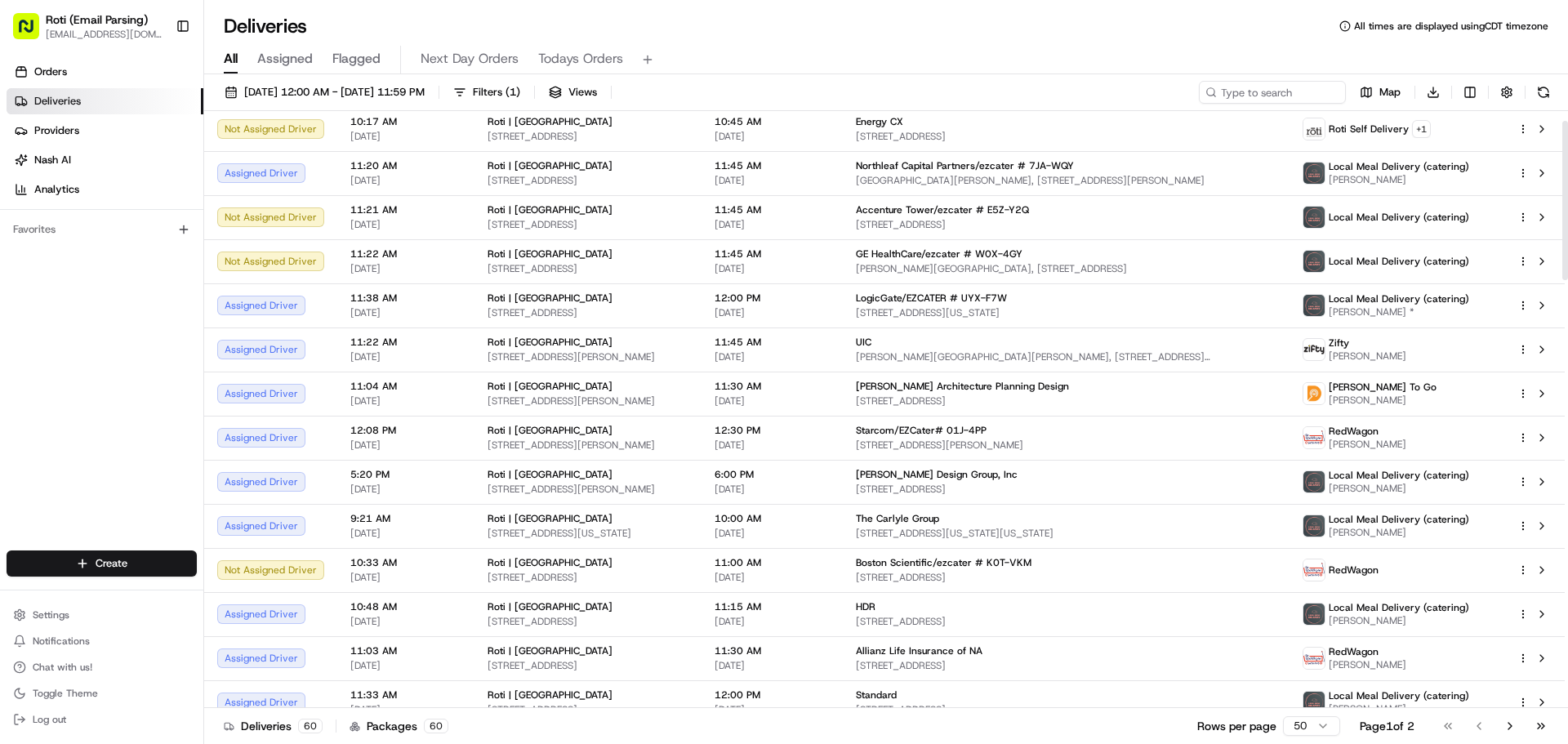
drag, startPoint x: 1567, startPoint y: 229, endPoint x: 1567, endPoint y: 239, distance: 10.0
click at [1567, 239] on div at bounding box center [1565, 200] width 6 height 159
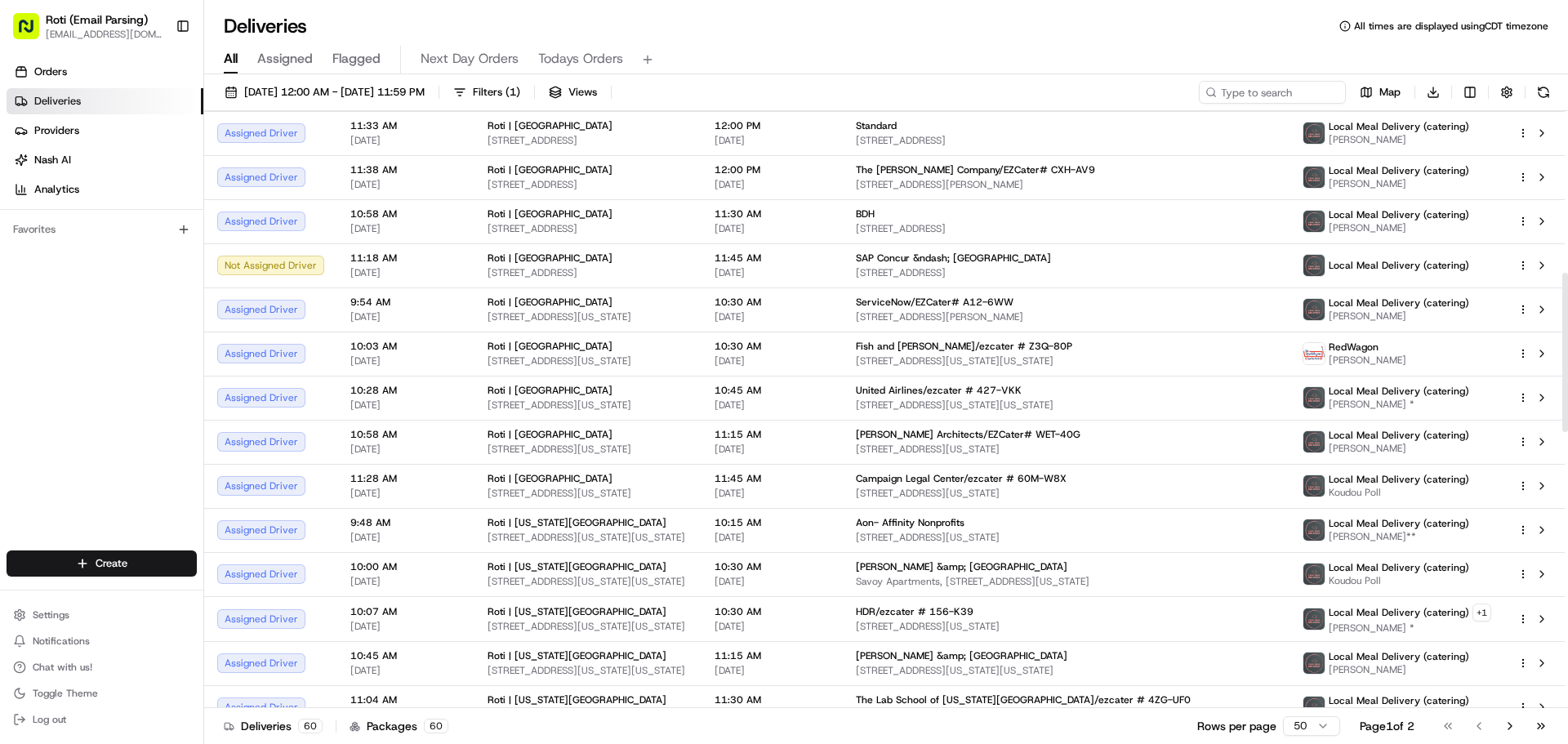
scroll to position [610, 0]
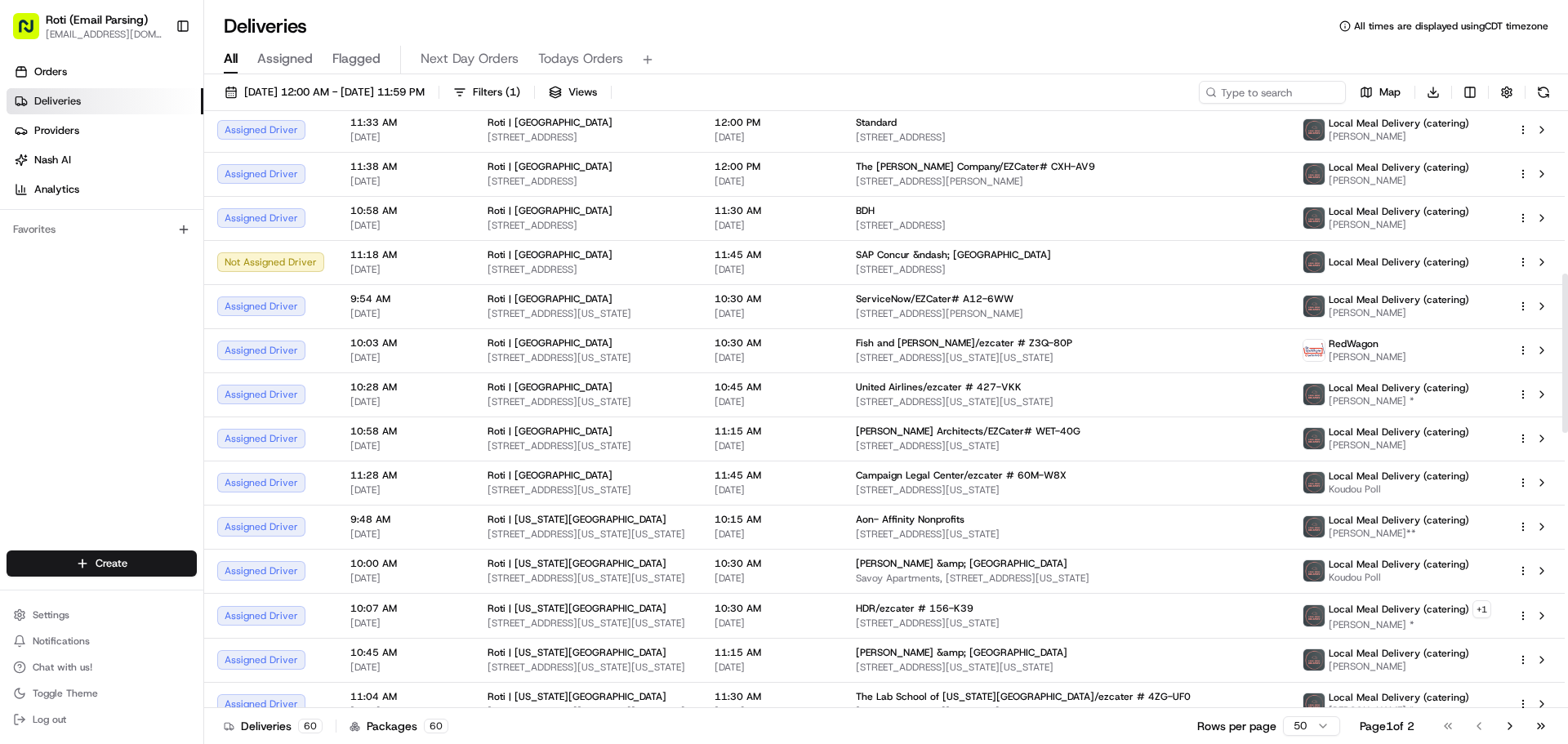
drag, startPoint x: 1567, startPoint y: 207, endPoint x: 1567, endPoint y: 359, distance: 152.0
click at [1567, 359] on div at bounding box center [1565, 353] width 6 height 159
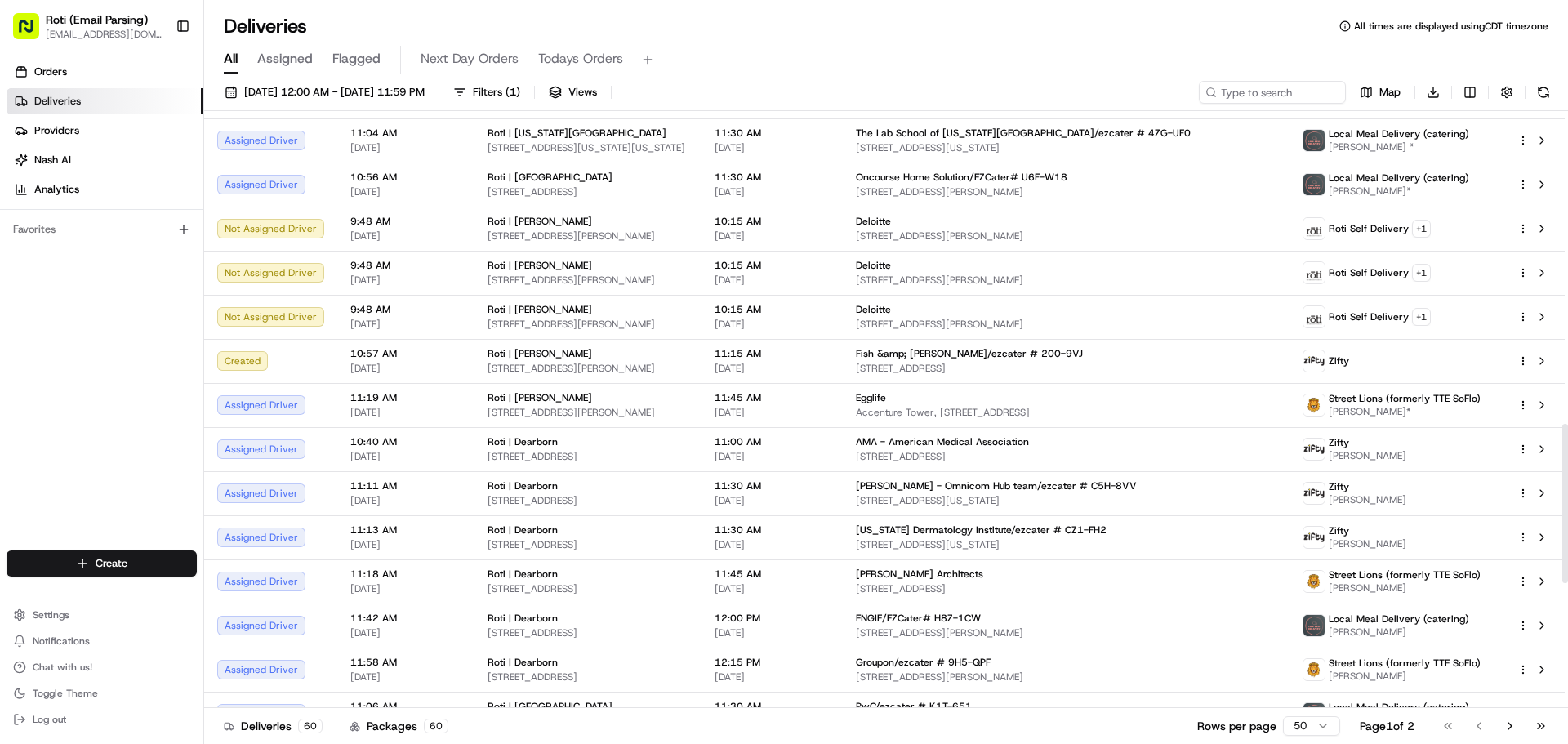
scroll to position [1182, 0]
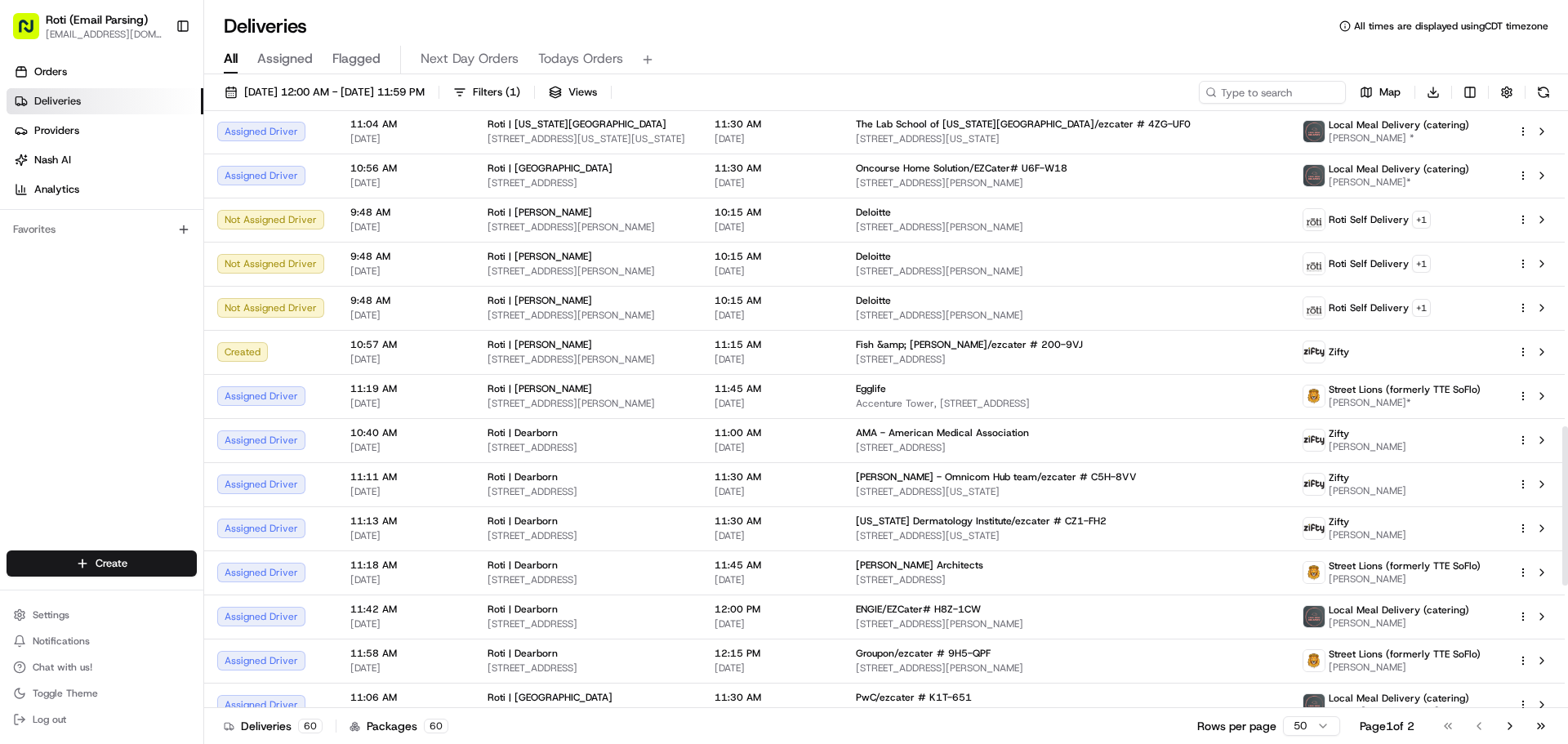
drag, startPoint x: 1567, startPoint y: 358, endPoint x: 1567, endPoint y: 510, distance: 152.0
click at [1567, 510] on div at bounding box center [1565, 505] width 6 height 159
click at [1565, 468] on div at bounding box center [1565, 505] width 6 height 159
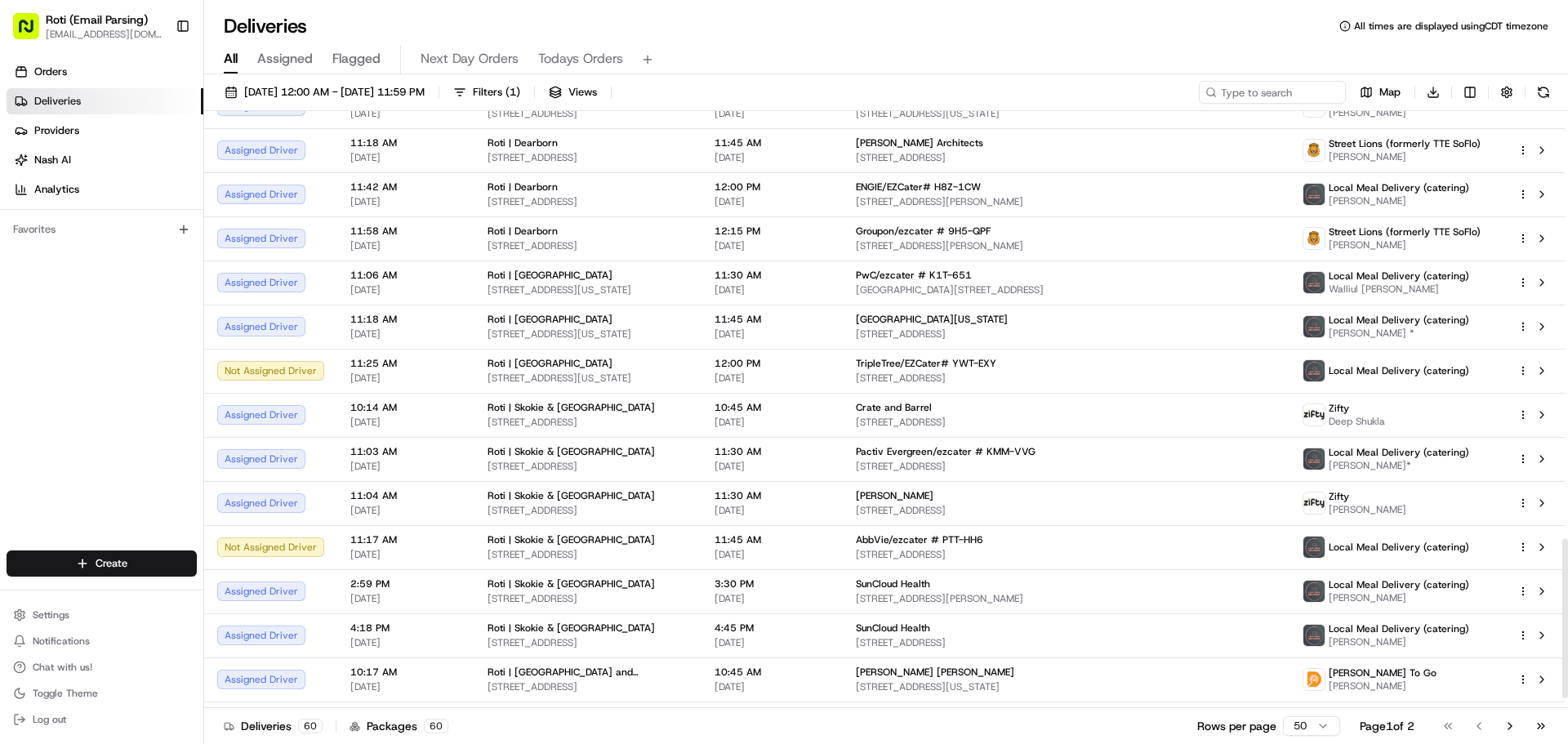
scroll to position [1641, 0]
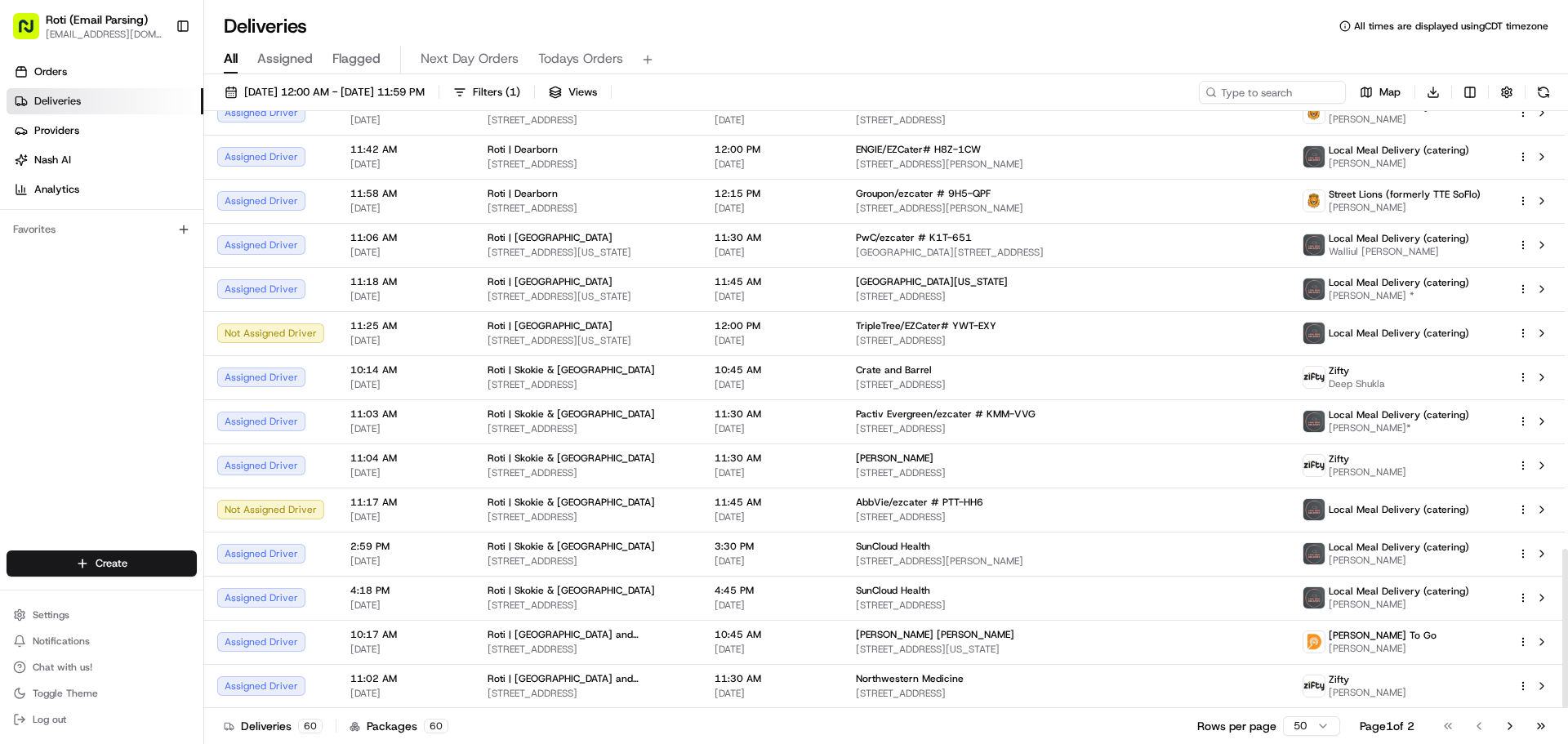
drag, startPoint x: 1567, startPoint y: 529, endPoint x: 1567, endPoint y: 666, distance: 137.0
click at [1567, 666] on div at bounding box center [1565, 628] width 6 height 159
click at [525, 733] on div "Deliveries 60 Packages 60 Rows per page 50 Page 1 of 2 Go to first page Go to p…" at bounding box center [886, 726] width 1364 height 37
click at [1505, 727] on button "Go to next page" at bounding box center [1510, 726] width 28 height 23
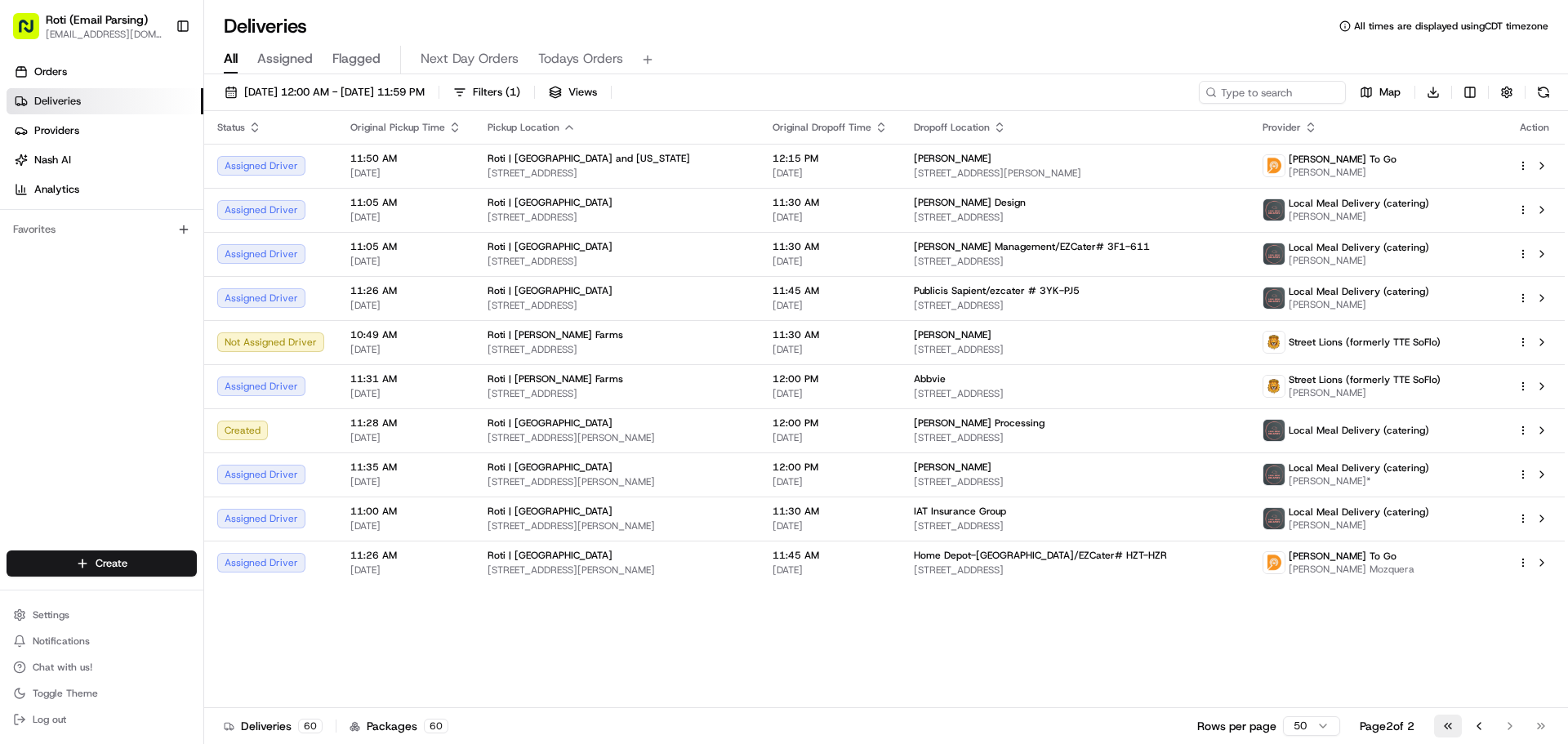
click at [1436, 727] on button "Go to first page" at bounding box center [1448, 726] width 28 height 23
